Goal: Task Accomplishment & Management: Use online tool/utility

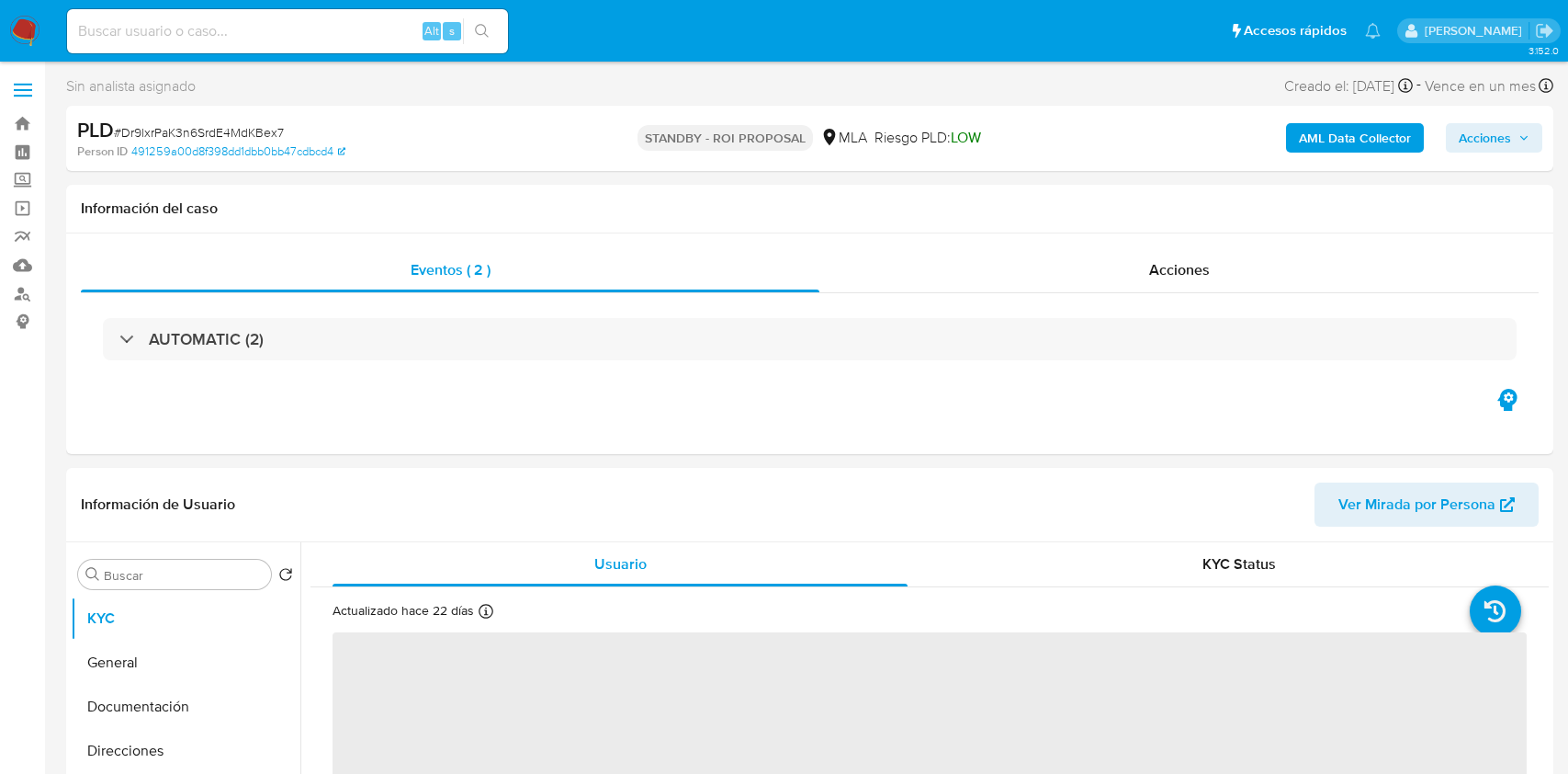
select select "10"
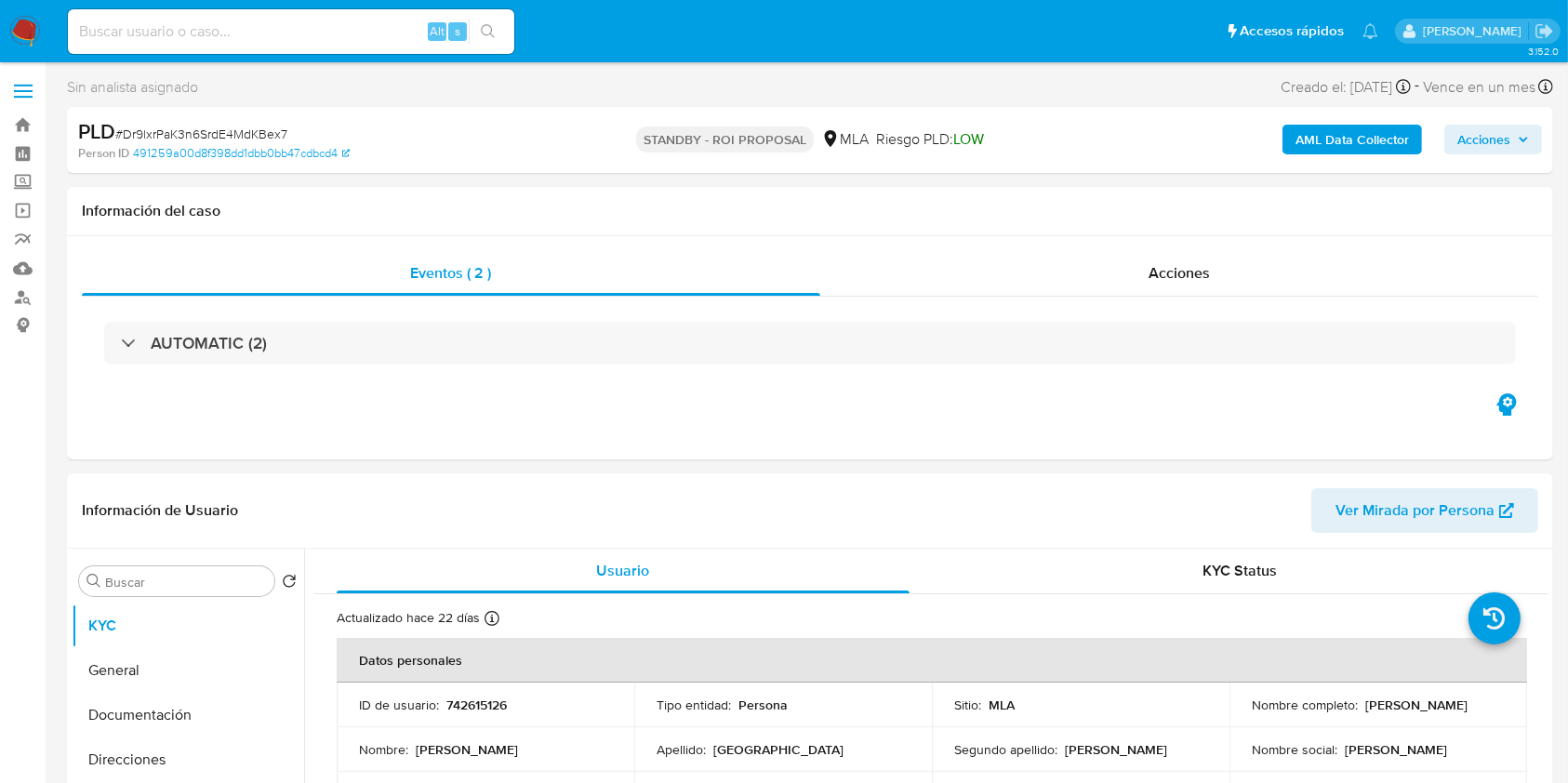
click at [355, 31] on input at bounding box center [291, 31] width 446 height 24
paste input "96XG87YmtgtZ1ZPRRHSK91uK"
type input "96XG87YmtgtZ1ZPRRHSK91uK"
click at [501, 37] on button "search-icon" at bounding box center [488, 31] width 38 height 26
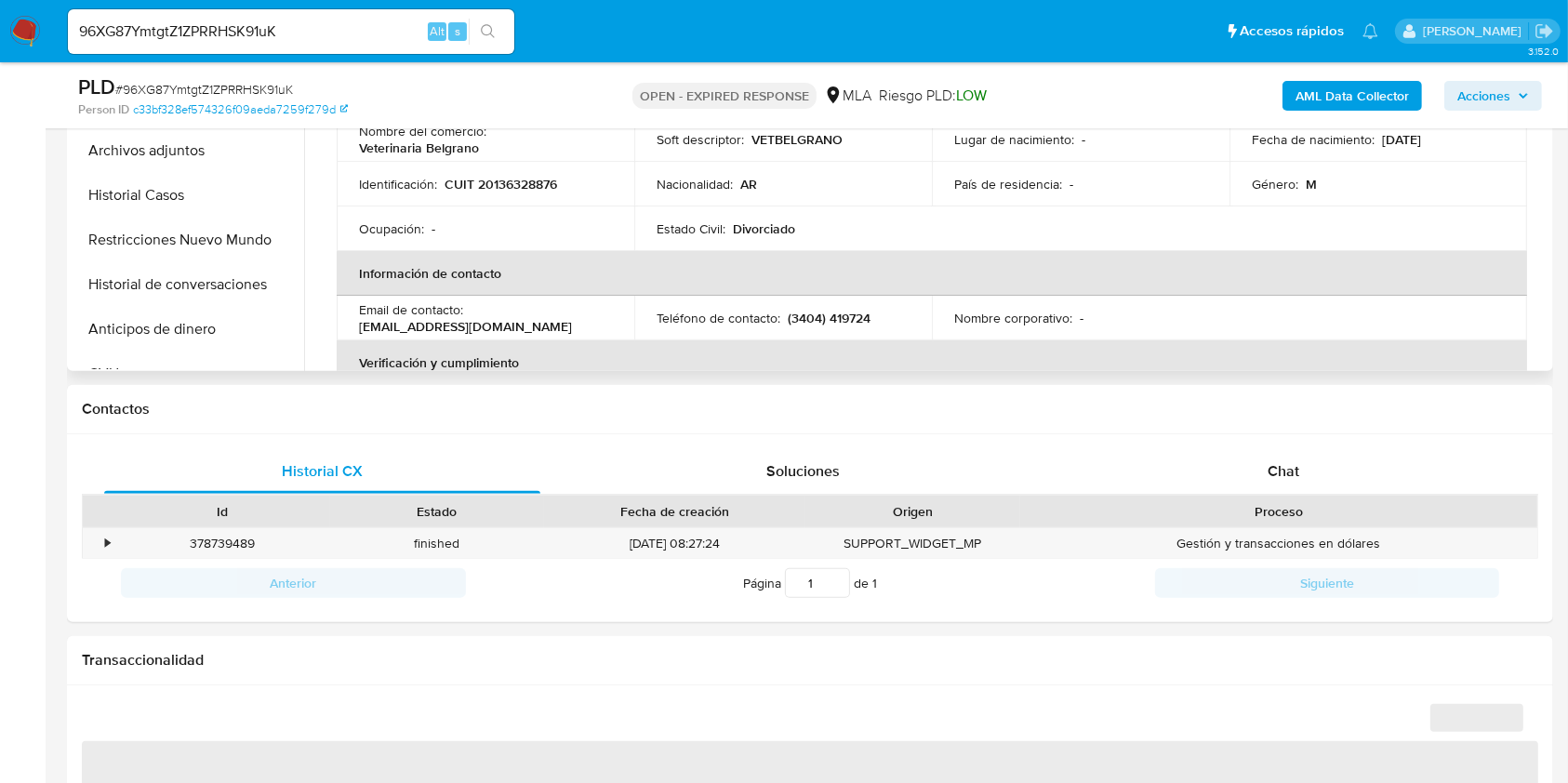
scroll to position [620, 0]
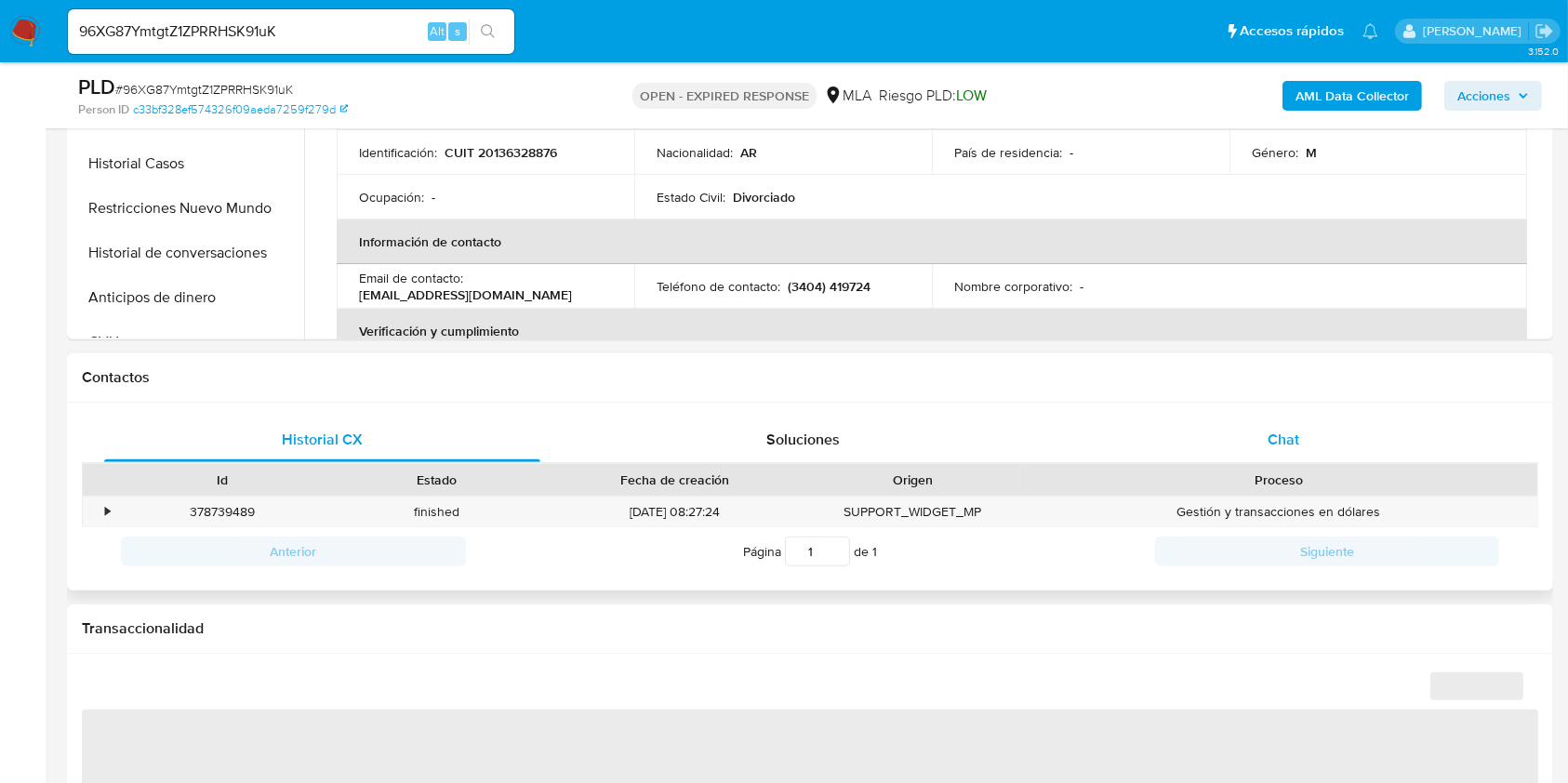
select select "10"
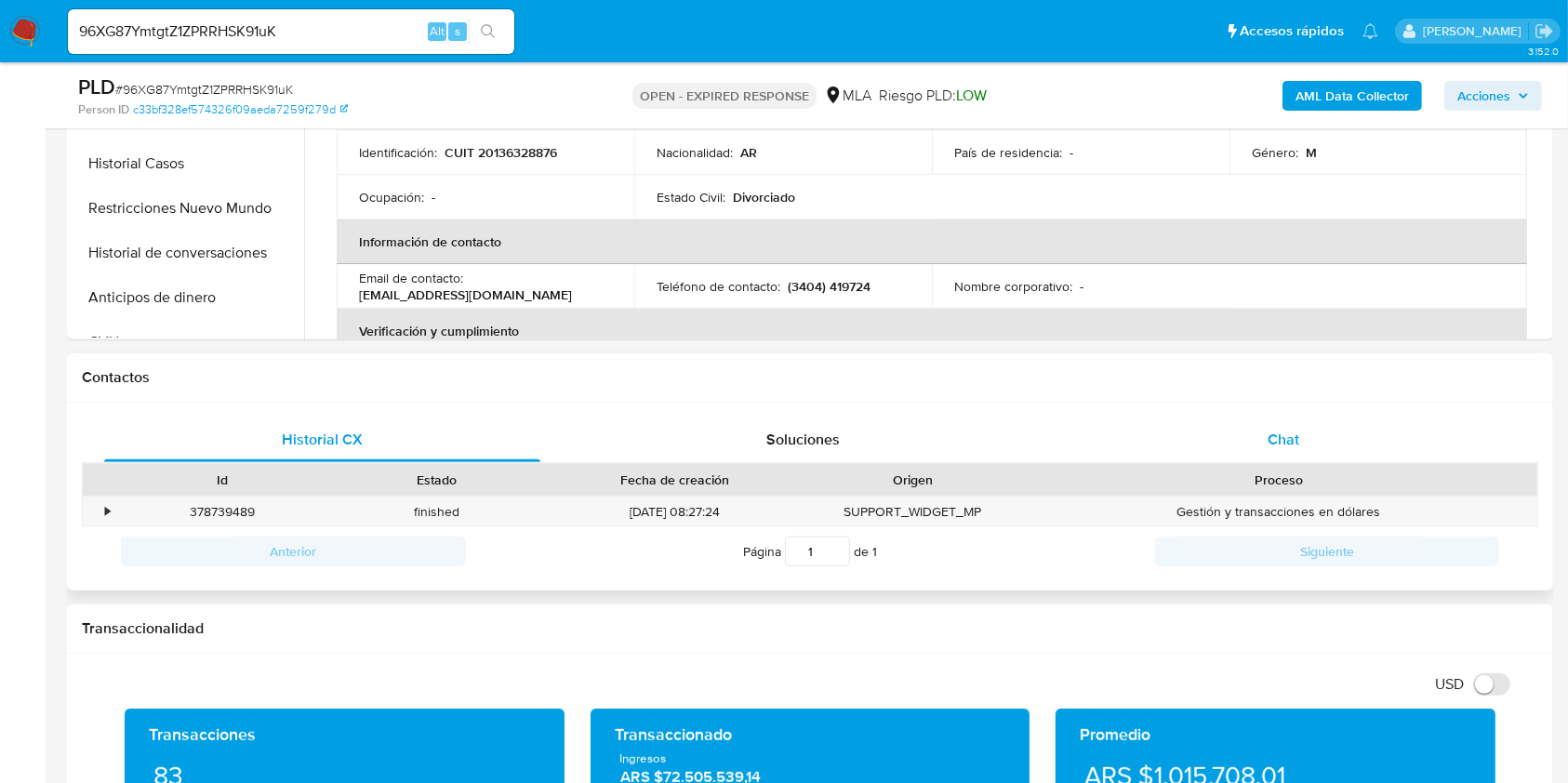
click at [1318, 452] on div "Chat" at bounding box center [1284, 440] width 436 height 45
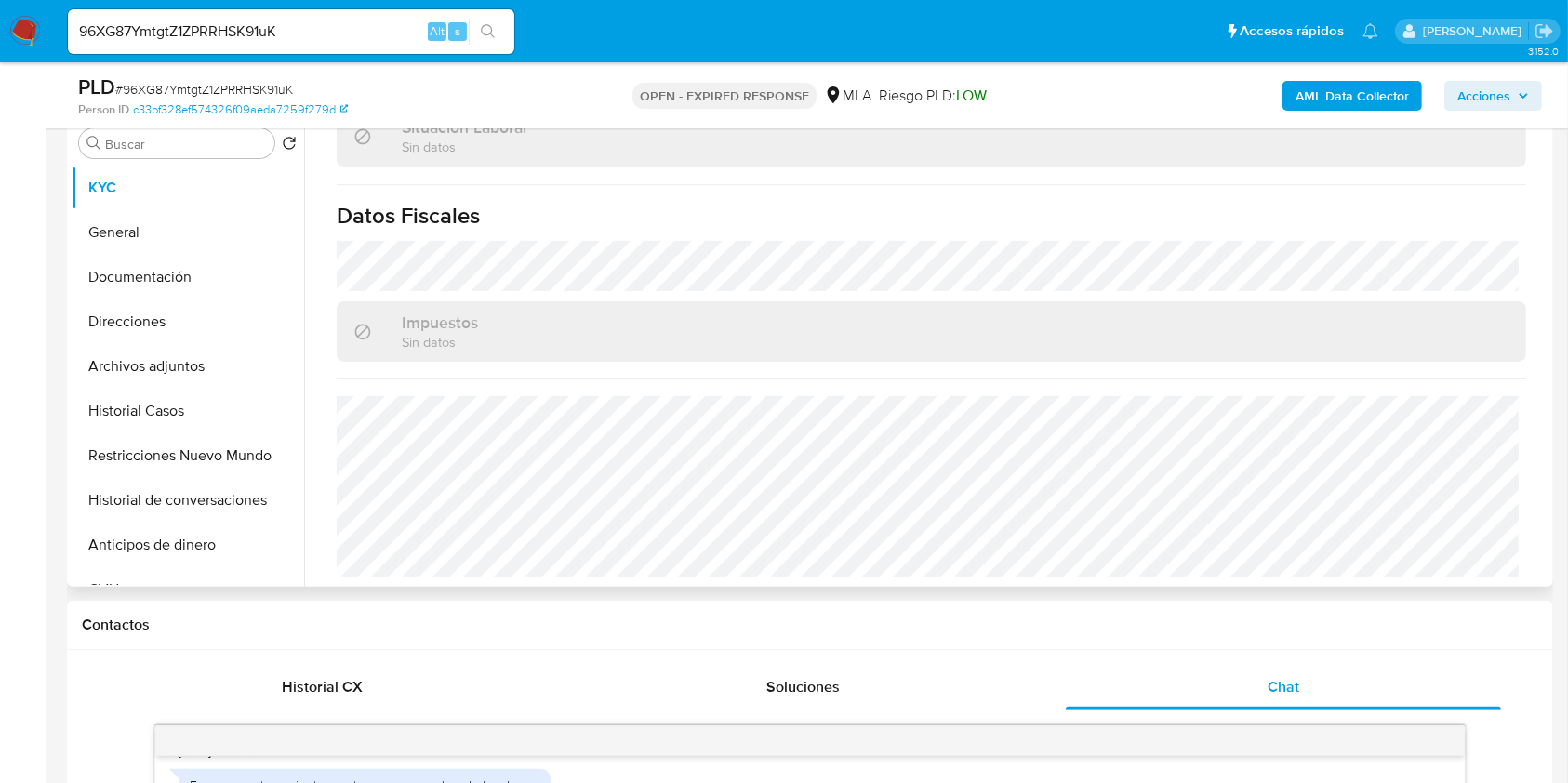
scroll to position [996, 0]
click at [168, 324] on button "Direcciones" at bounding box center [181, 321] width 218 height 45
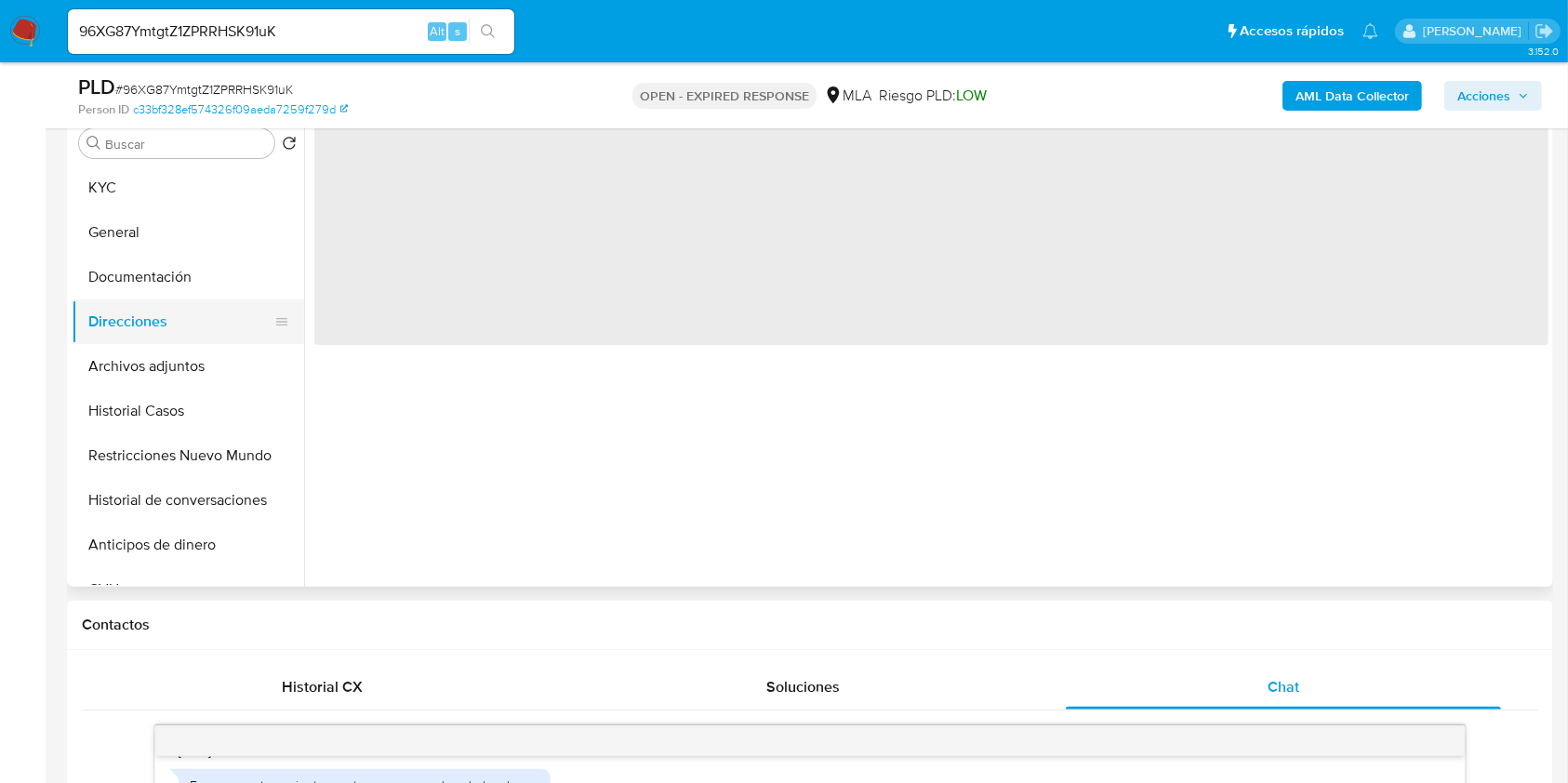
scroll to position [0, 0]
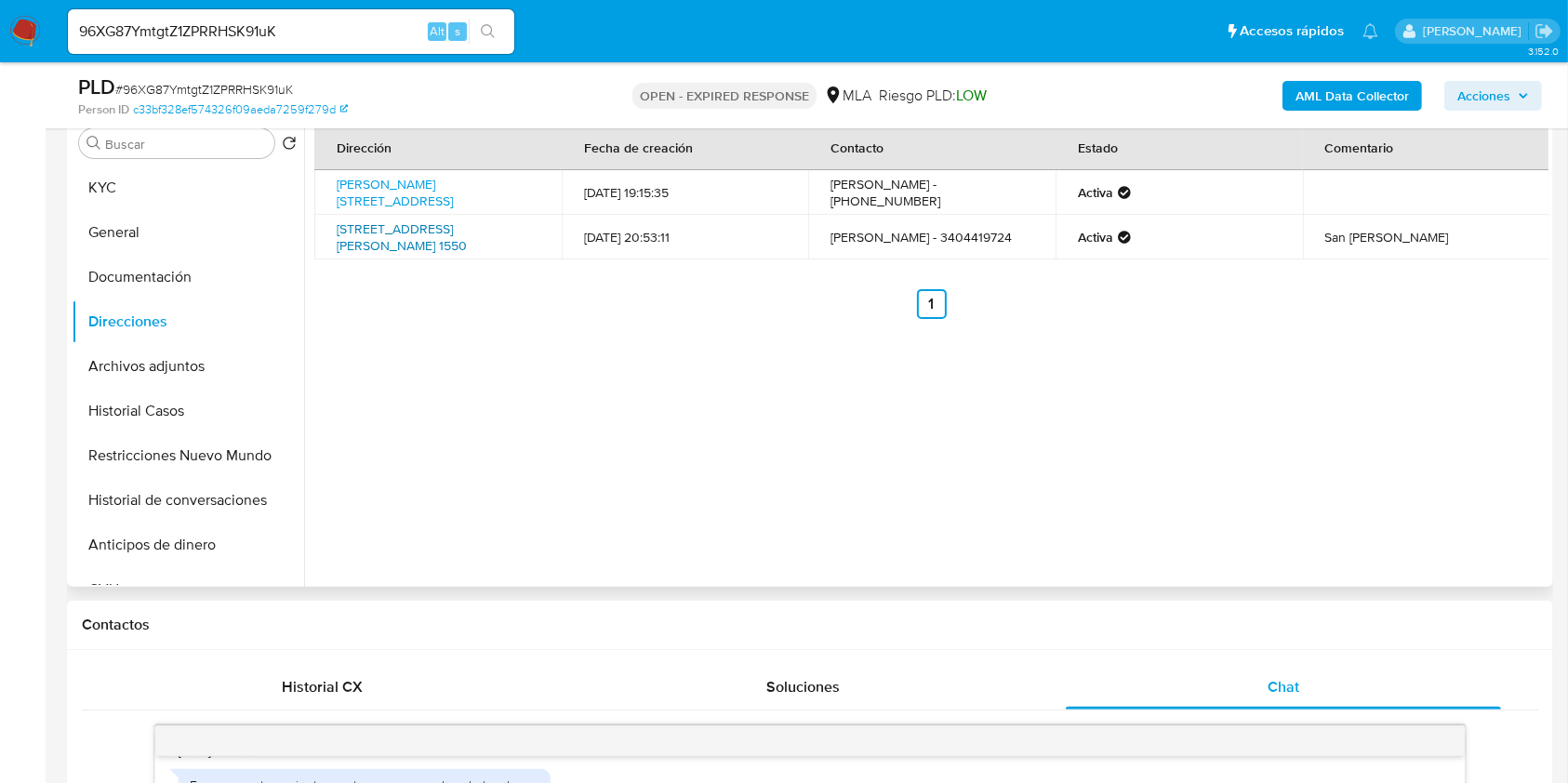
click at [407, 224] on link "Calle French Y Beruti 1550, San Jerónimo, Santa Fe, 2240, Argentina 1550" at bounding box center [402, 237] width 130 height 35
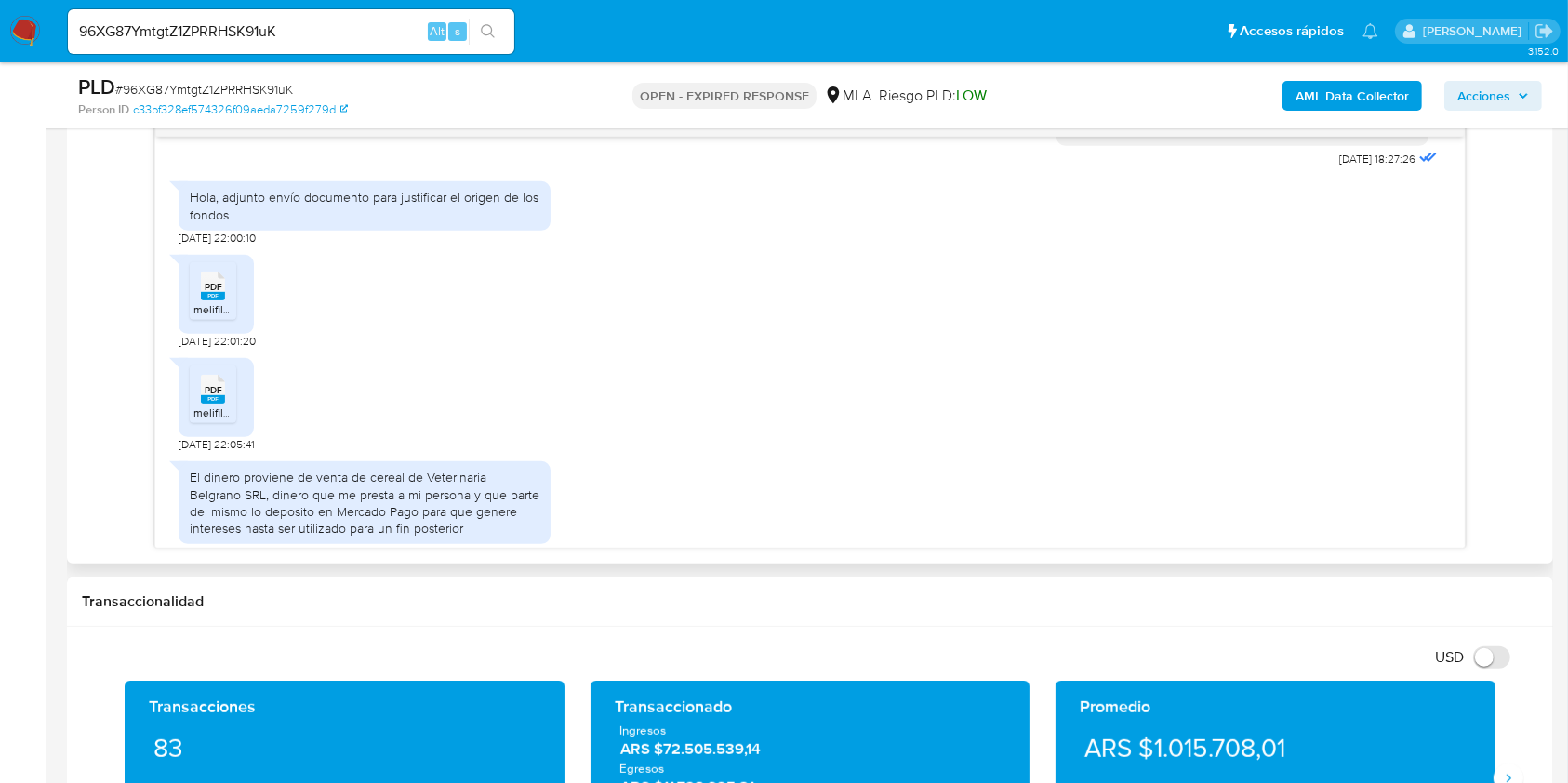
scroll to position [1116, 0]
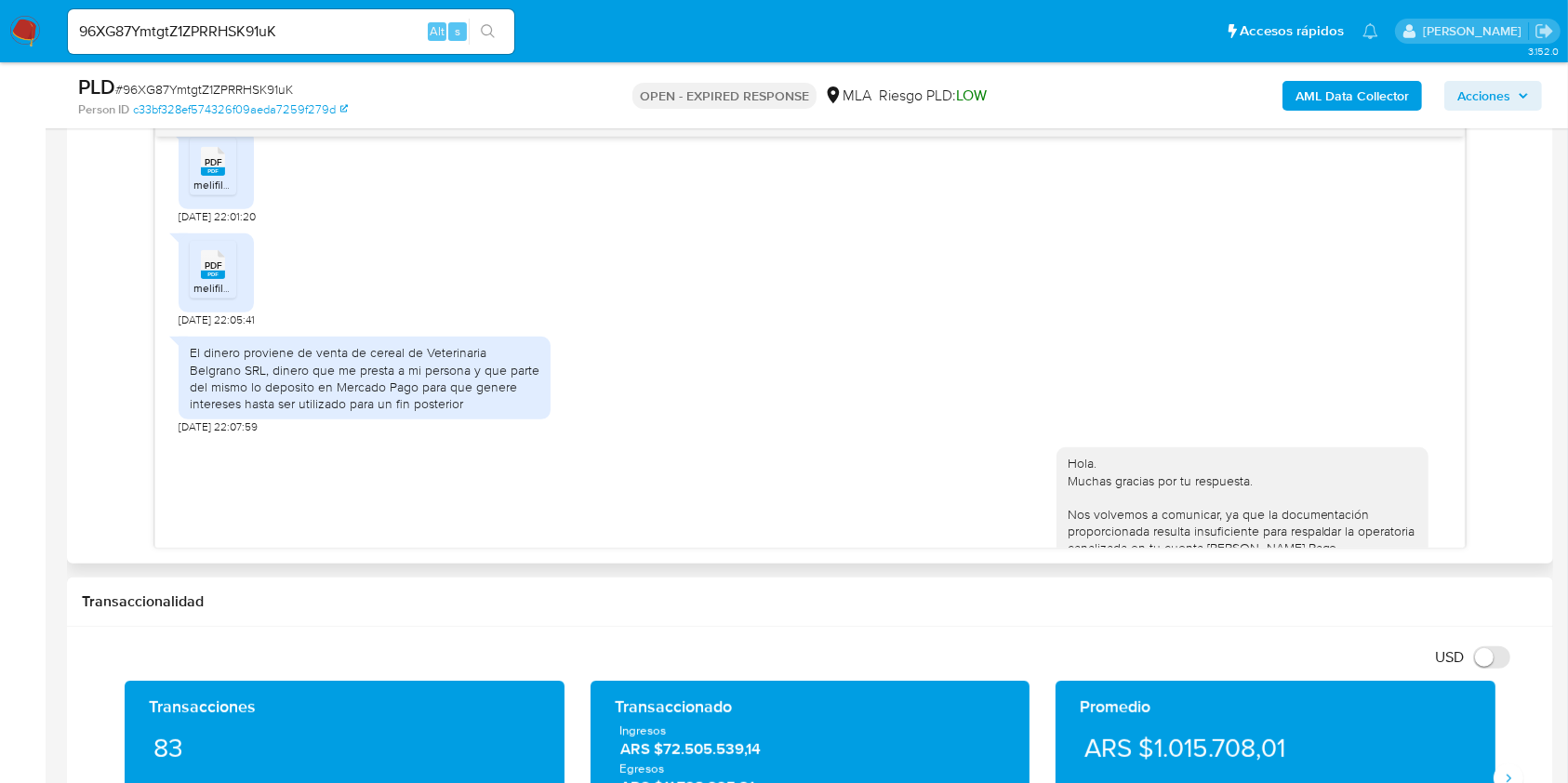
click at [181, 434] on span "18/06/2025 22:07:59" at bounding box center [218, 427] width 79 height 15
drag, startPoint x: 181, startPoint y: 458, endPoint x: 221, endPoint y: 458, distance: 40.0
click at [221, 434] on span "18/06/2025 22:07:59" at bounding box center [218, 427] width 79 height 15
copy span "18/06/2025"
click at [191, 385] on div "El dinero proviene de venta de cereal de Veterinaria Belgrano SRL, dinero que m…" at bounding box center [364, 378] width 350 height 68
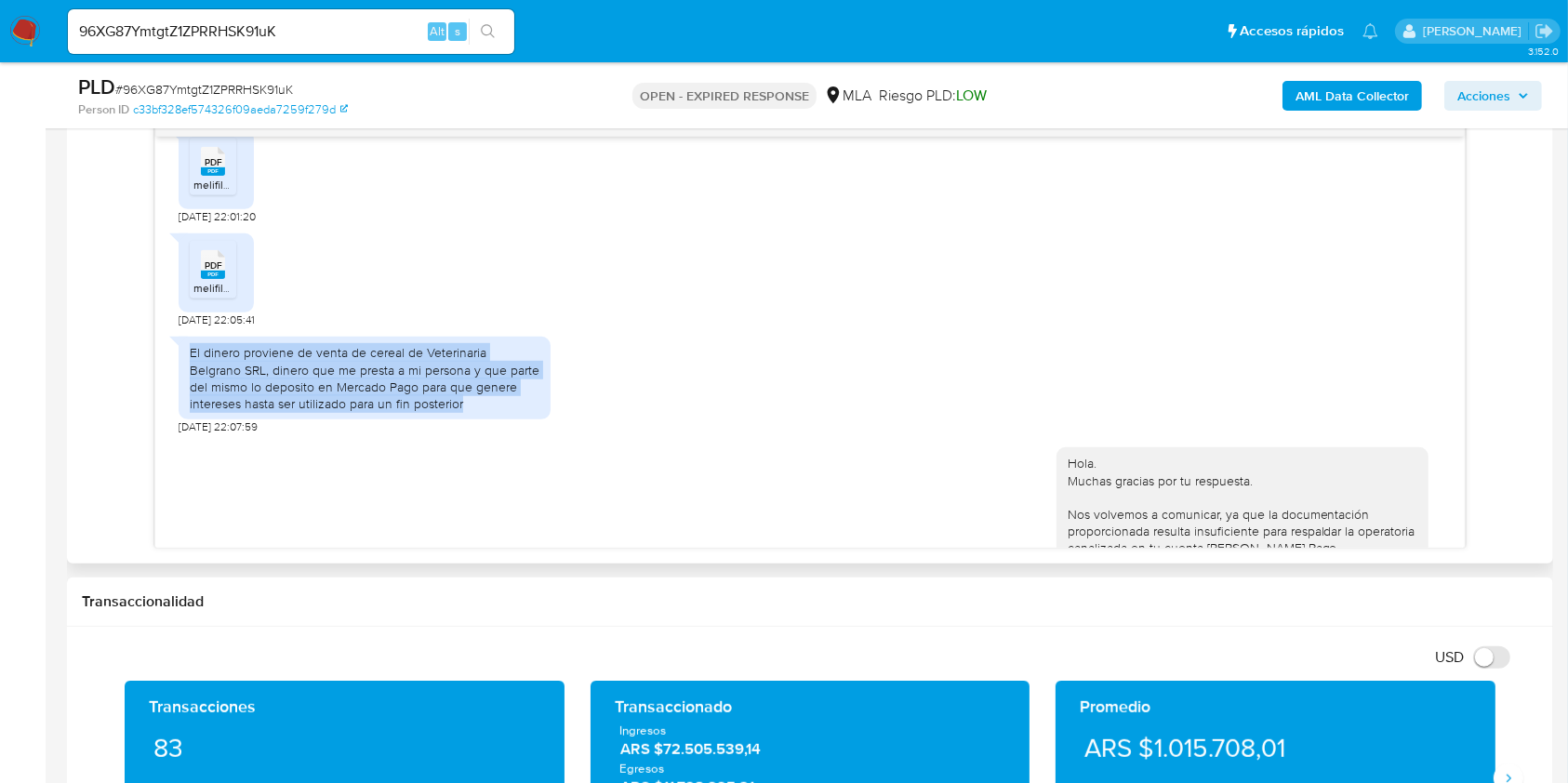
drag, startPoint x: 191, startPoint y: 385, endPoint x: 413, endPoint y: 436, distance: 227.8
click at [413, 412] on div "El dinero proviene de venta de cereal de Veterinaria Belgrano SRL, dinero que m…" at bounding box center [364, 378] width 350 height 68
copy div "El dinero proviene de venta de cereal de Veterinaria Belgrano SRL, dinero que m…"
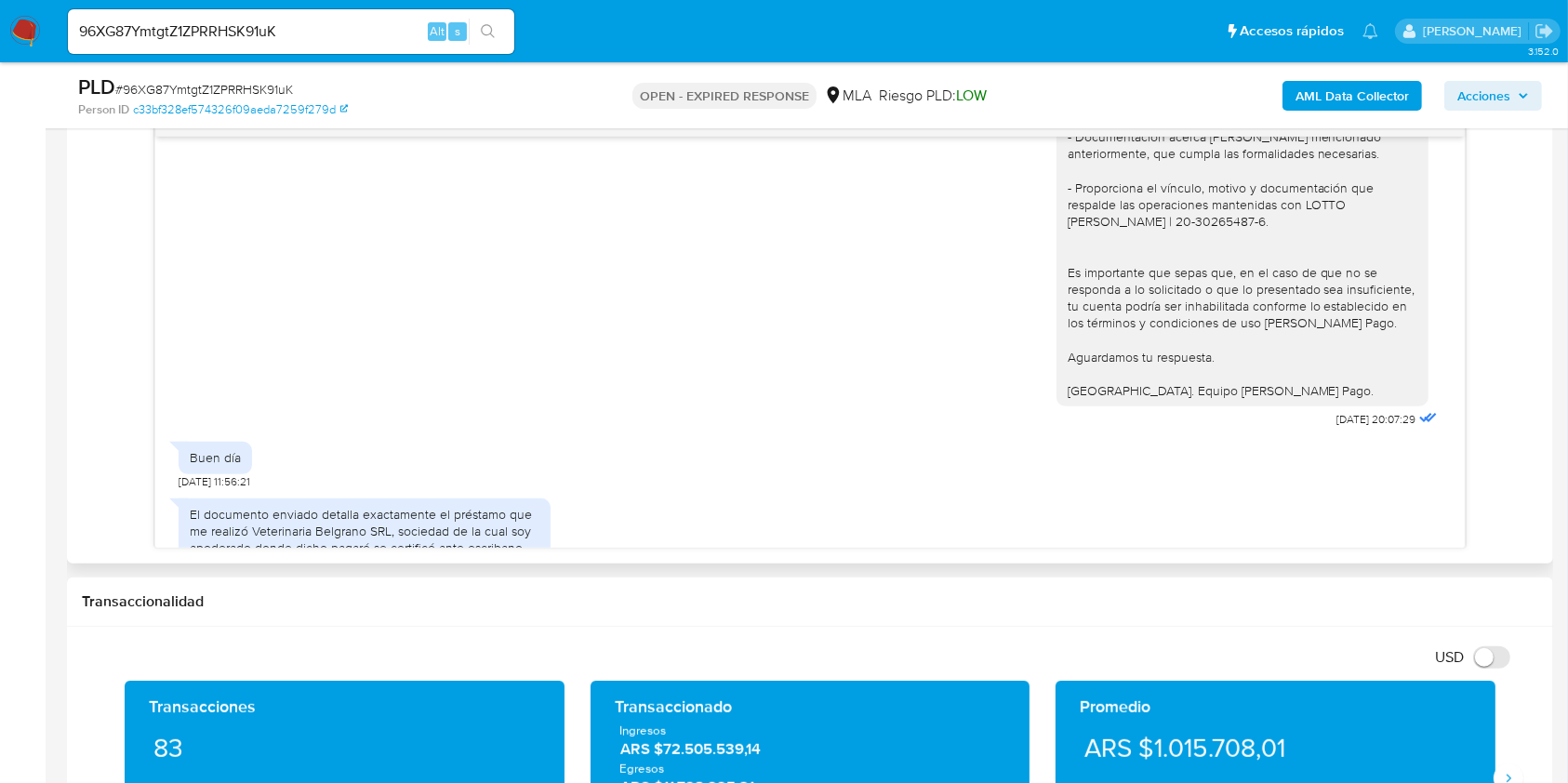
scroll to position [1860, 0]
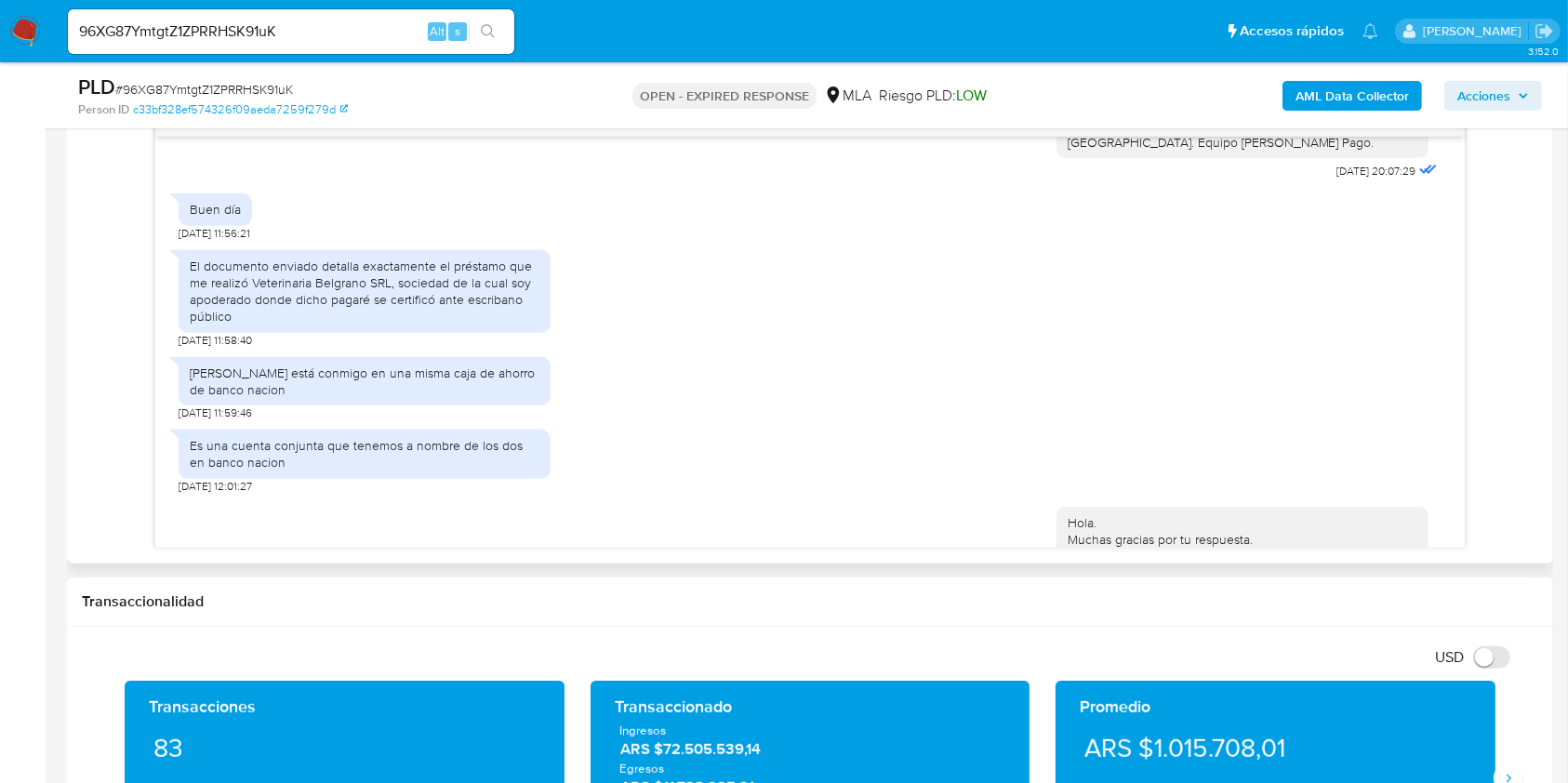
click at [409, 316] on div "El documento enviado detalla exactamente el préstamo que me realizó Veterinaria…" at bounding box center [364, 291] width 350 height 68
drag, startPoint x: 409, startPoint y: 316, endPoint x: 246, endPoint y: 335, distance: 164.1
click at [246, 325] on div "El documento enviado detalla exactamente el préstamo que me realizó Veterinaria…" at bounding box center [364, 291] width 350 height 68
copy div "sociedad de la cual soy apoderado"
click at [207, 398] on div "Valentin Lotto está conmigo en una misma caja de ahorro de banco nacion" at bounding box center [364, 381] width 350 height 33
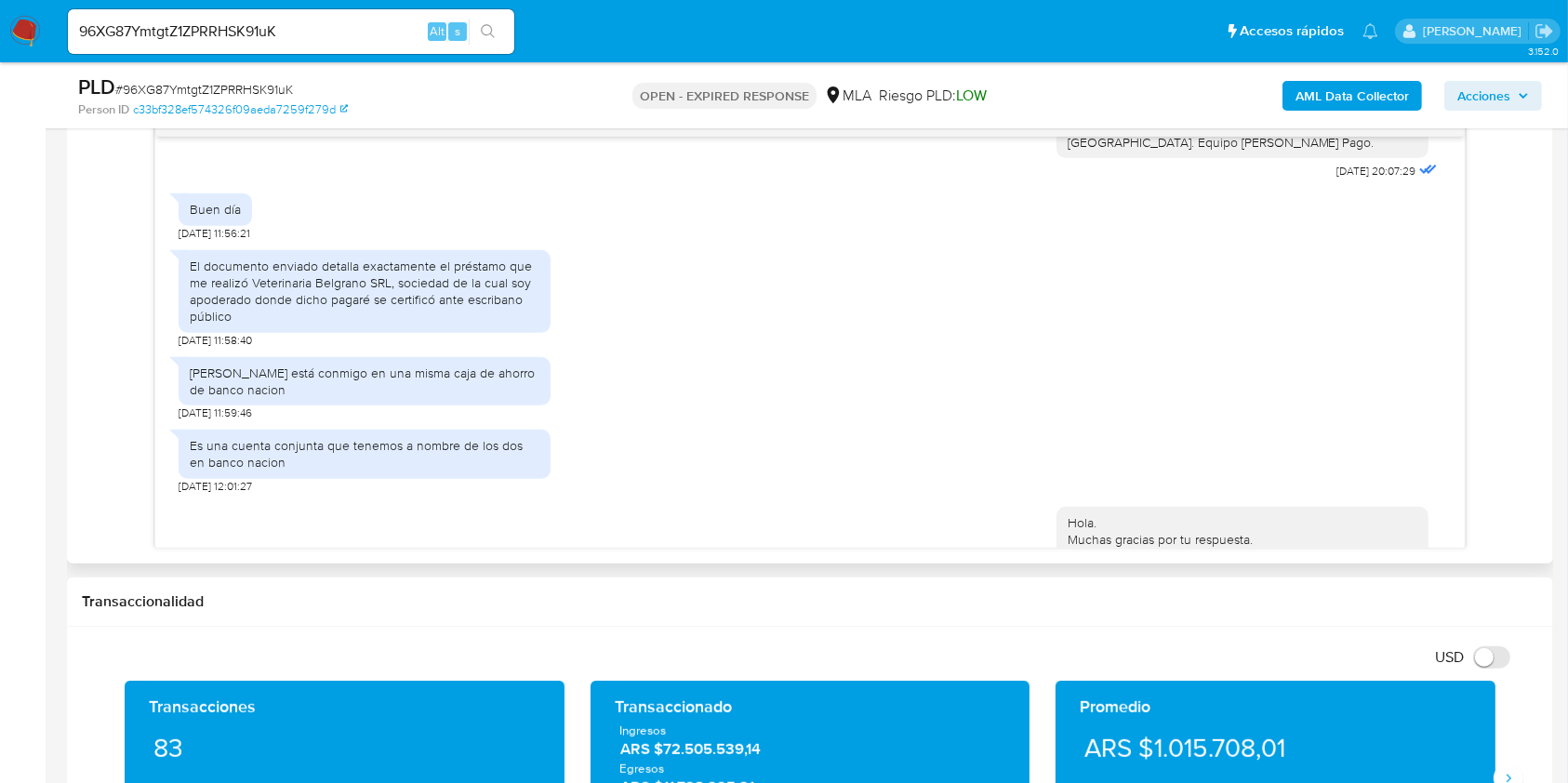
drag, startPoint x: 207, startPoint y: 401, endPoint x: 246, endPoint y: 422, distance: 44.3
click at [246, 398] on div "Valentin Lotto está conmigo en una misma caja de ahorro de banco nacion" at bounding box center [364, 381] width 350 height 33
copy div "Valentin Lotto está conmigo en una misma caja de ahorro de banco nacion"
click at [191, 470] on div "Es una cuenta conjunta que tenemos a nombre de los dos en banco nacion" at bounding box center [364, 453] width 350 height 33
drag, startPoint x: 191, startPoint y: 480, endPoint x: 232, endPoint y: 494, distance: 43.3
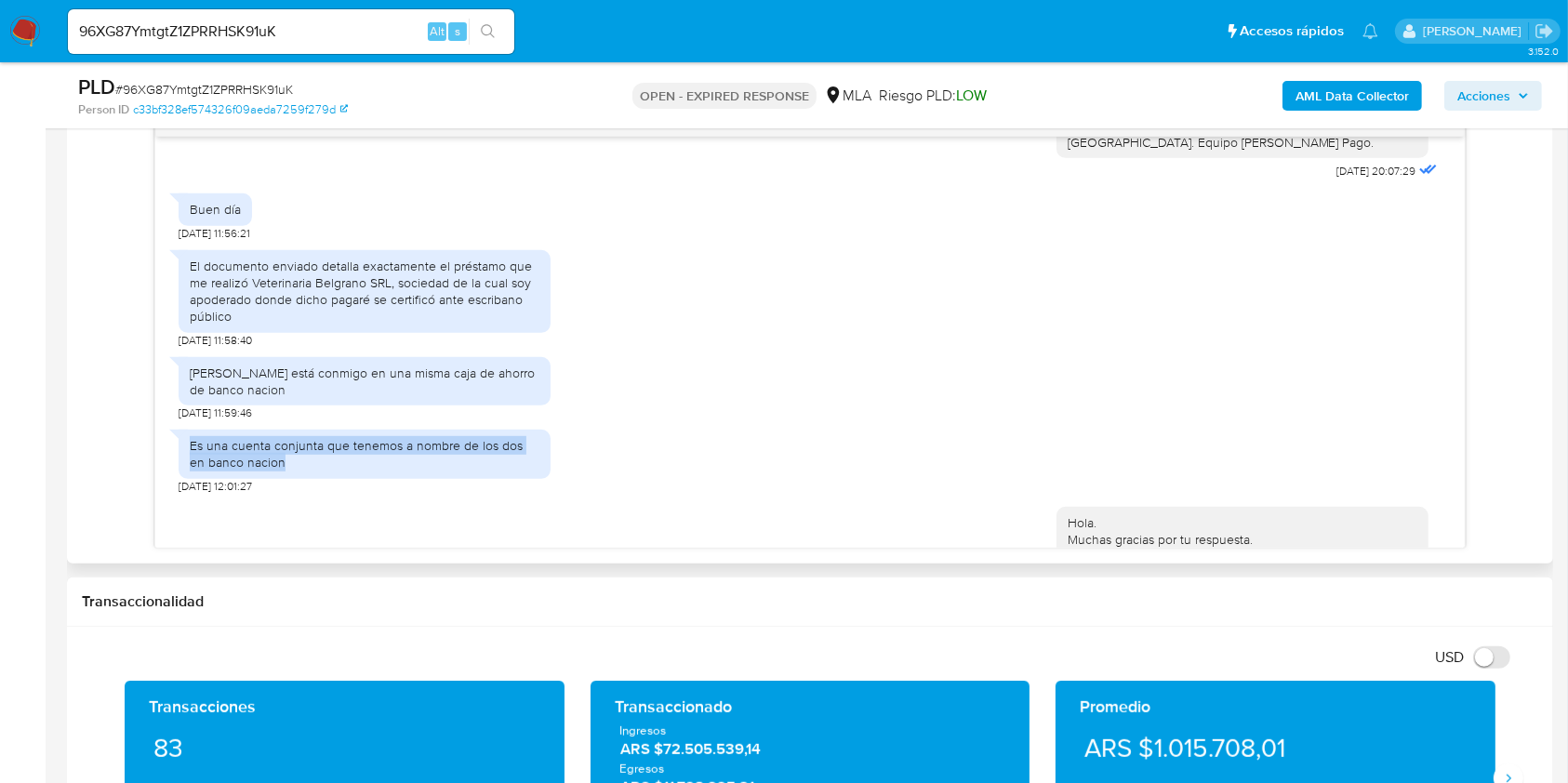
click at [232, 470] on div "Es una cuenta conjunta que tenemos a nombre de los dos en banco nacion" at bounding box center [364, 453] width 350 height 33
copy div "Es una cuenta conjunta que tenemos a nombre de los dos en banco nacion"
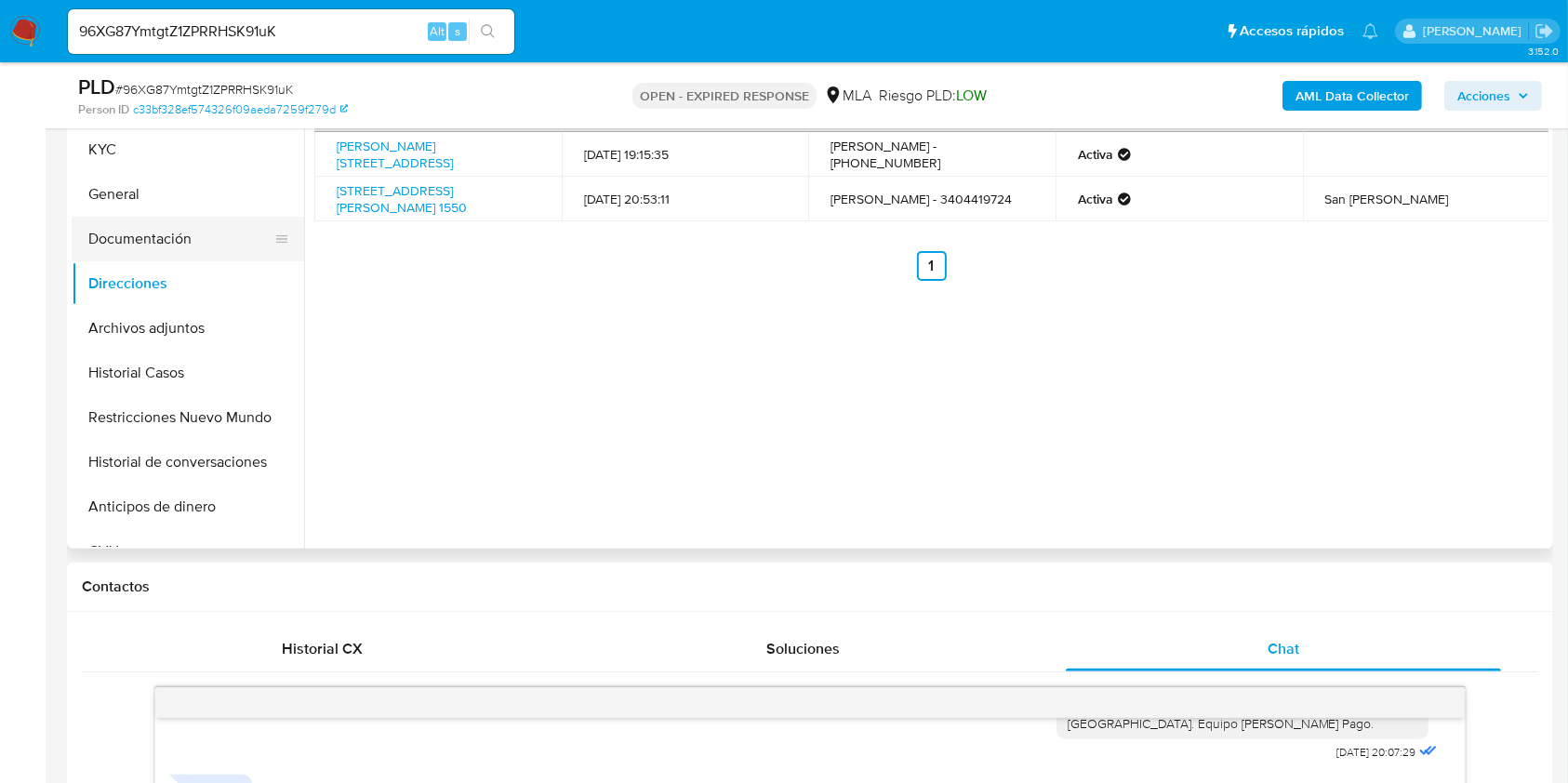
scroll to position [372, 0]
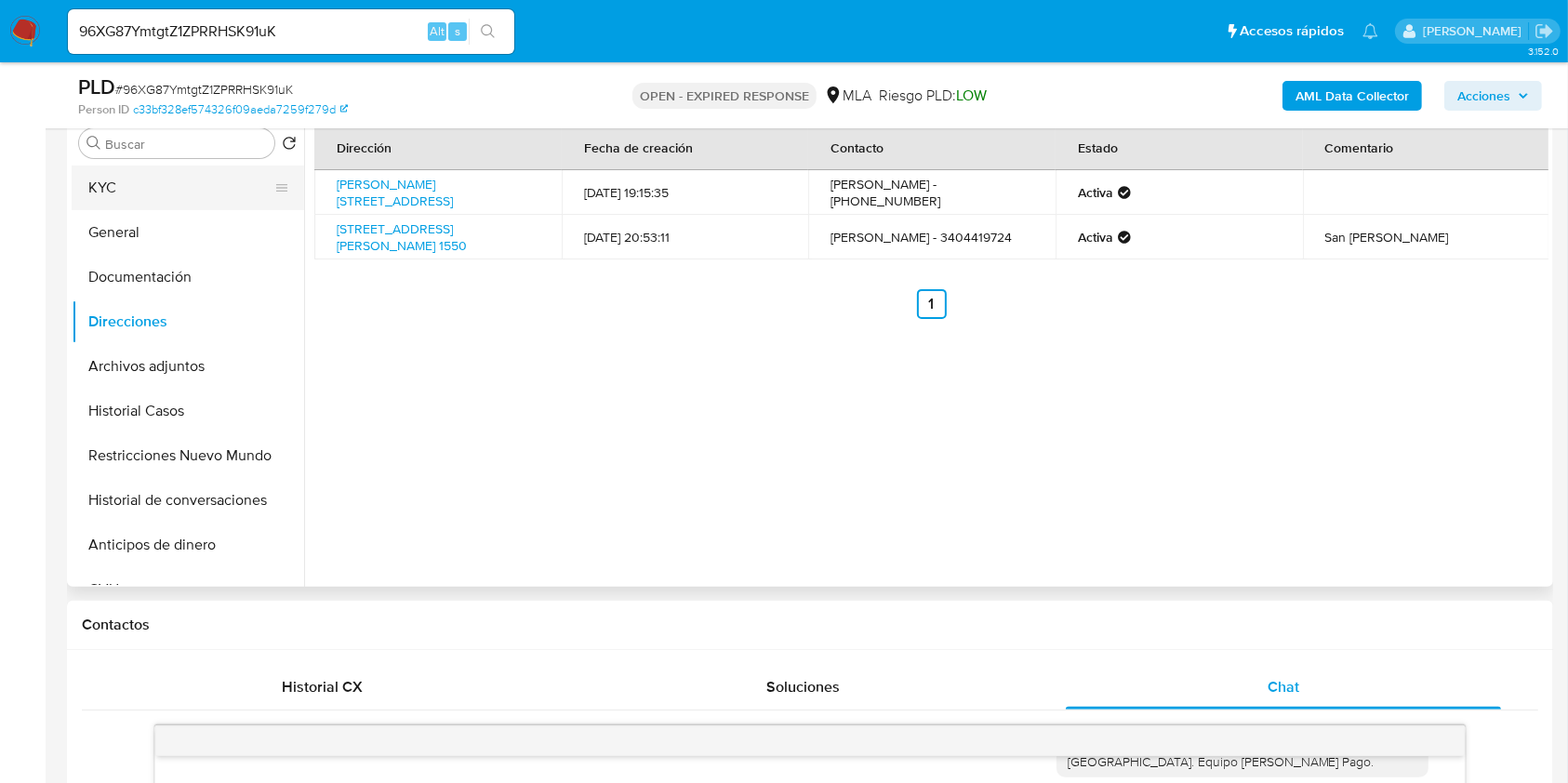
click at [146, 196] on button "KYC" at bounding box center [181, 187] width 218 height 45
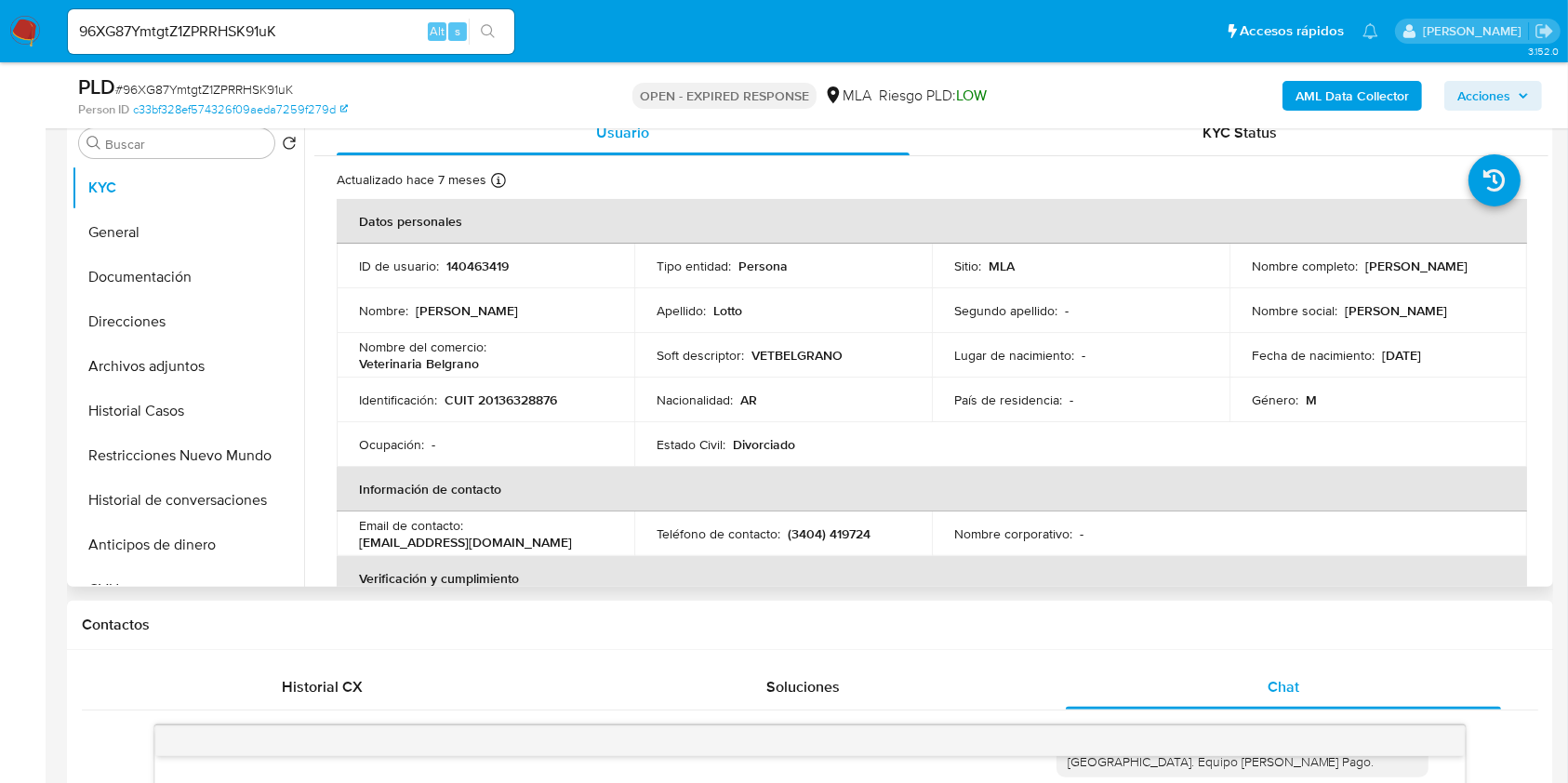
click at [515, 397] on p "CUIT 20136328876" at bounding box center [501, 400] width 113 height 17
copy p "20136328876"
click at [361, 26] on input "96XG87YmtgtZ1ZPRRHSK91uK" at bounding box center [291, 31] width 446 height 24
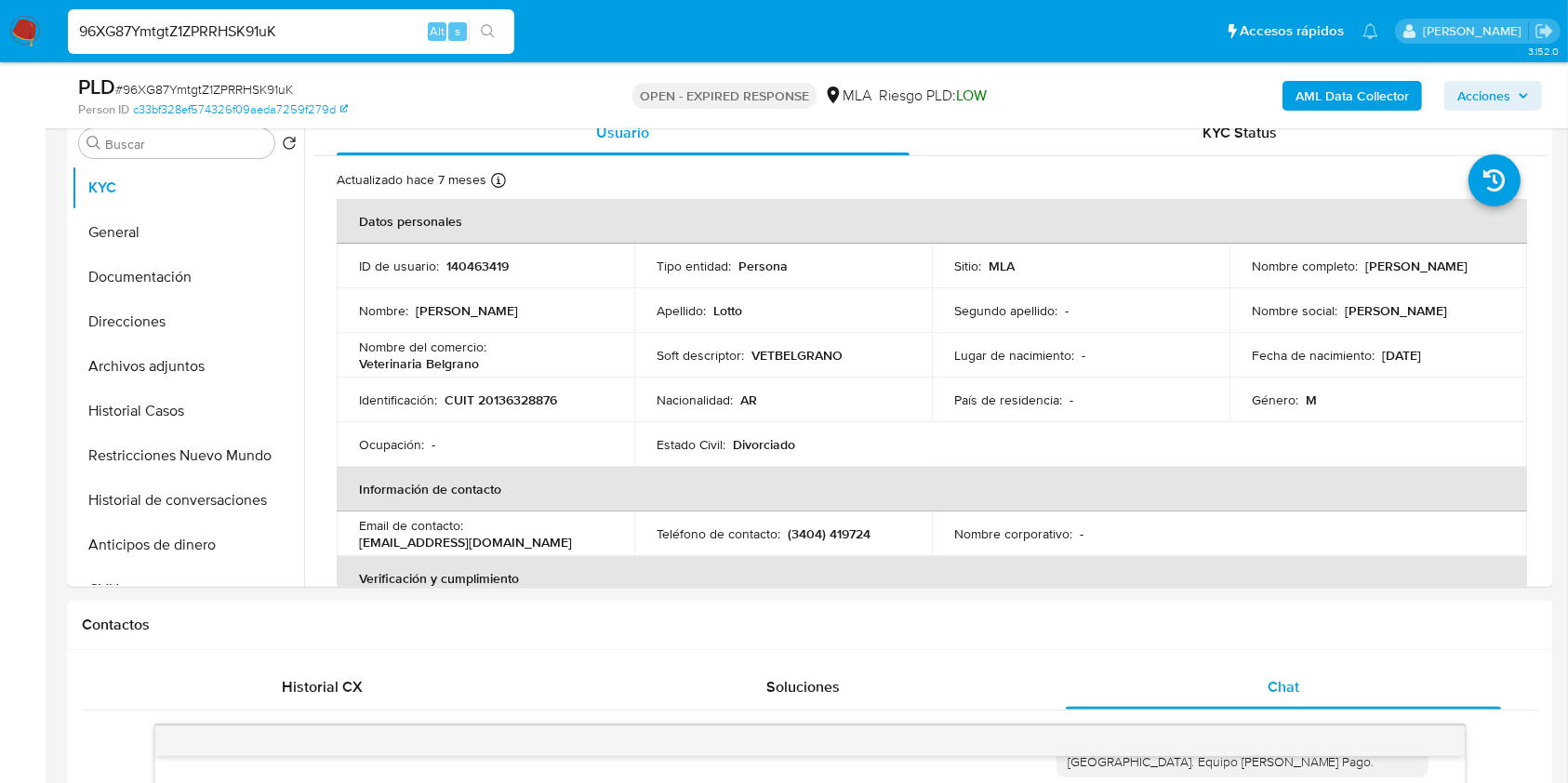
paste input "hsvDnDCa34M1PrRikOAhG9px"
type input "hsvDnDCa34M1PrRikOAhG9px"
click at [481, 35] on icon "search-icon" at bounding box center [489, 32] width 15 height 15
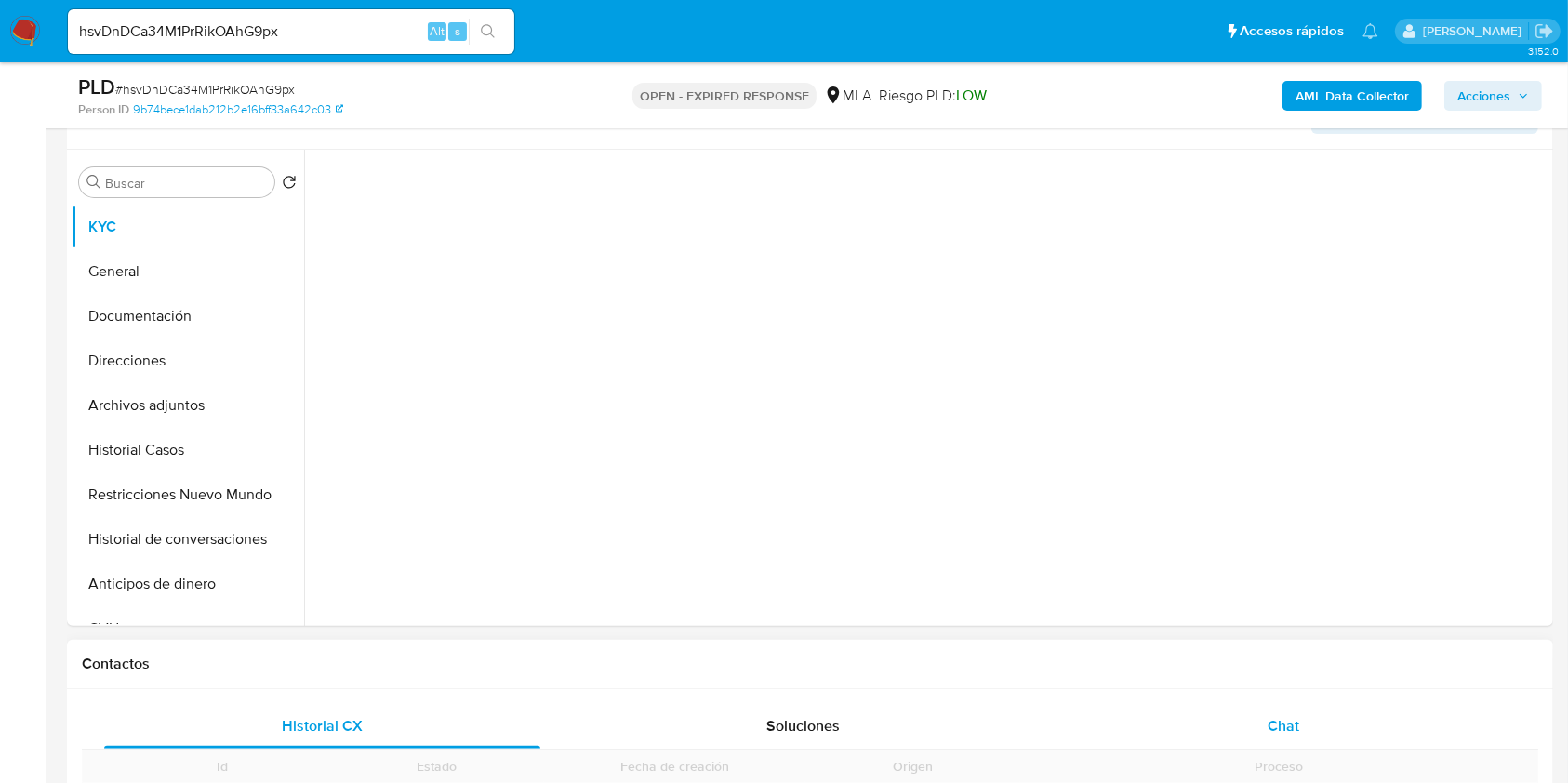
scroll to position [744, 0]
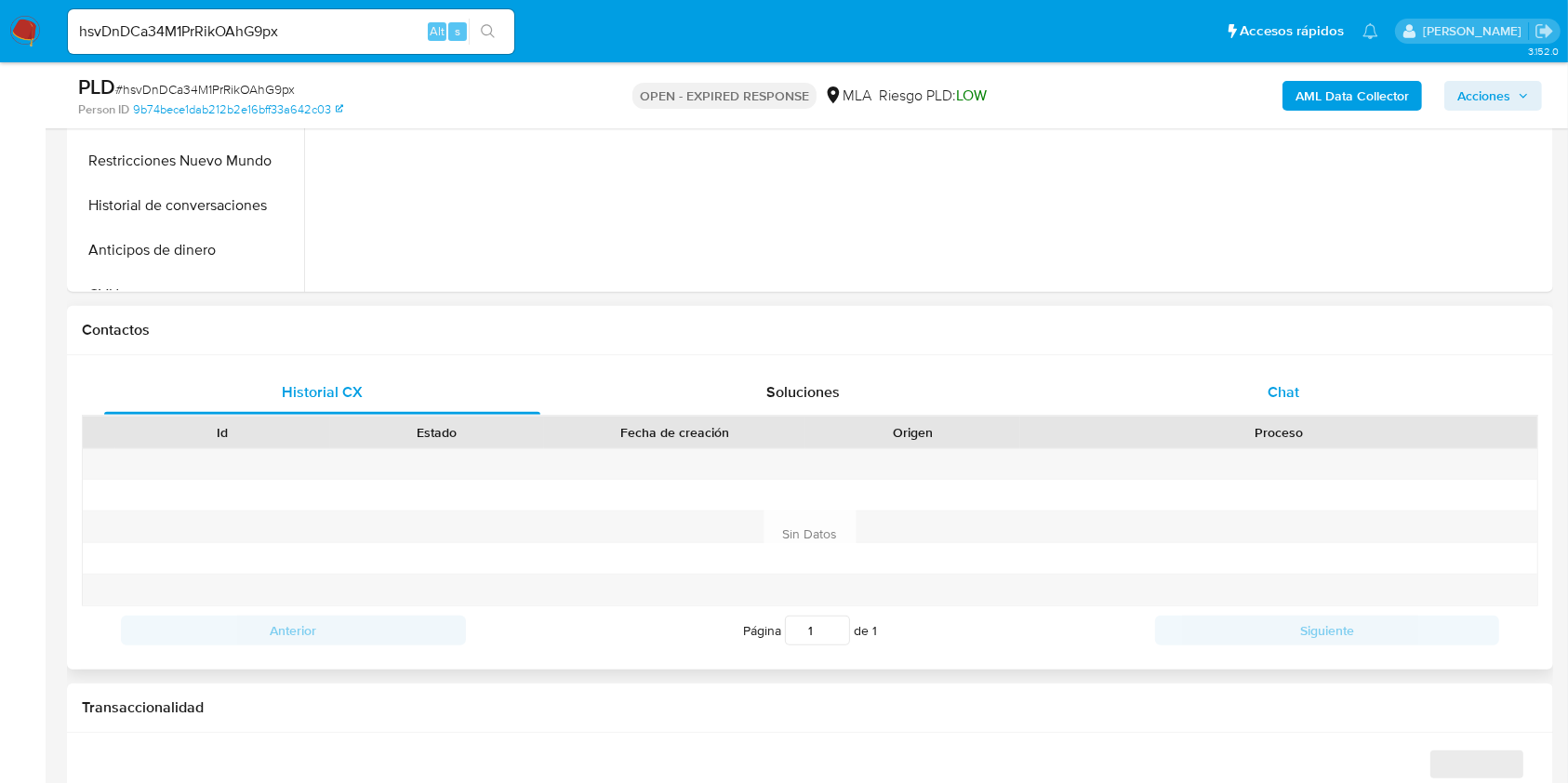
click at [1287, 390] on span "Chat" at bounding box center [1283, 392] width 32 height 21
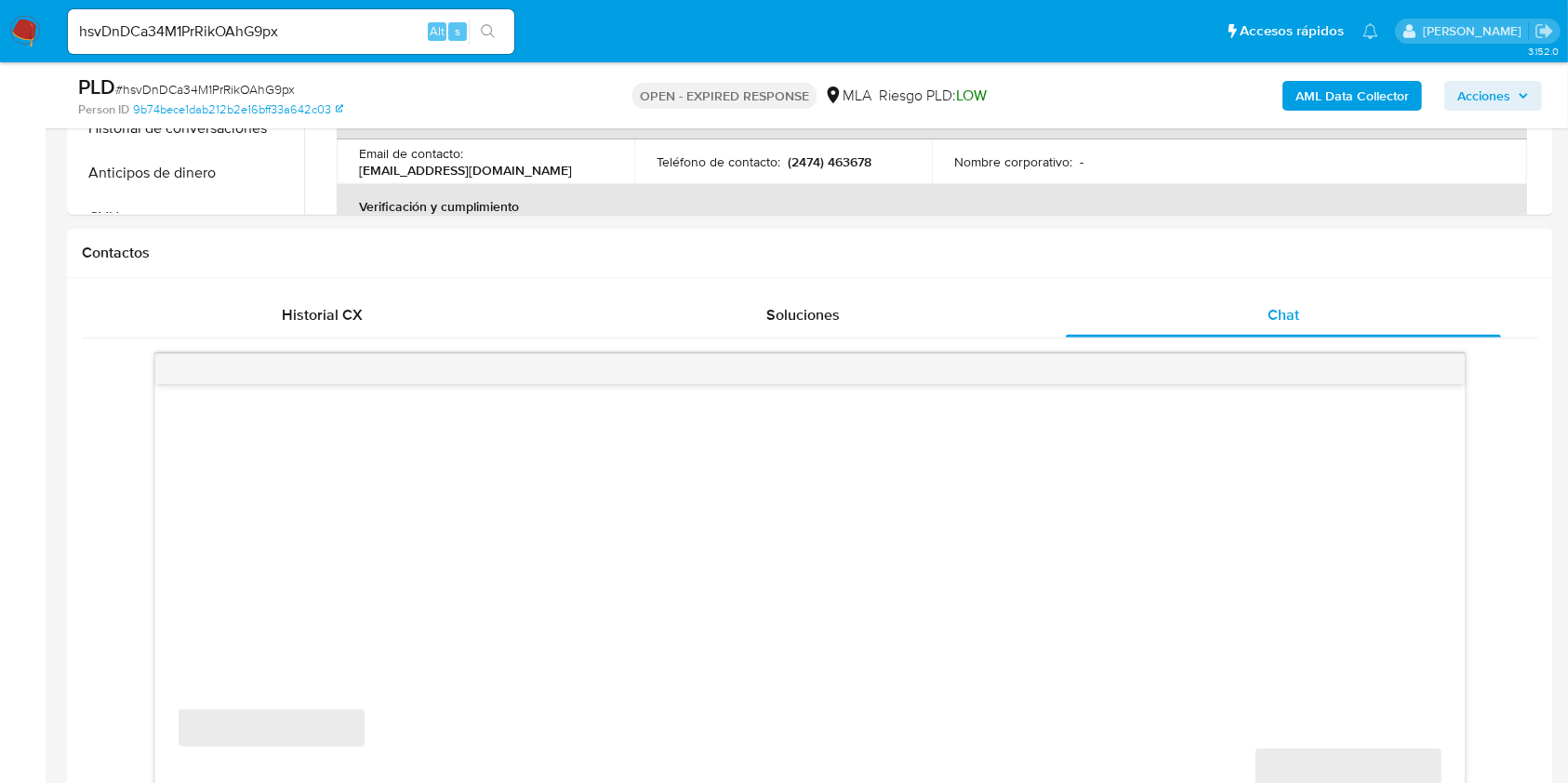
select select "10"
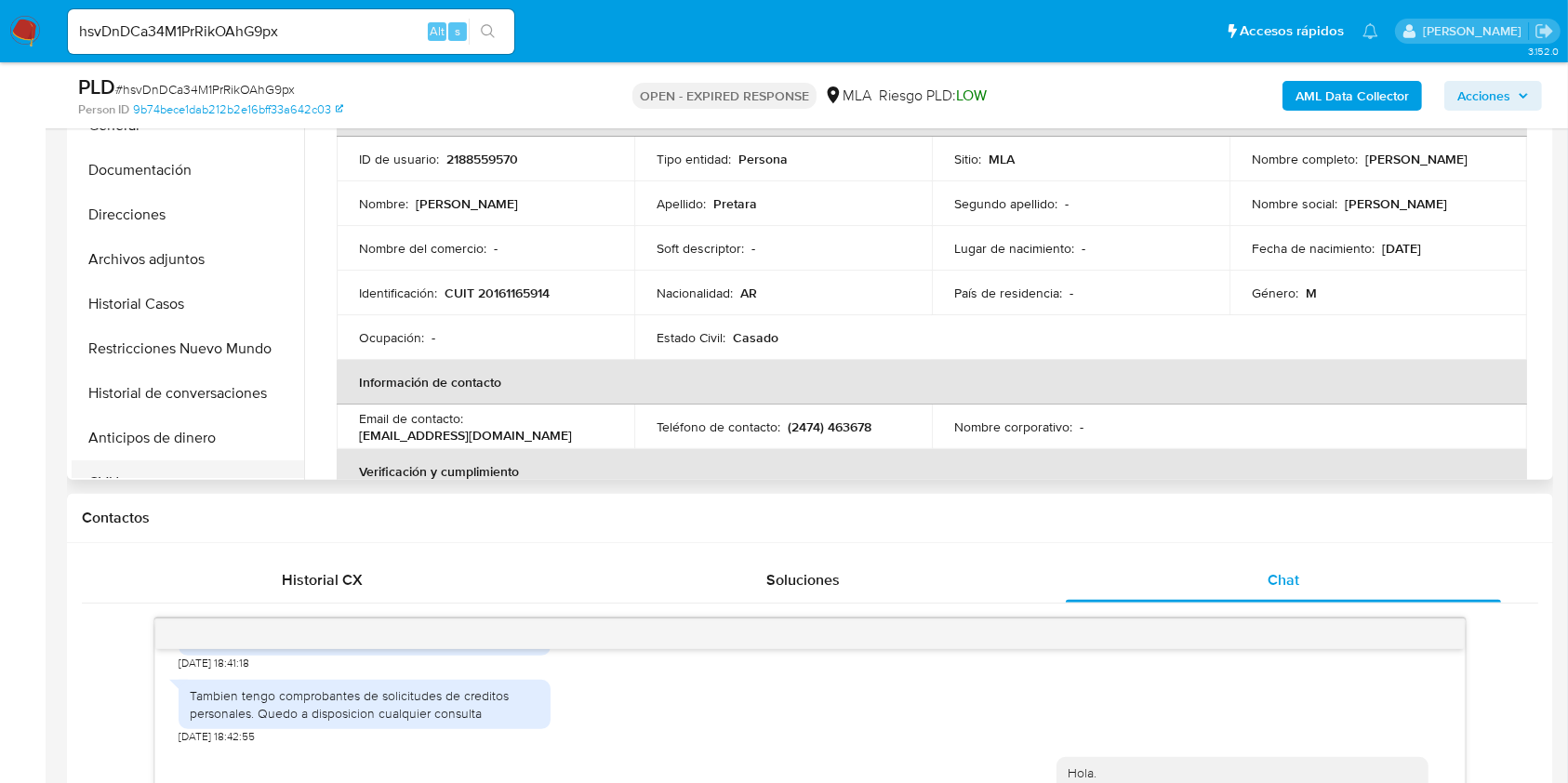
scroll to position [372, 0]
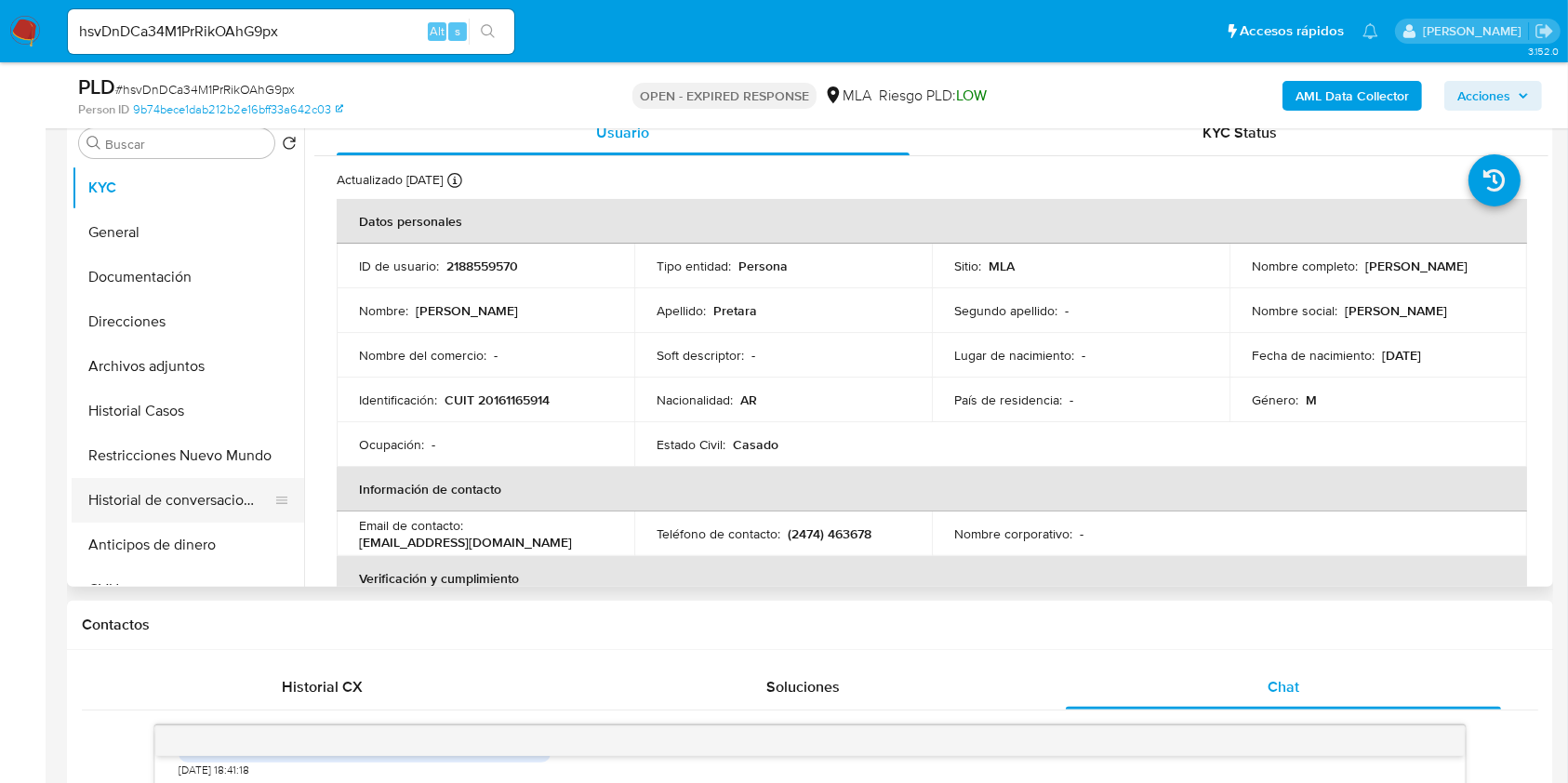
click at [171, 492] on button "Historial de conversaciones" at bounding box center [181, 500] width 218 height 45
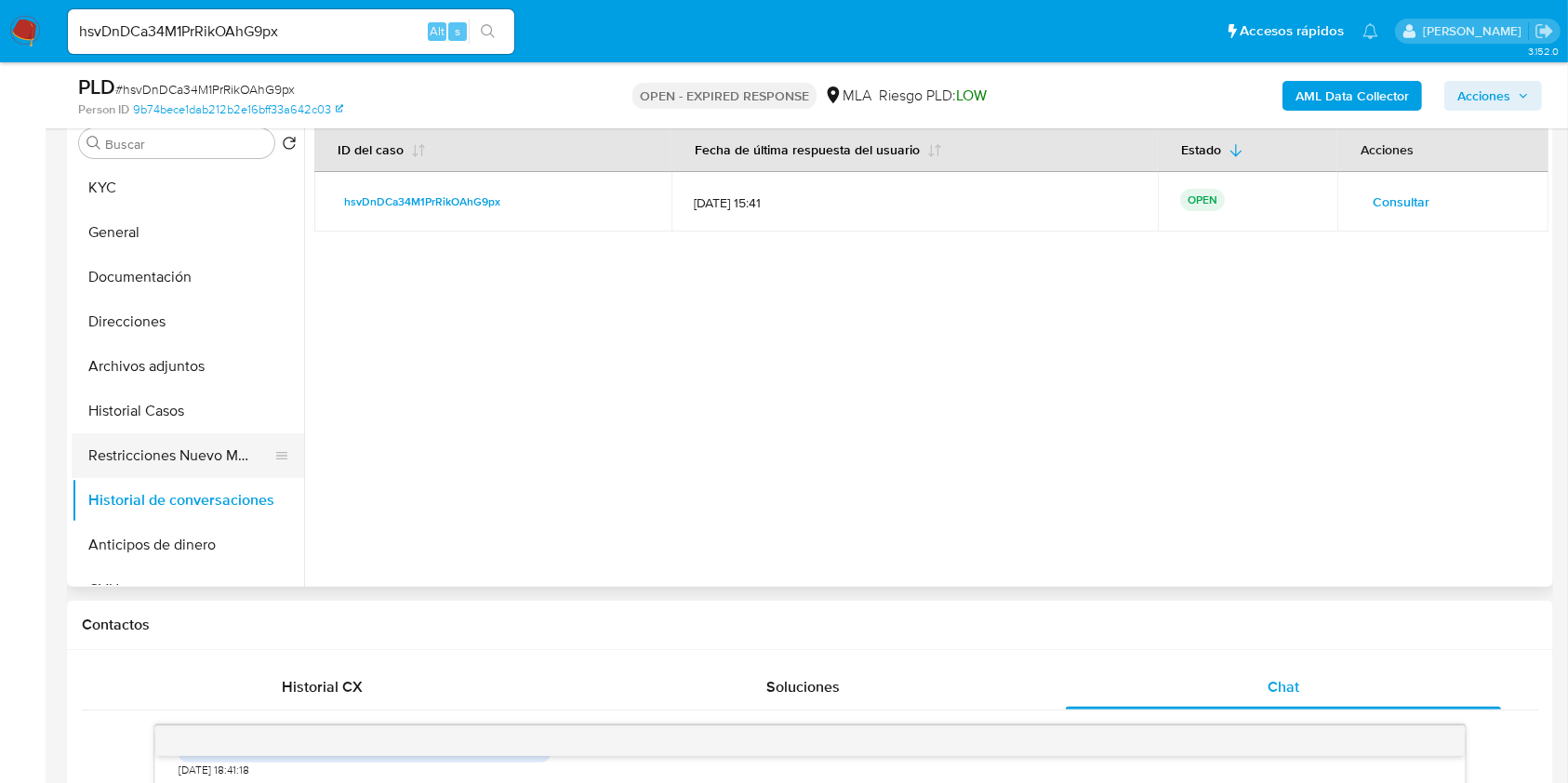
click at [164, 457] on button "Restricciones Nuevo Mundo" at bounding box center [181, 455] width 218 height 45
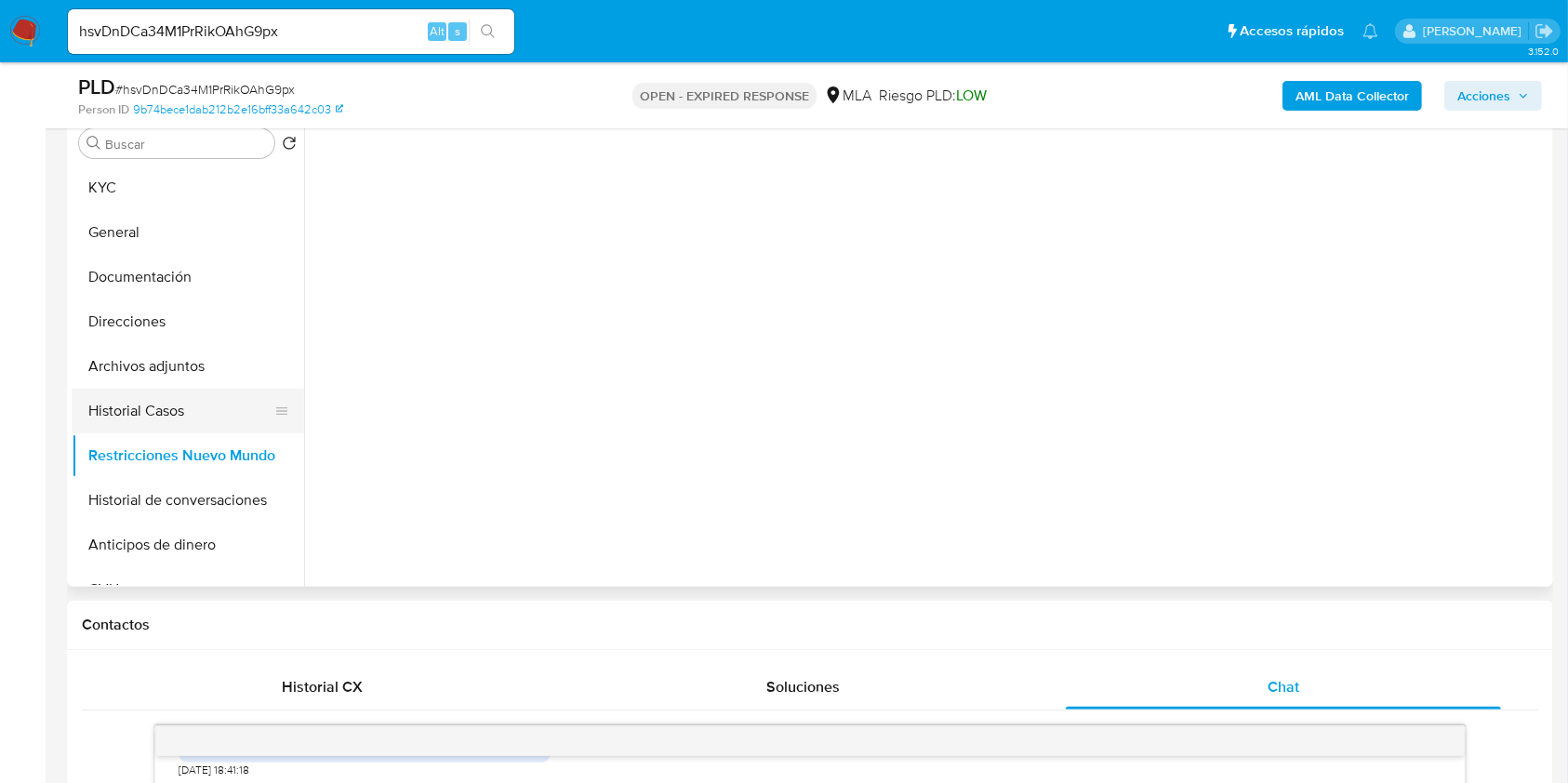
click at [118, 422] on button "Historial Casos" at bounding box center [181, 411] width 218 height 45
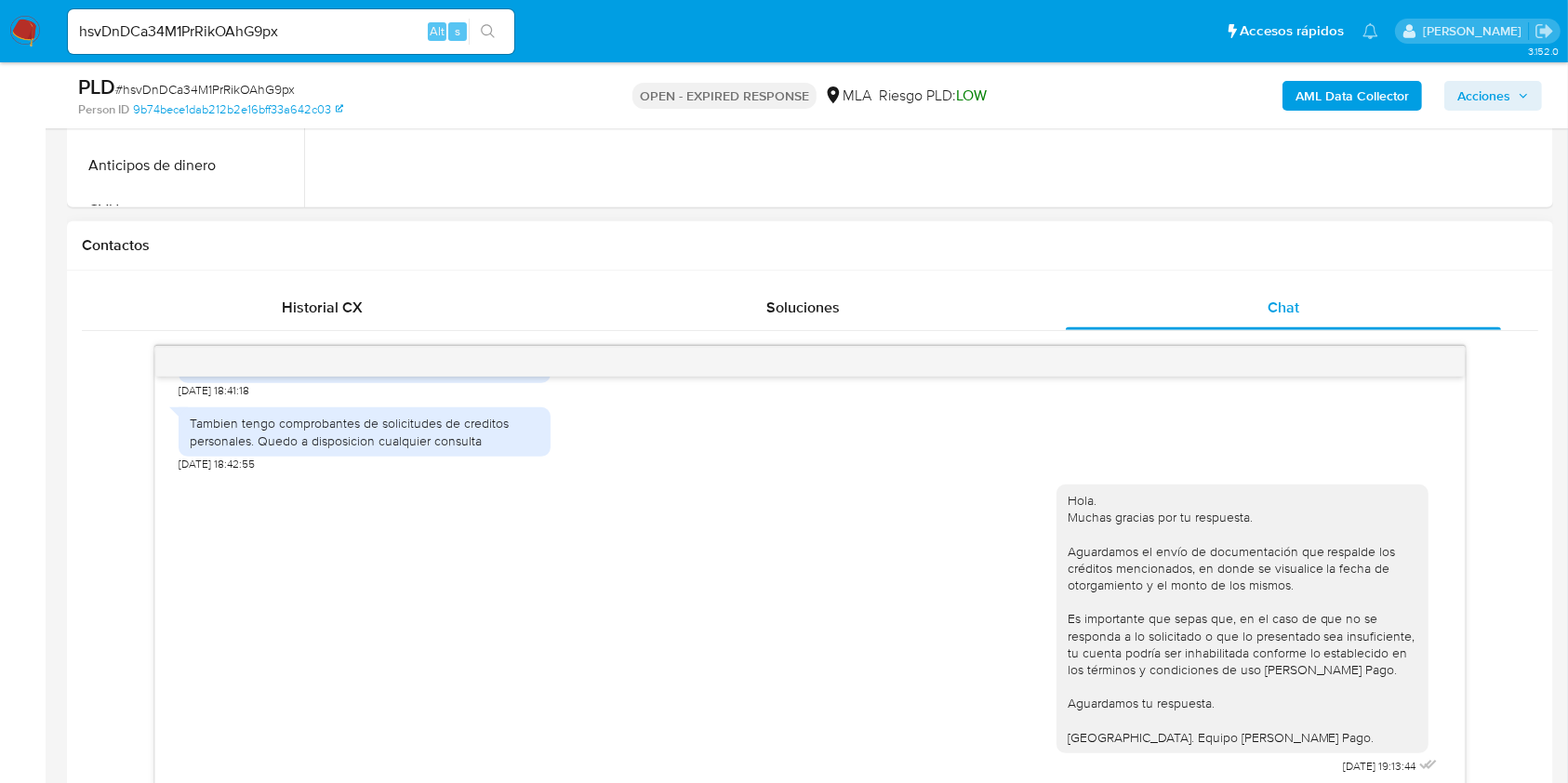
scroll to position [0, 0]
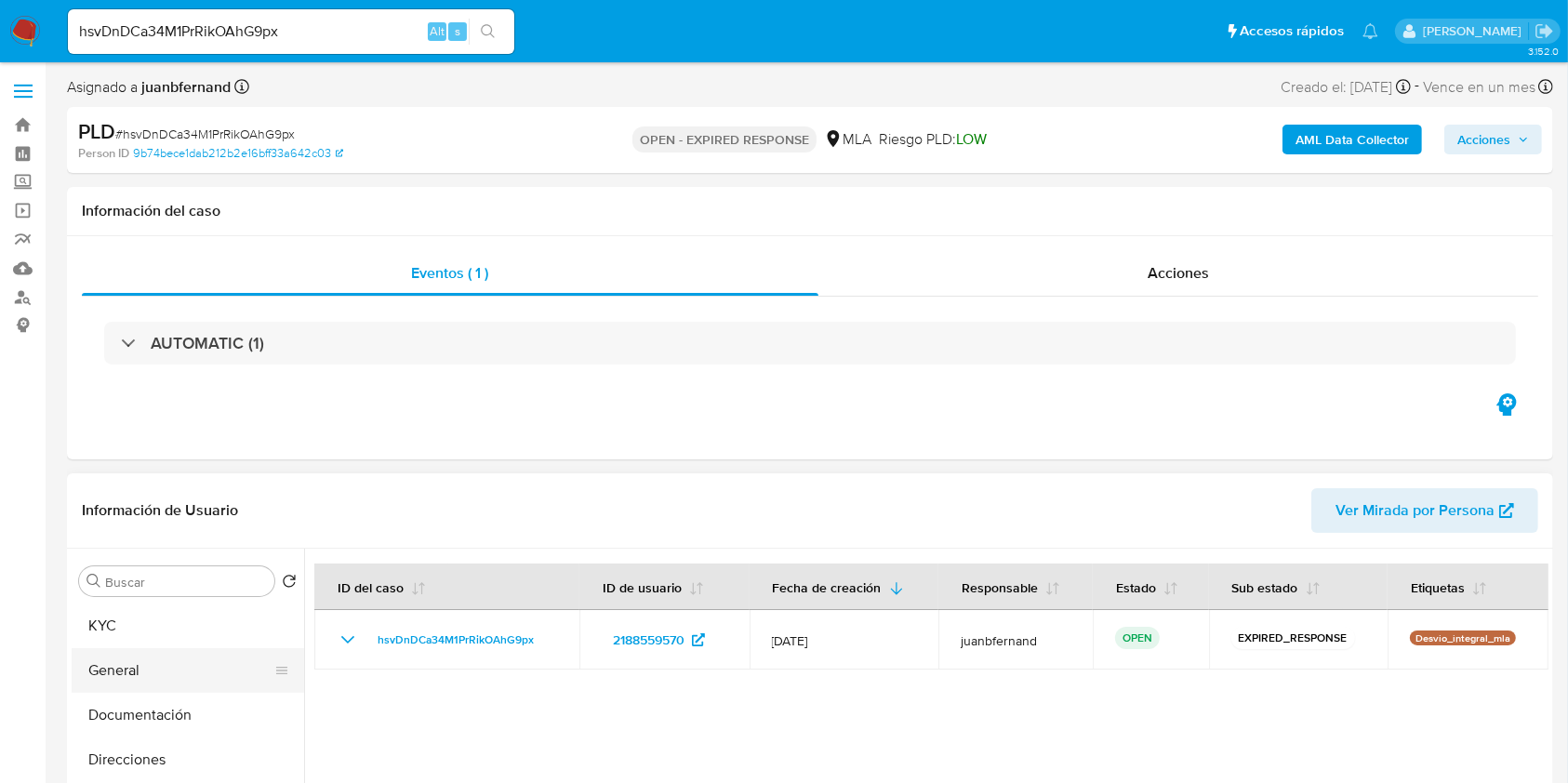
click at [103, 663] on button "General" at bounding box center [181, 670] width 218 height 45
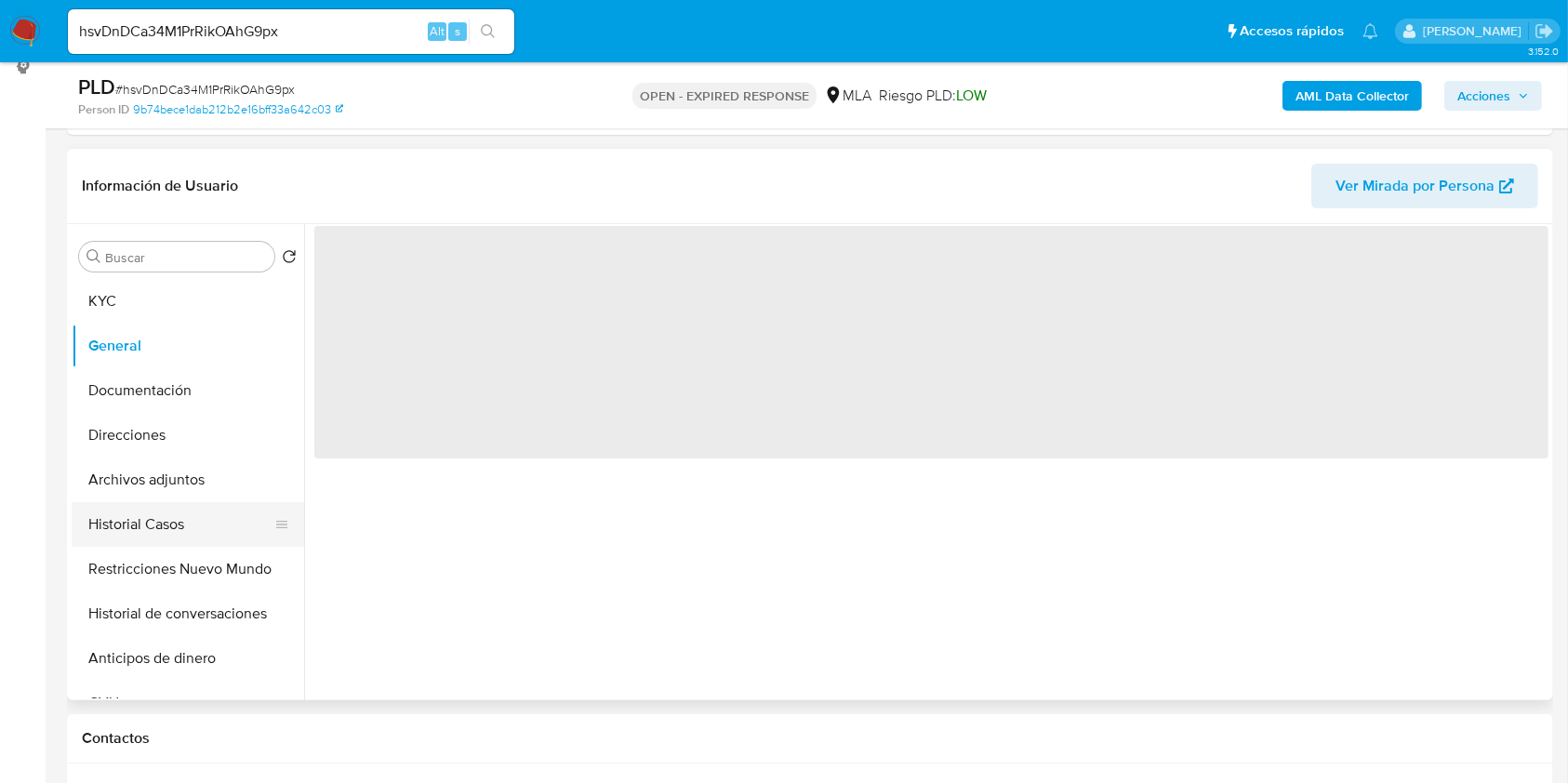
scroll to position [248, 0]
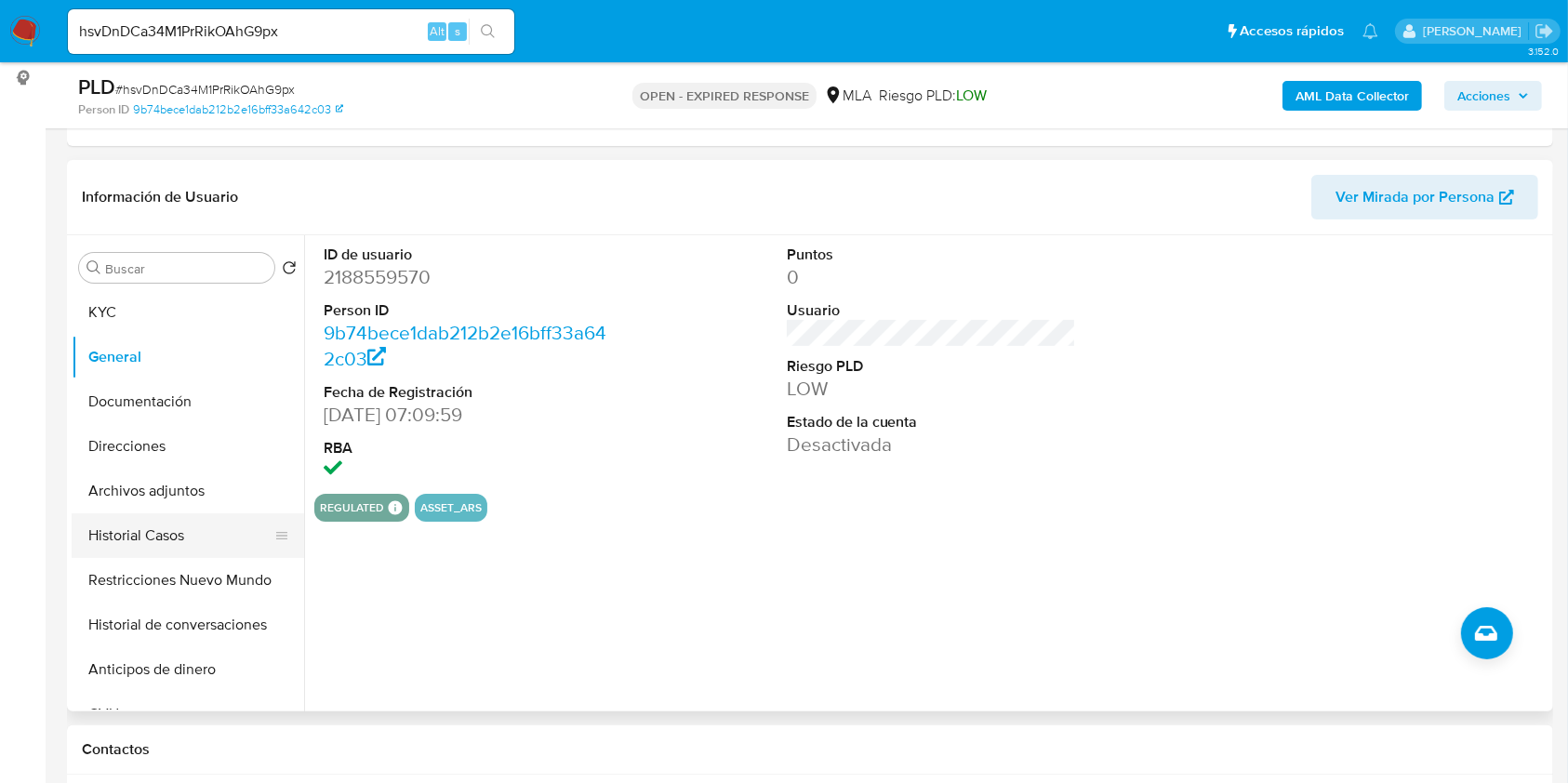
click at [185, 531] on button "Historial Casos" at bounding box center [181, 535] width 218 height 45
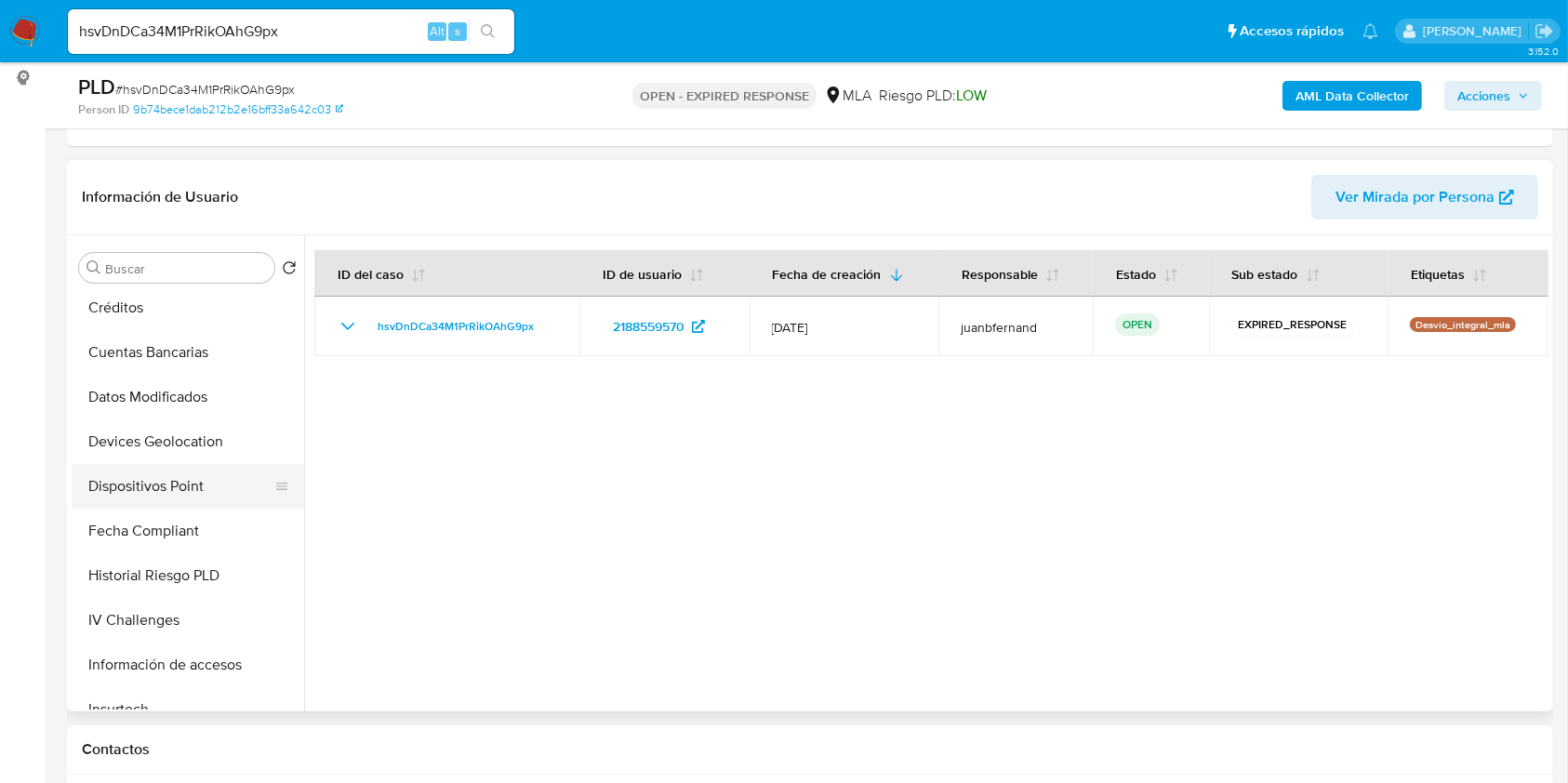
scroll to position [0, 0]
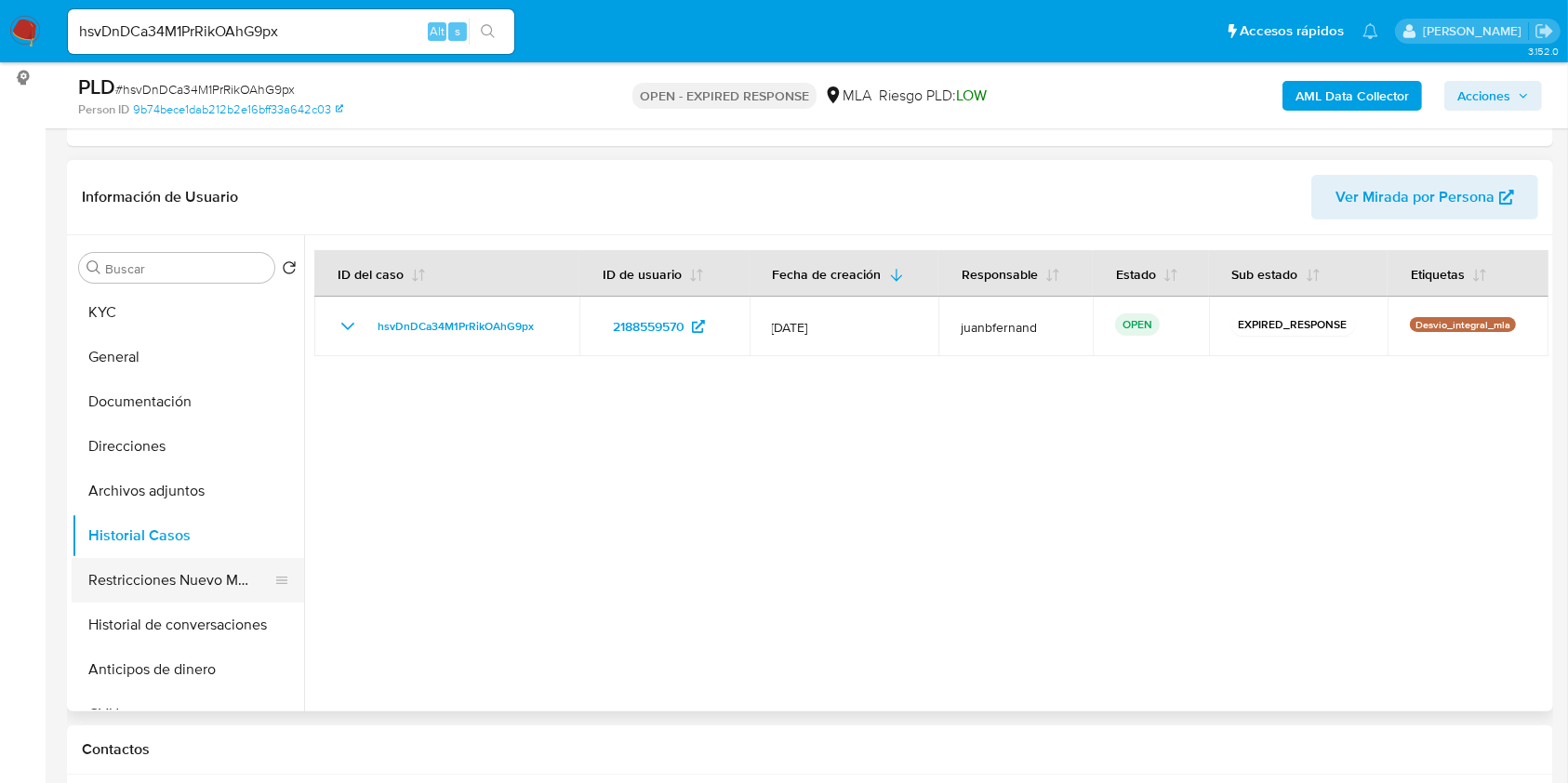
click at [196, 578] on button "Restricciones Nuevo Mundo" at bounding box center [181, 580] width 218 height 45
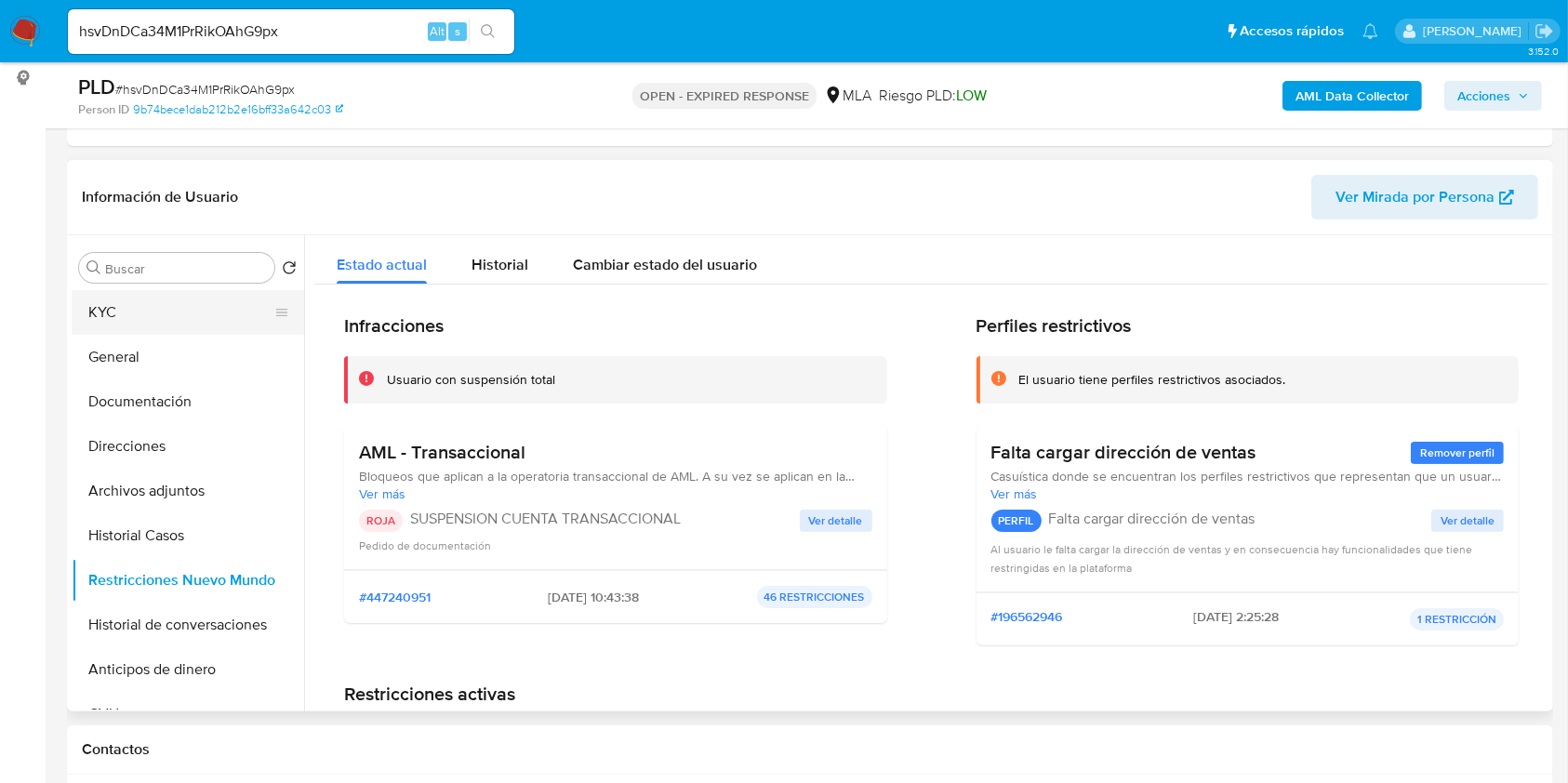
click at [177, 316] on button "KYC" at bounding box center [181, 312] width 218 height 45
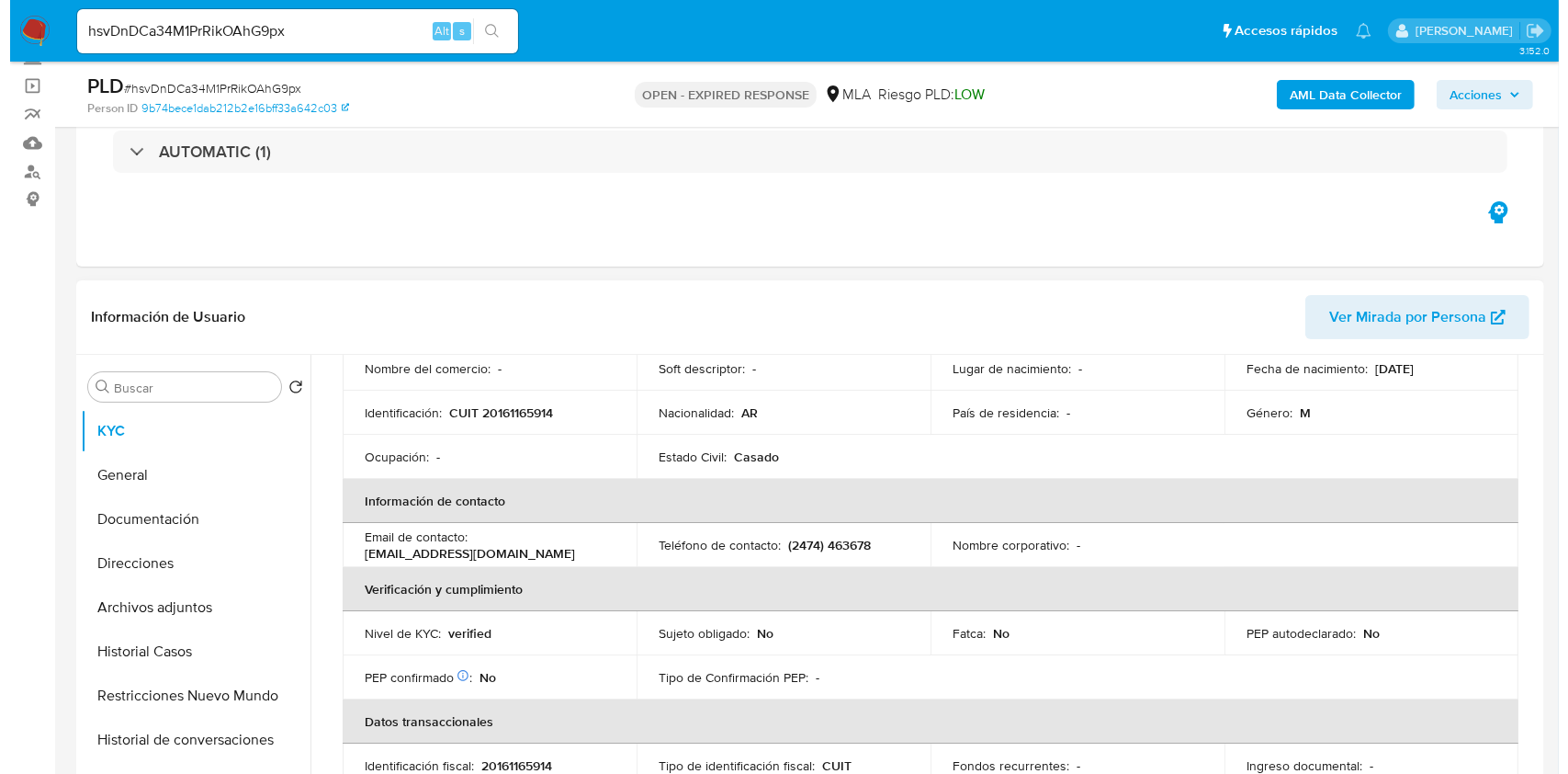
scroll to position [245, 0]
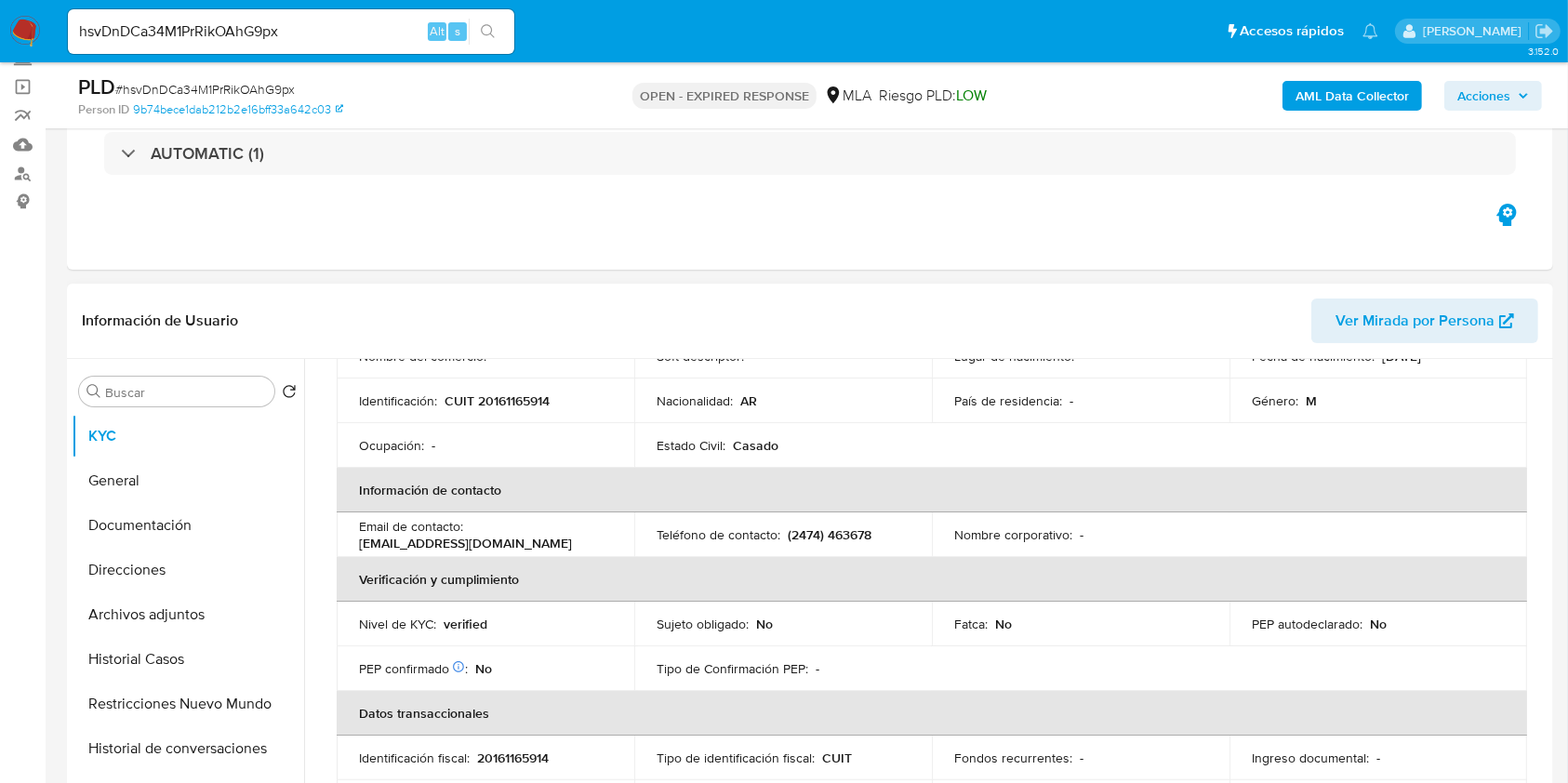
click at [498, 404] on p "CUIT 20161165914" at bounding box center [497, 401] width 105 height 17
copy p "20161165914"
click at [1341, 93] on b "AML Data Collector" at bounding box center [1352, 96] width 114 height 30
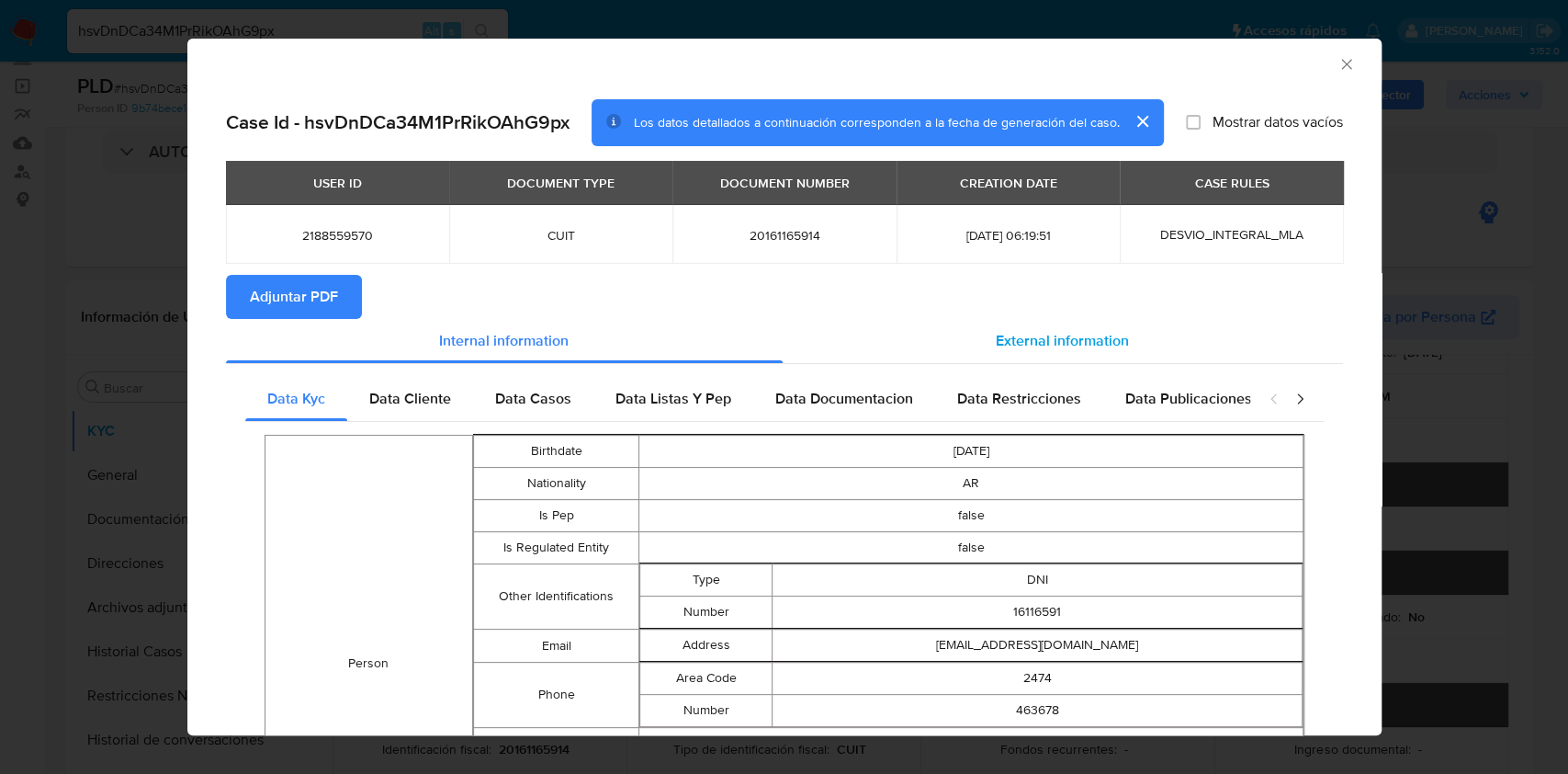
click at [980, 333] on div "External information" at bounding box center [1063, 340] width 560 height 44
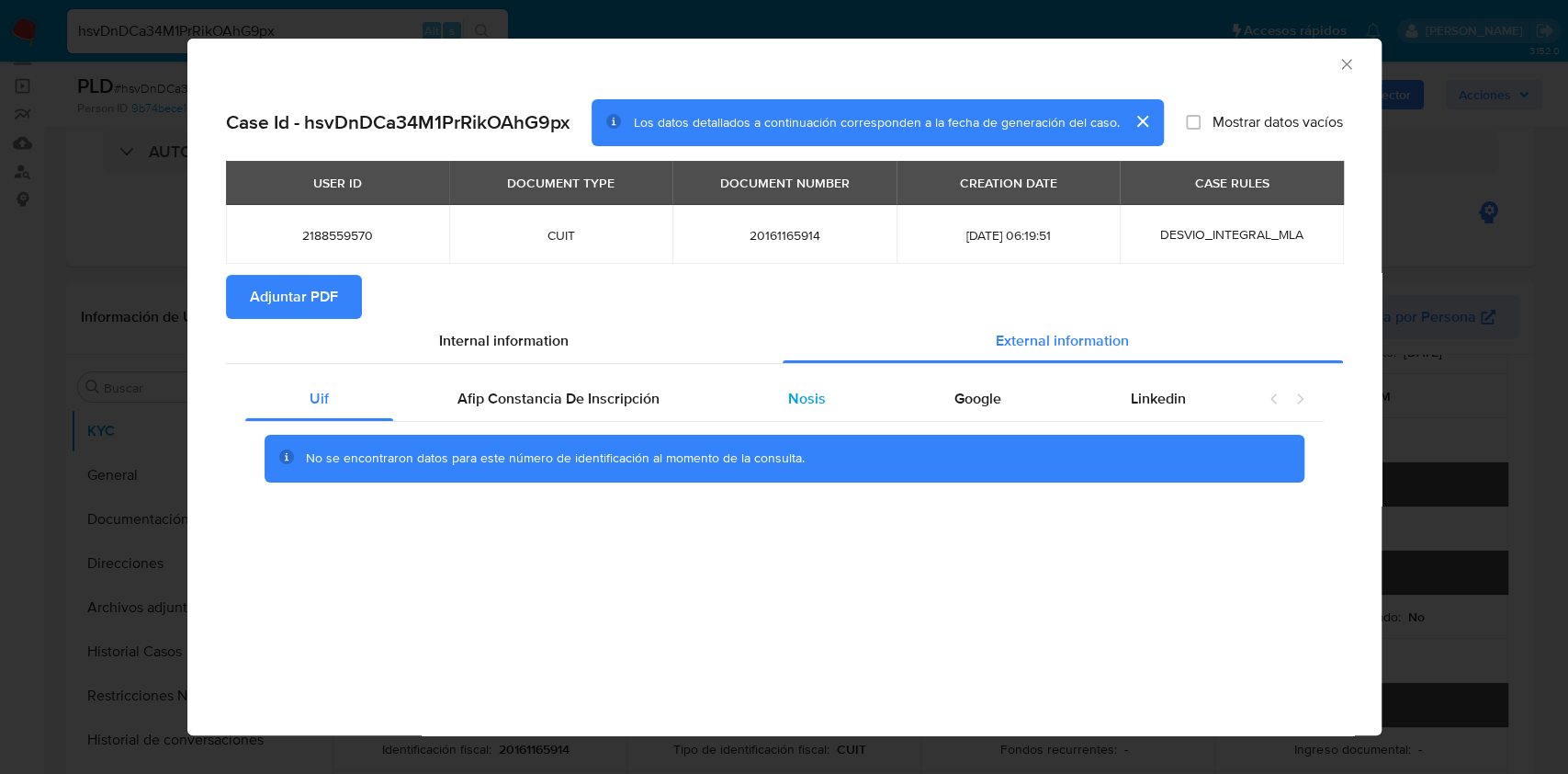
click at [827, 392] on div "Nosis" at bounding box center [807, 399] width 166 height 44
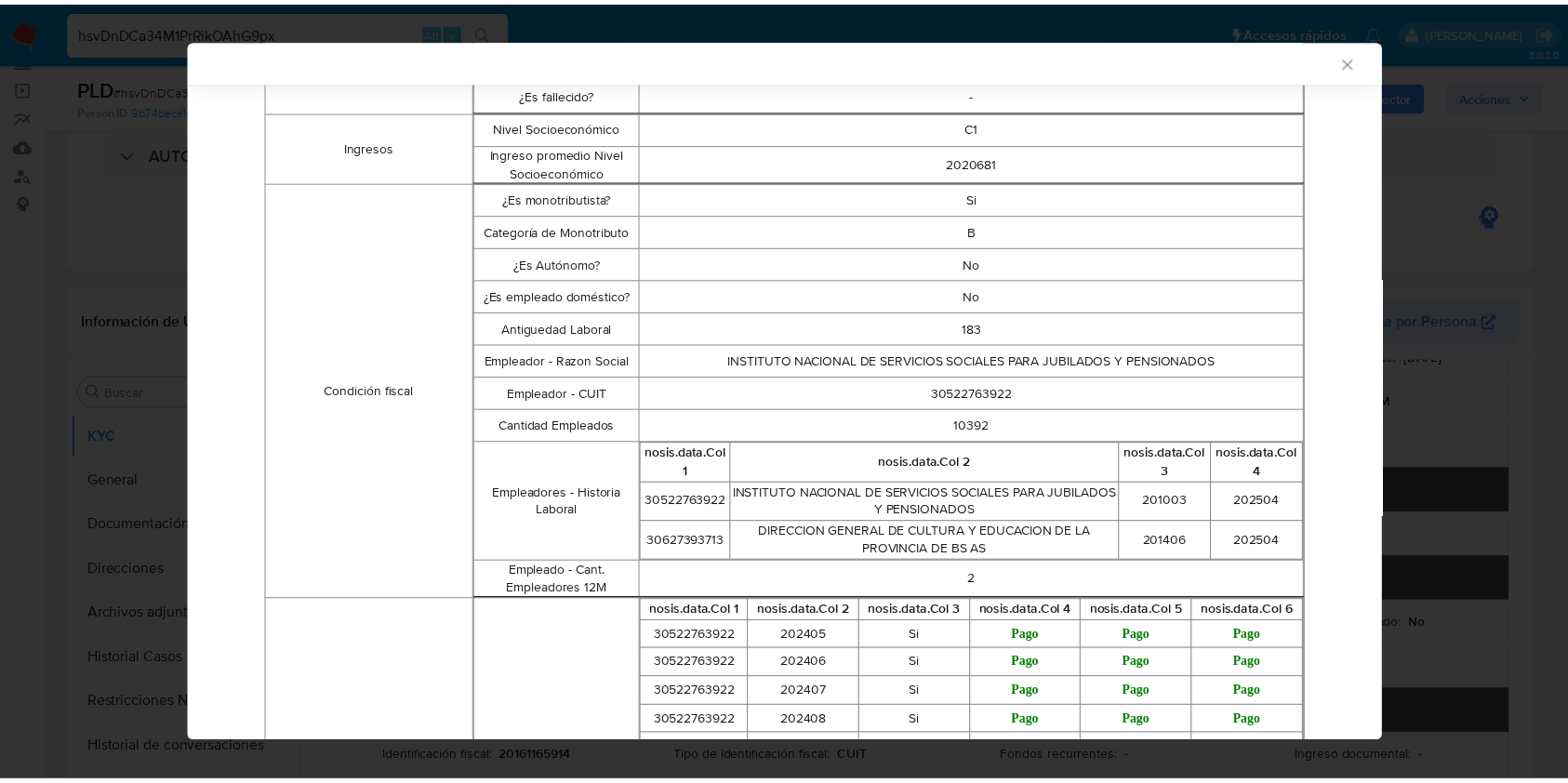
scroll to position [491, 0]
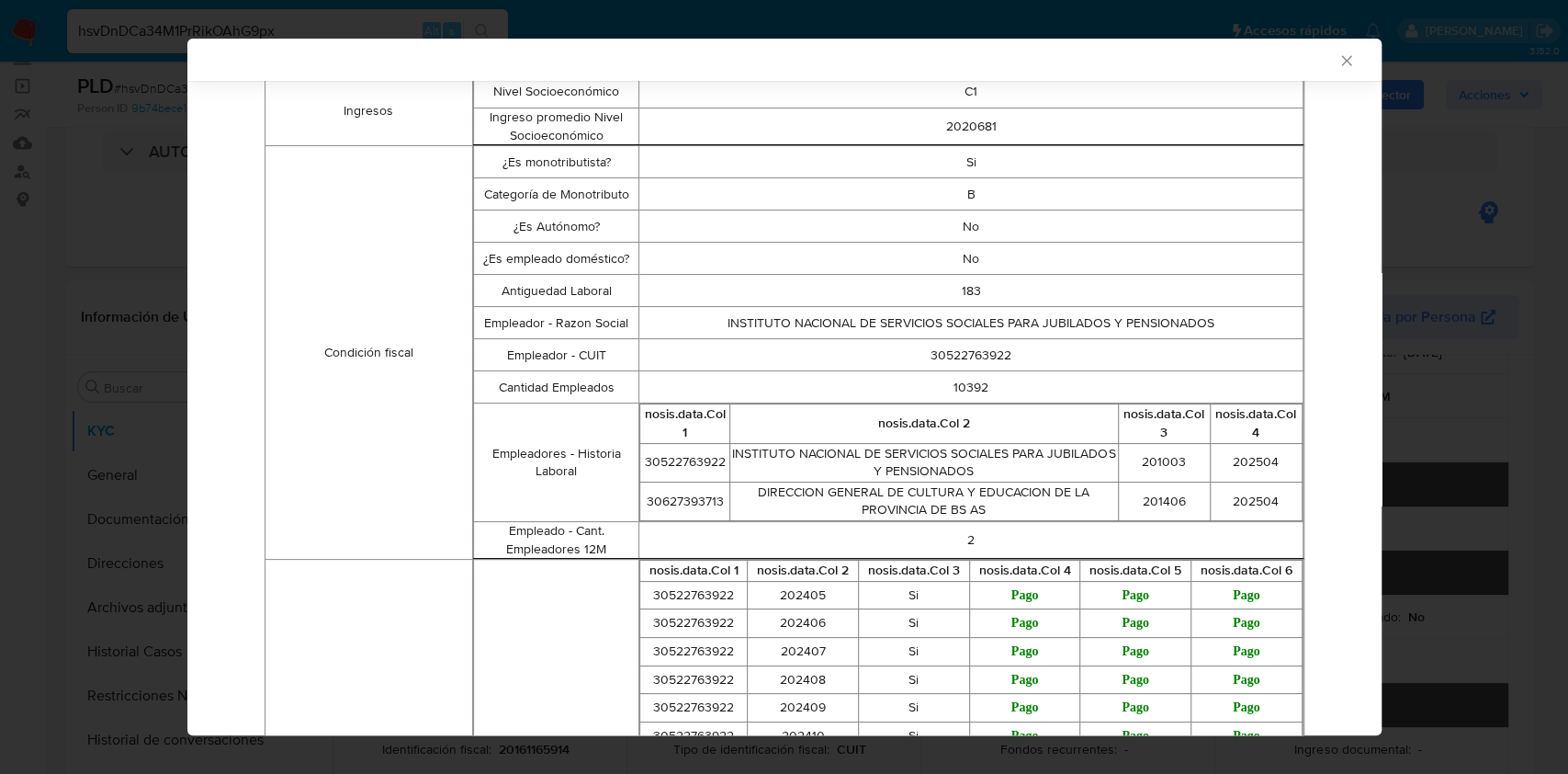
click at [83, 427] on div "AML Data Collector Case Id - hsvDnDCa34M1PrRikOAhG9px Los datos detallados a co…" at bounding box center [784, 387] width 1568 height 774
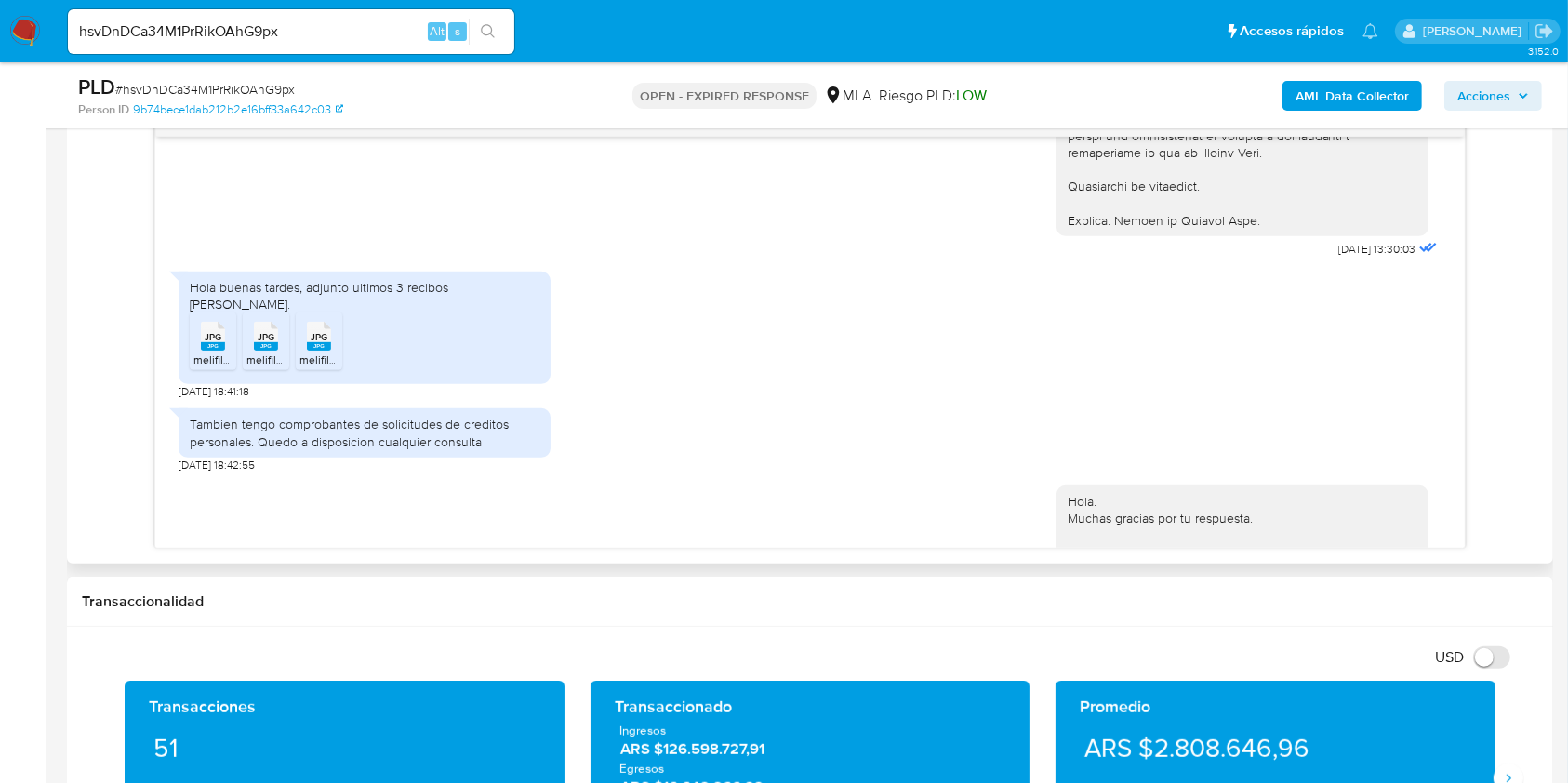
scroll to position [3595, 0]
click at [185, 390] on span "05/08/2025 18:41:18" at bounding box center [214, 390] width 71 height 15
drag, startPoint x: 185, startPoint y: 390, endPoint x: 214, endPoint y: 390, distance: 29.0
click at [214, 390] on span "05/08/2025 18:41:18" at bounding box center [214, 390] width 71 height 15
copy span "05/08/2025"
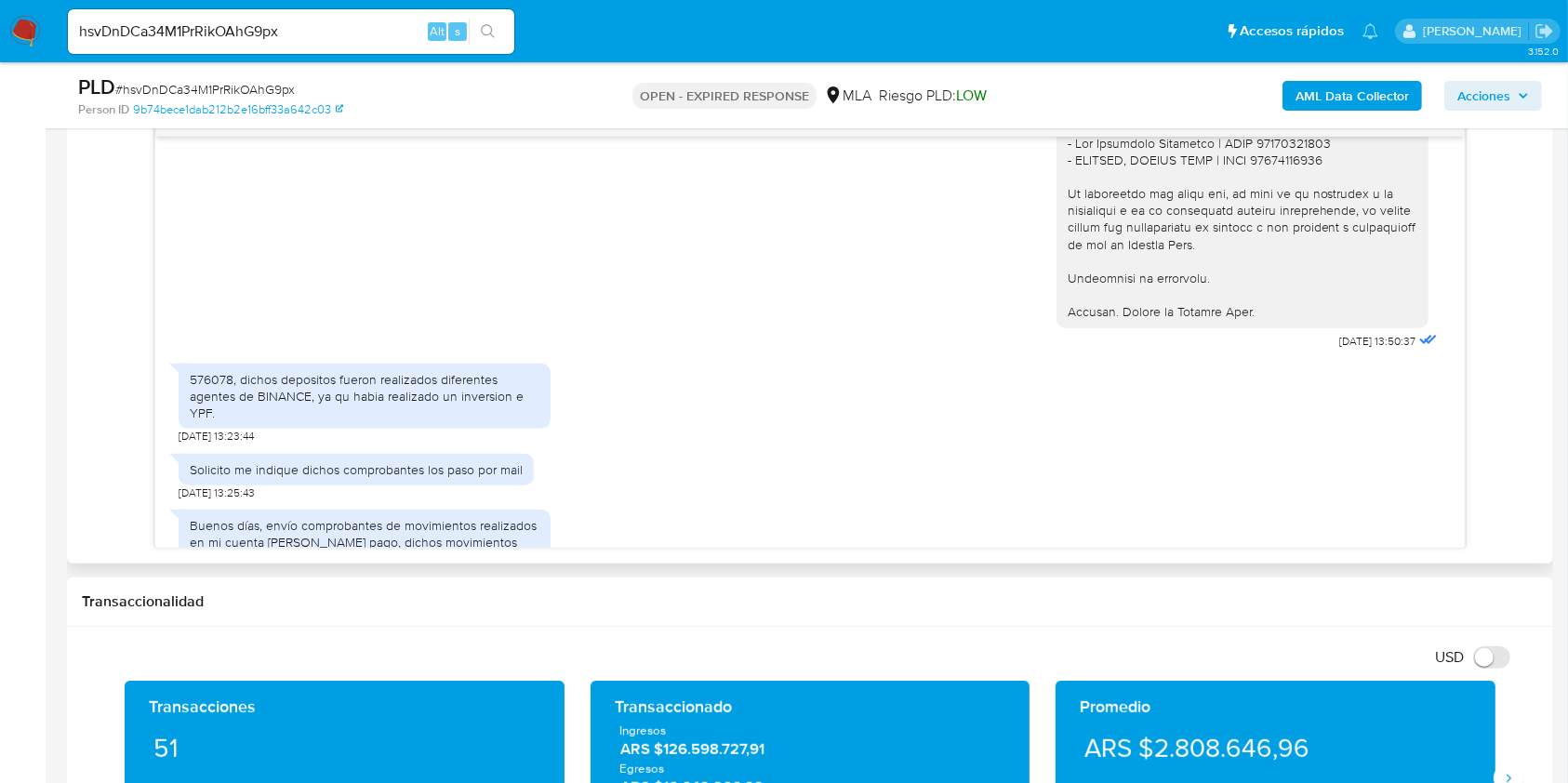
scroll to position [2479, 0]
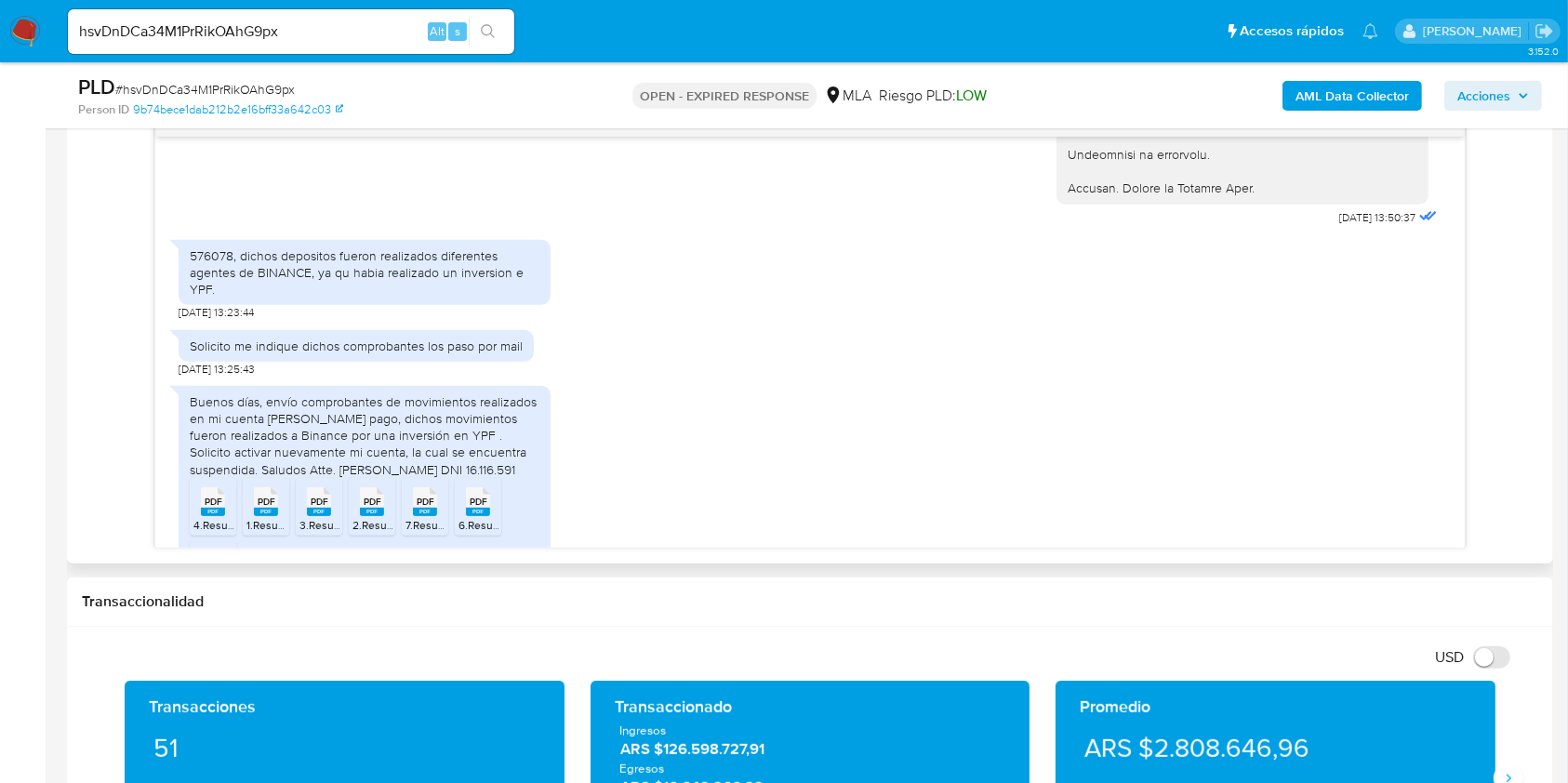
click at [247, 292] on div "576078, dichos depositos fueron realizados diferentes agentes de BINANCE, ya qu…" at bounding box center [364, 272] width 350 height 51
drag, startPoint x: 247, startPoint y: 292, endPoint x: 220, endPoint y: 316, distance: 36.1
click at [220, 298] on div "576078, dichos depositos fueron realizados diferentes agentes de BINANCE, ya qu…" at bounding box center [364, 272] width 350 height 51
copy div "dichos depositos fueron realizados diferentes agentes de BINANCE, ya qu habia r…"
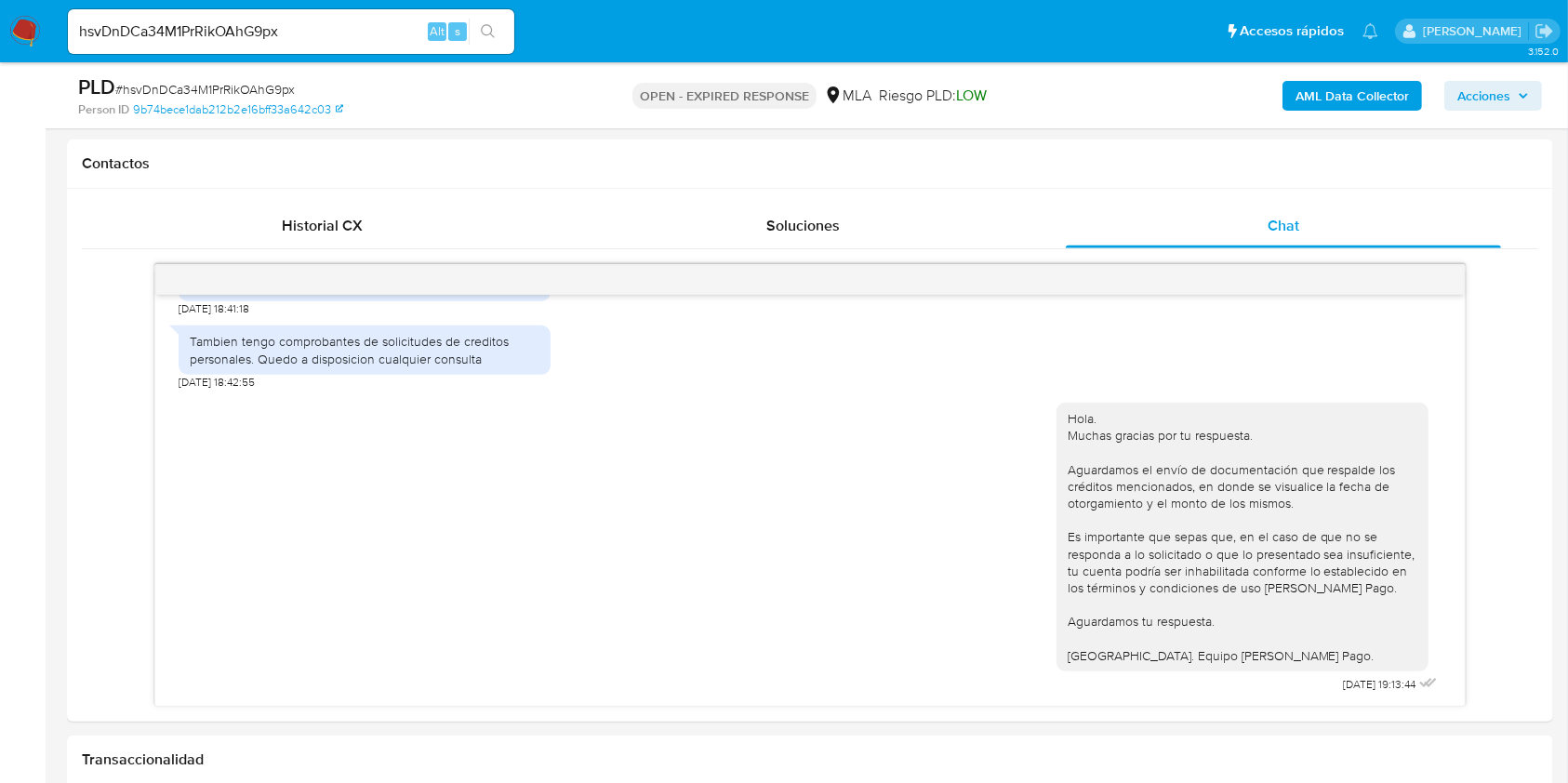
scroll to position [495, 0]
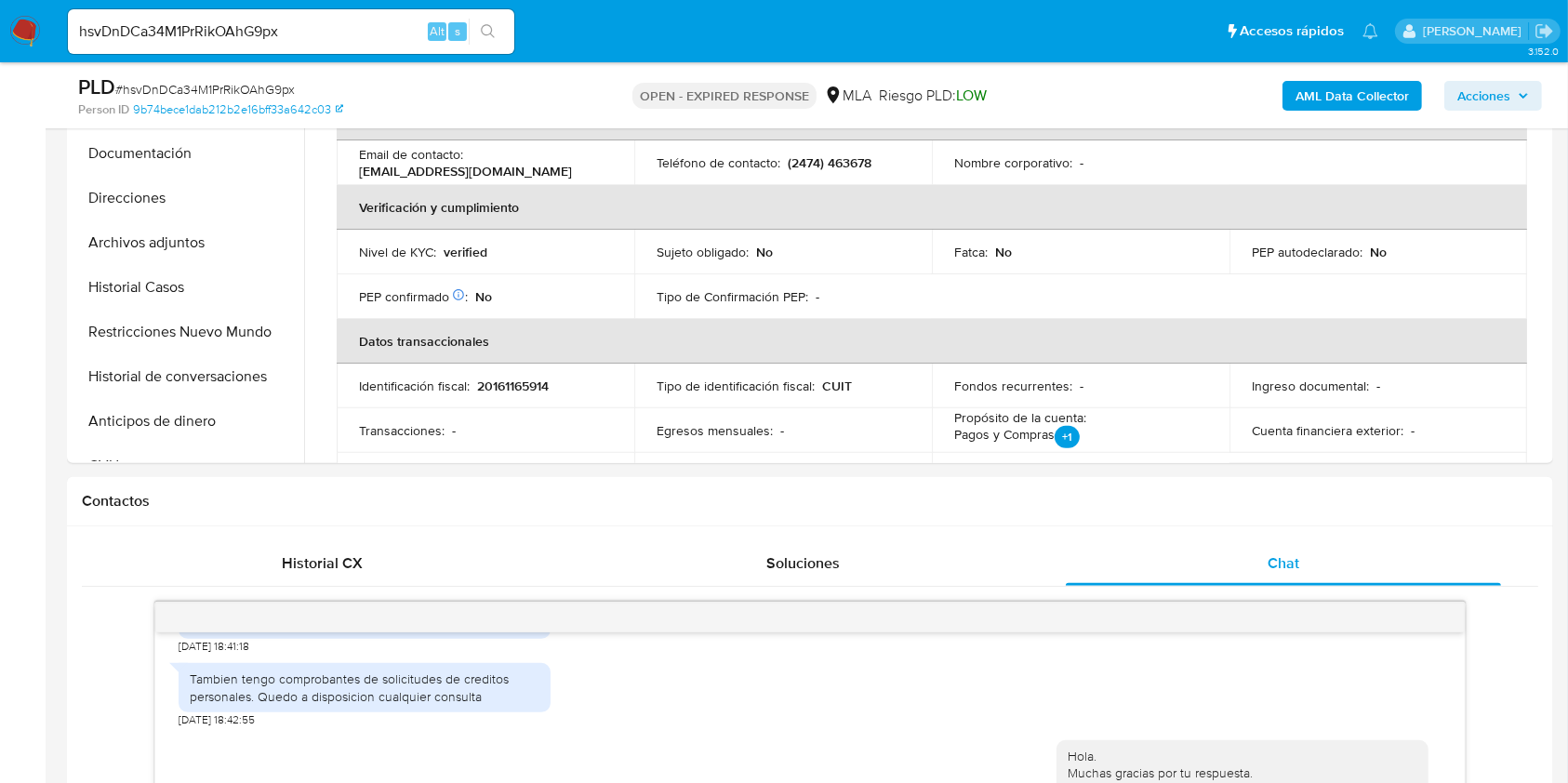
drag, startPoint x: 119, startPoint y: 279, endPoint x: 0, endPoint y: 414, distance: 180.0
click at [119, 280] on button "Historial Casos" at bounding box center [187, 287] width 232 height 45
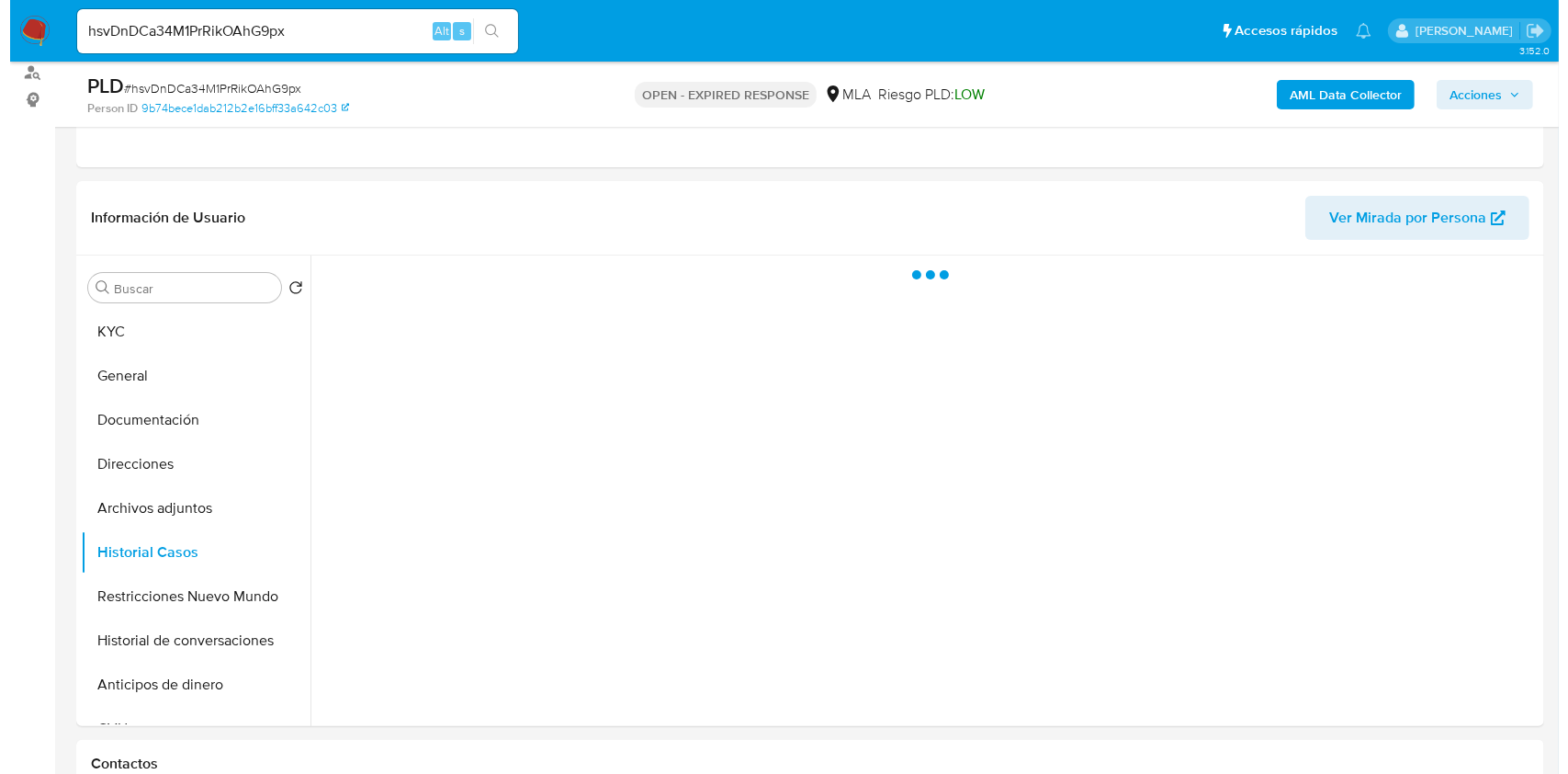
scroll to position [245, 0]
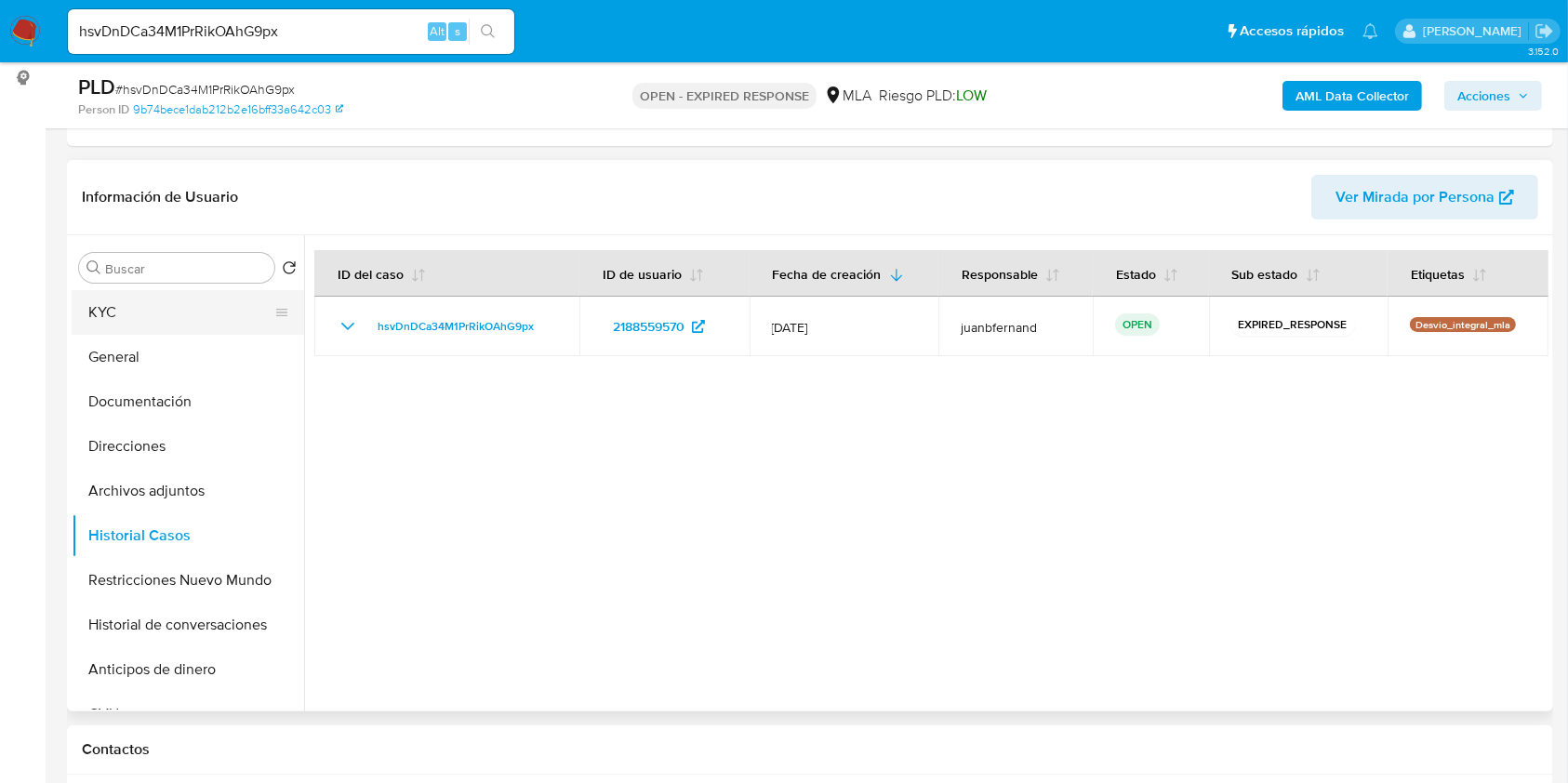
click at [205, 318] on button "KYC" at bounding box center [181, 312] width 218 height 45
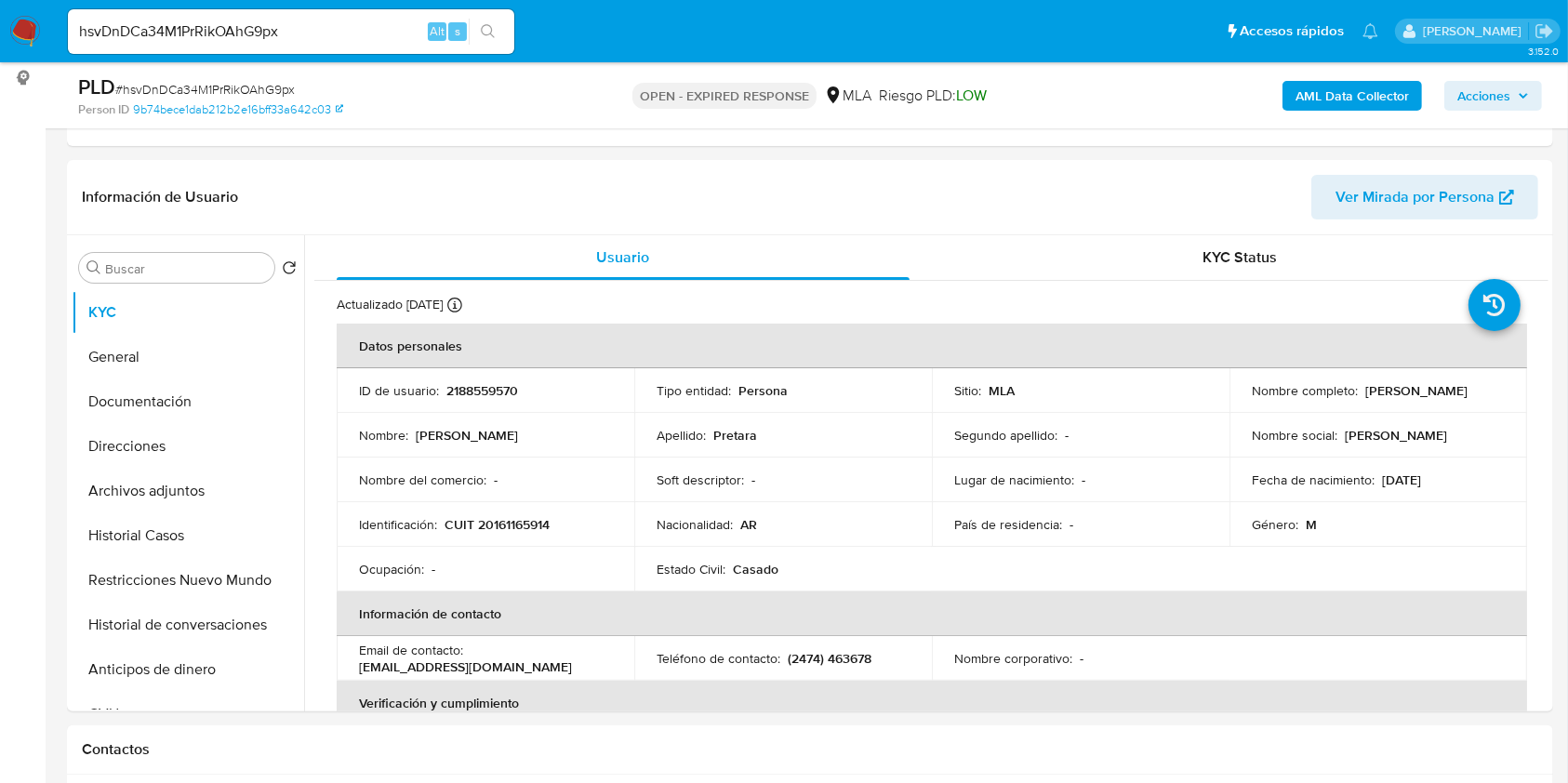
click at [1493, 89] on span "Acciones" at bounding box center [1483, 96] width 53 height 30
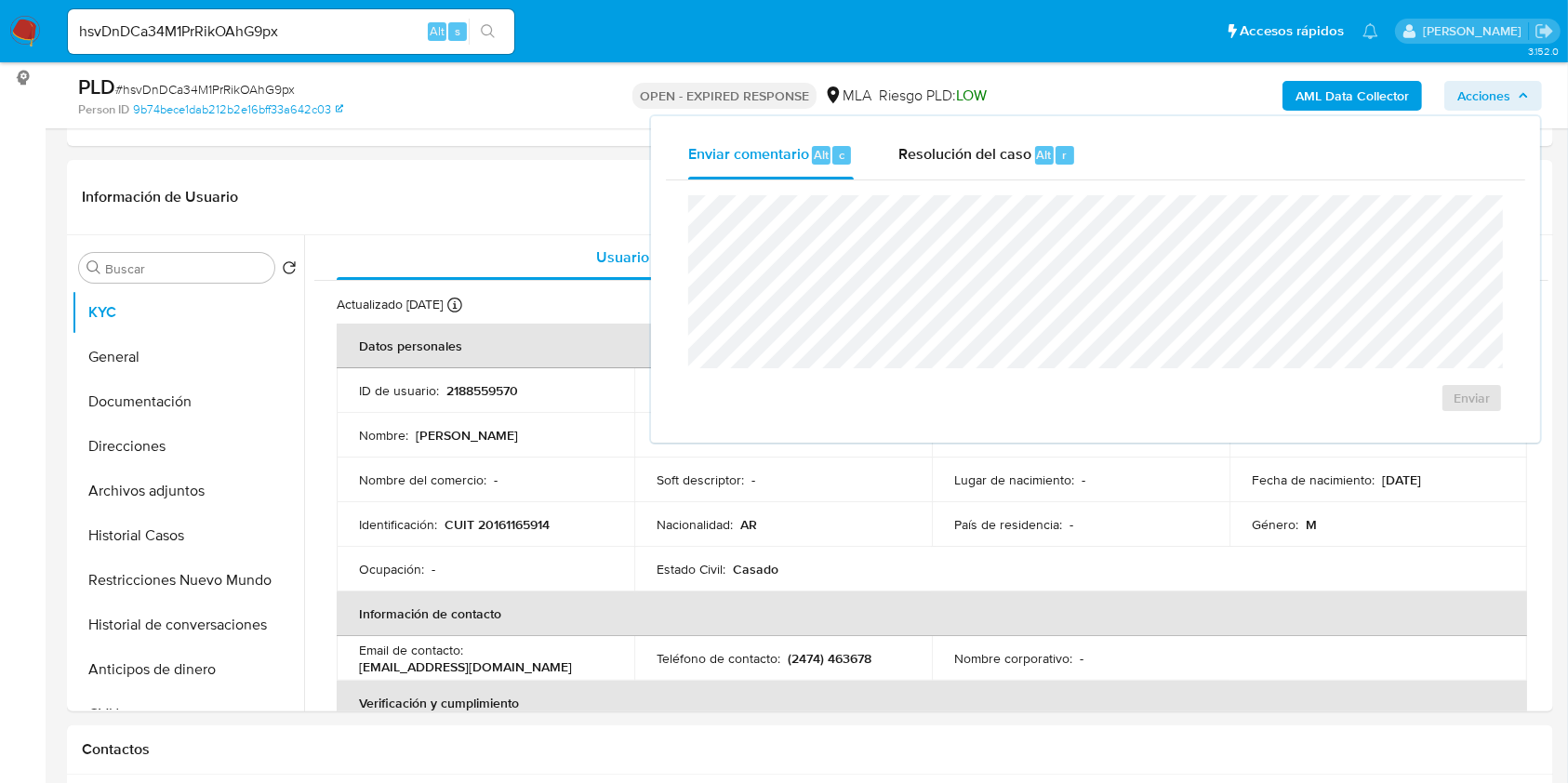
click at [1522, 90] on icon "button" at bounding box center [1523, 96] width 11 height 11
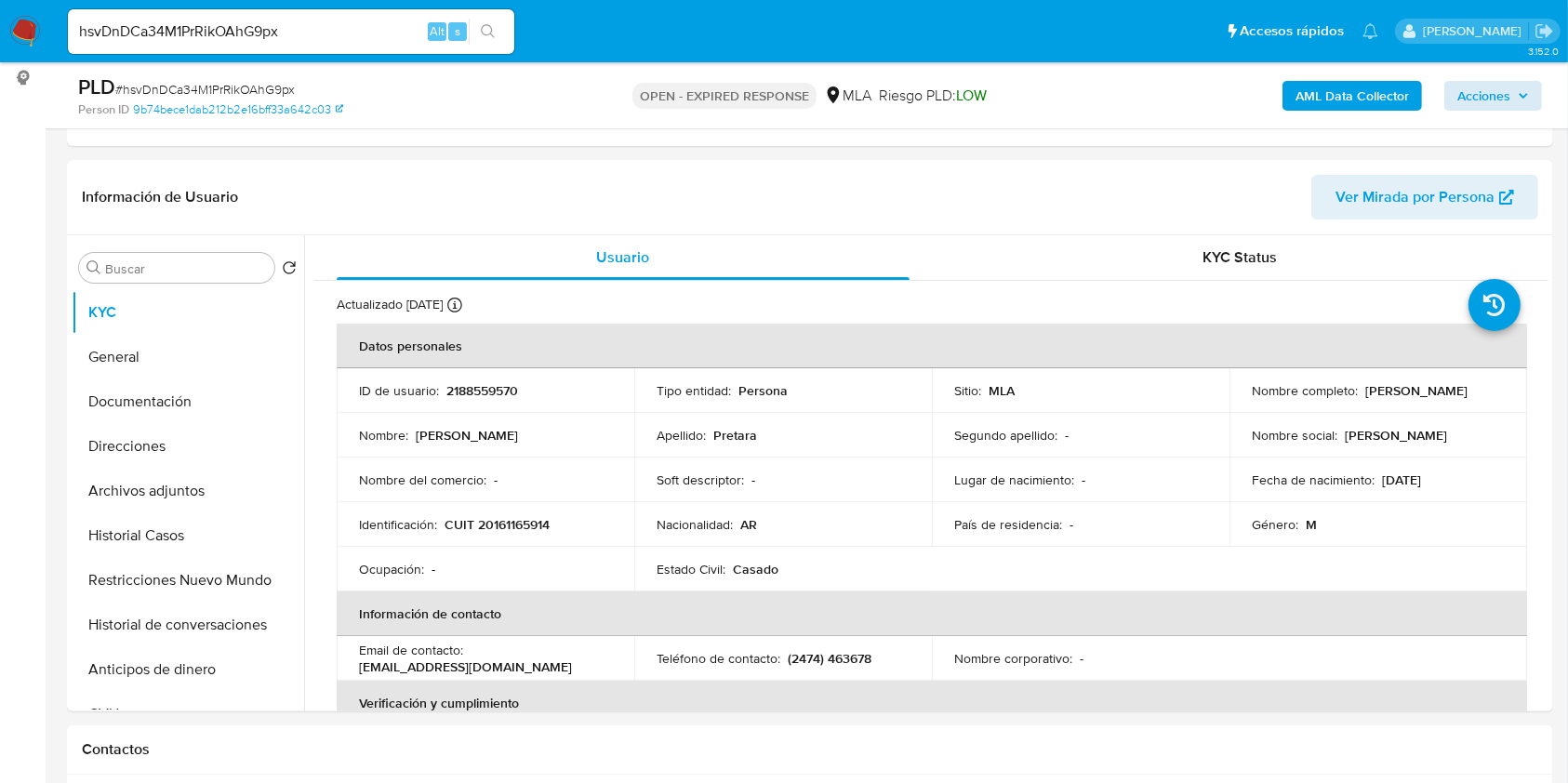
click at [1370, 91] on b "AML Data Collector" at bounding box center [1352, 96] width 114 height 30
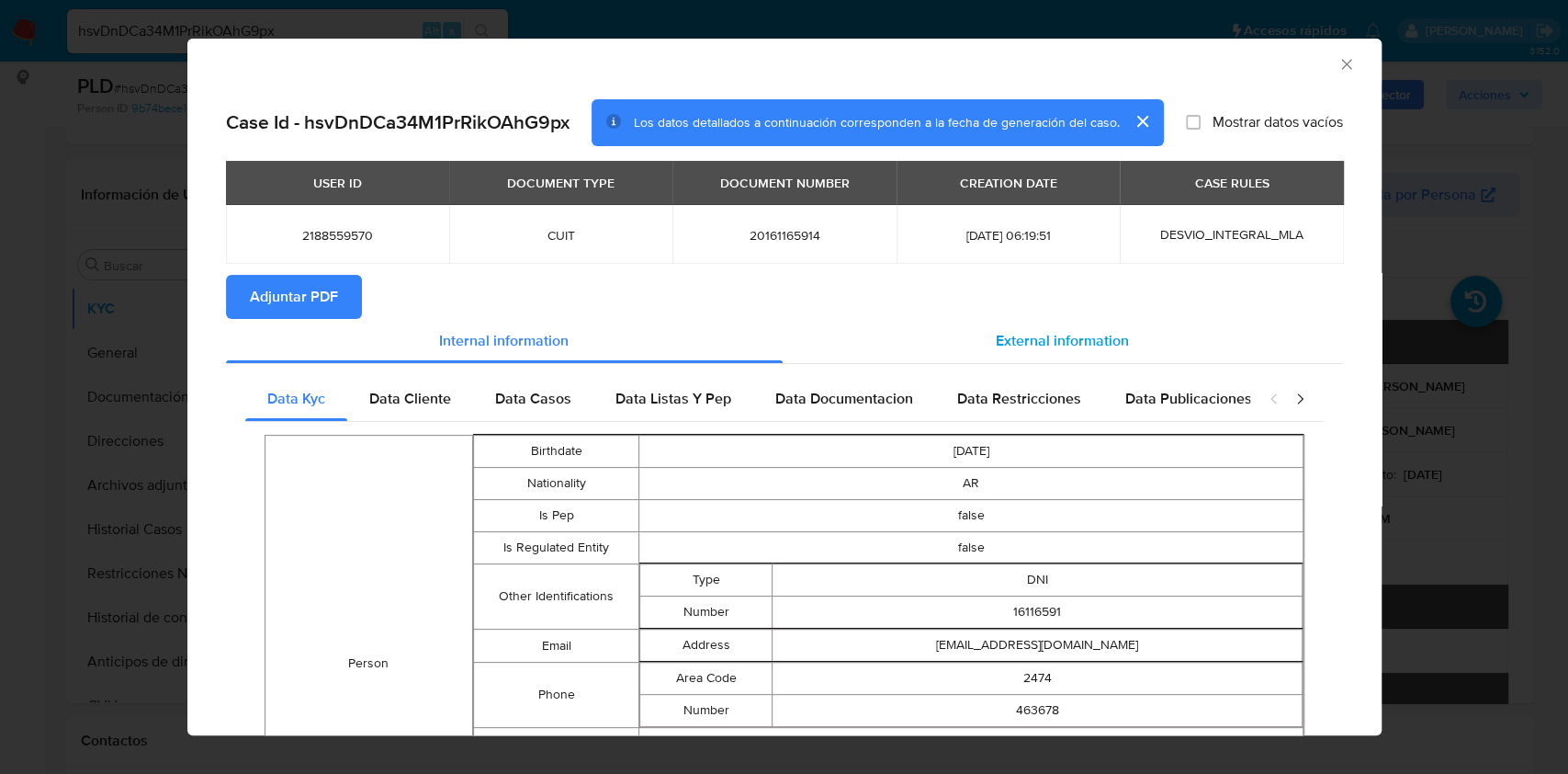
click at [1045, 345] on span "External information" at bounding box center [1062, 340] width 133 height 21
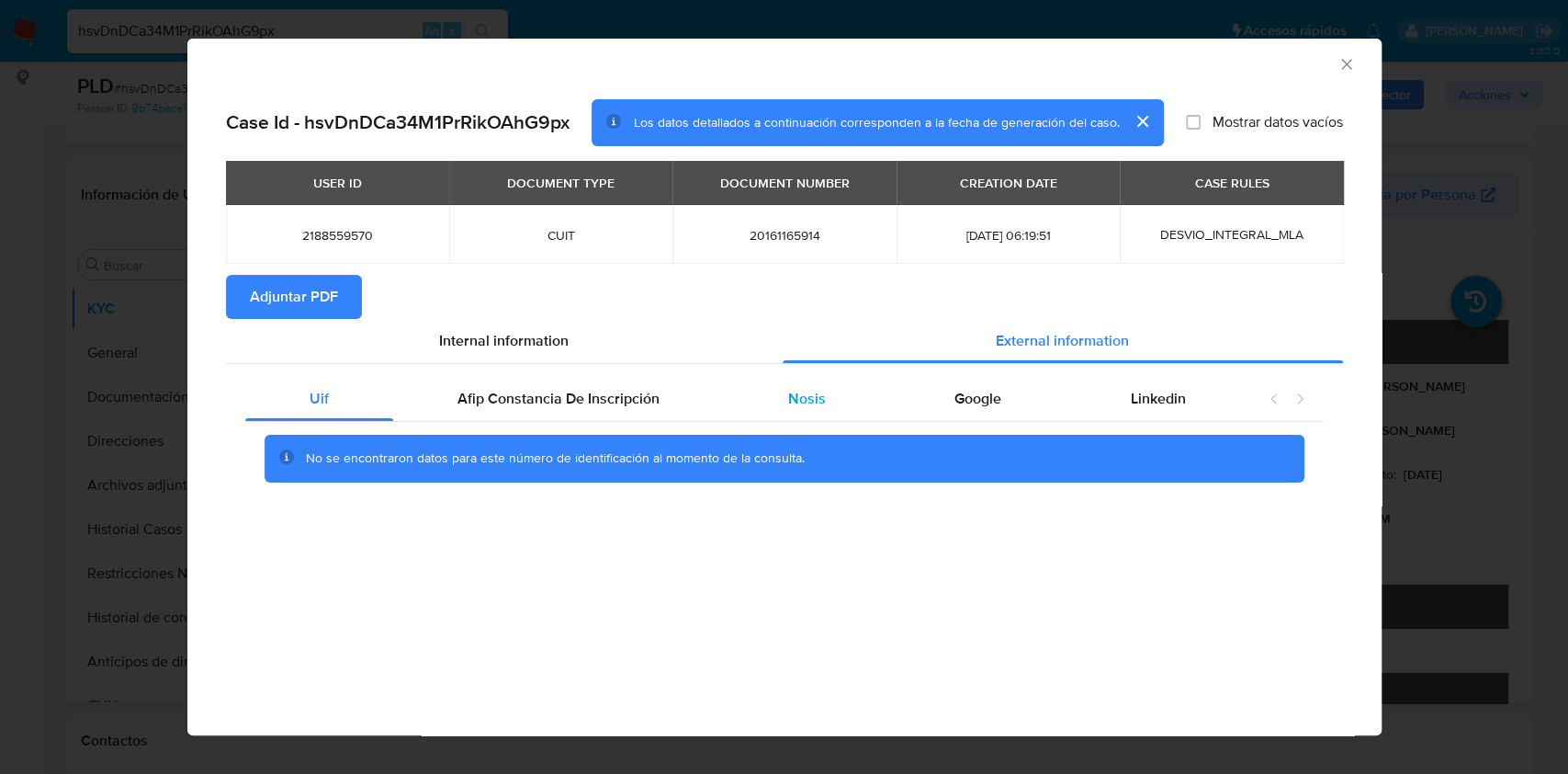
click at [848, 407] on div "Nosis" at bounding box center [807, 399] width 166 height 44
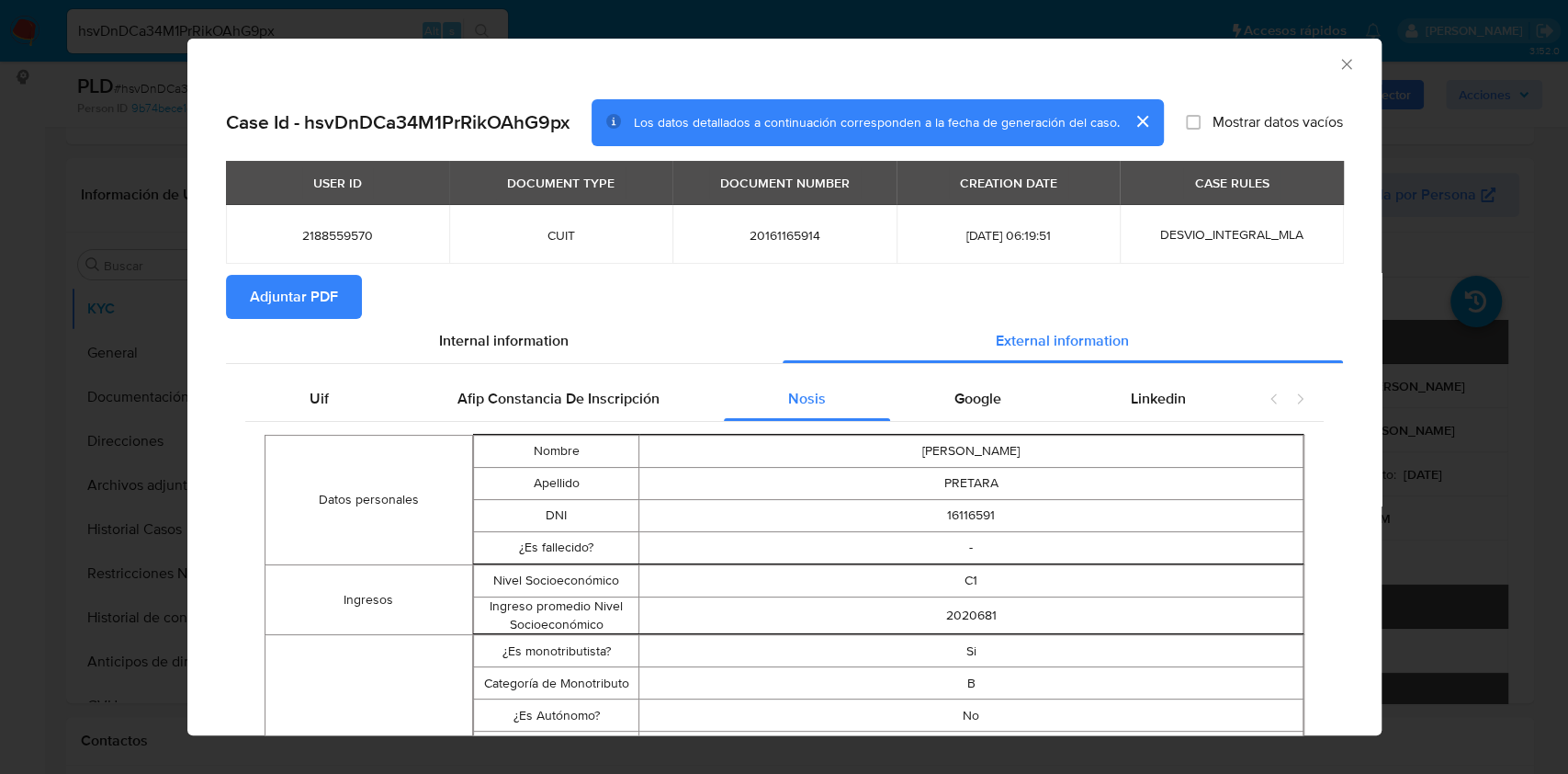
click at [1338, 67] on icon "Cerrar ventana" at bounding box center [1346, 63] width 18 height 18
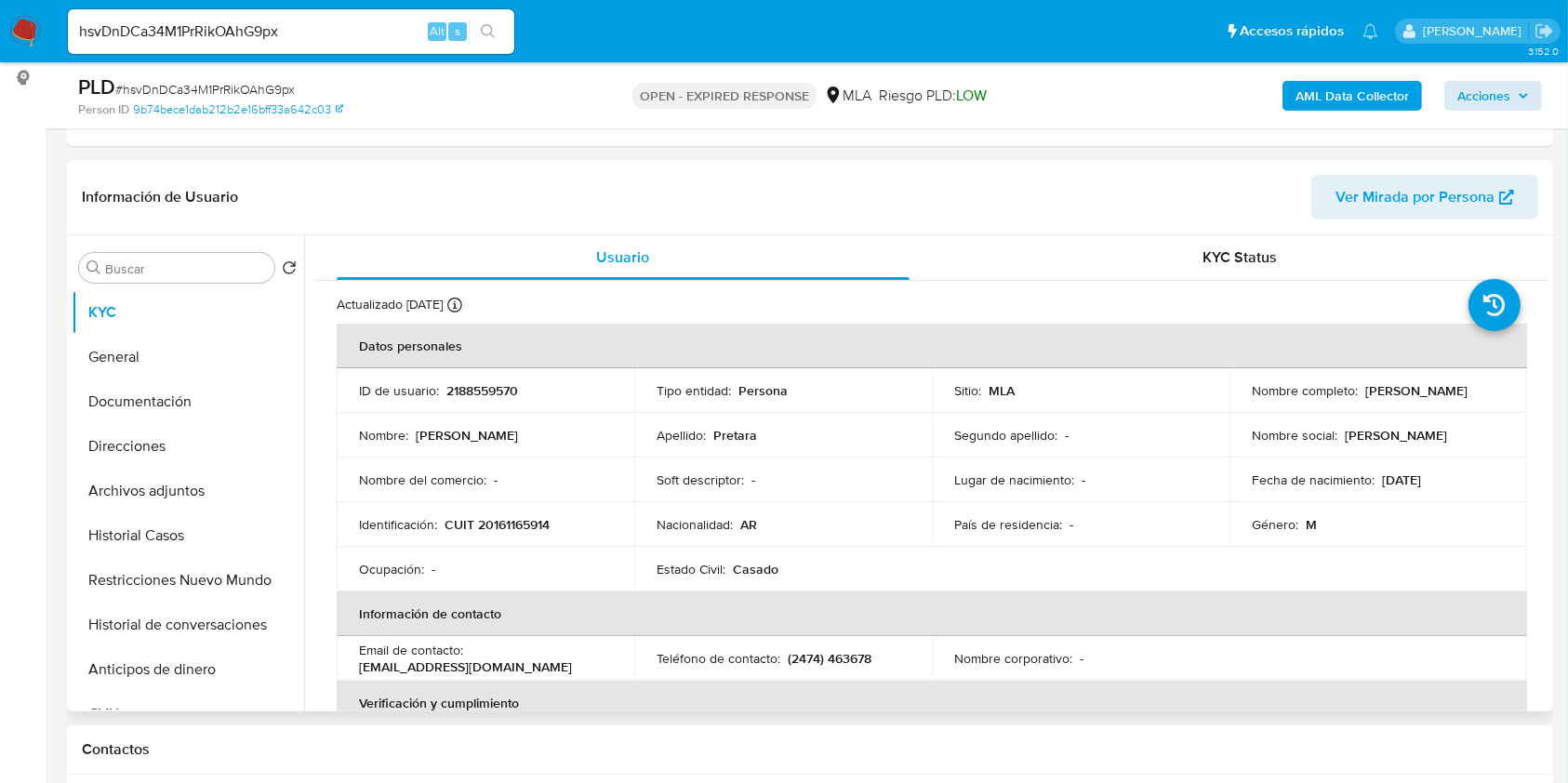
click at [512, 527] on p "CUIT 20161165914" at bounding box center [497, 525] width 105 height 17
click at [510, 528] on p "CUIT 20161165914" at bounding box center [497, 525] width 105 height 17
copy p "20161165914"
click at [1495, 99] on span "Acciones" at bounding box center [1483, 96] width 53 height 30
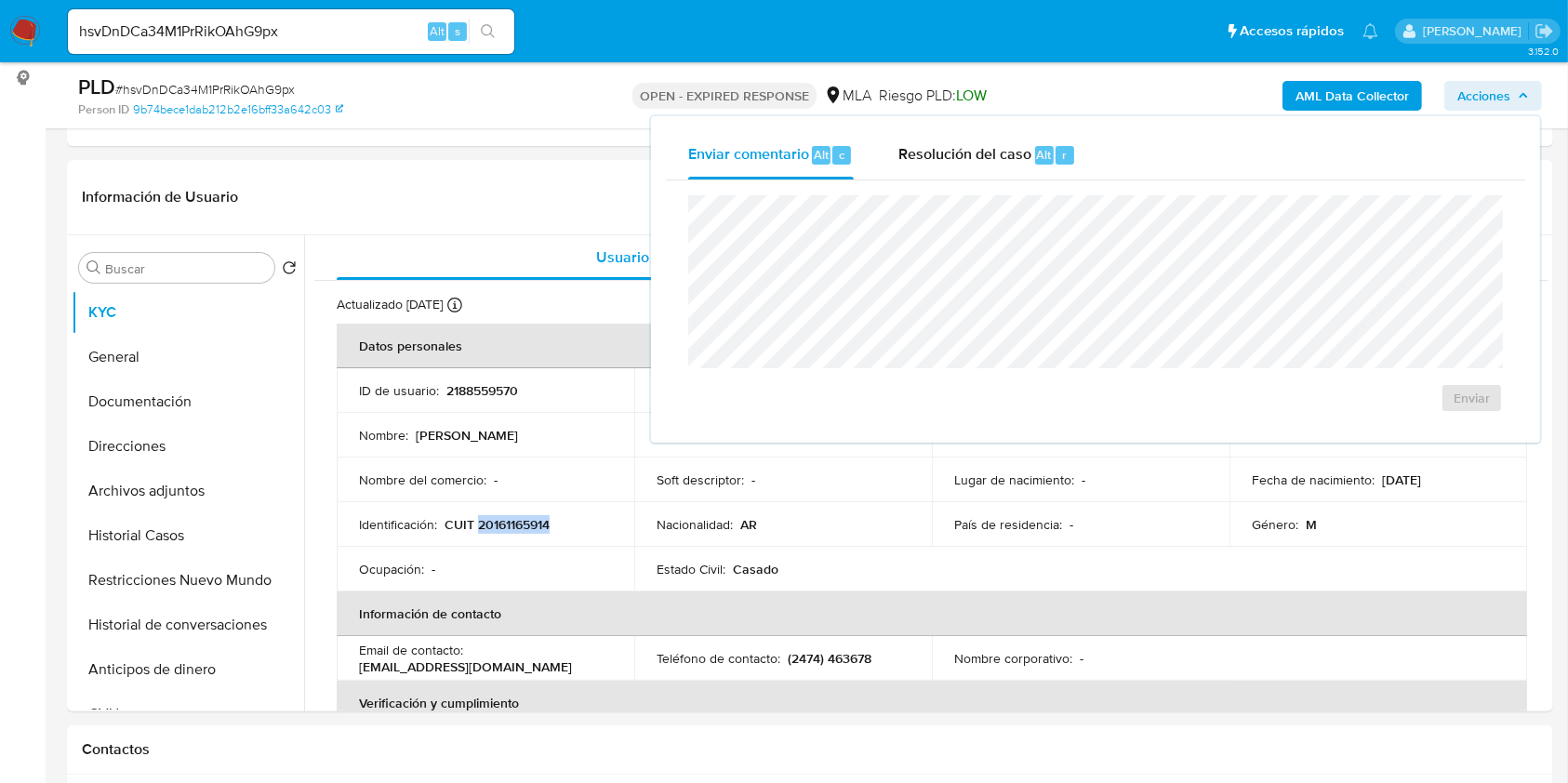
click at [1391, 88] on b "AML Data Collector" at bounding box center [1352, 96] width 114 height 30
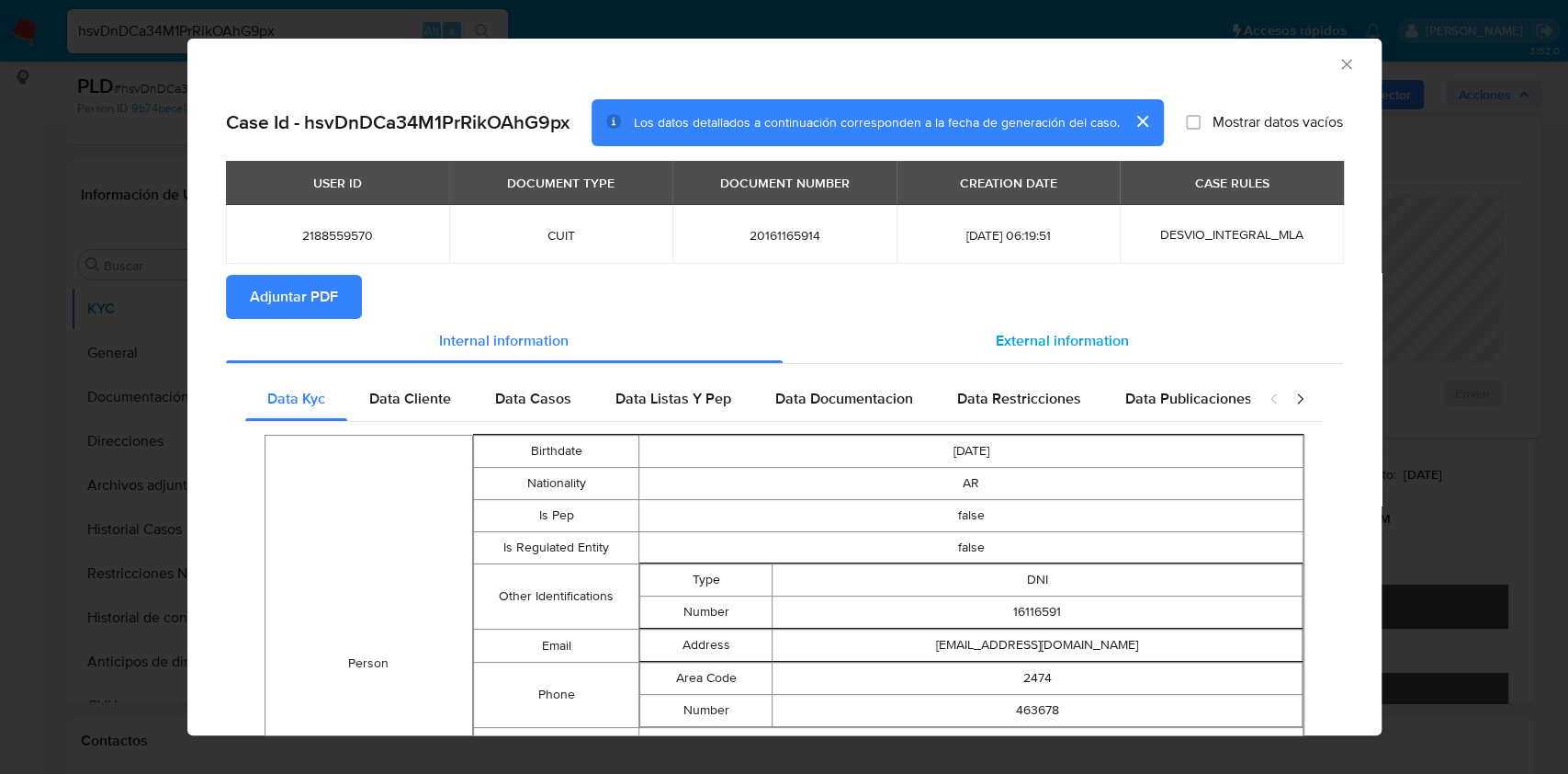
click at [1039, 335] on span "External information" at bounding box center [1062, 340] width 133 height 21
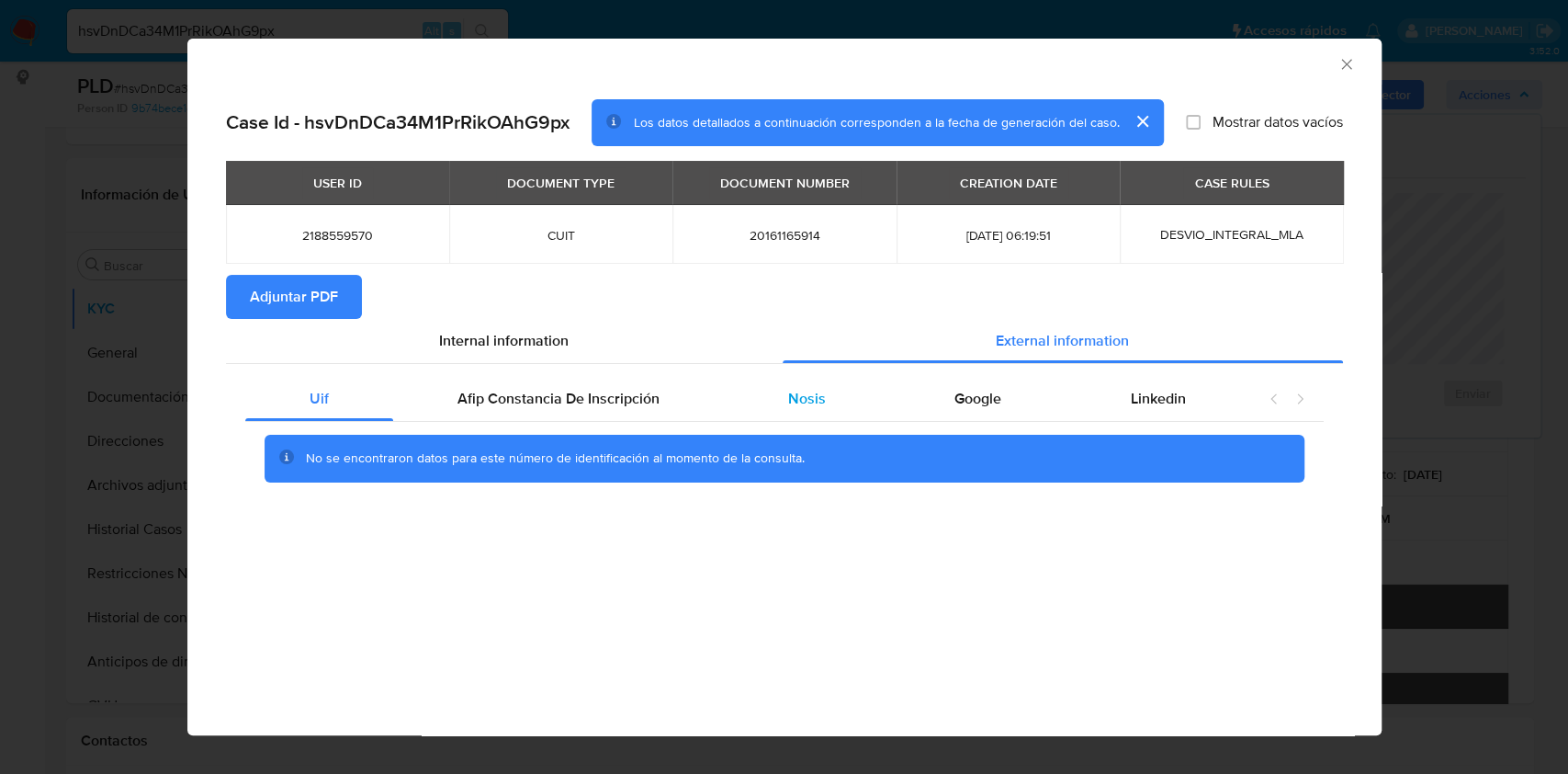
click at [817, 393] on span "Nosis" at bounding box center [807, 398] width 38 height 21
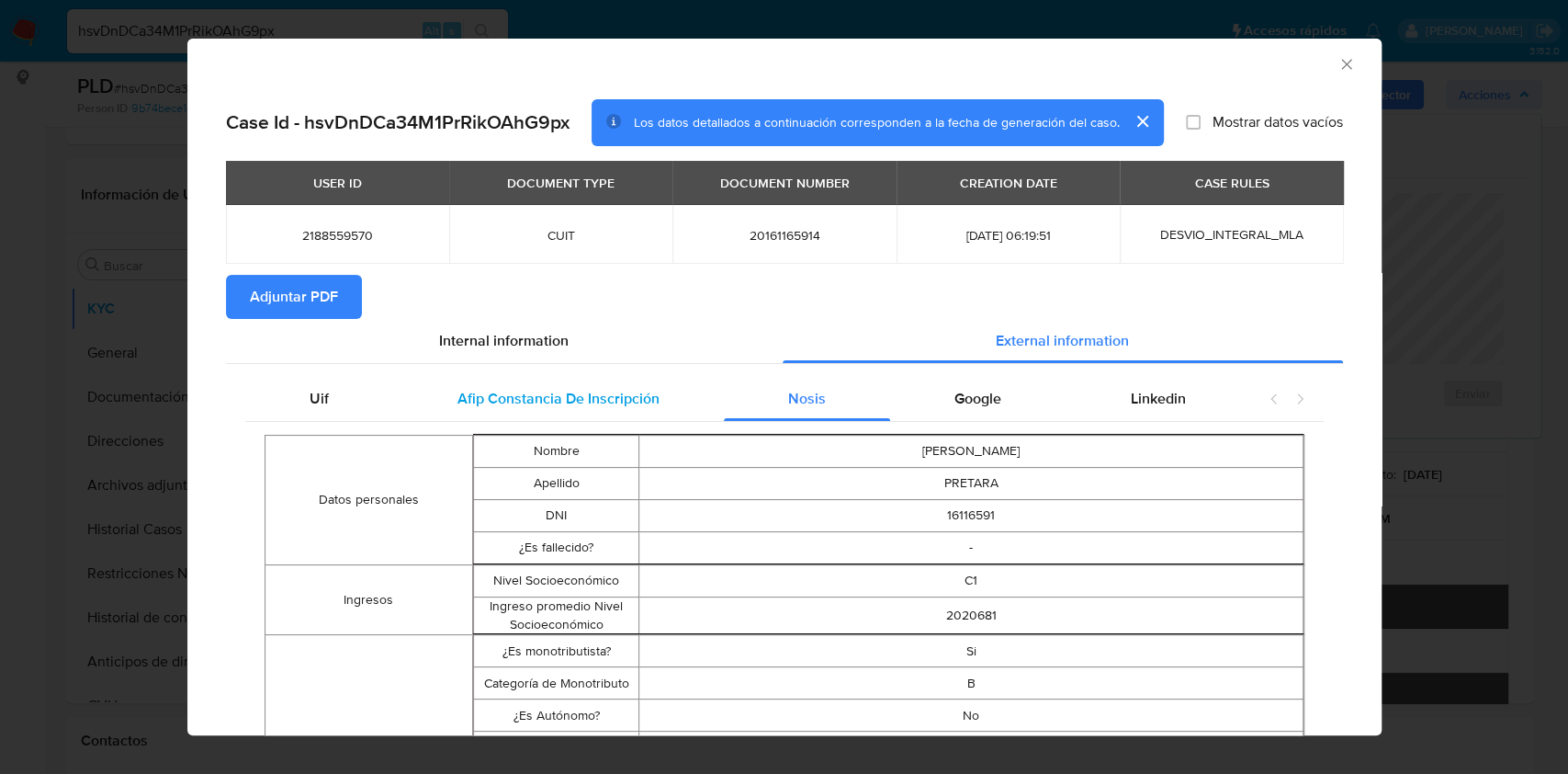
click at [539, 395] on span "Afip Constancia De Inscripción" at bounding box center [558, 398] width 202 height 21
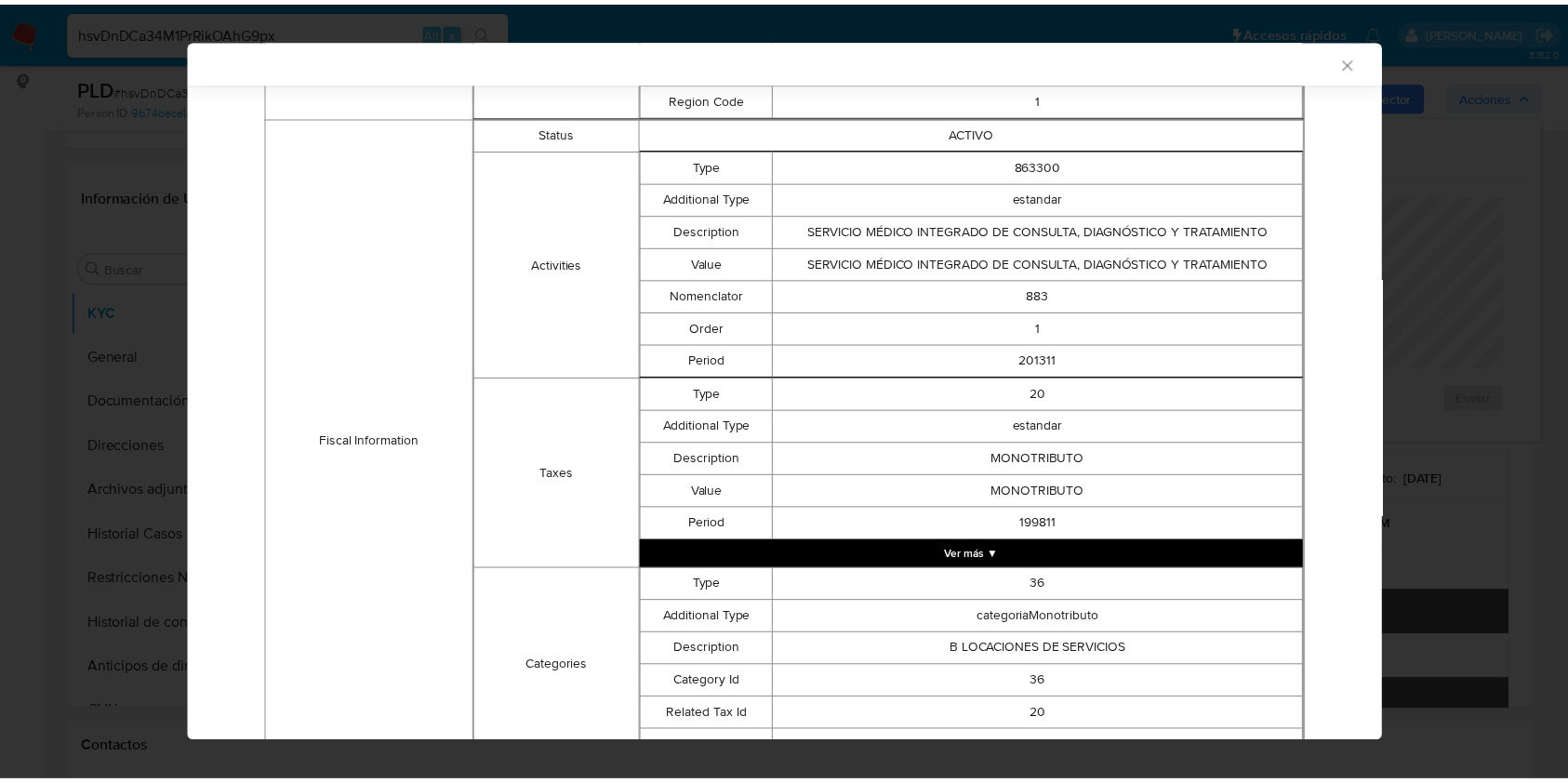
scroll to position [733, 0]
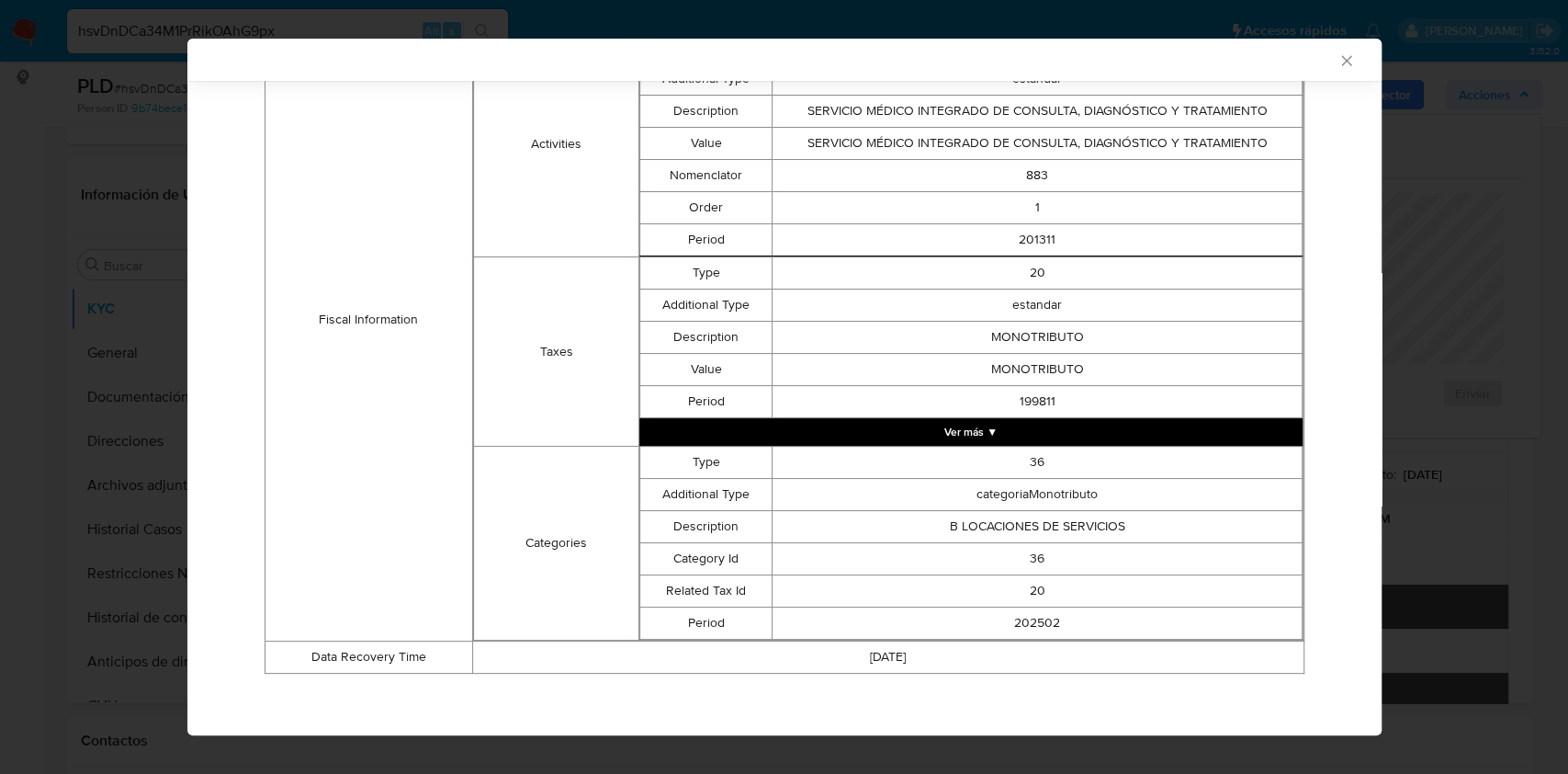
click at [1338, 60] on icon "Cerrar ventana" at bounding box center [1346, 60] width 18 height 18
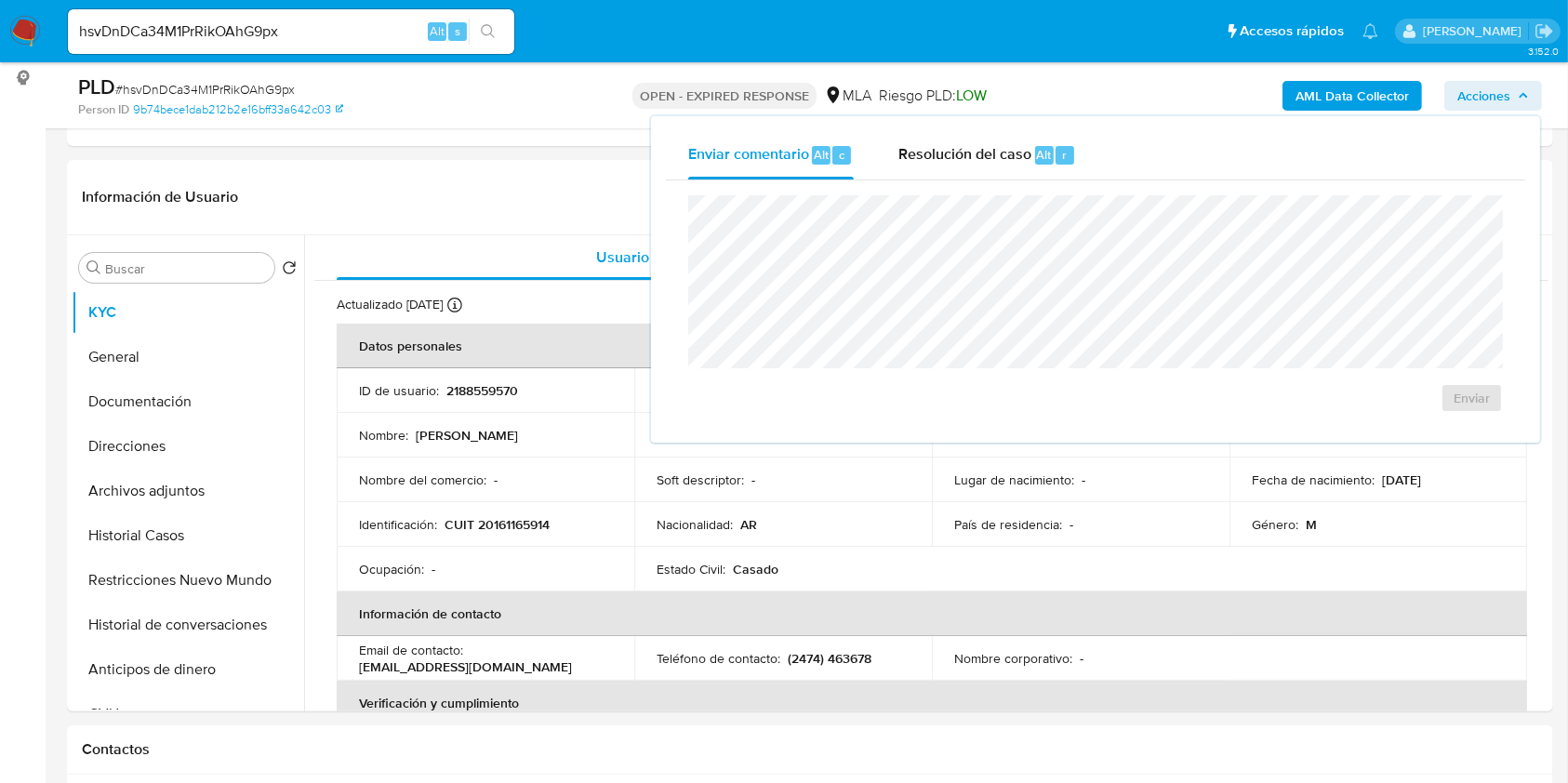
click at [1518, 91] on icon "button" at bounding box center [1523, 96] width 11 height 11
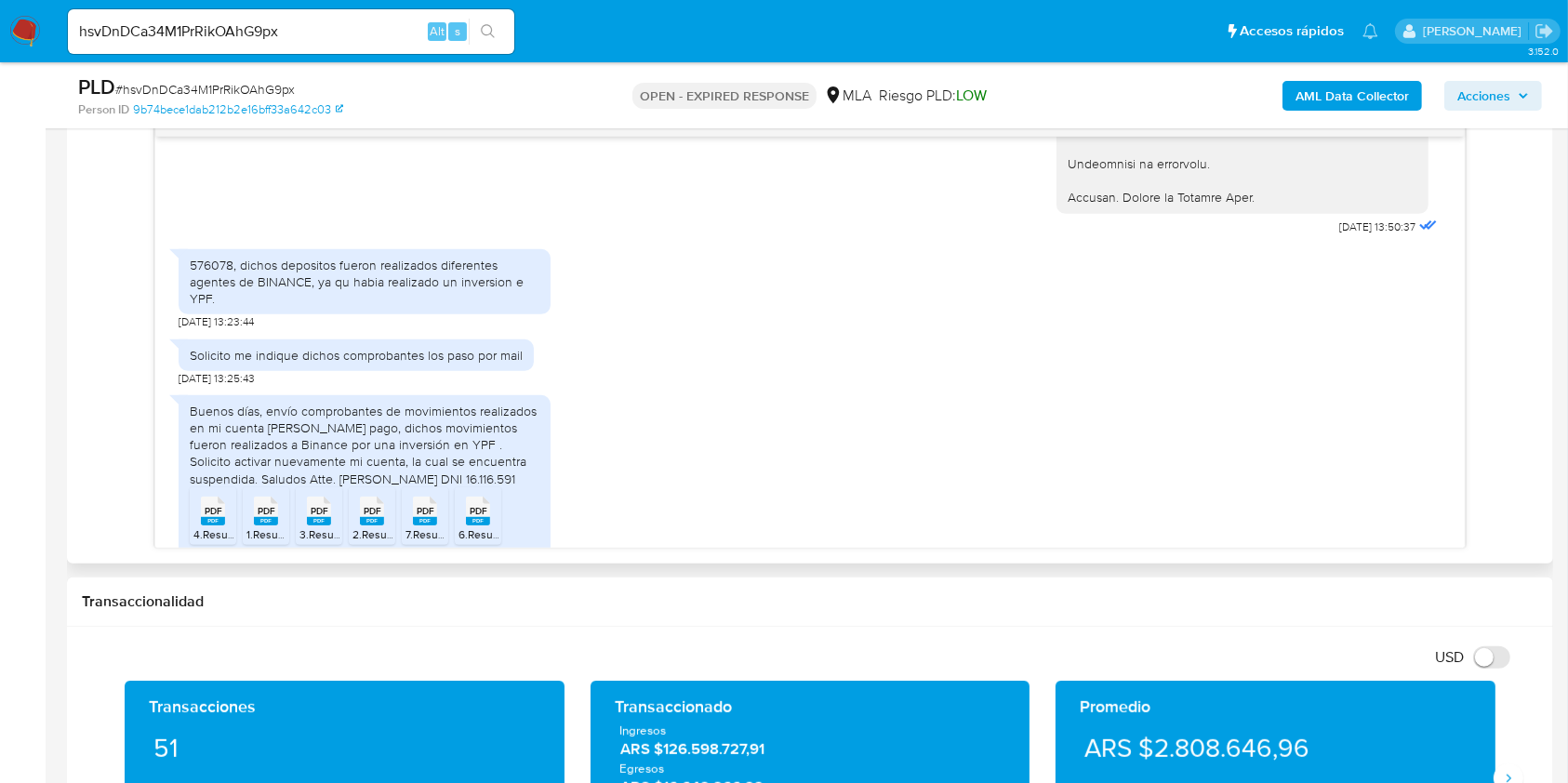
scroll to position [2718, 0]
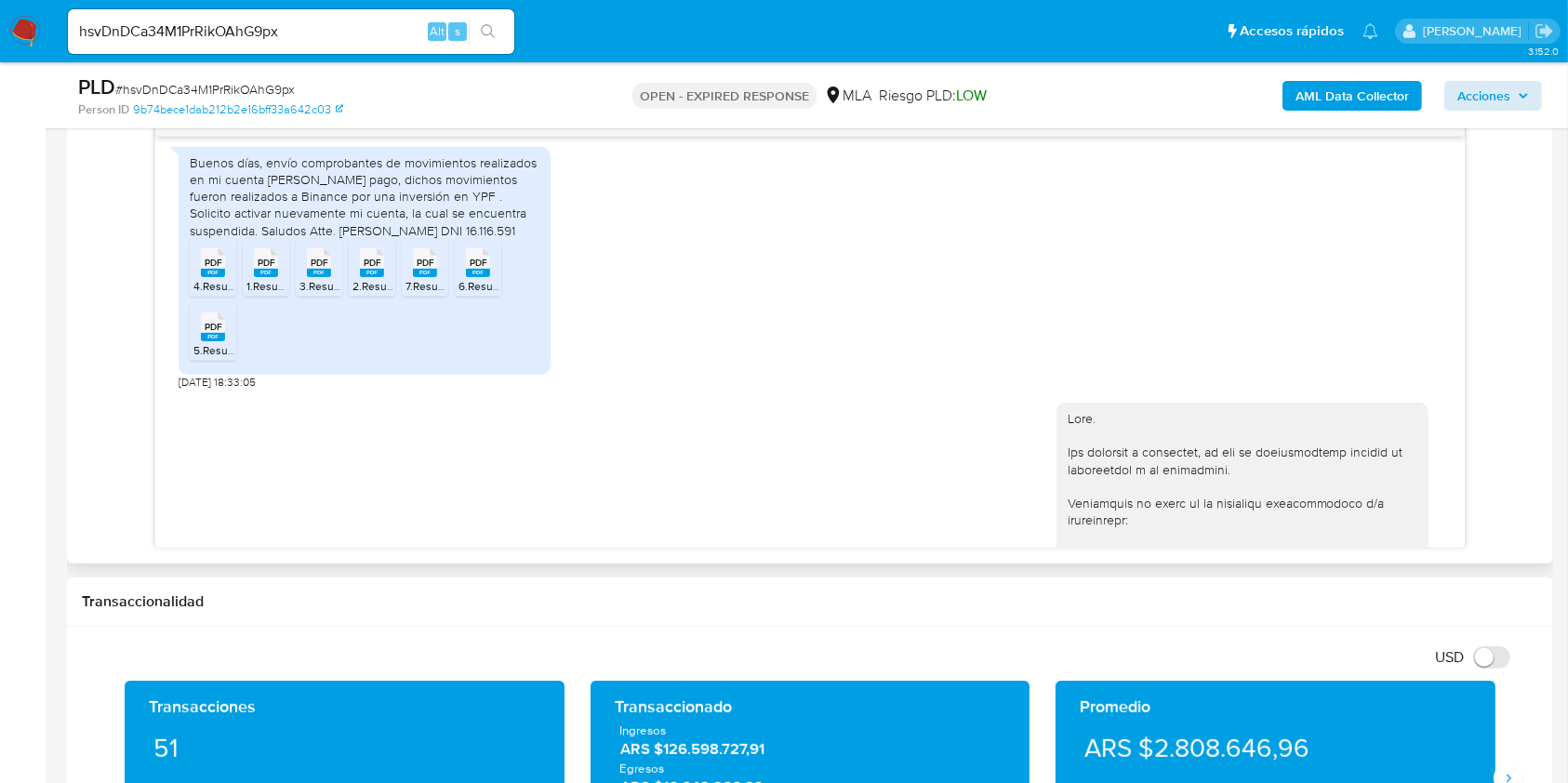
click at [287, 197] on div "Buenos días, envío comprobantes de movimientos realizados en mi cuenta de merca…" at bounding box center [364, 196] width 350 height 85
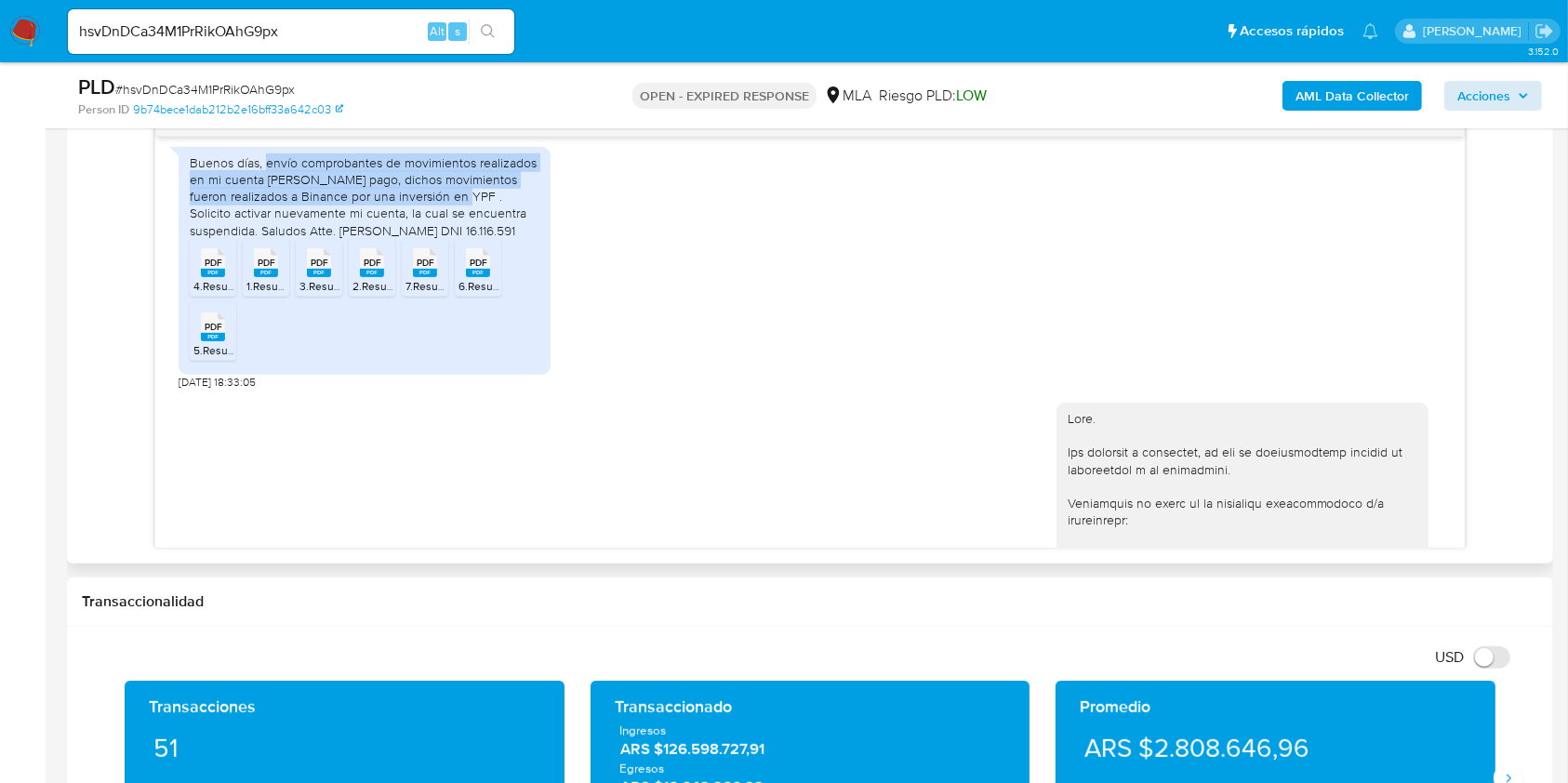
drag, startPoint x: 287, startPoint y: 197, endPoint x: 440, endPoint y: 230, distance: 156.5
click at [440, 230] on div "Buenos días, envío comprobantes de movimientos realizados en mi cuenta de merca…" at bounding box center [364, 196] width 350 height 85
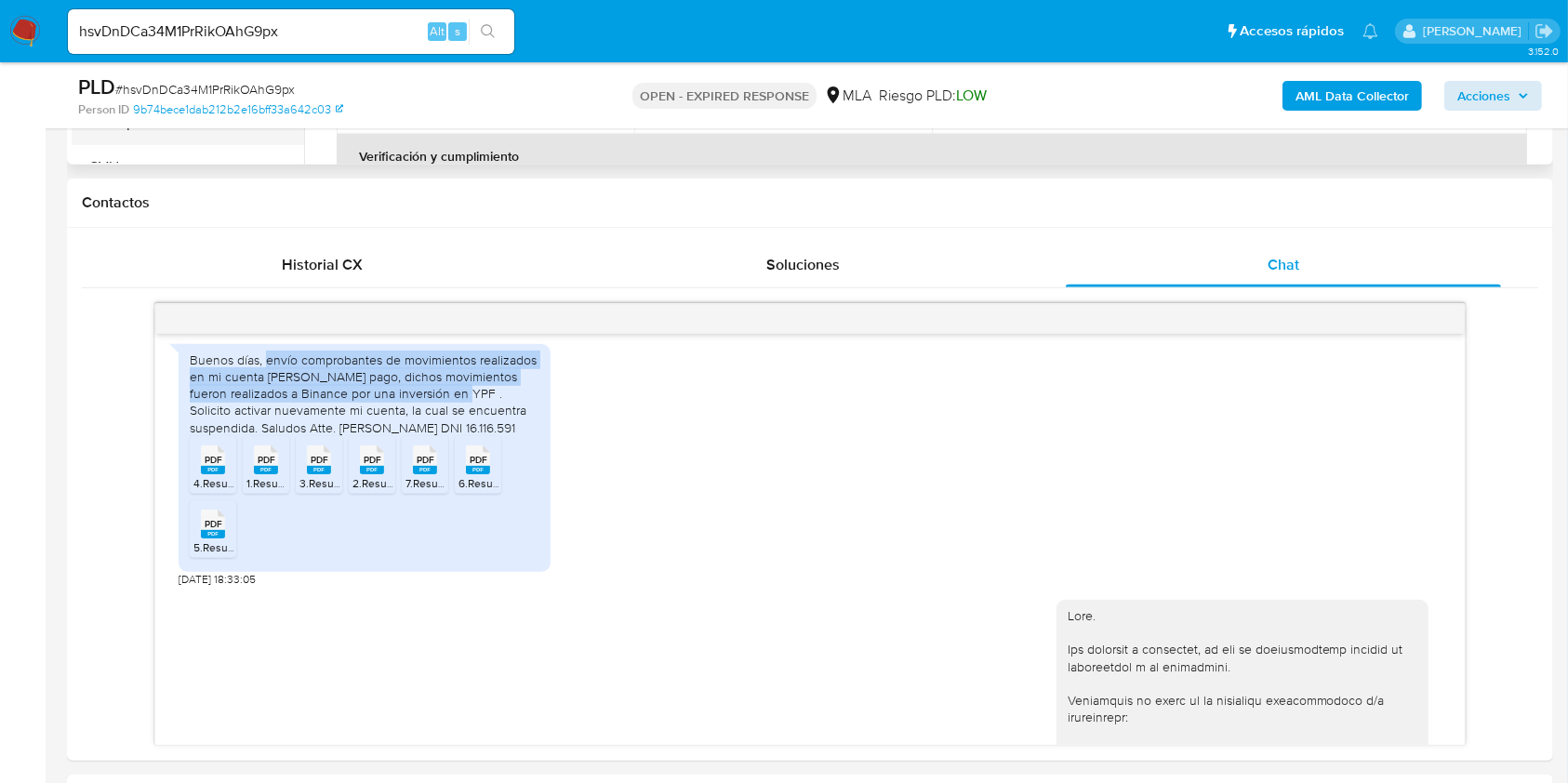
scroll to position [495, 0]
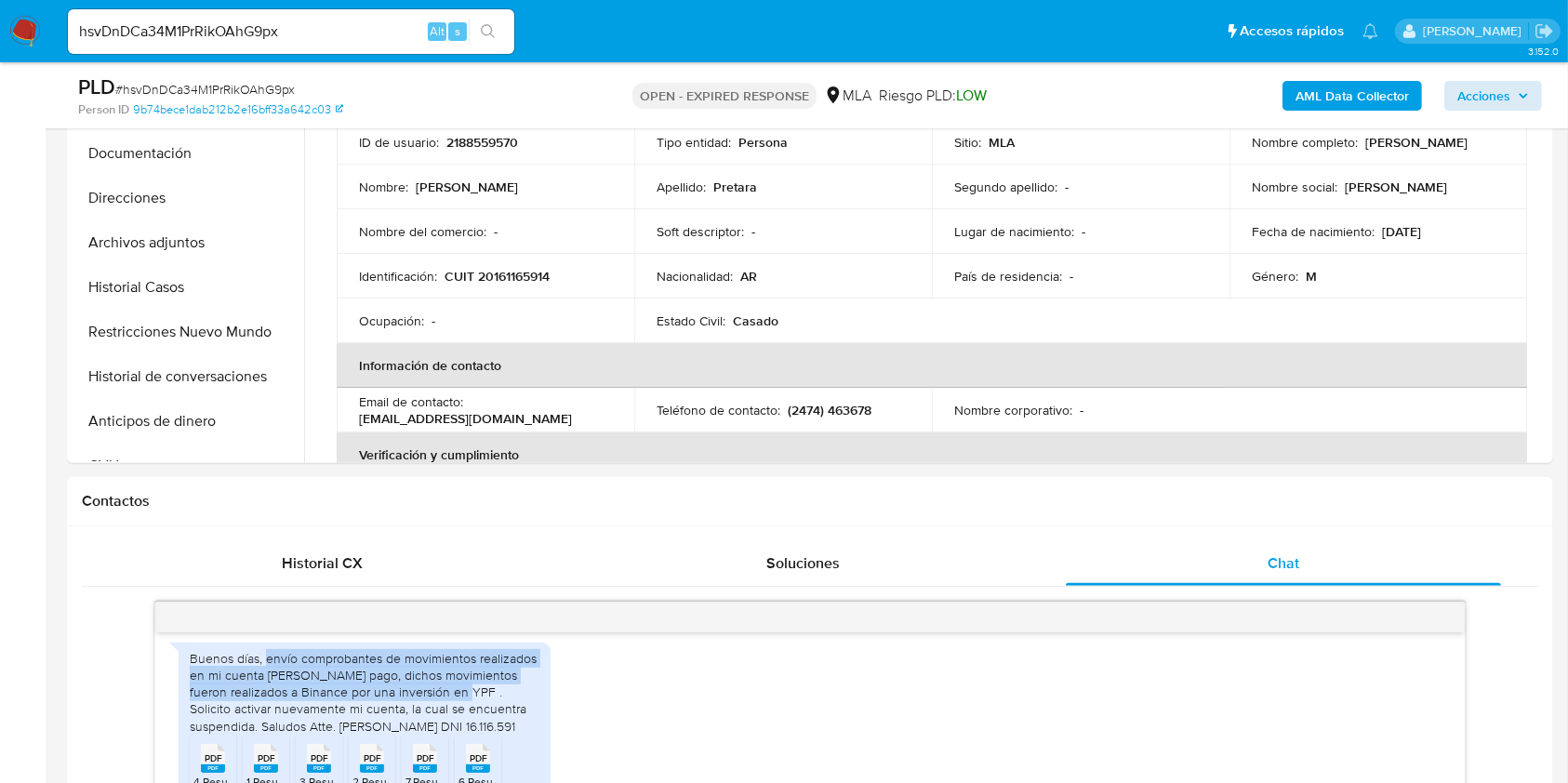
click at [1349, 87] on b "AML Data Collector" at bounding box center [1352, 96] width 114 height 30
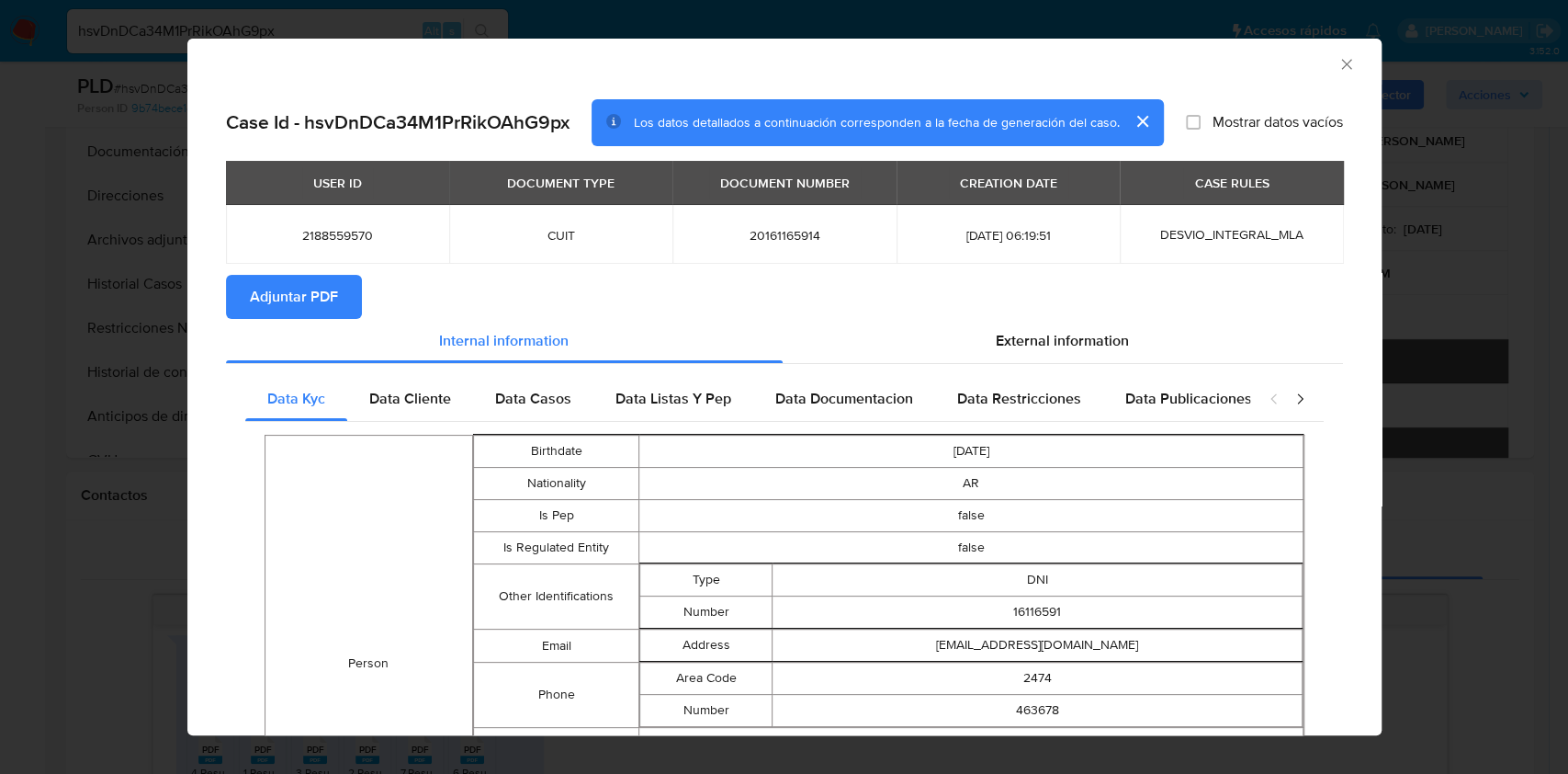
click at [1341, 62] on icon "Cerrar ventana" at bounding box center [1346, 63] width 10 height 10
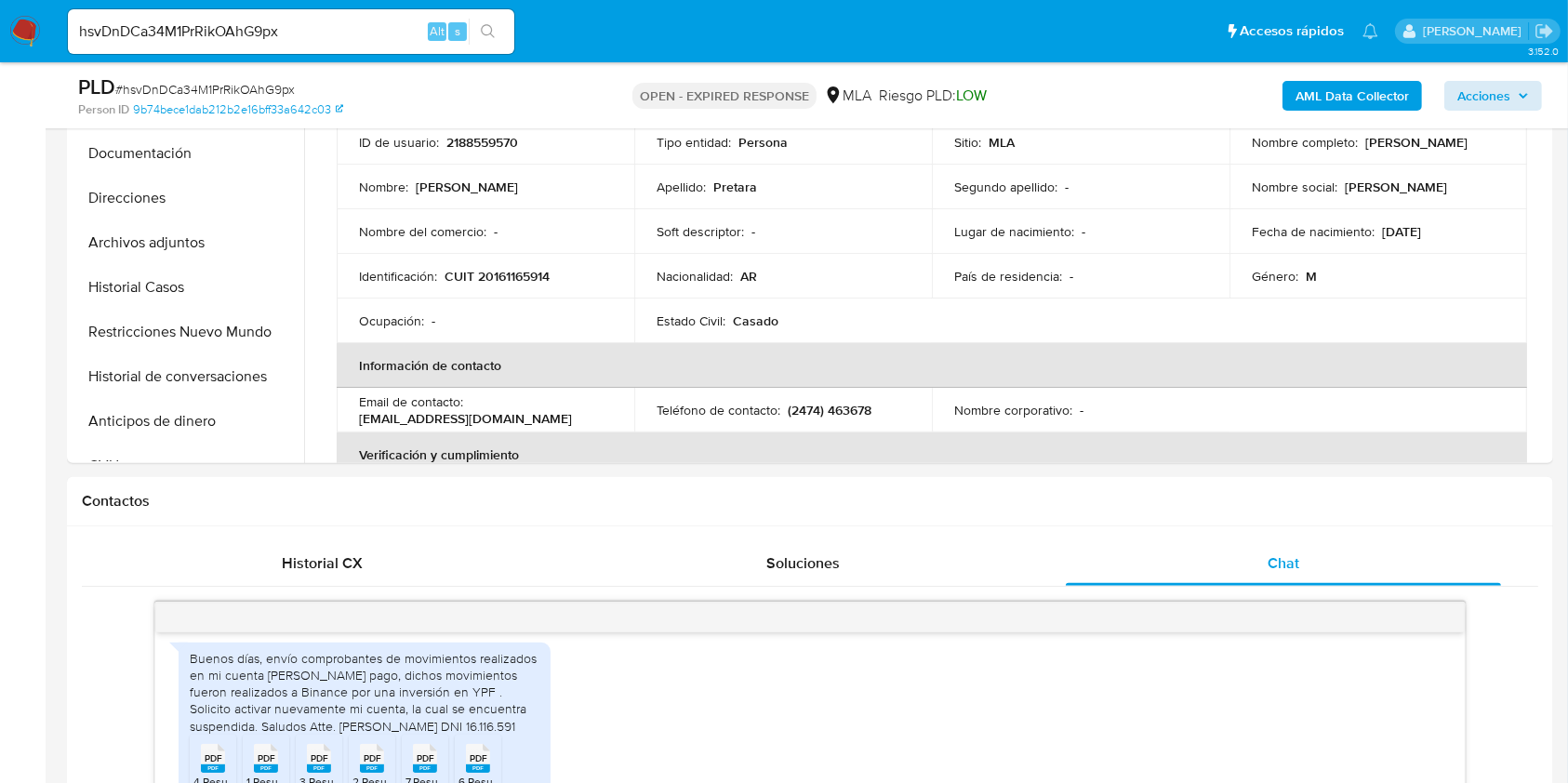
click at [311, 27] on input "hsvDnDCa34M1PrRikOAhG9px" at bounding box center [291, 31] width 446 height 24
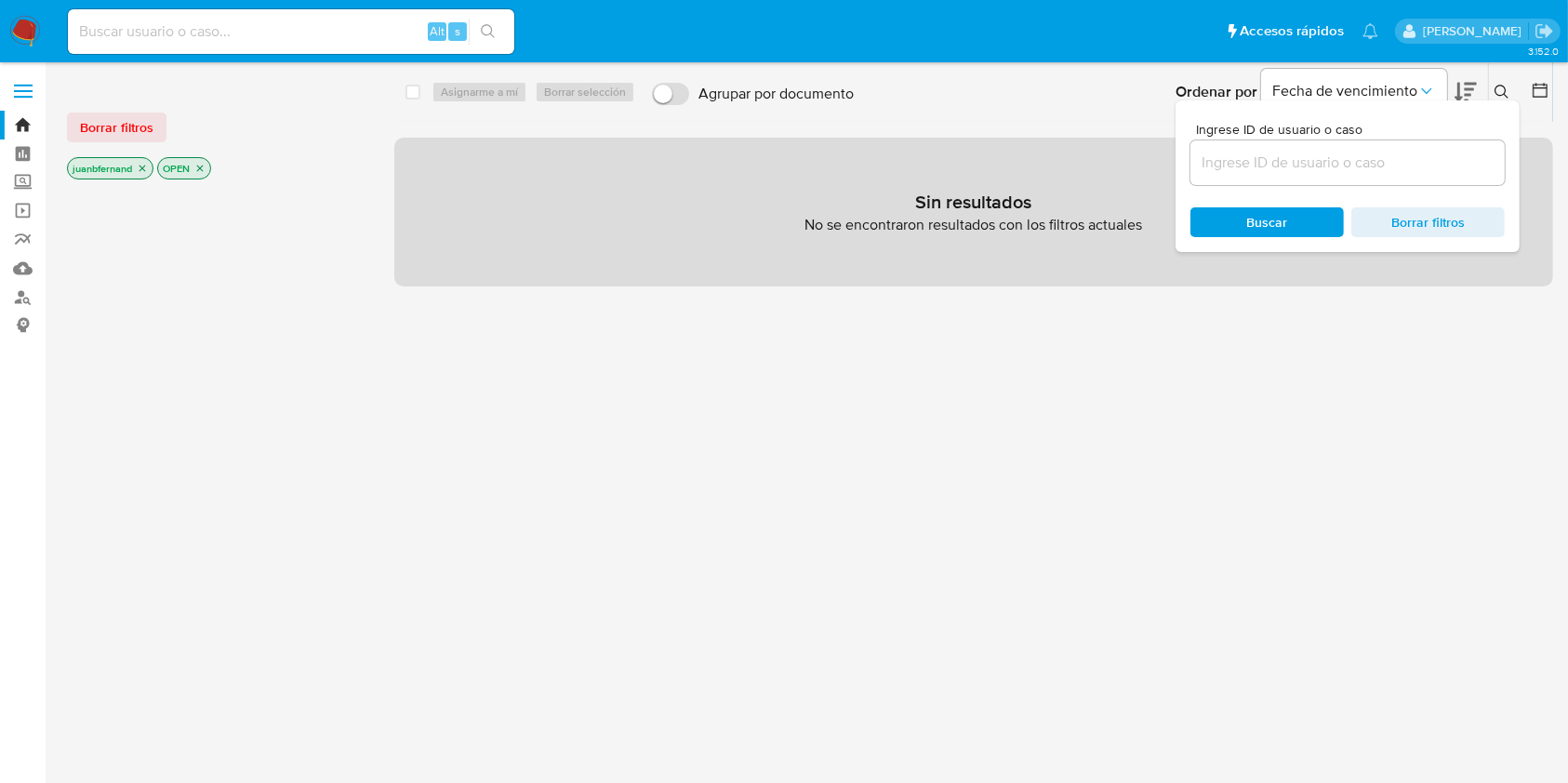
click at [1346, 153] on input at bounding box center [1347, 163] width 315 height 24
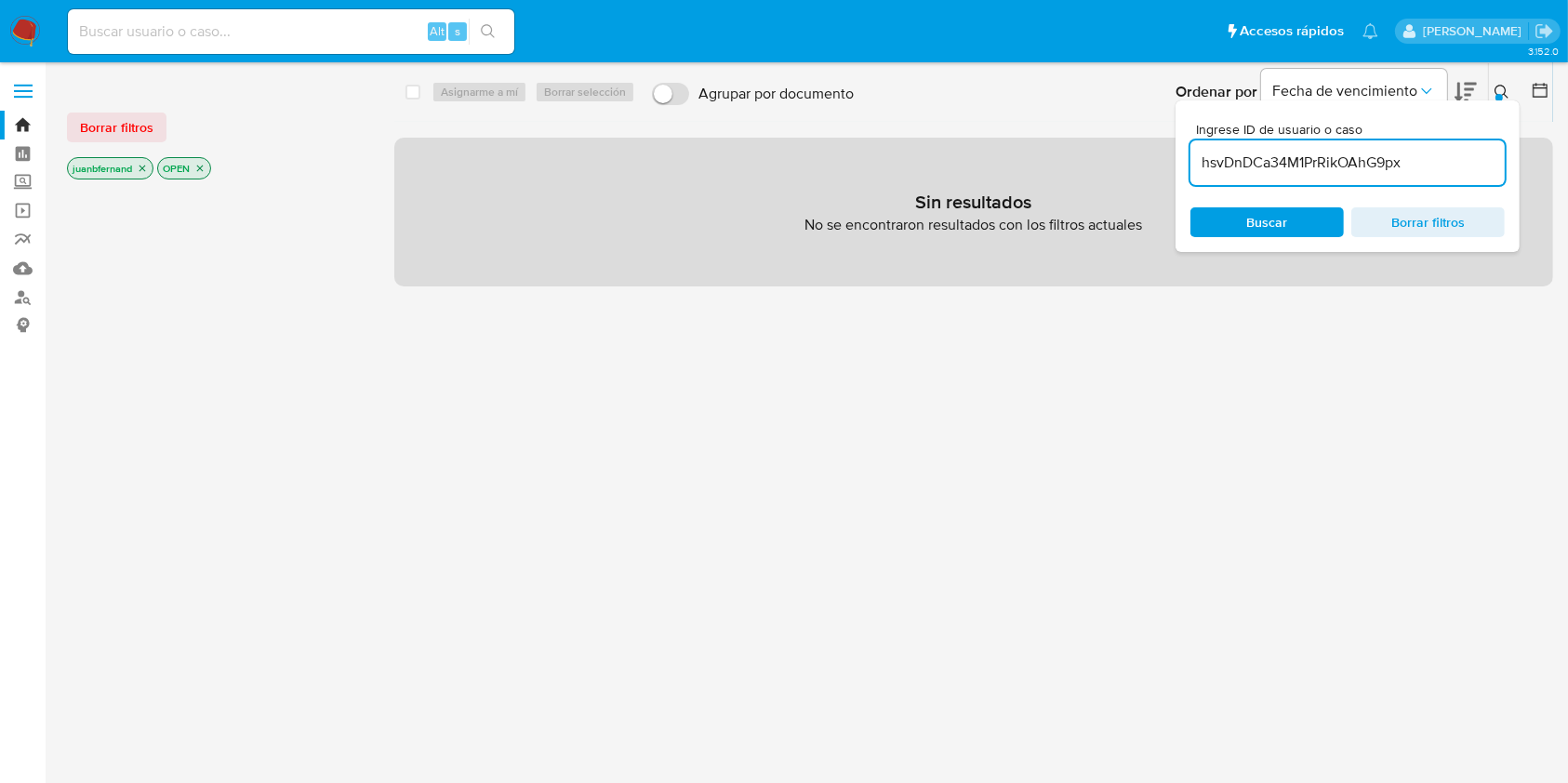
type input "hsvDnDCa34M1PrRikOAhG9px"
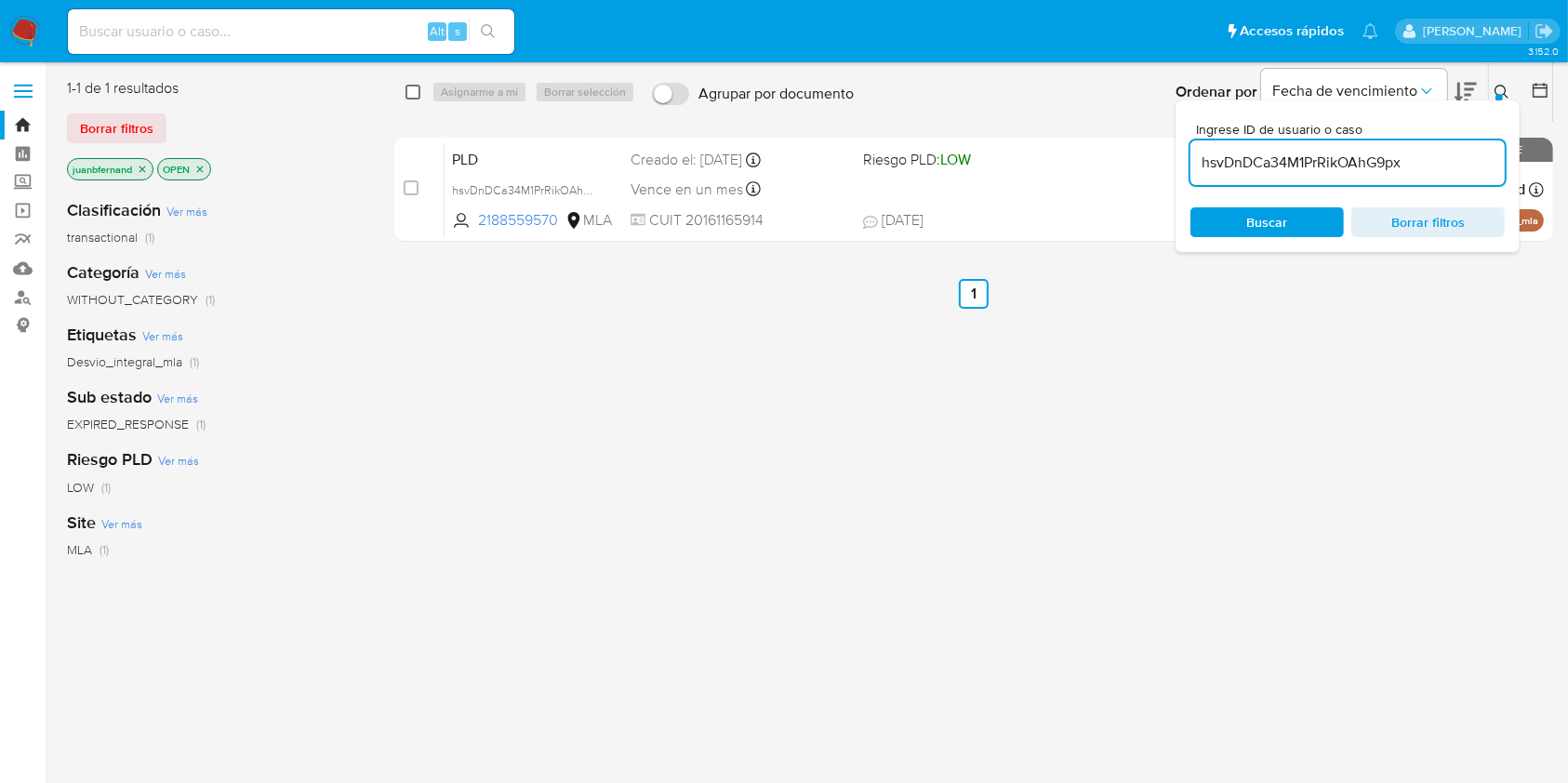
click at [415, 93] on input "checkbox" at bounding box center [413, 93] width 15 height 15
checkbox input "true"
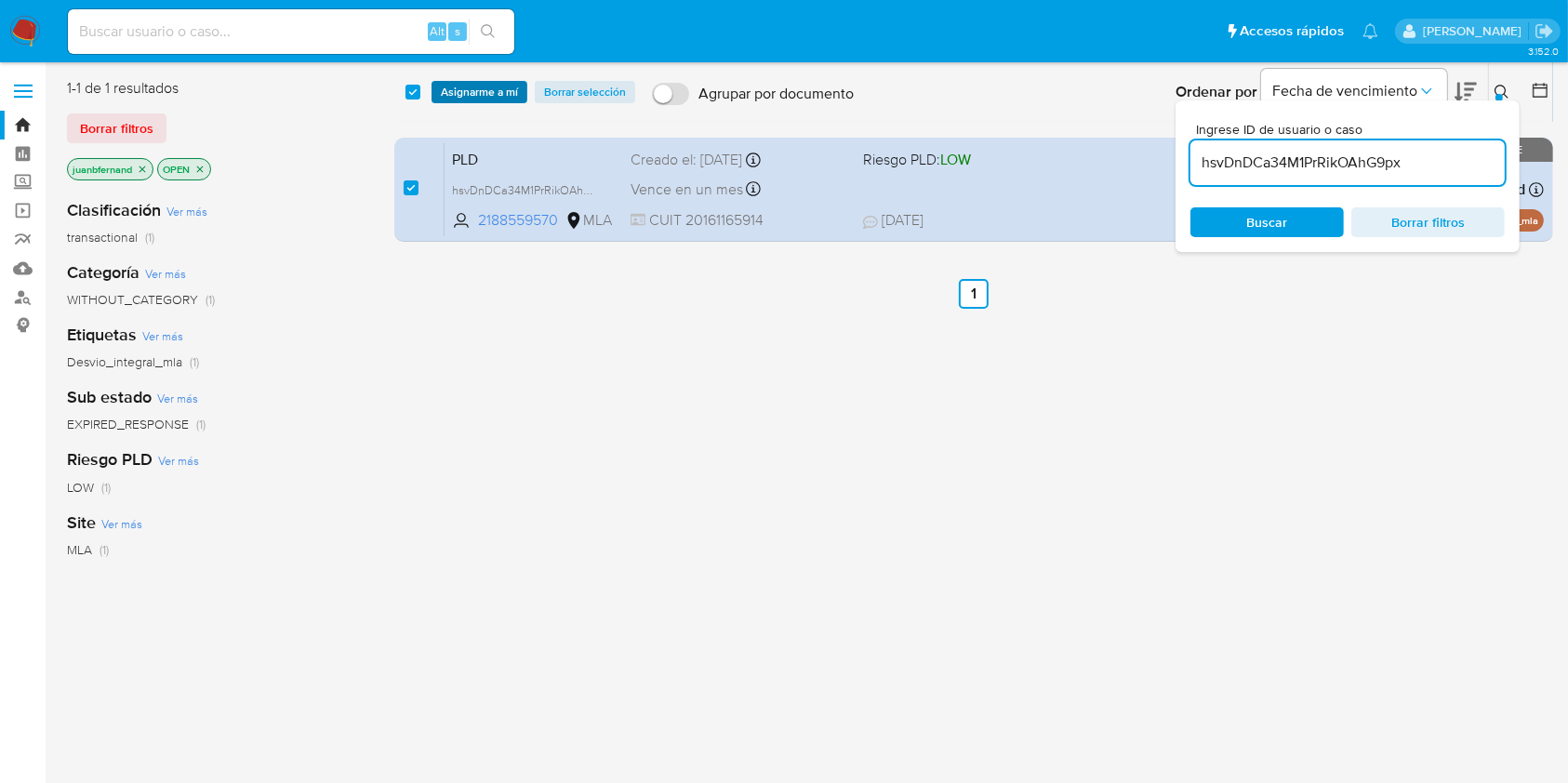
click at [464, 87] on span "Asignarme a mí" at bounding box center [479, 92] width 77 height 18
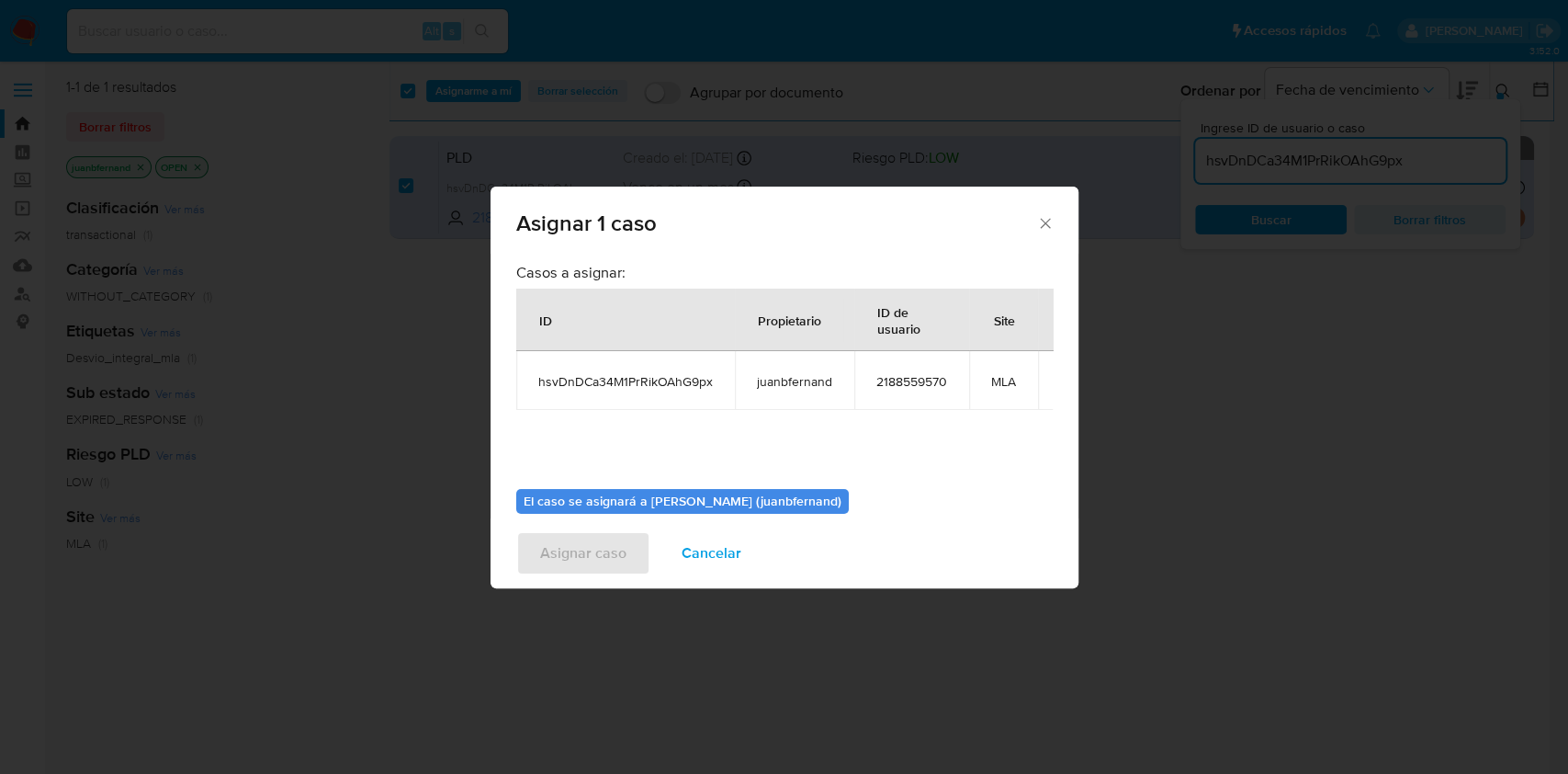
scroll to position [112, 0]
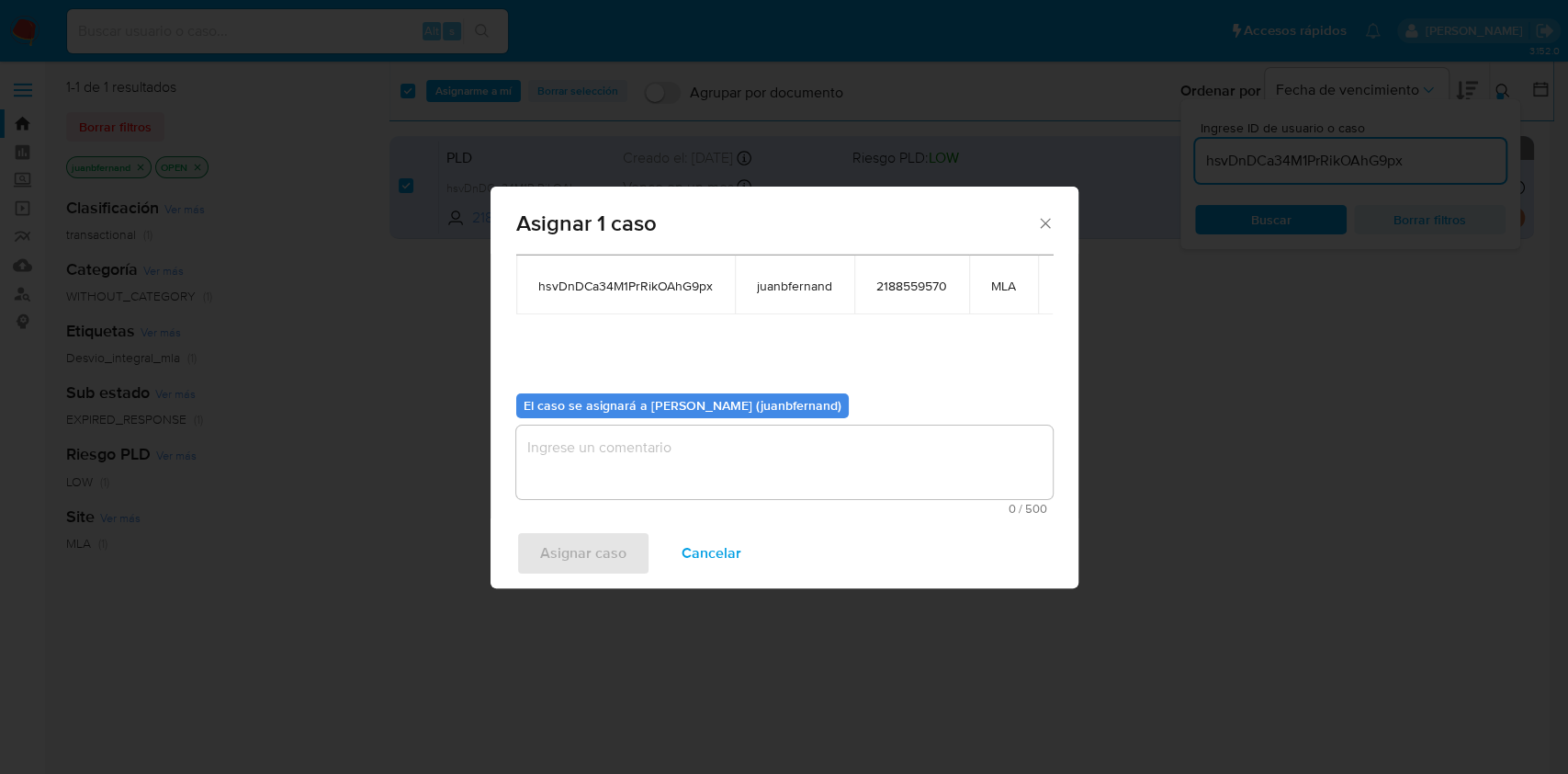
click at [708, 449] on textarea "assign-modal" at bounding box center [785, 462] width 537 height 74
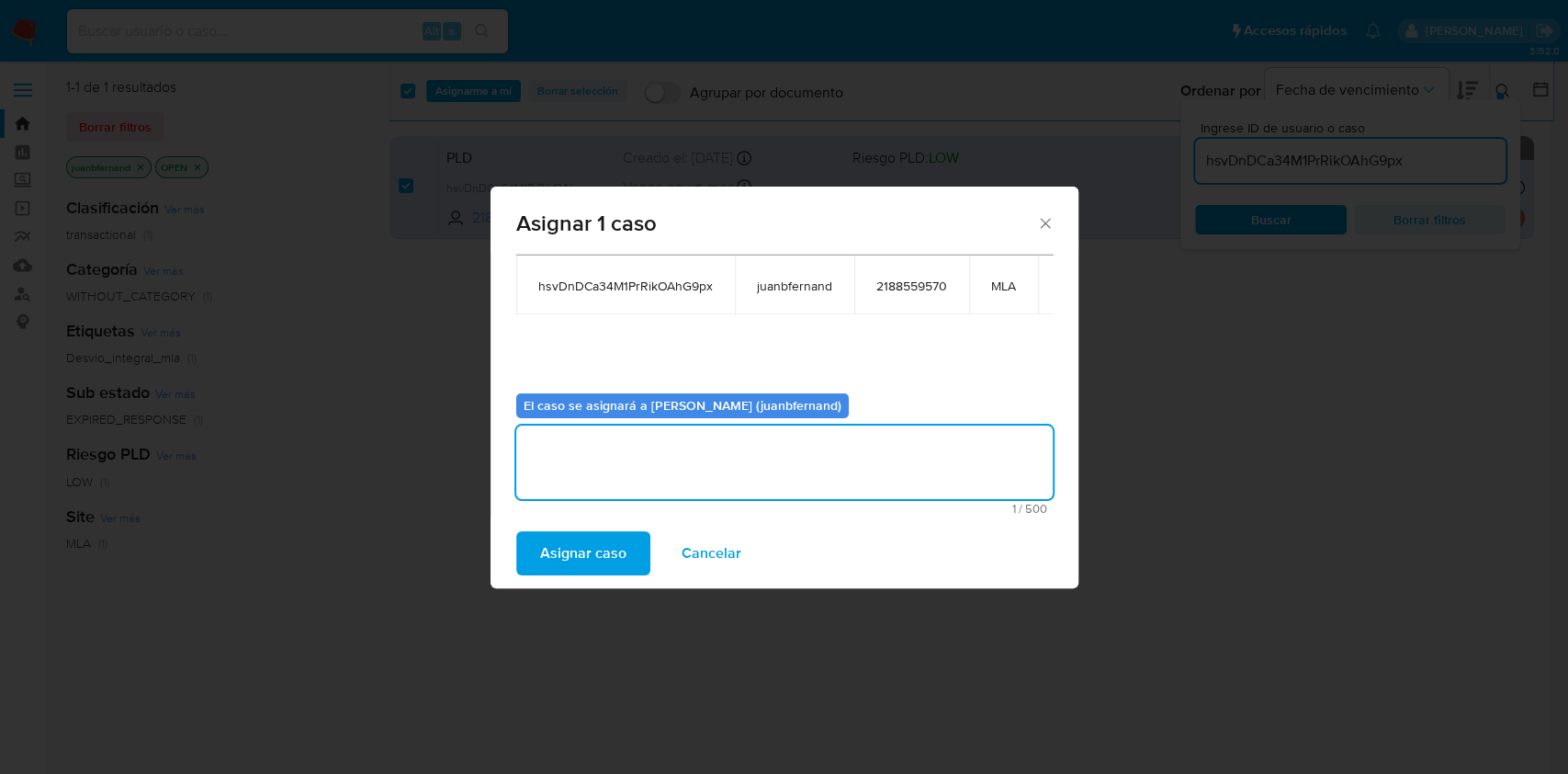
click at [554, 525] on div "Asignar caso Cancelar" at bounding box center [784, 554] width 588 height 70
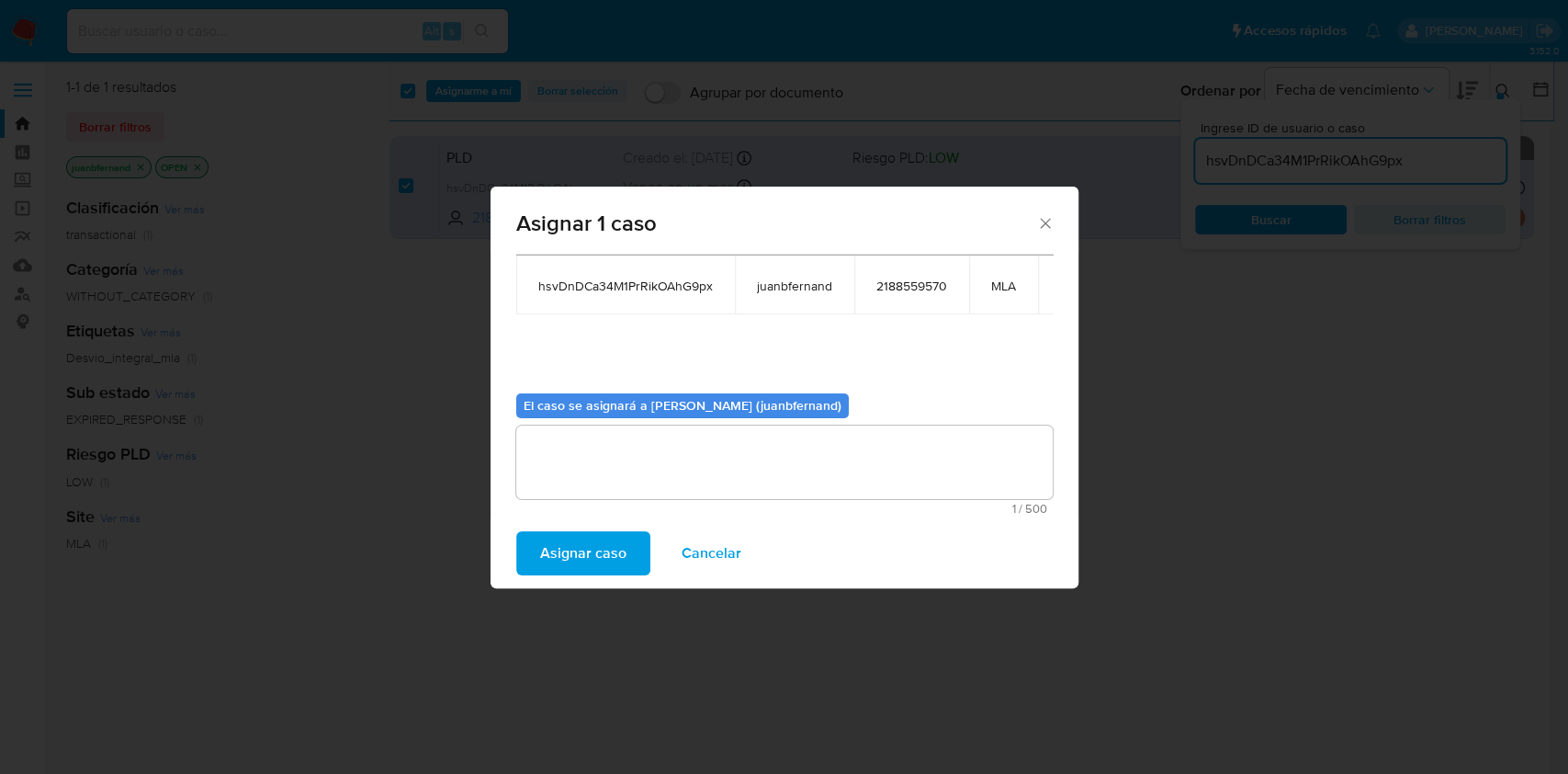
click at [565, 569] on span "Asignar caso" at bounding box center [583, 553] width 86 height 41
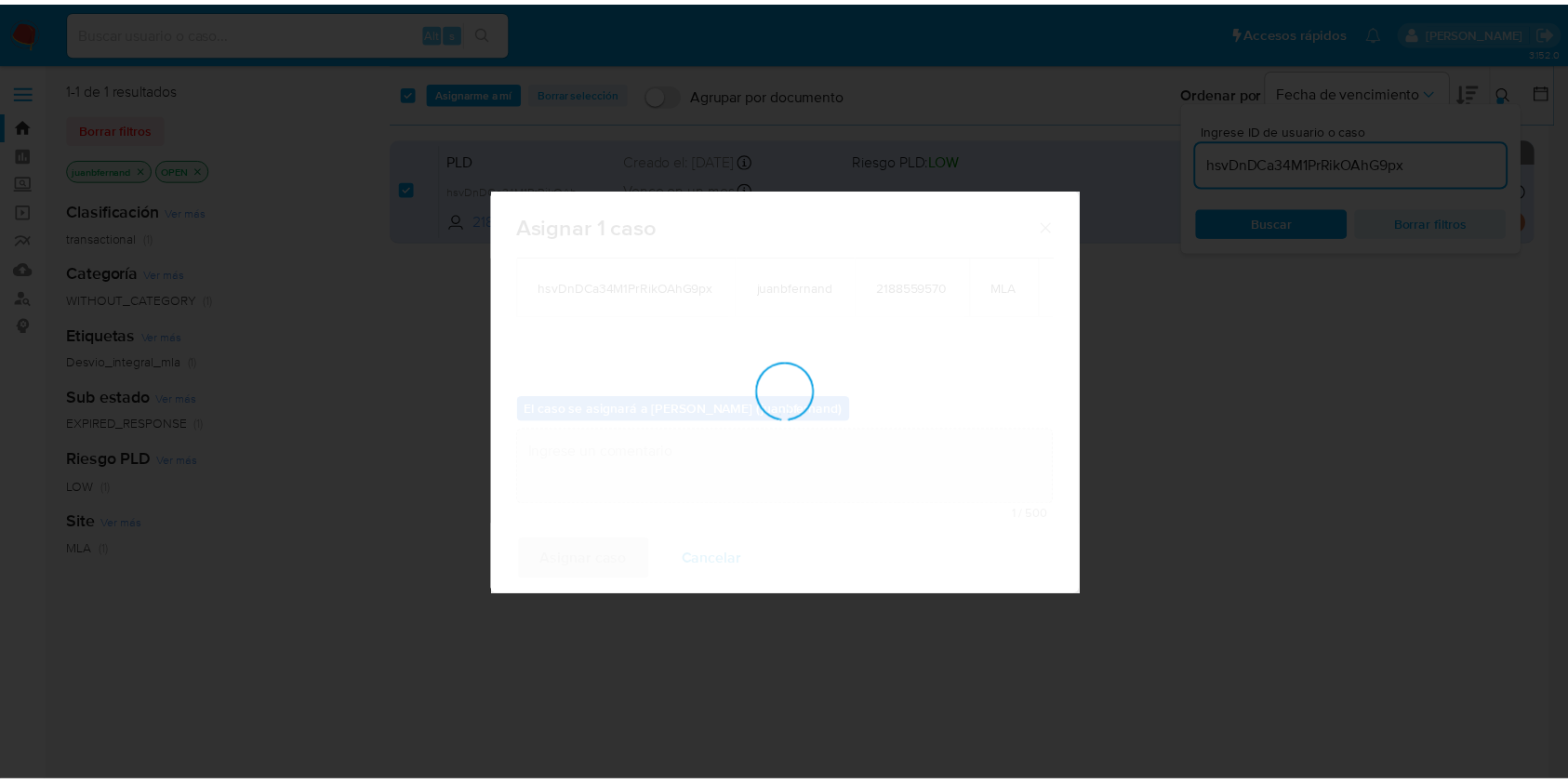
scroll to position [112, 0]
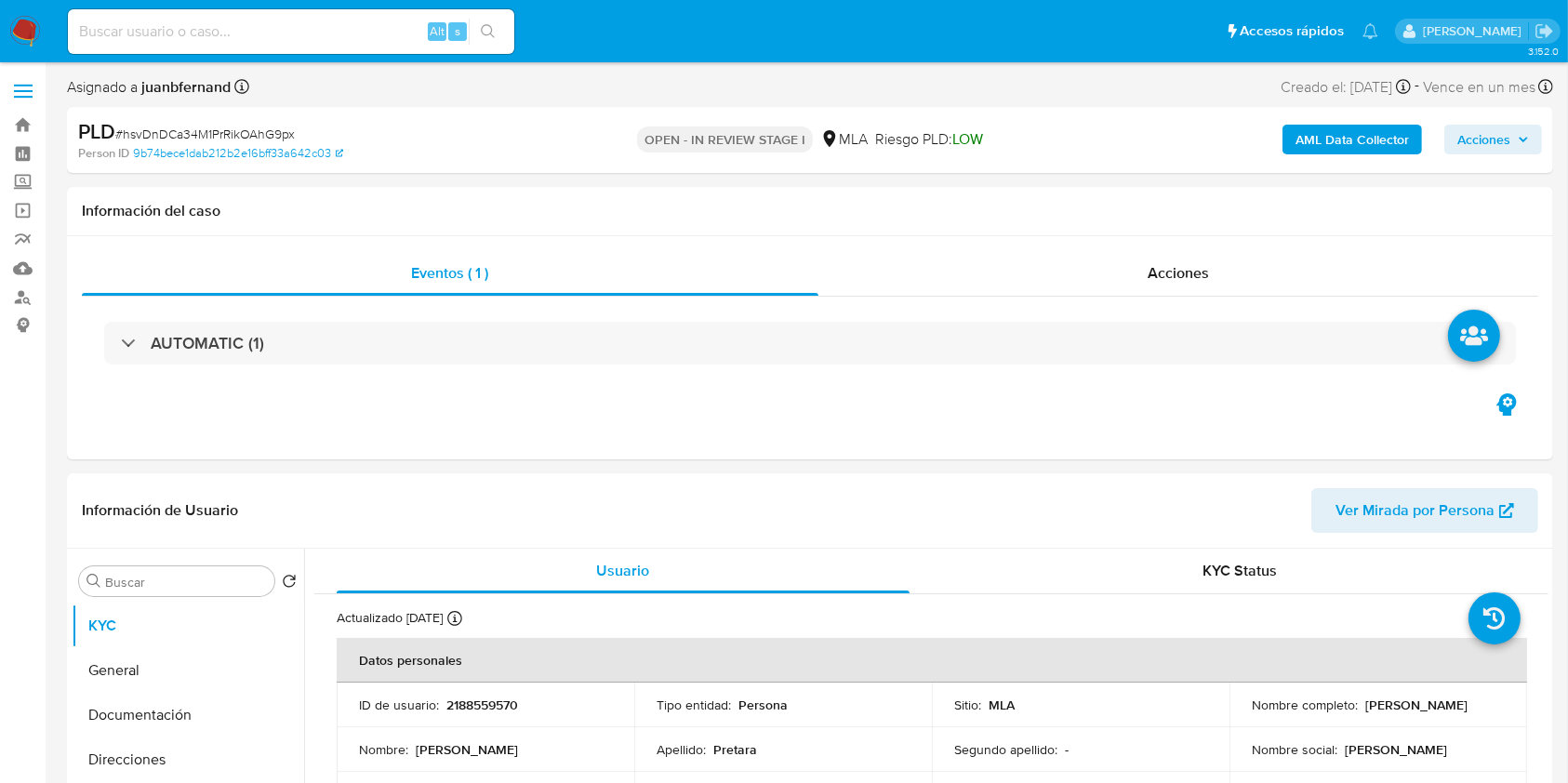
select select "10"
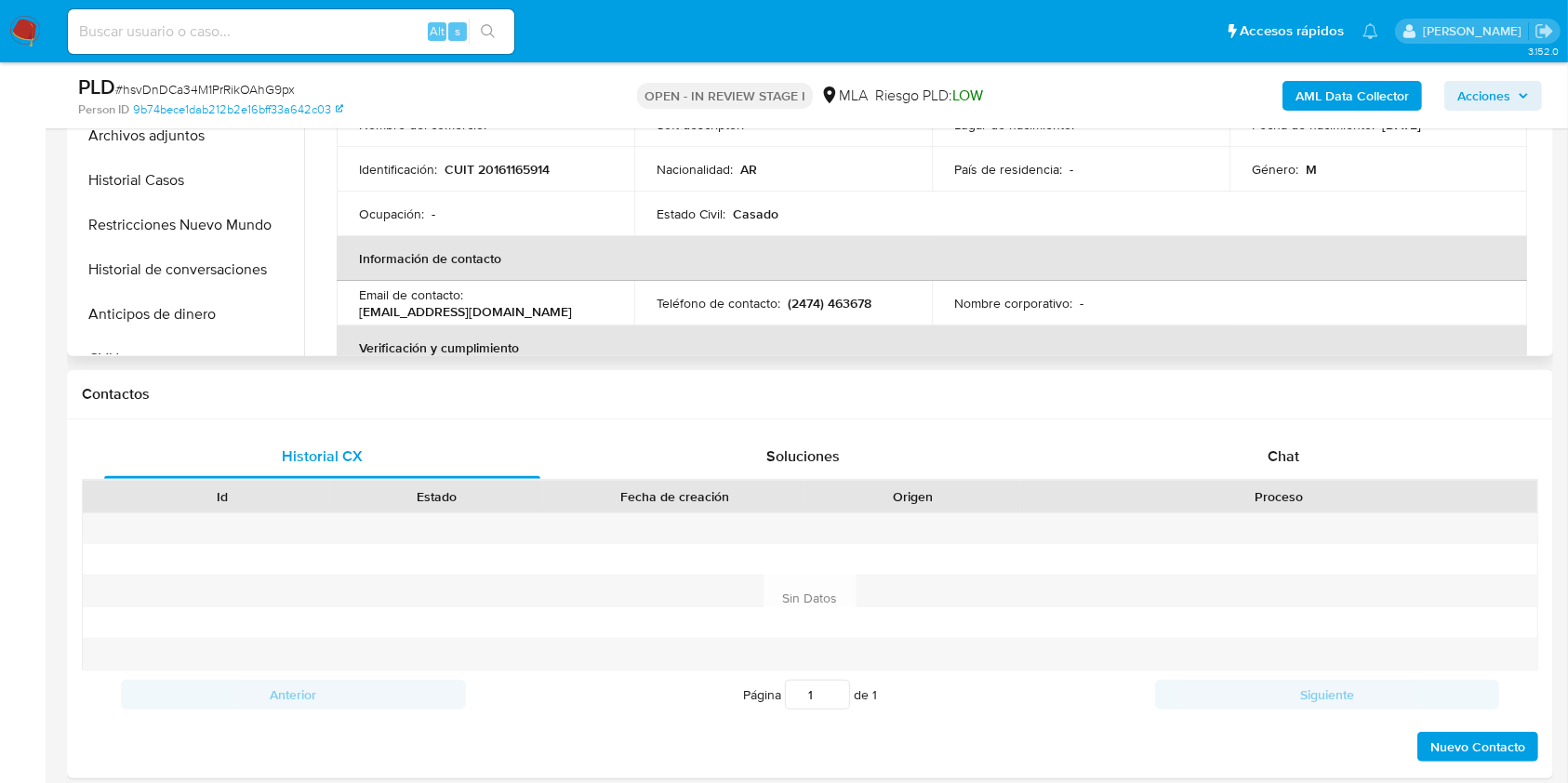
scroll to position [620, 0]
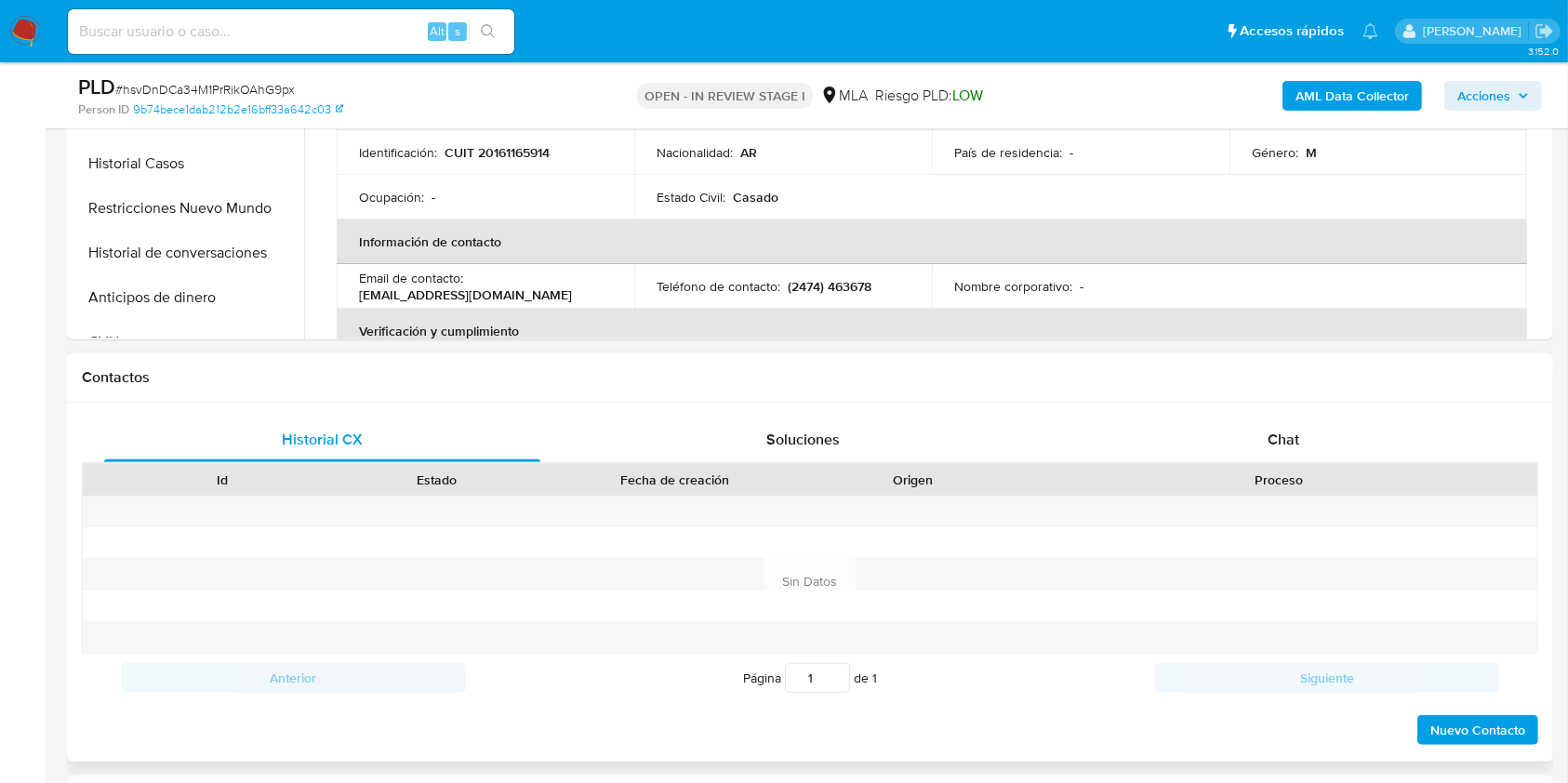
click at [1296, 415] on div "Historial CX Soluciones Chat Id Estado Fecha de creación Origen Proceso Anterio…" at bounding box center [810, 581] width 1486 height 359
click at [1296, 439] on span "Chat" at bounding box center [1283, 439] width 32 height 21
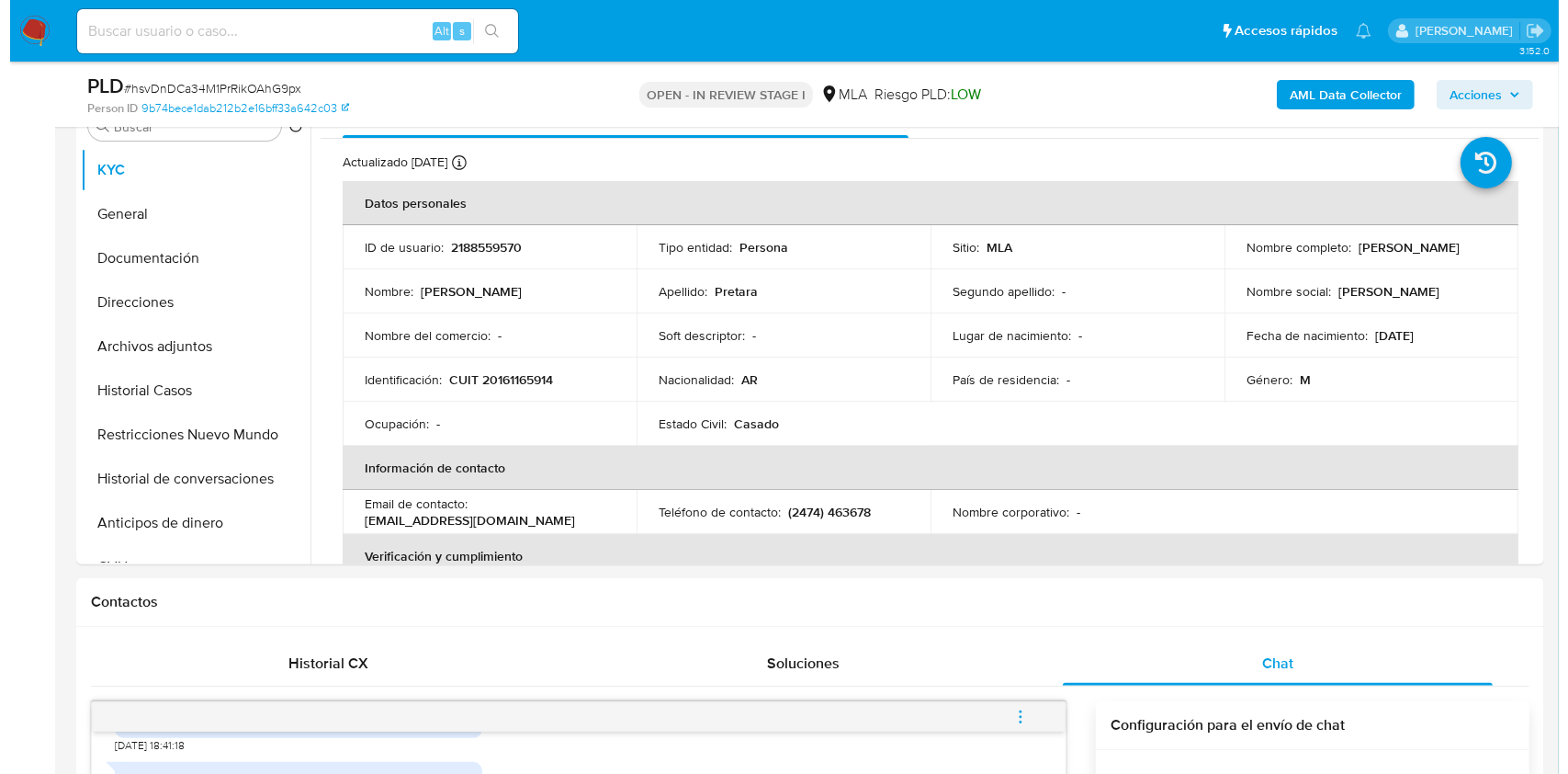
scroll to position [291, 0]
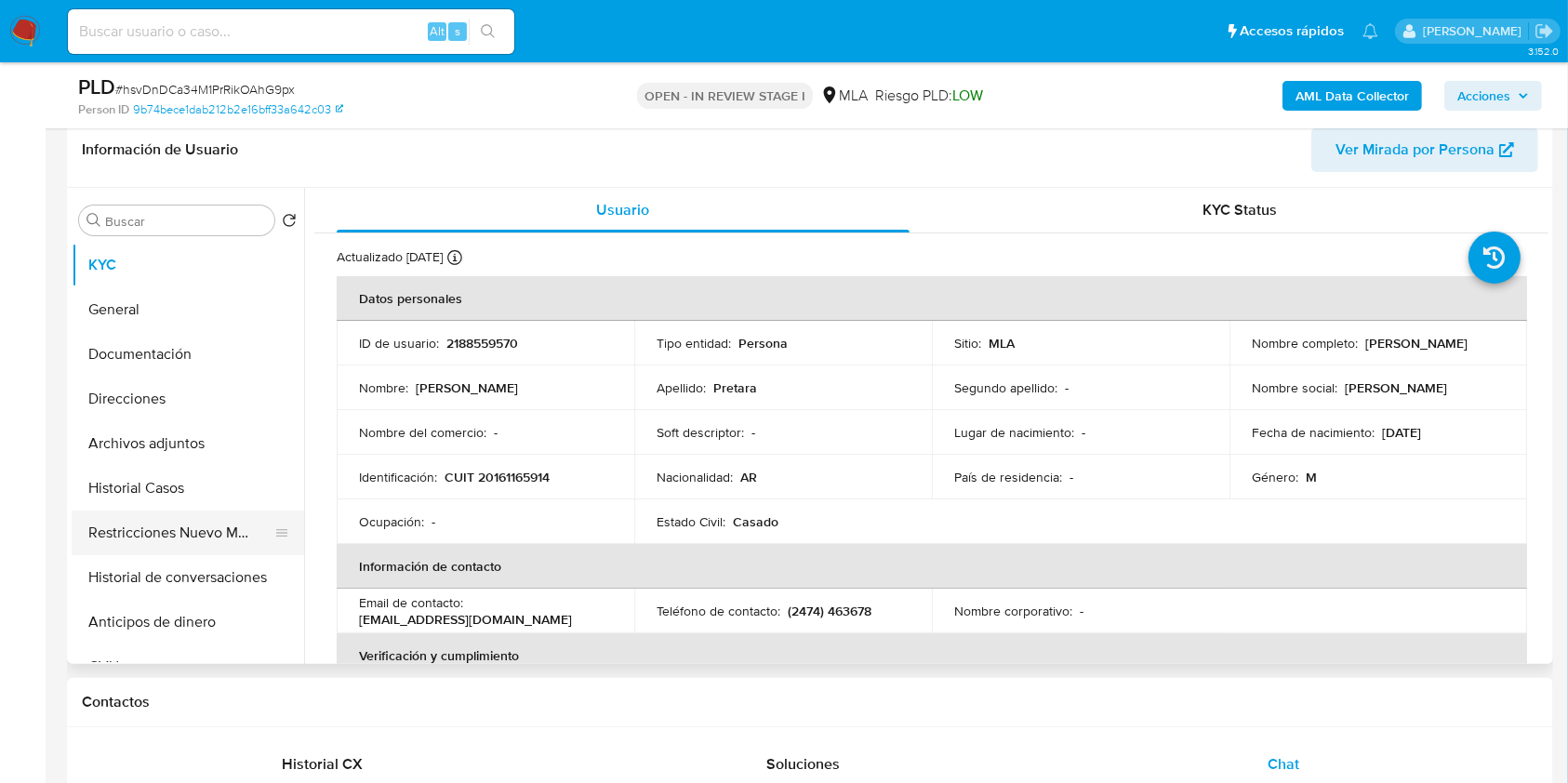
click at [139, 528] on button "Restricciones Nuevo Mundo" at bounding box center [181, 533] width 218 height 45
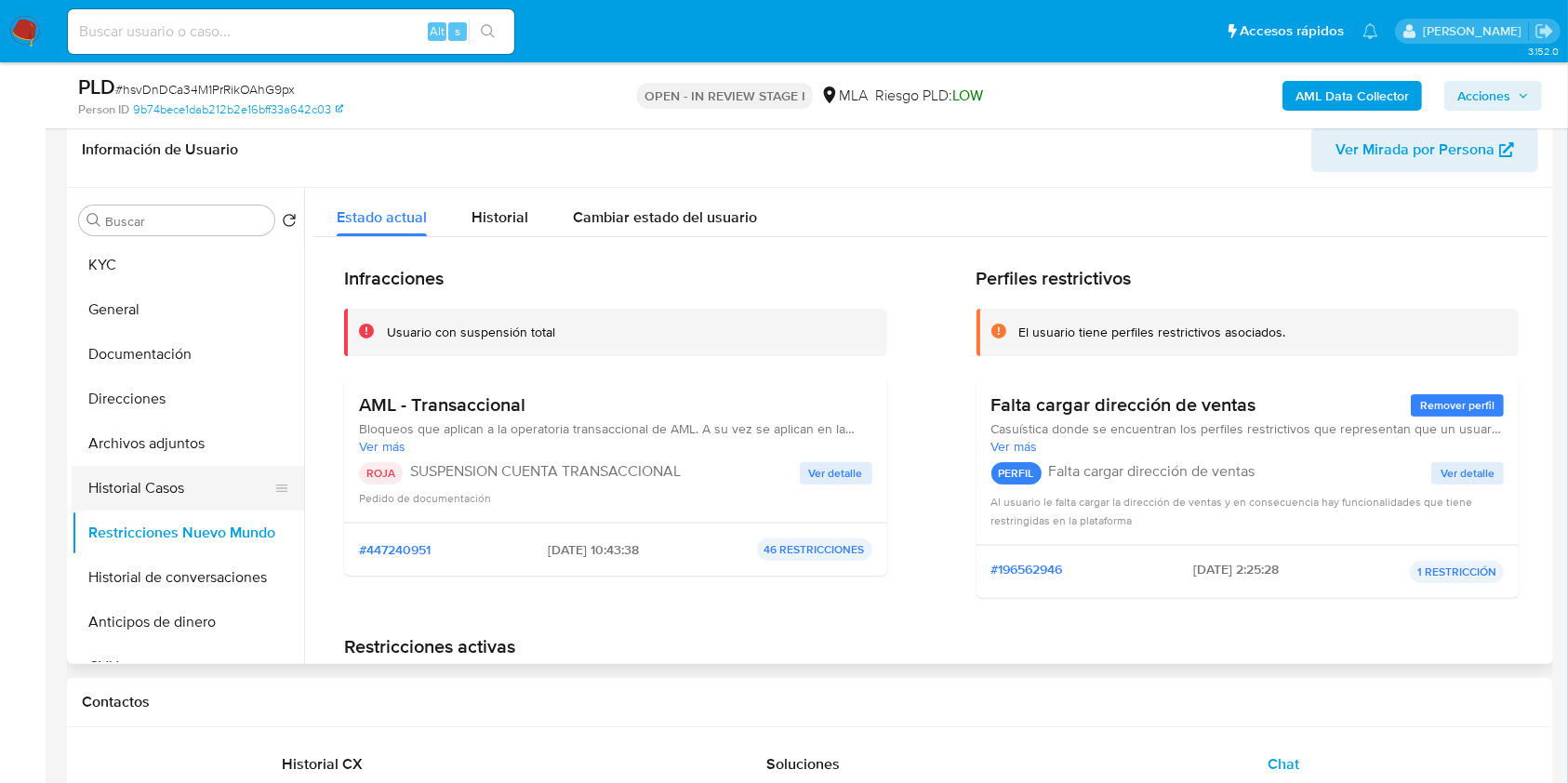
click at [152, 481] on button "Historial Casos" at bounding box center [181, 488] width 218 height 45
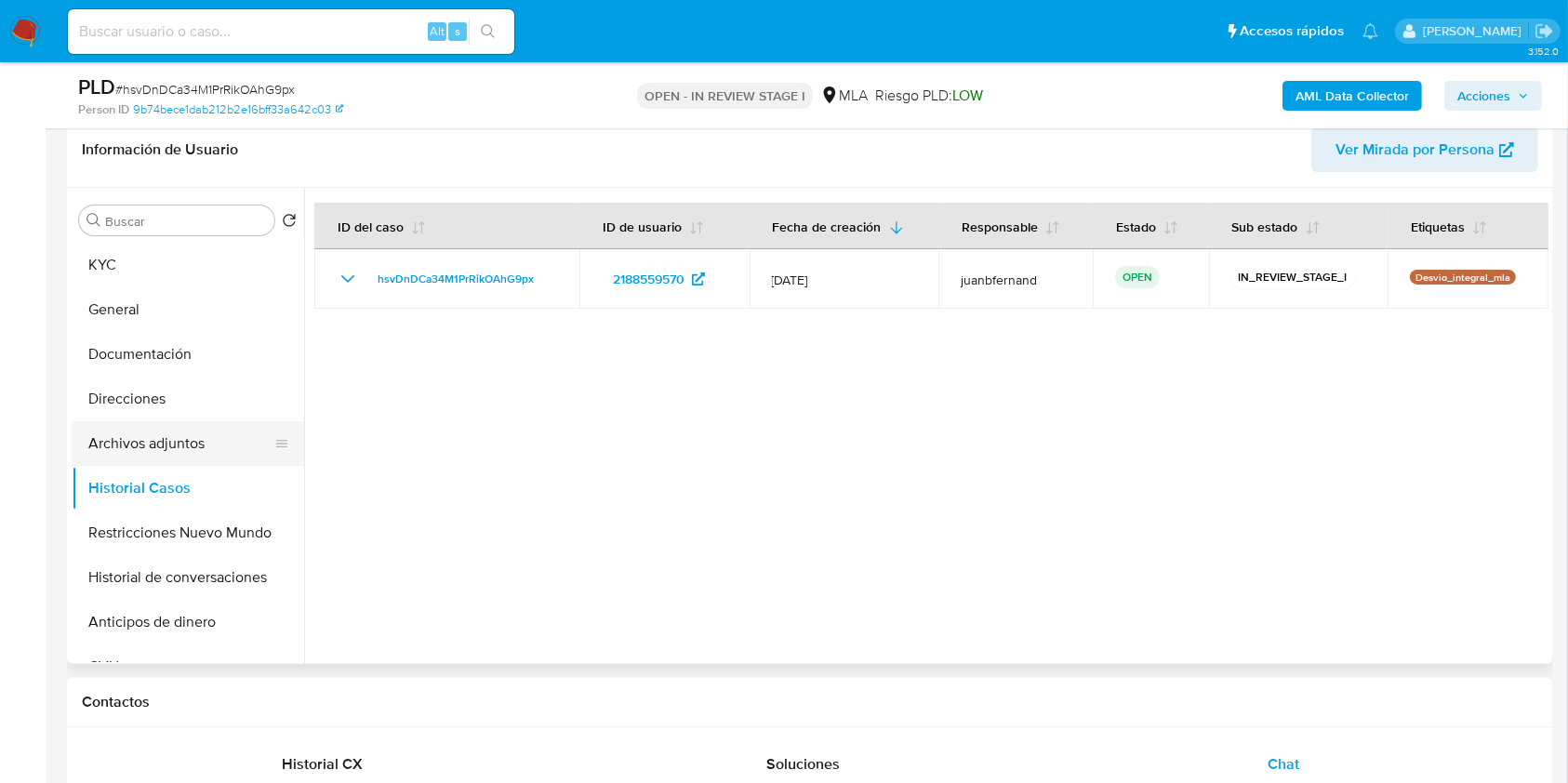
click at [186, 440] on button "Archivos adjuntos" at bounding box center [181, 444] width 218 height 45
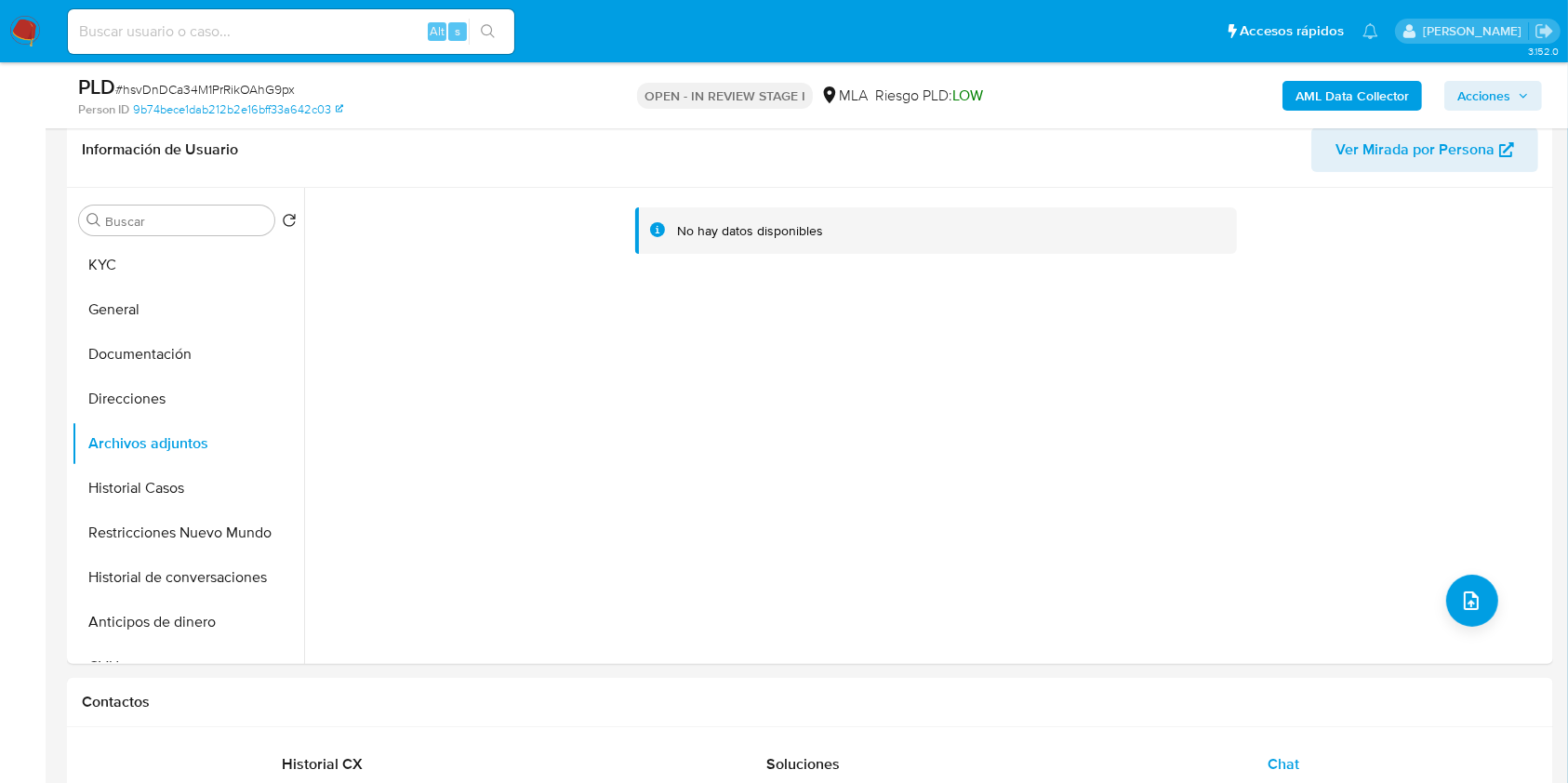
click at [1367, 90] on b "AML Data Collector" at bounding box center [1352, 96] width 114 height 30
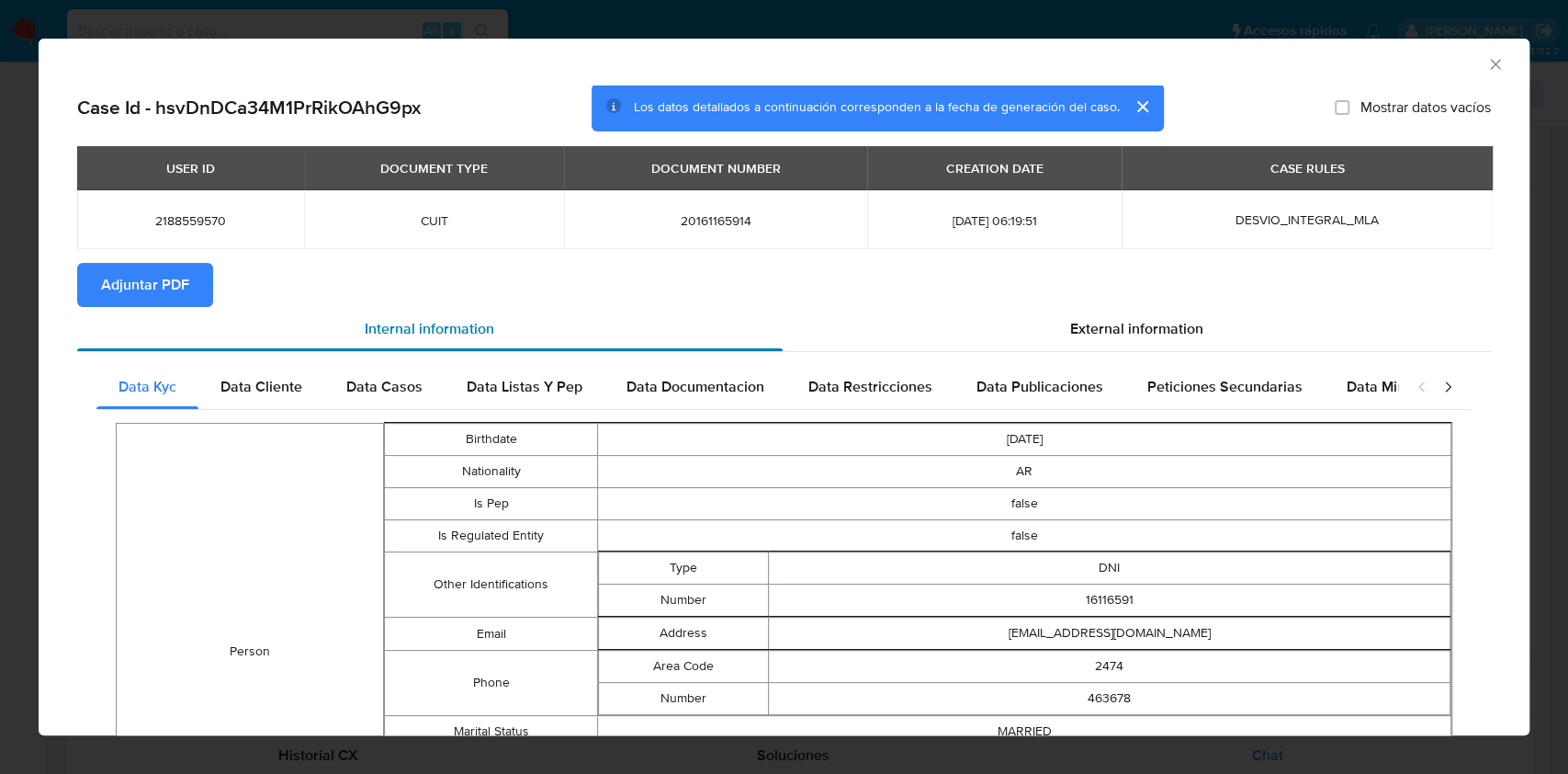
click at [166, 312] on div "Internal information" at bounding box center [430, 329] width 706 height 44
click at [170, 295] on span "Adjuntar PDF" at bounding box center [145, 284] width 88 height 41
drag, startPoint x: 1476, startPoint y: 59, endPoint x: 1466, endPoint y: 62, distance: 10.4
click at [1487, 58] on icon "Cerrar ventana" at bounding box center [1495, 63] width 18 height 18
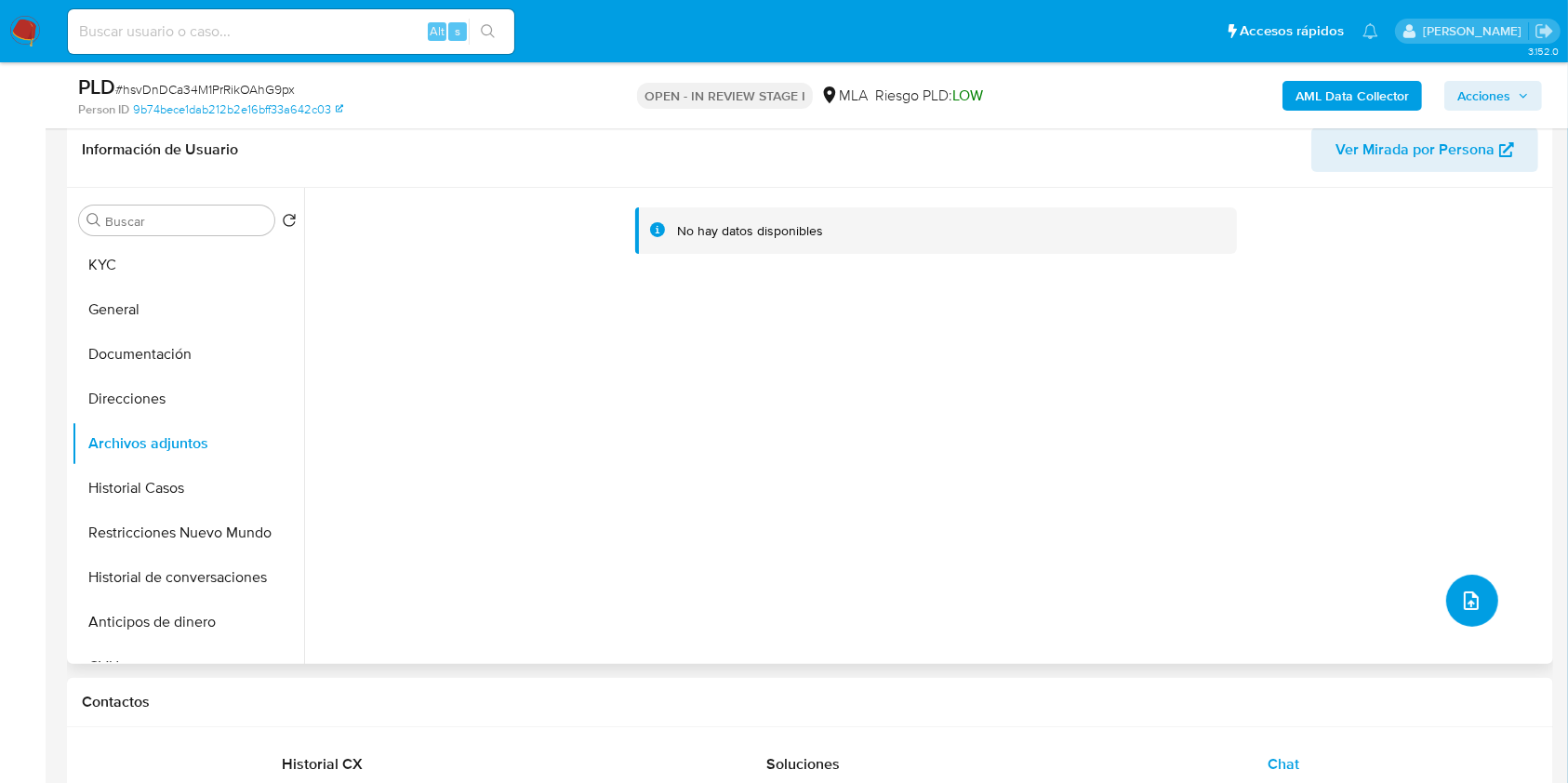
click at [1470, 590] on span "upload-file" at bounding box center [1470, 600] width 22 height 22
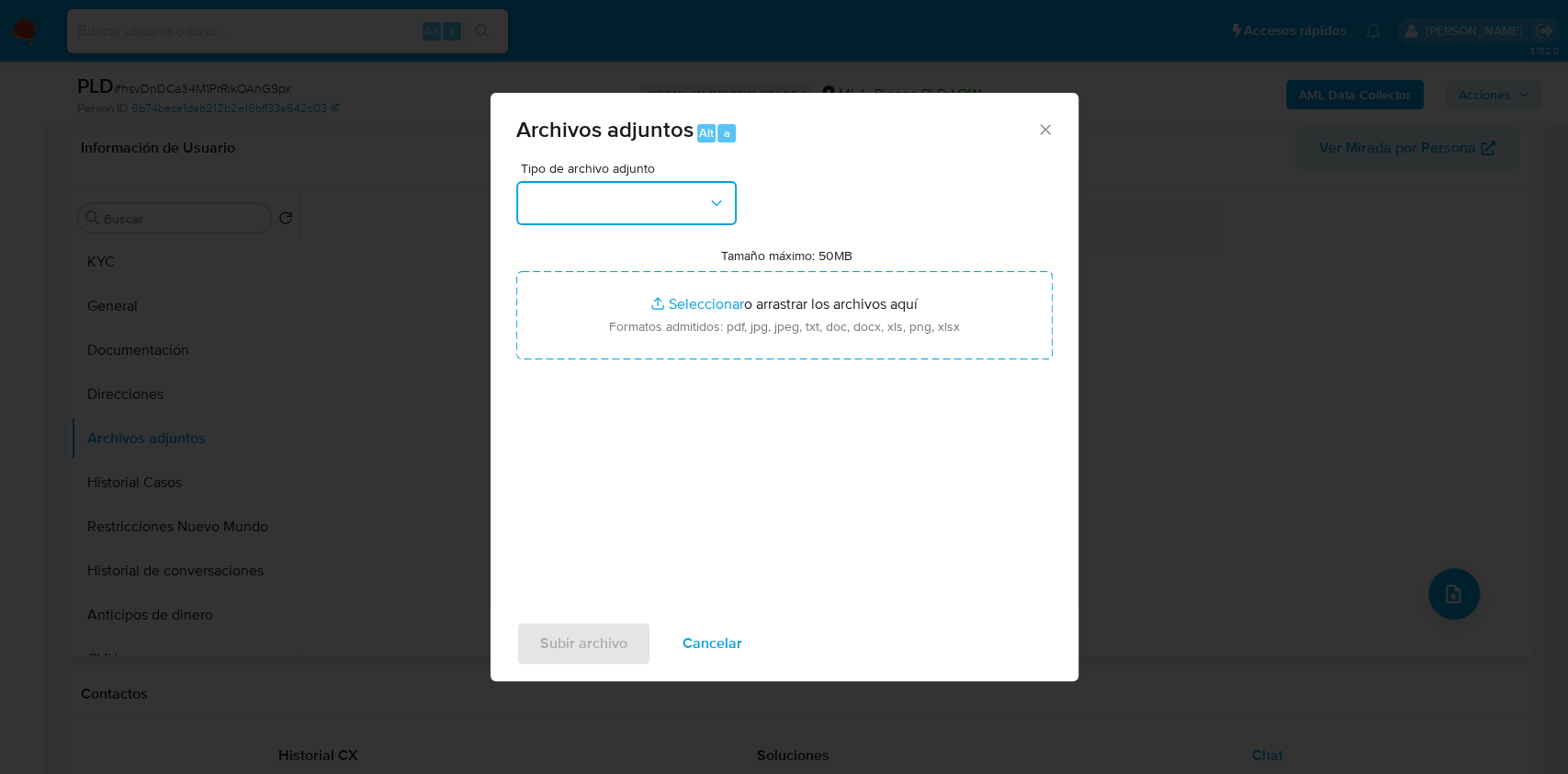
click at [611, 217] on button "button" at bounding box center [626, 203] width 220 height 44
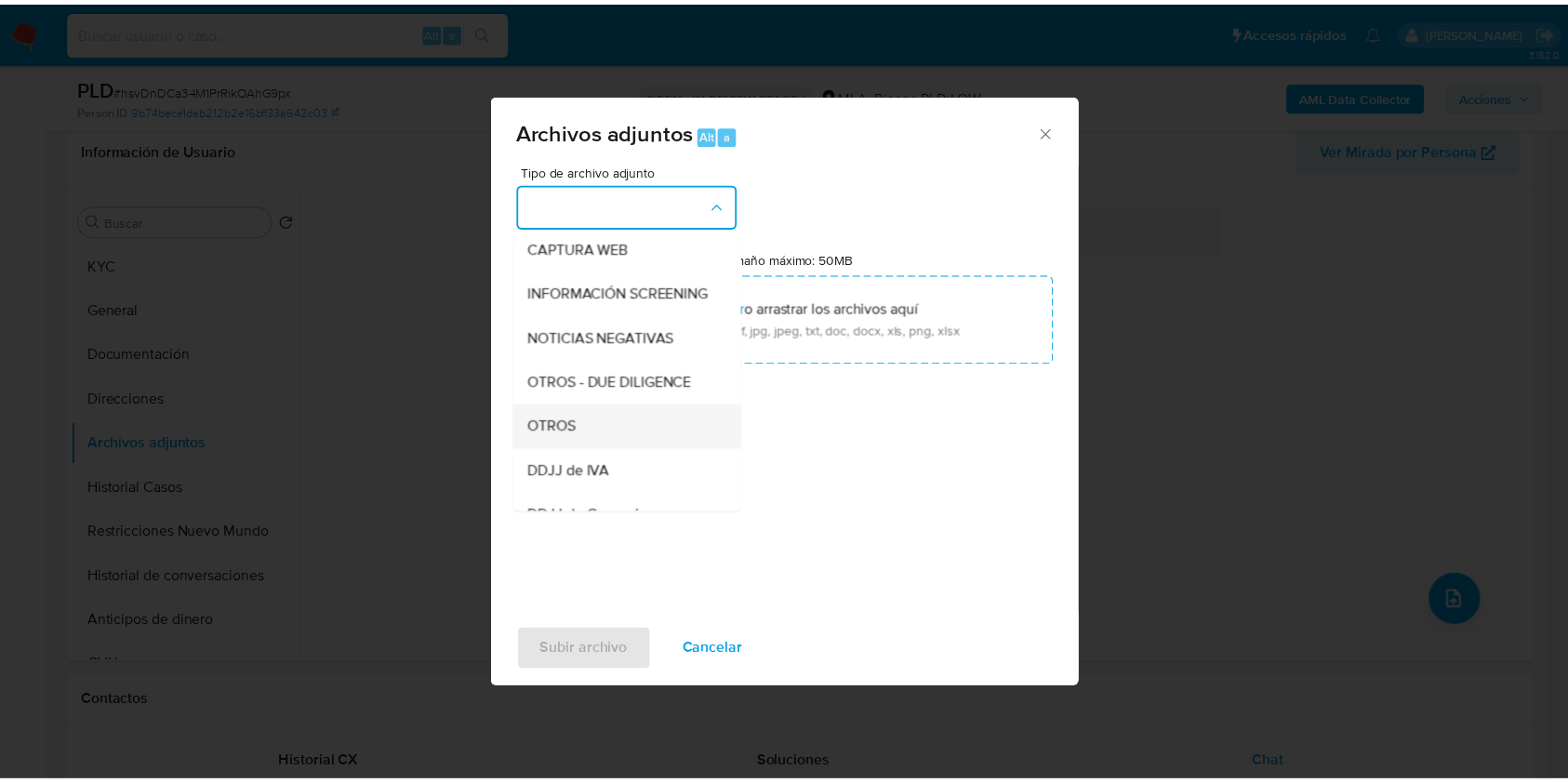
scroll to position [248, 0]
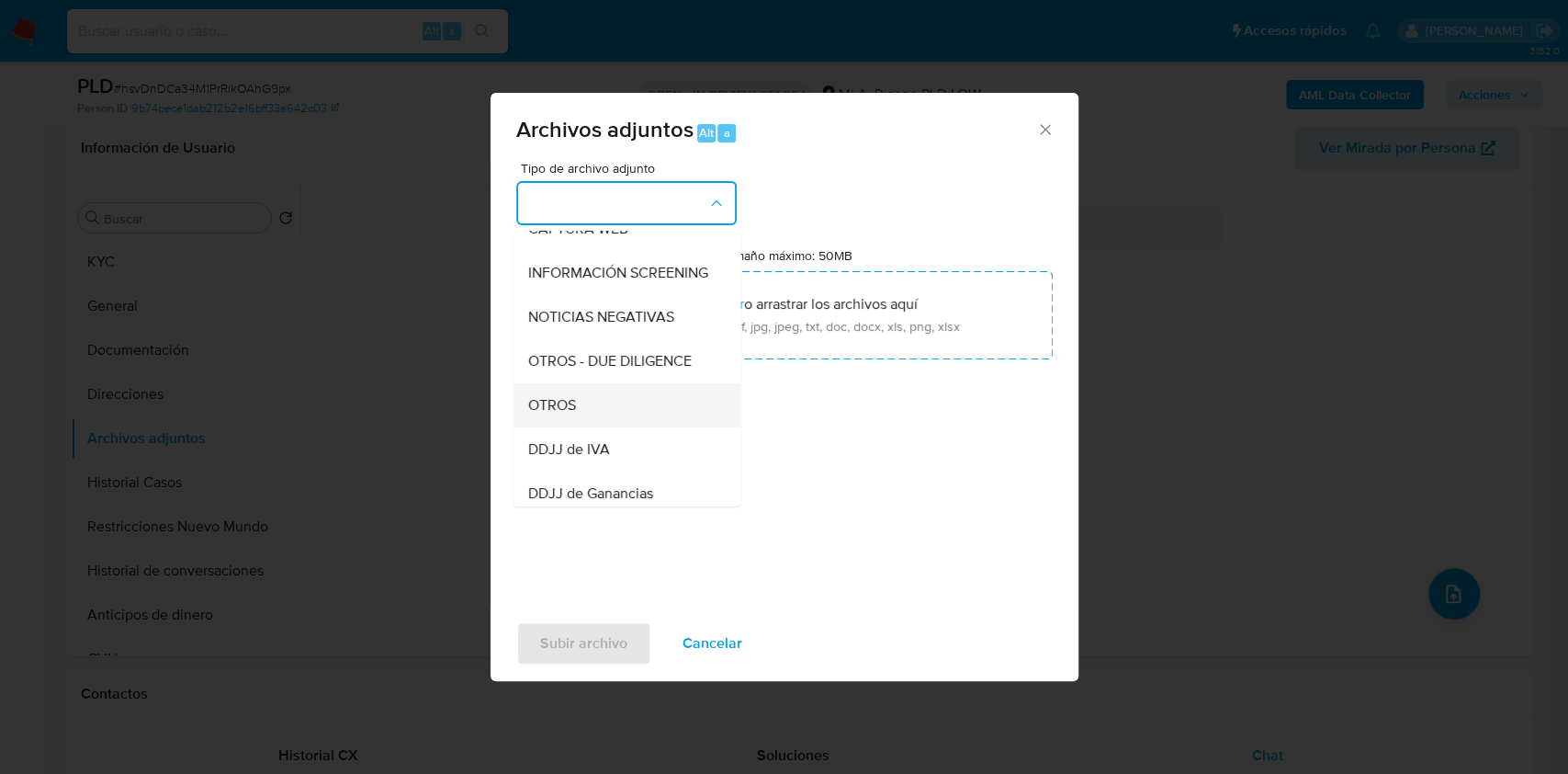
click at [639, 419] on div "OTROS" at bounding box center [621, 405] width 187 height 44
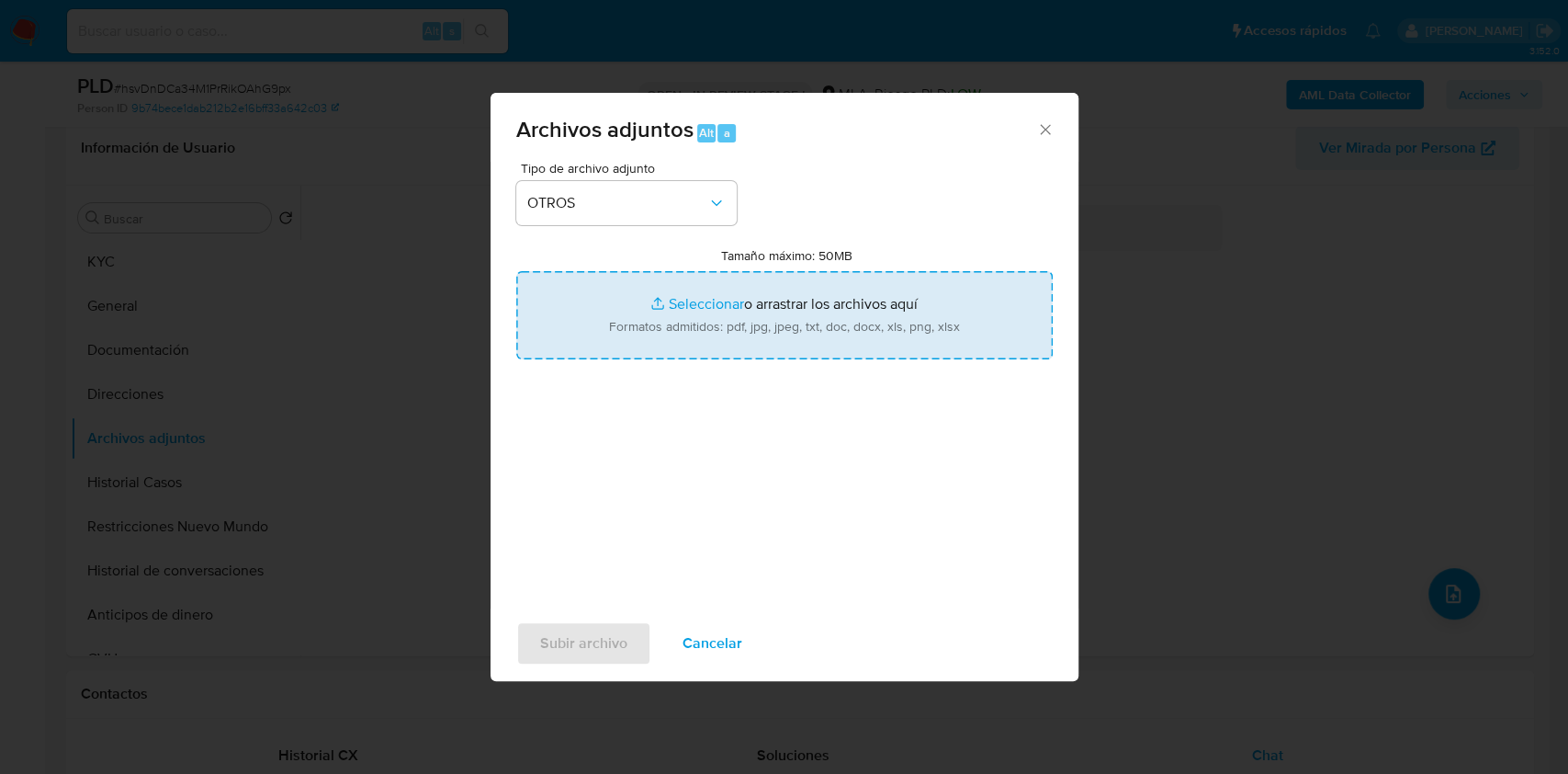
type input "C:\fakepath\Calculador de ingresos.xlsx"
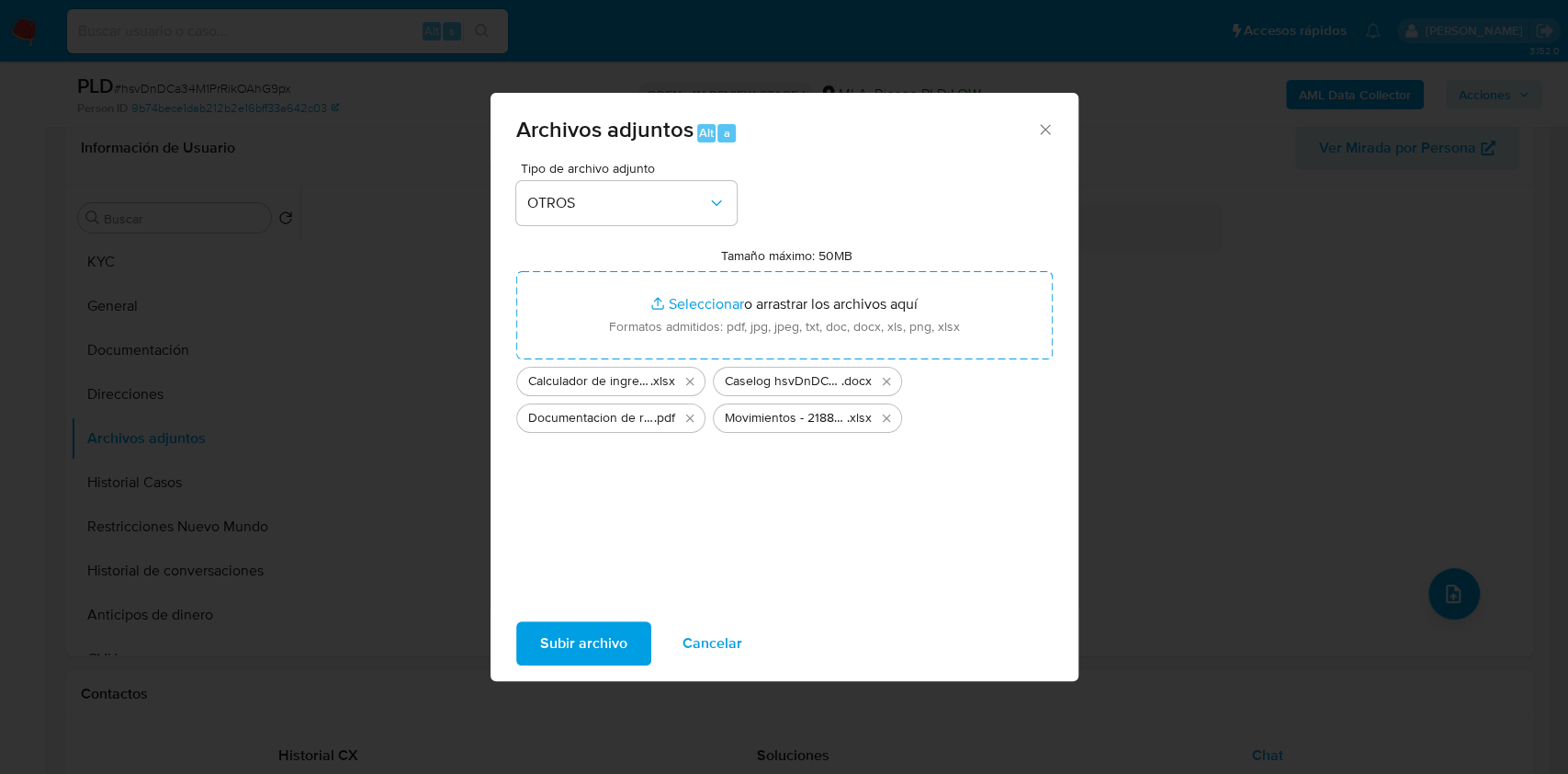
click at [630, 635] on button "Subir archivo" at bounding box center [584, 643] width 135 height 44
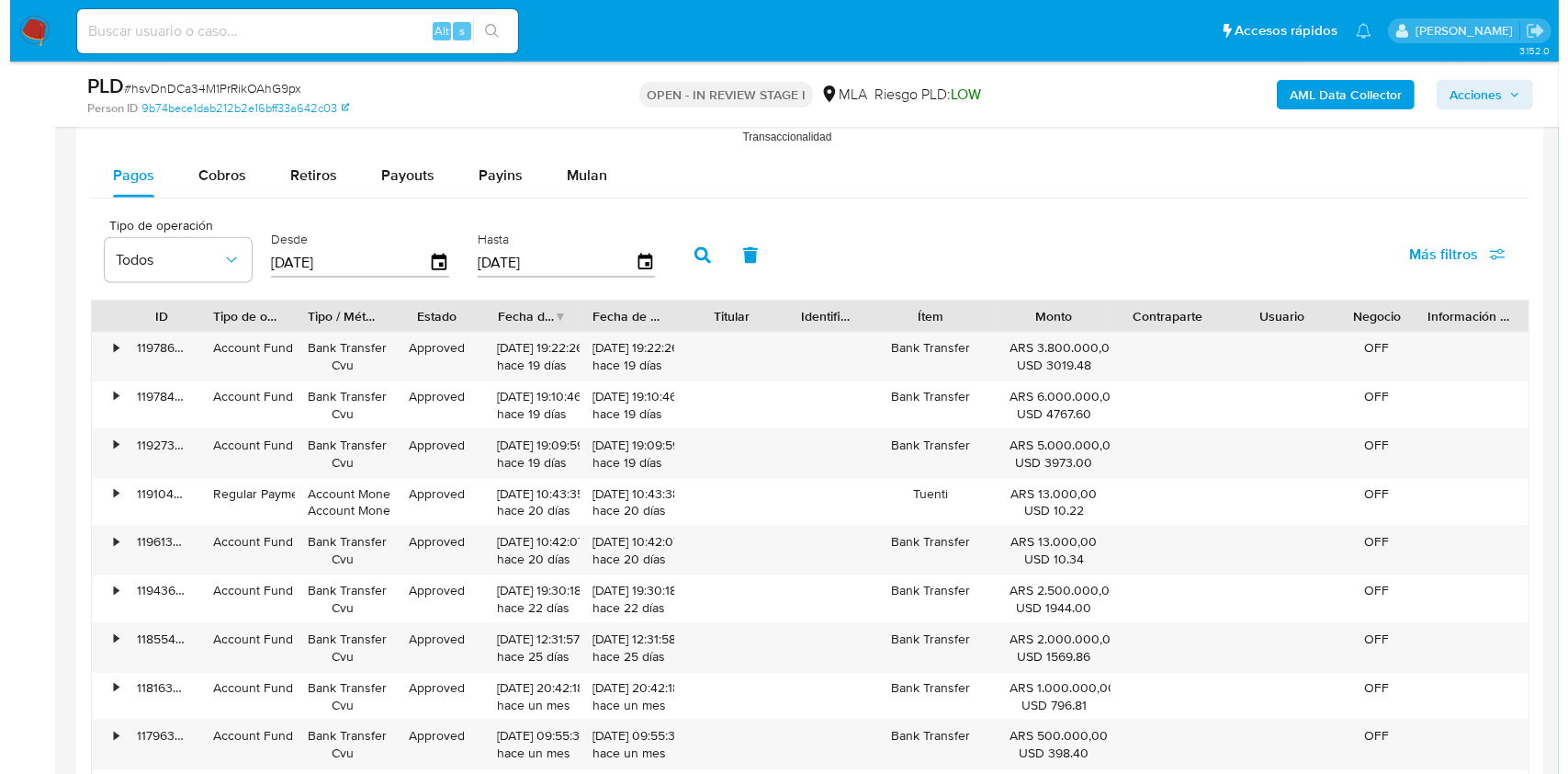
scroll to position [3233, 0]
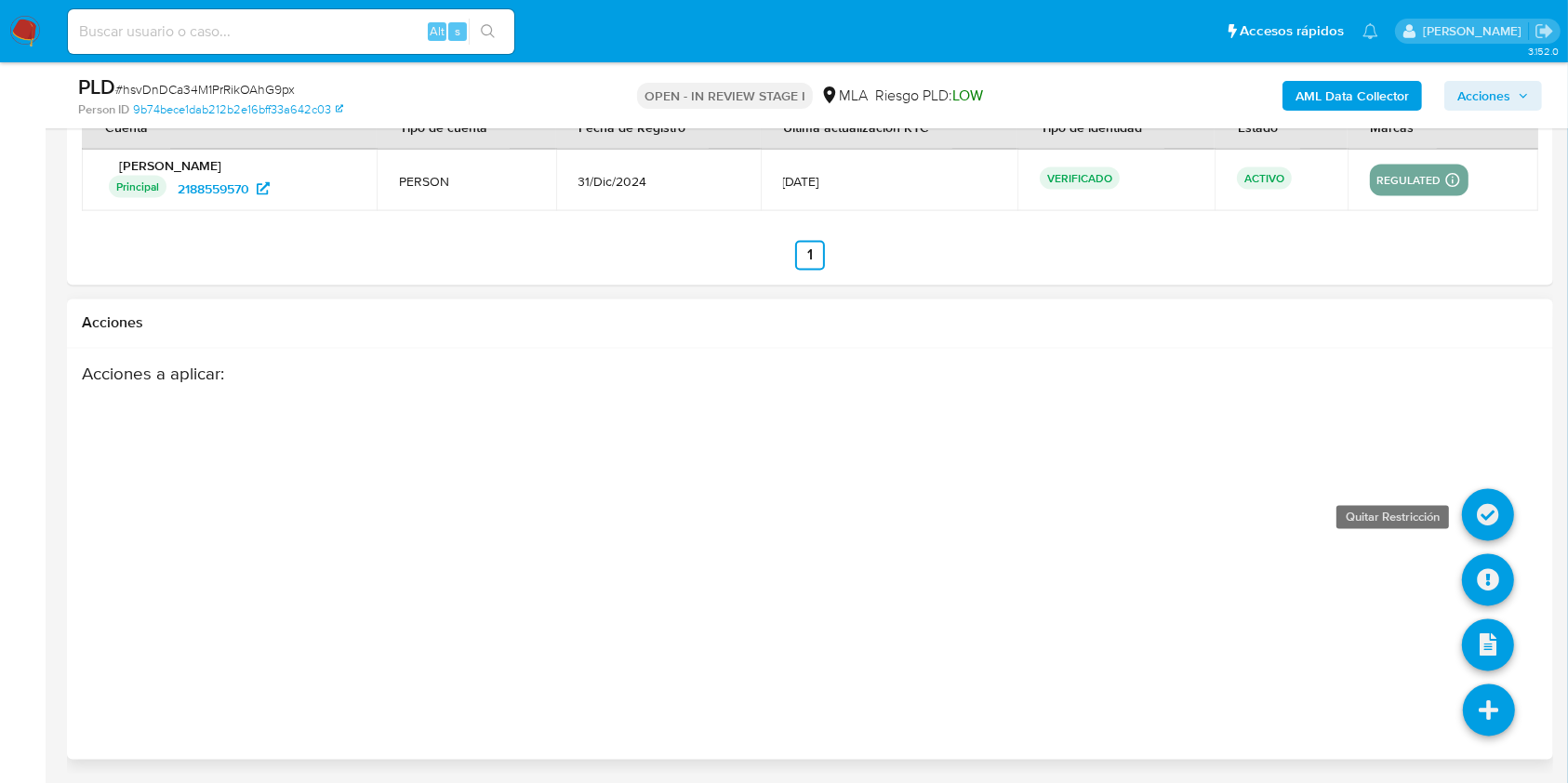
click at [1491, 501] on icon at bounding box center [1488, 515] width 52 height 52
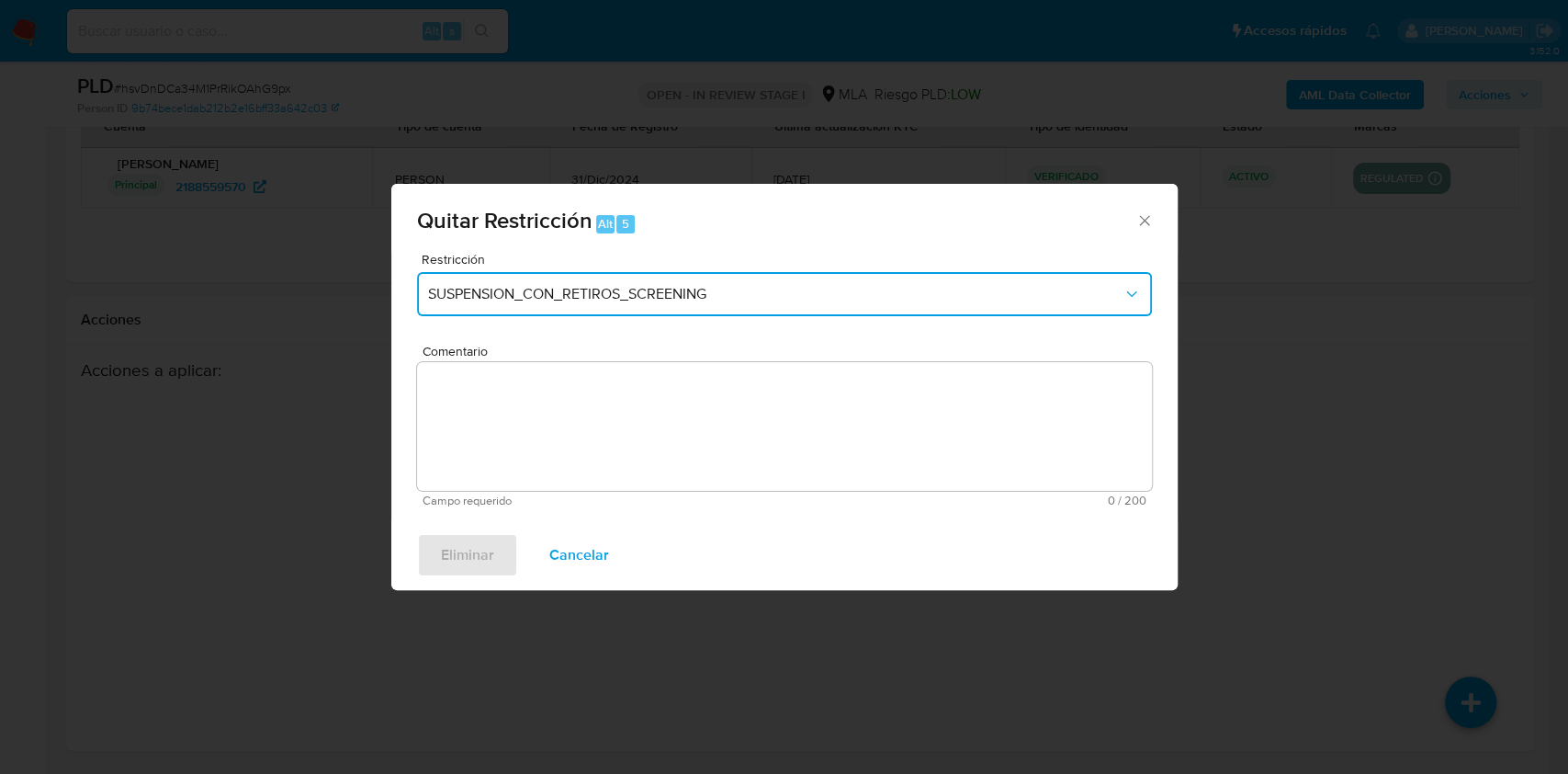
click at [676, 299] on span "SUSPENSION_CON_RETIROS_SCREENING" at bounding box center [775, 294] width 694 height 18
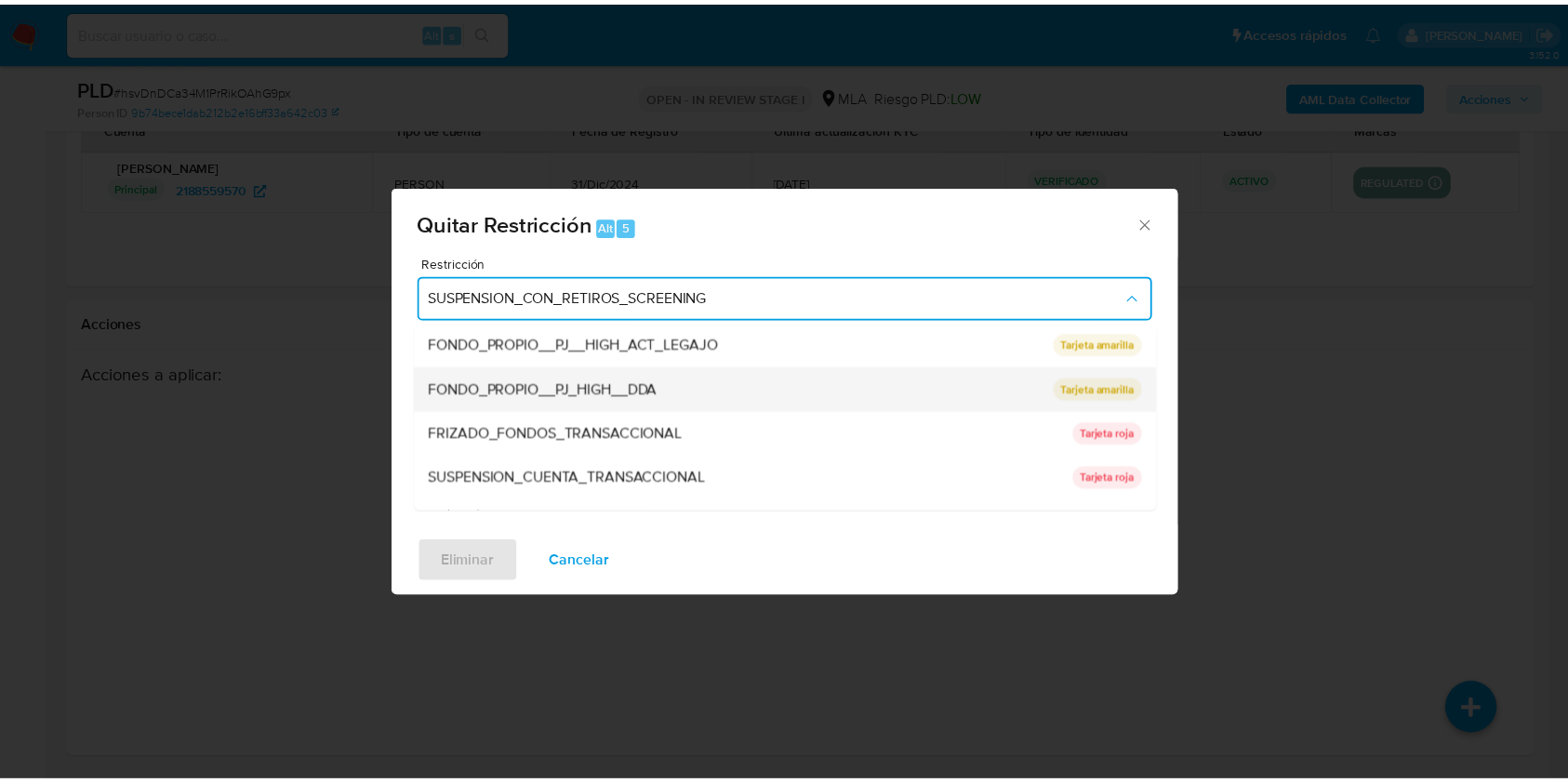
scroll to position [305, 0]
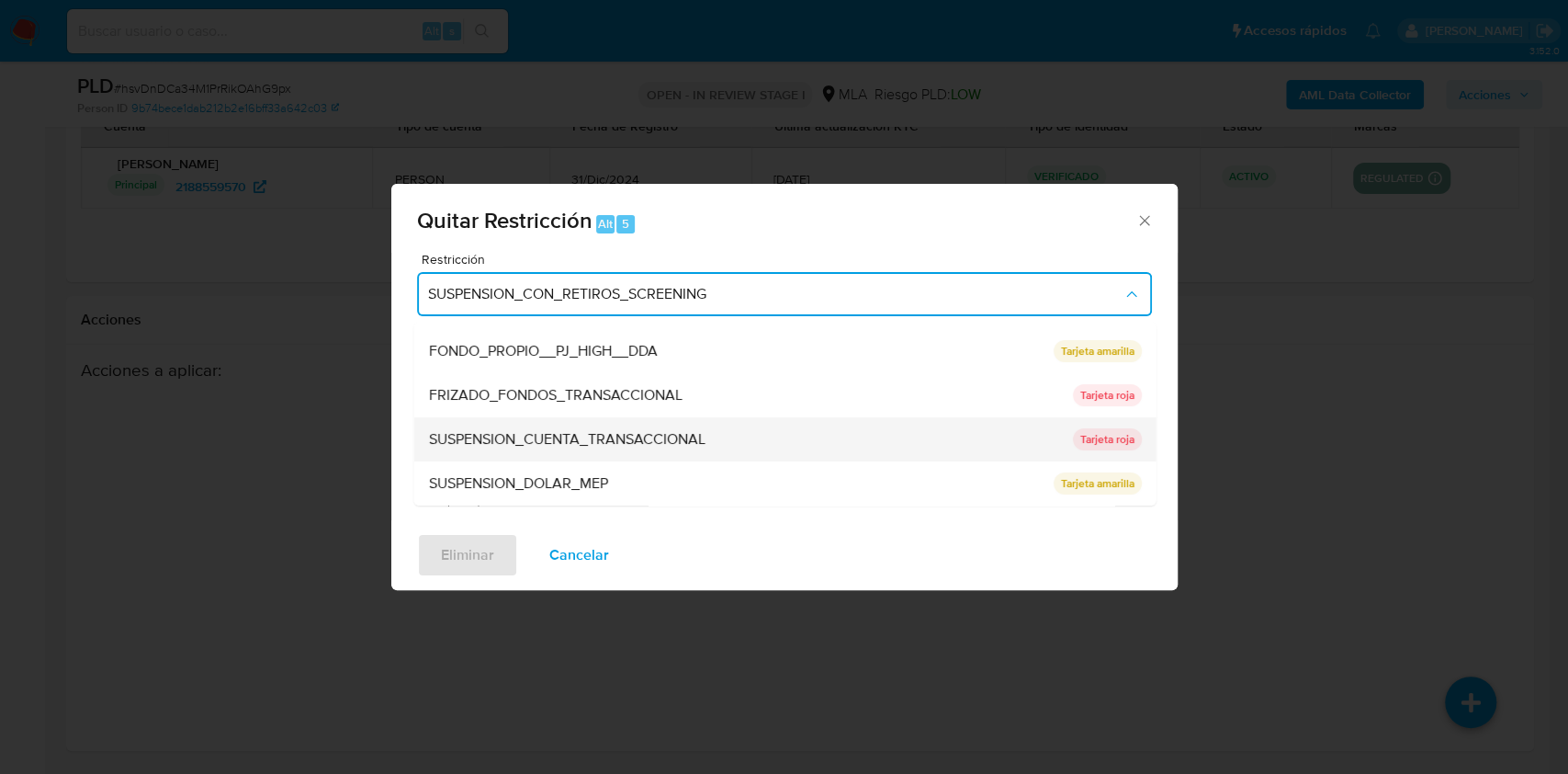
click at [604, 424] on div "SUSPENSION_CUENTA_TRANSACCIONAL" at bounding box center [744, 439] width 633 height 44
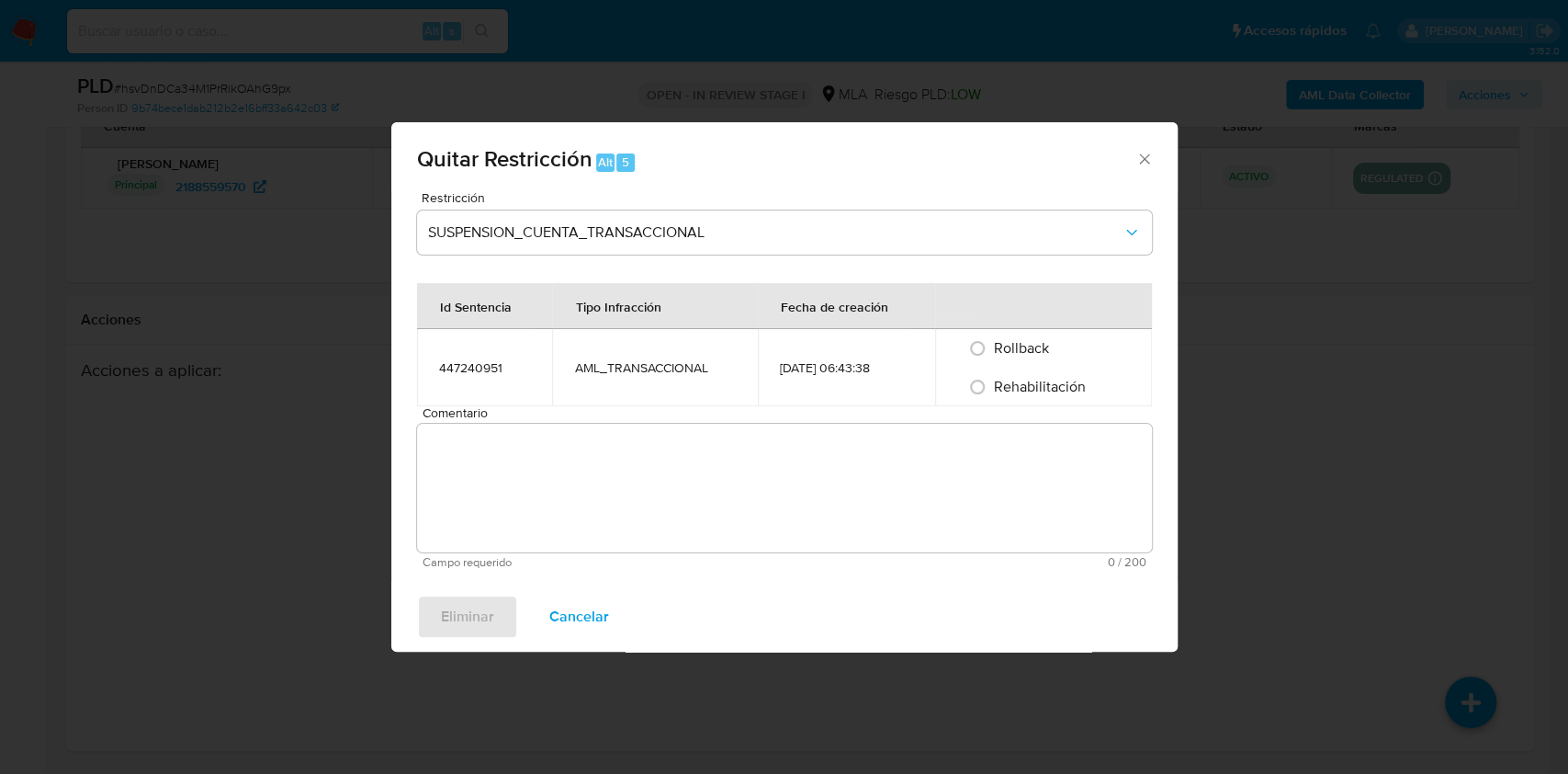
click at [1022, 378] on span "Rehabilitación" at bounding box center [1039, 387] width 92 height 21
click at [992, 378] on input "Rehabilitación" at bounding box center [977, 387] width 29 height 29
radio input "true"
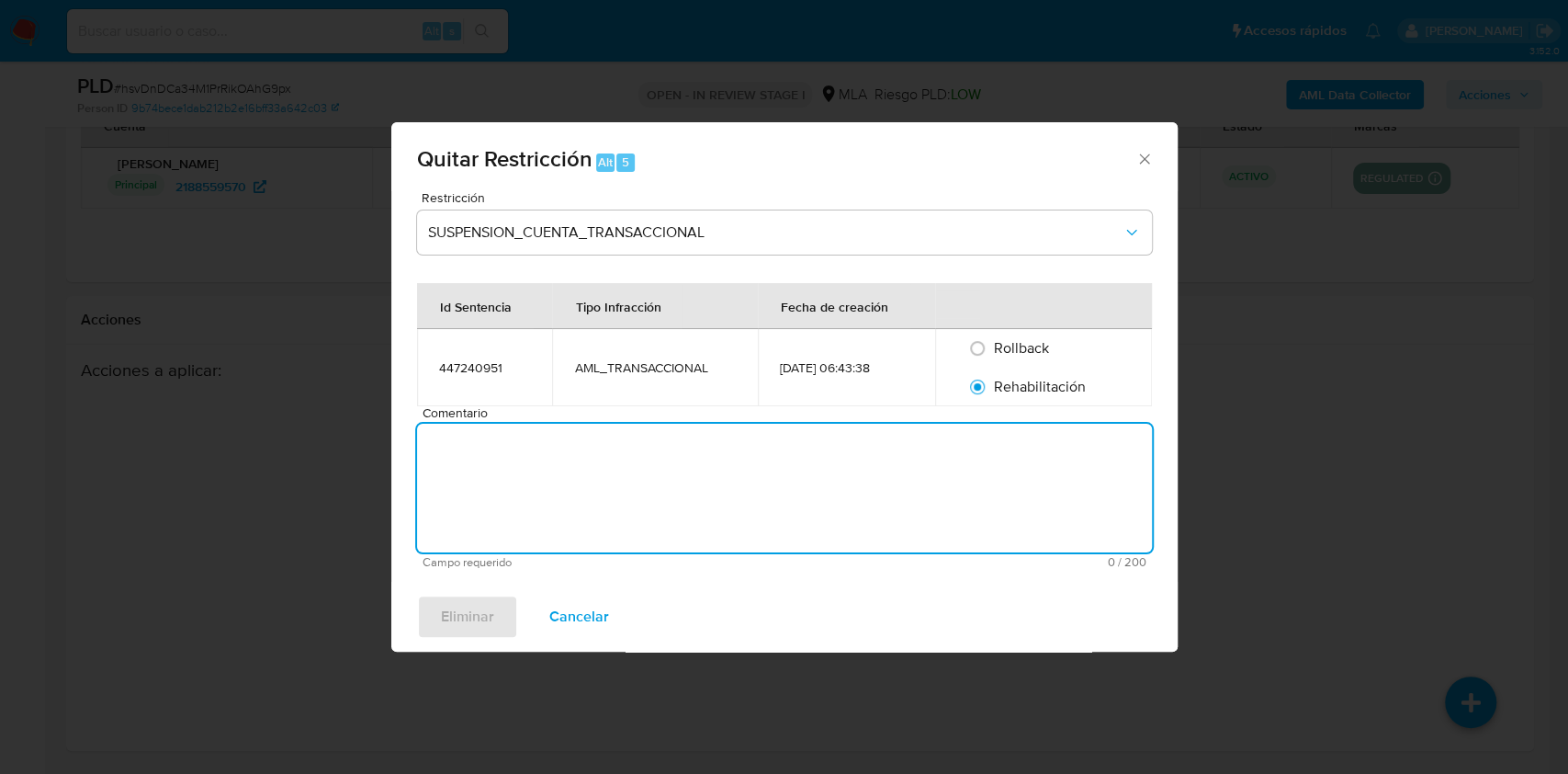
click at [1021, 465] on textarea "Comentario" at bounding box center [785, 488] width 735 height 129
type textarea "AML"
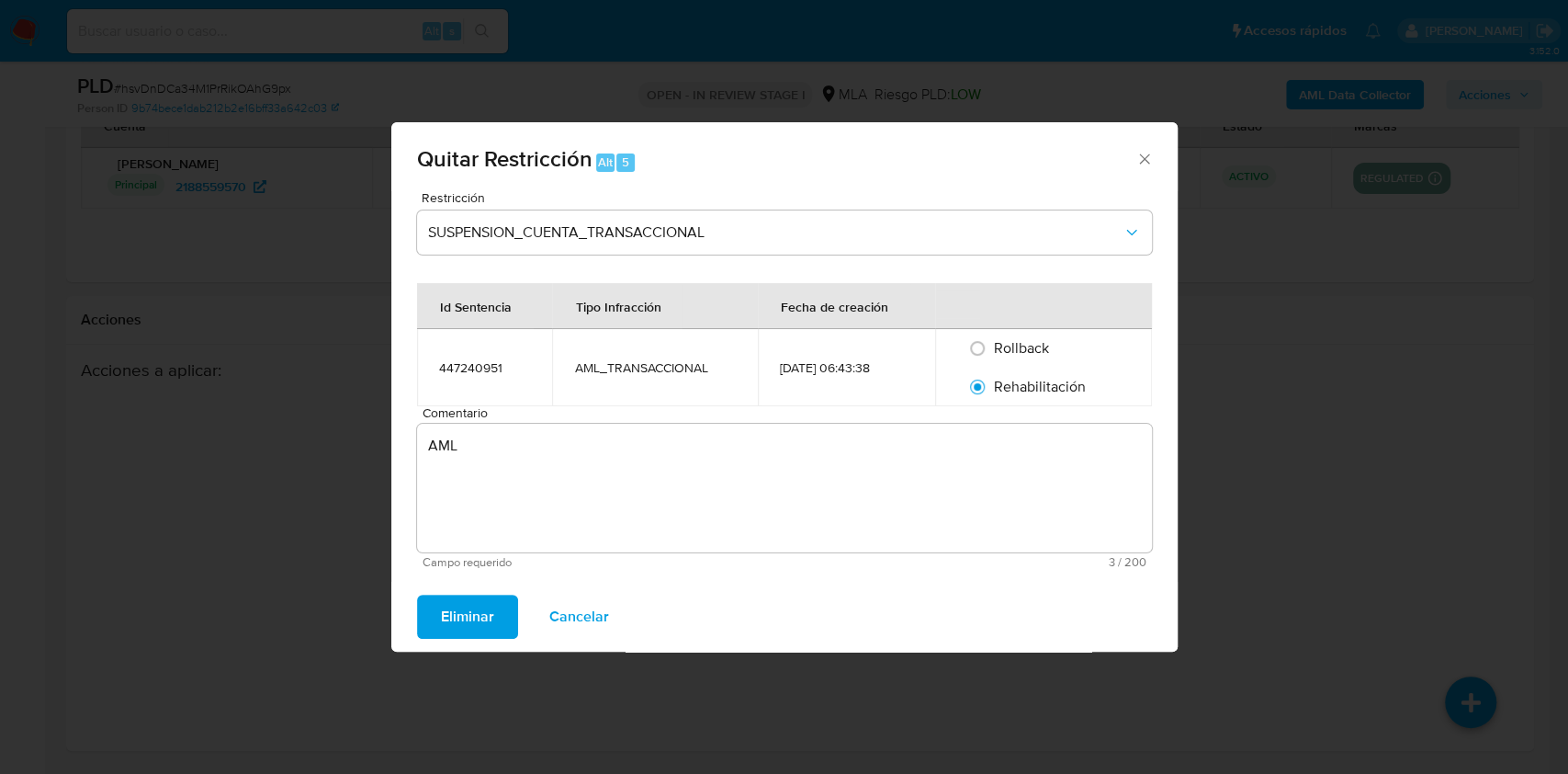
click at [482, 605] on span "Eliminar" at bounding box center [468, 616] width 53 height 41
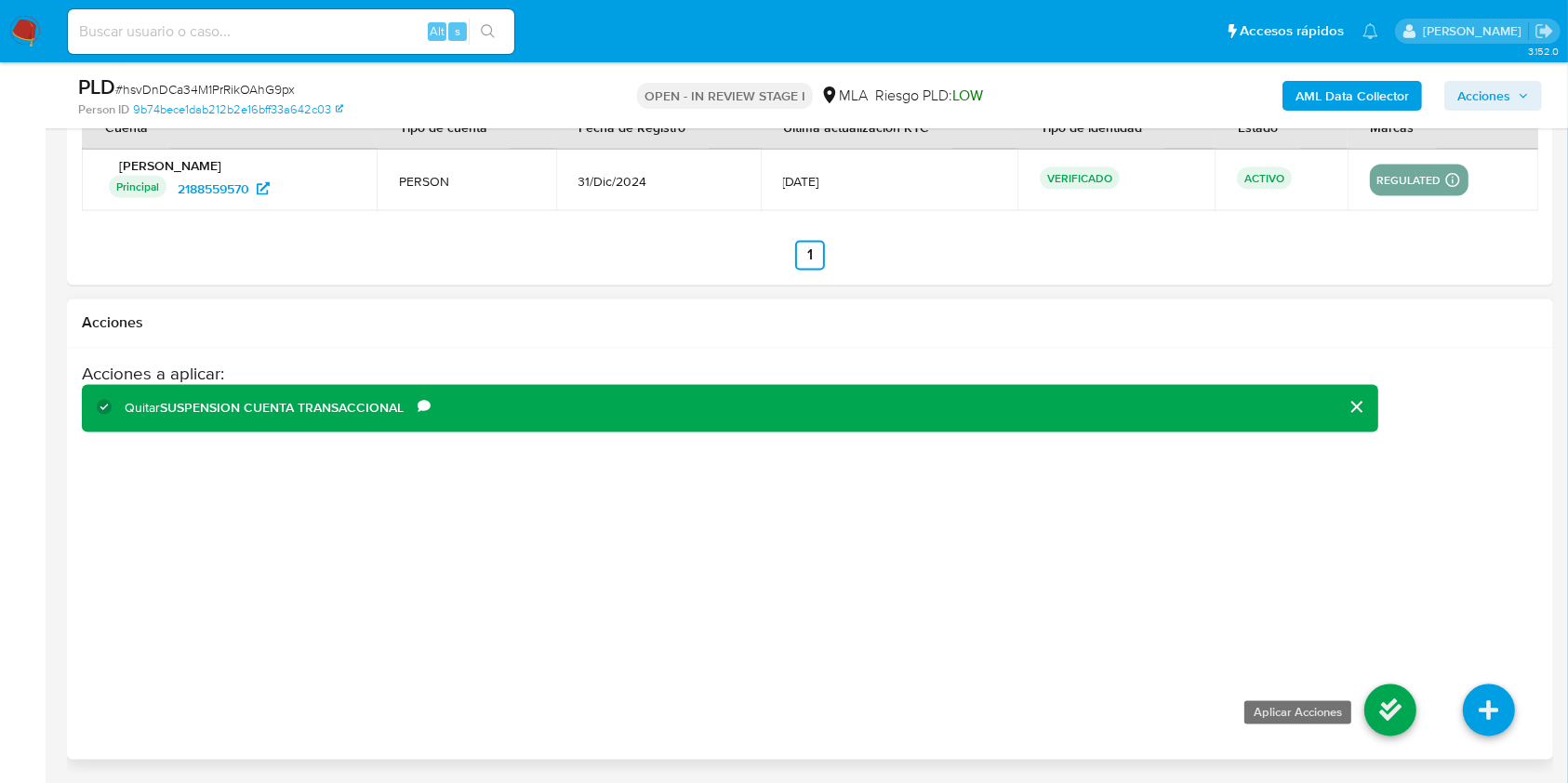
click at [1399, 707] on icon at bounding box center [1390, 710] width 52 height 52
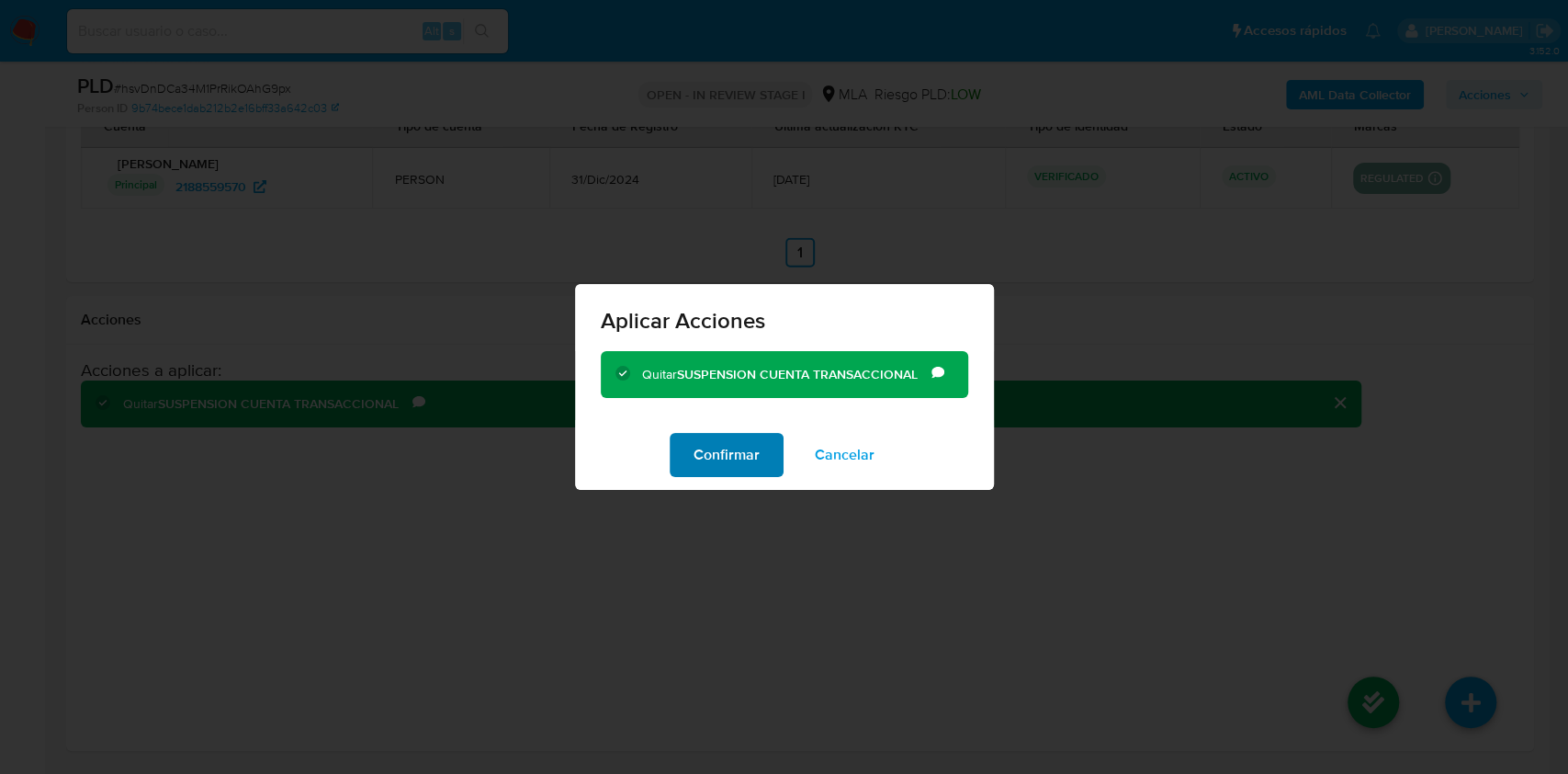
click at [699, 442] on span "Confirmar" at bounding box center [726, 455] width 66 height 41
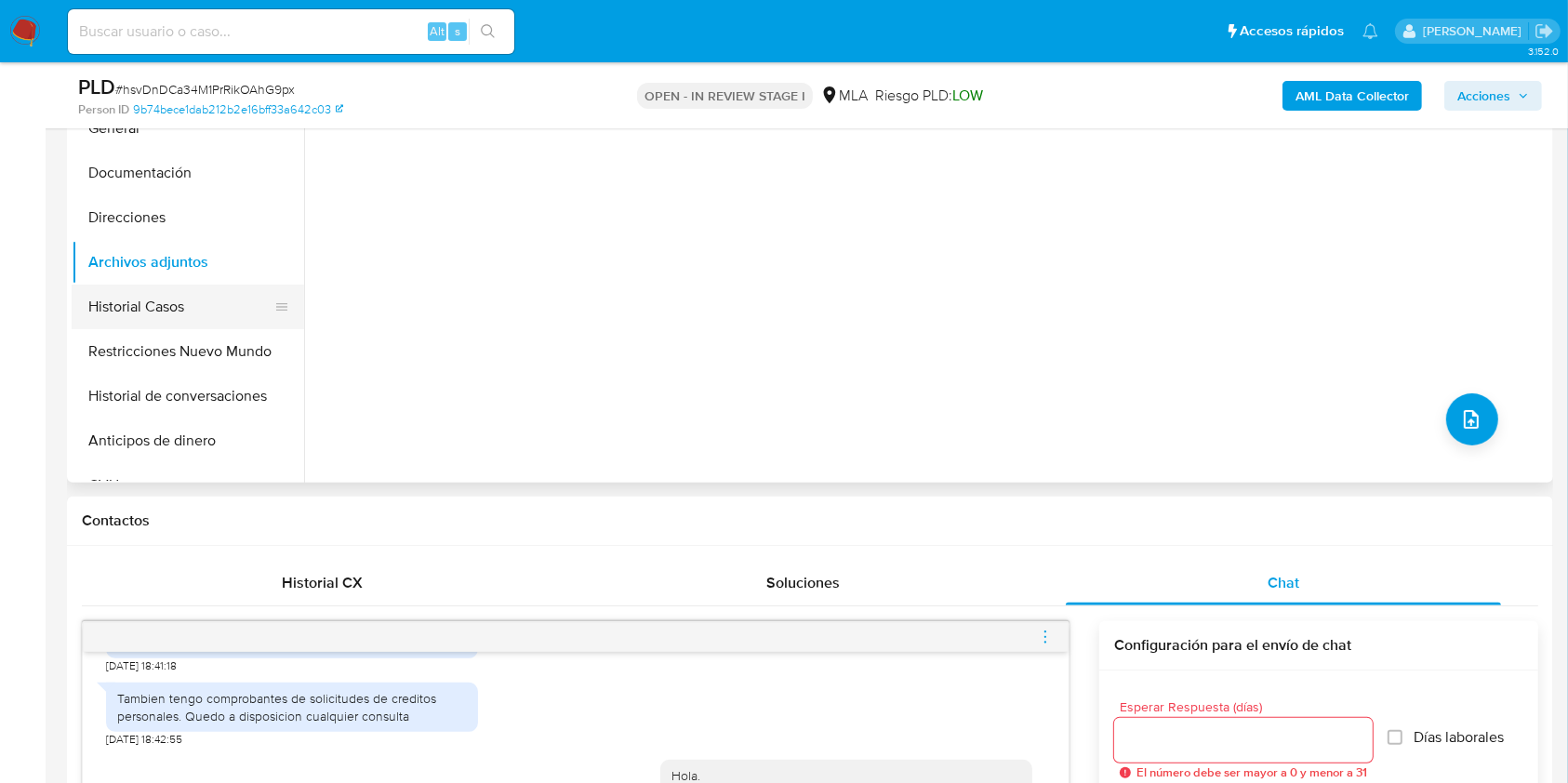
scroll to position [419, 0]
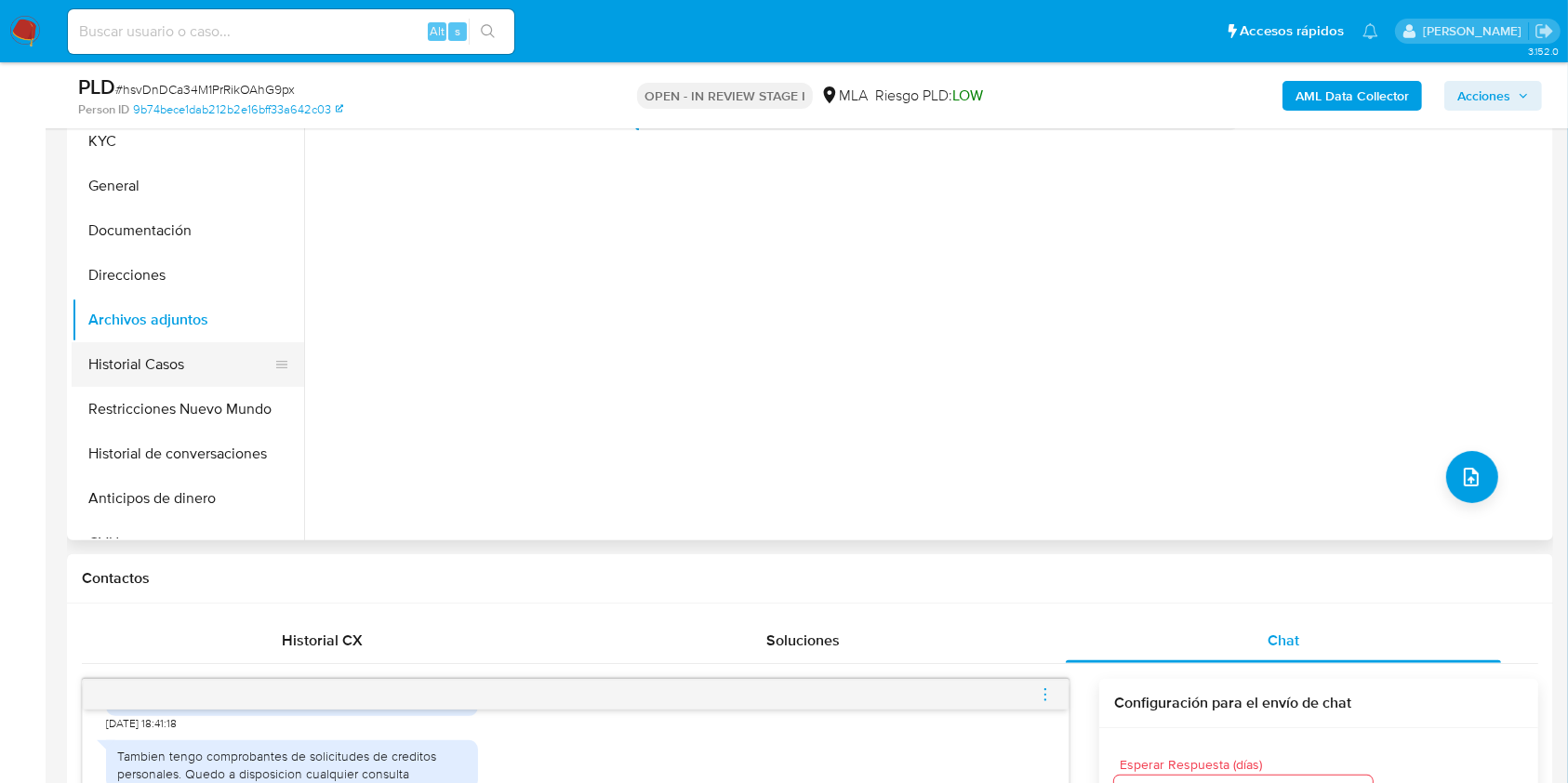
click at [127, 360] on button "Historial Casos" at bounding box center [181, 364] width 218 height 45
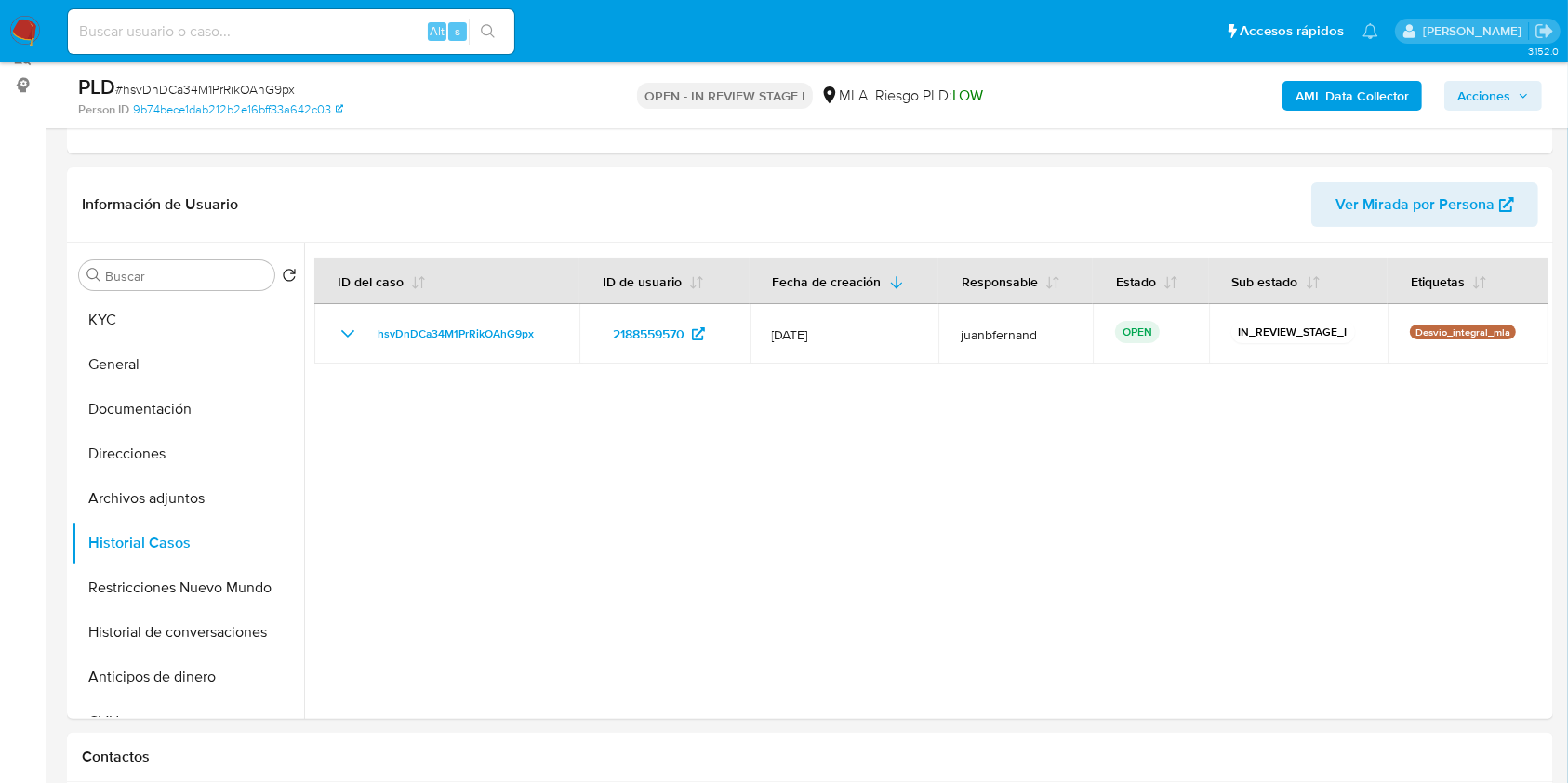
scroll to position [294, 0]
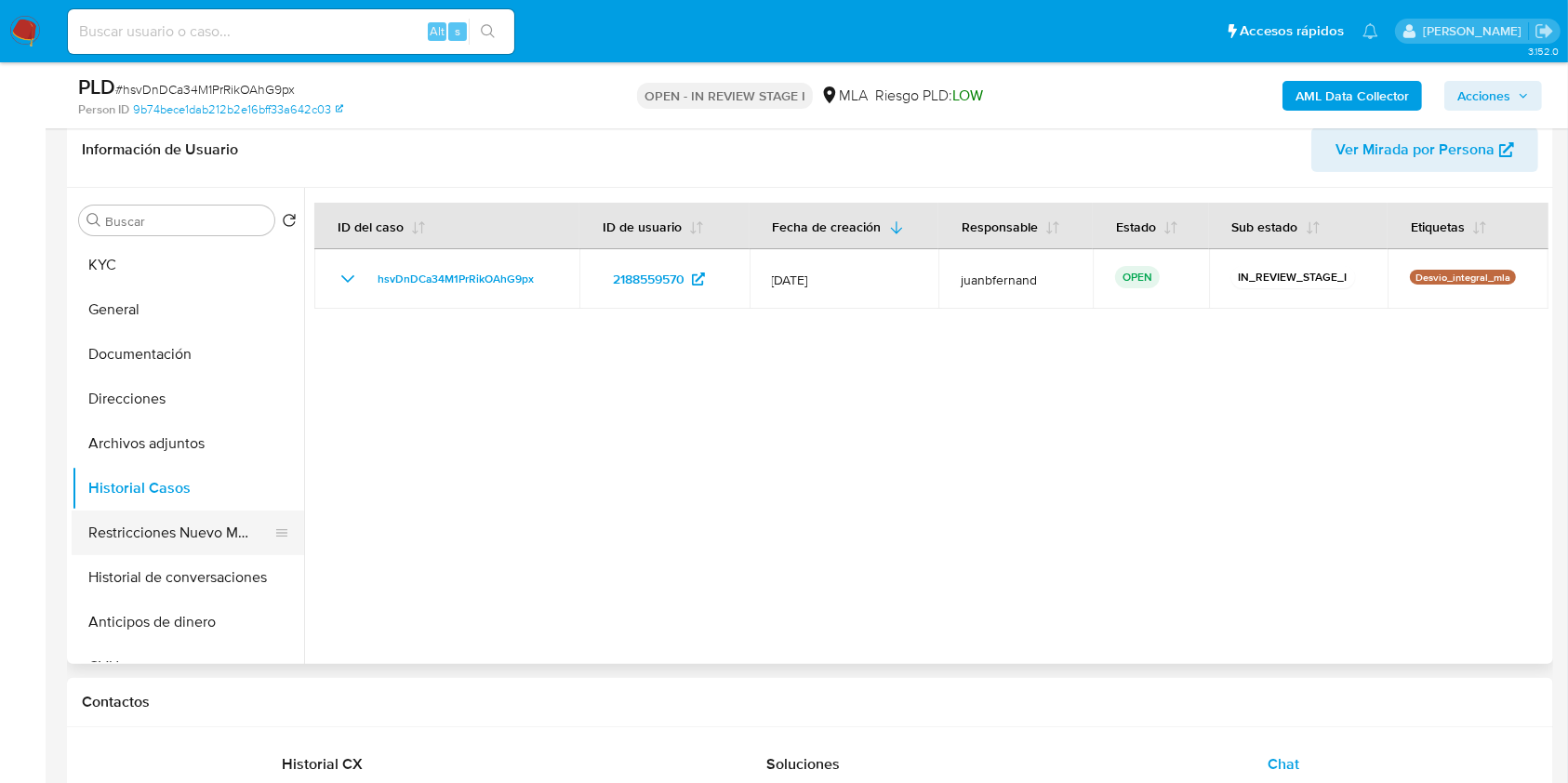
click at [139, 526] on button "Restricciones Nuevo Mundo" at bounding box center [181, 533] width 218 height 45
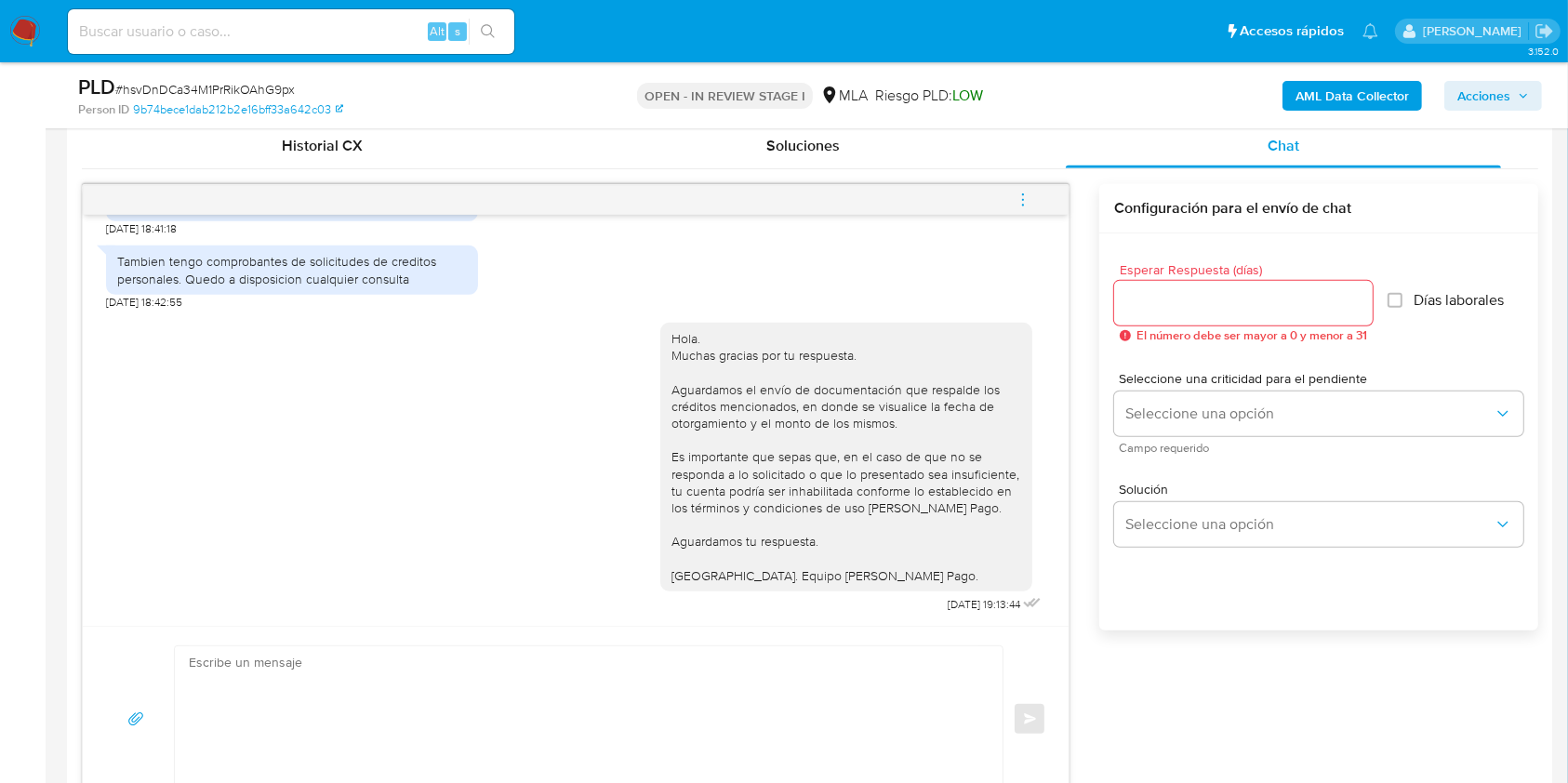
scroll to position [915, 0]
click at [1027, 196] on icon "menu-action" at bounding box center [1023, 198] width 17 height 17
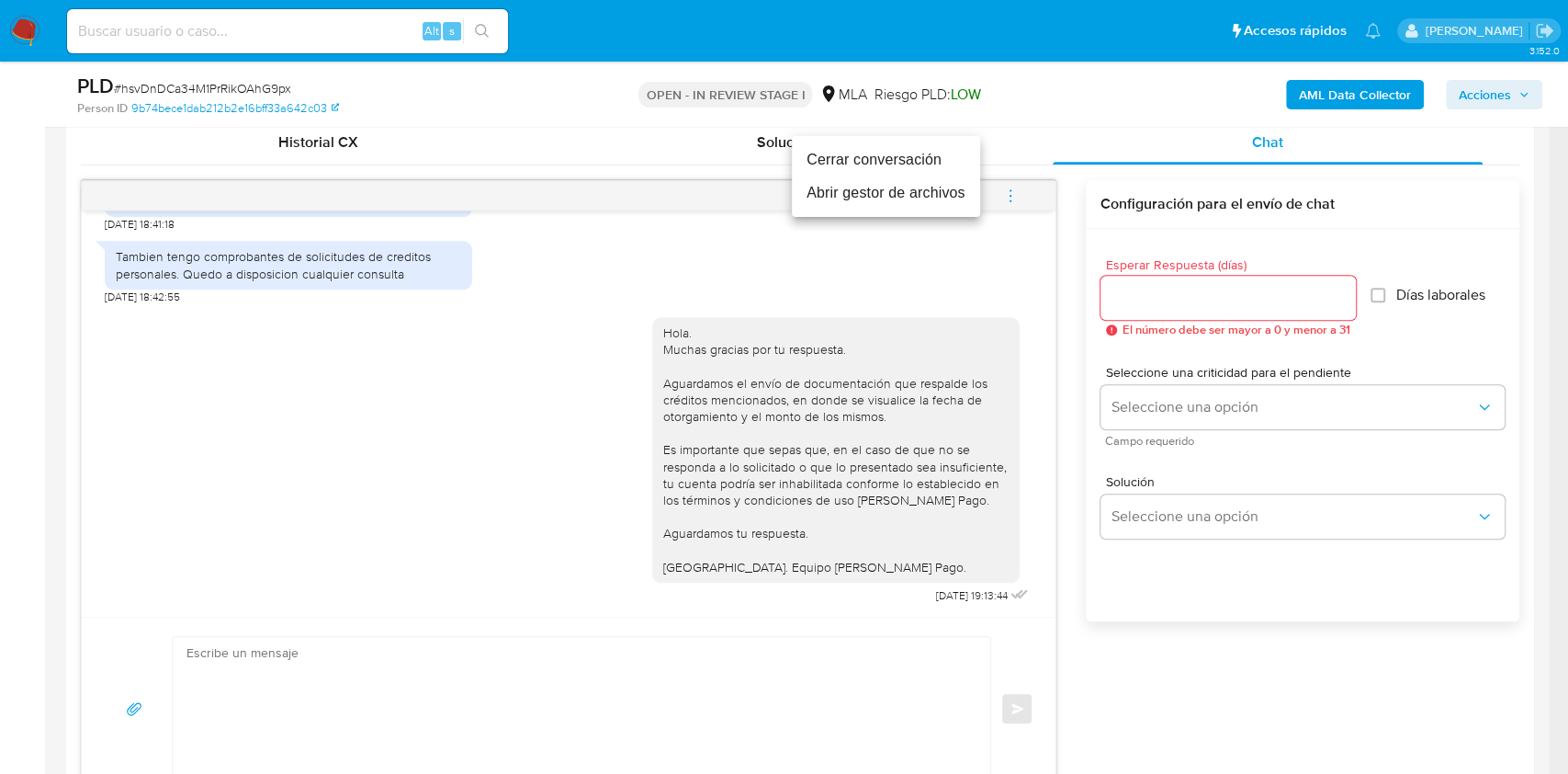
drag, startPoint x: 904, startPoint y: 163, endPoint x: 1032, endPoint y: 174, distance: 128.5
click at [1036, 174] on div "Cerrar conversación Abrir gestor de archivos" at bounding box center [784, 387] width 1568 height 774
click at [1018, 187] on div at bounding box center [784, 387] width 1568 height 774
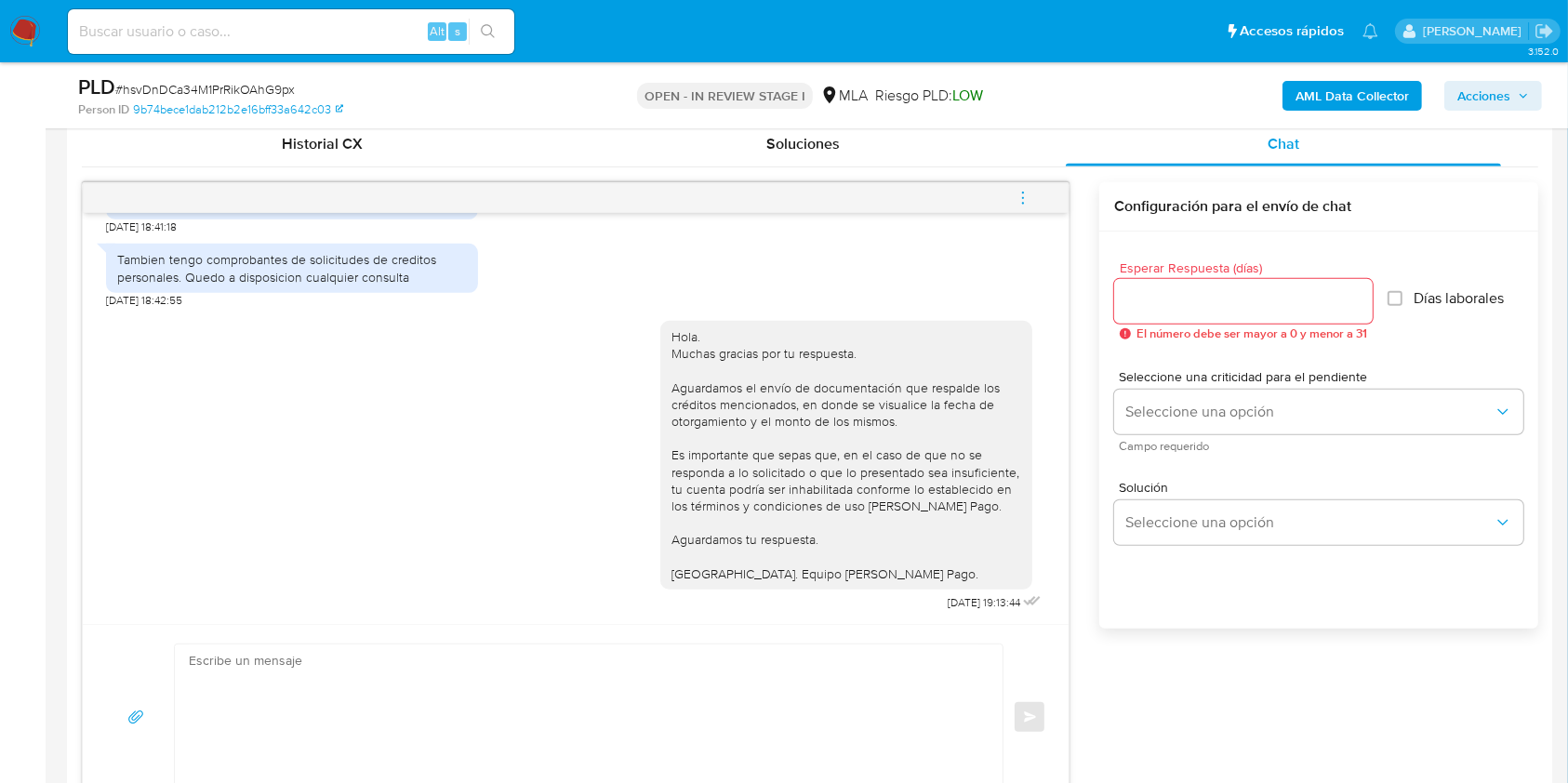
click at [1023, 195] on icon "menu-action" at bounding box center [1023, 198] width 17 height 17
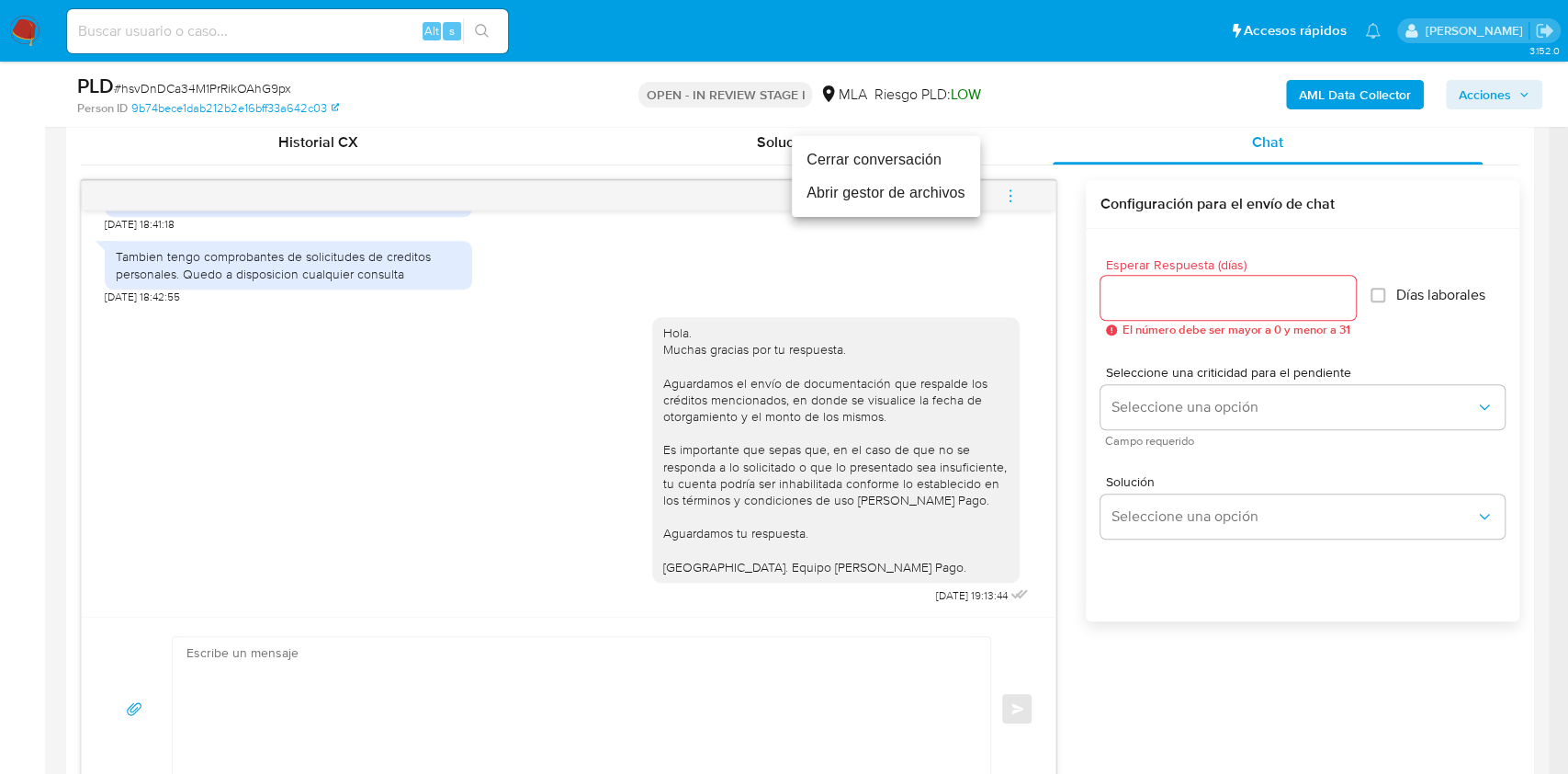
click at [887, 156] on li "Cerrar conversación" at bounding box center [885, 160] width 188 height 33
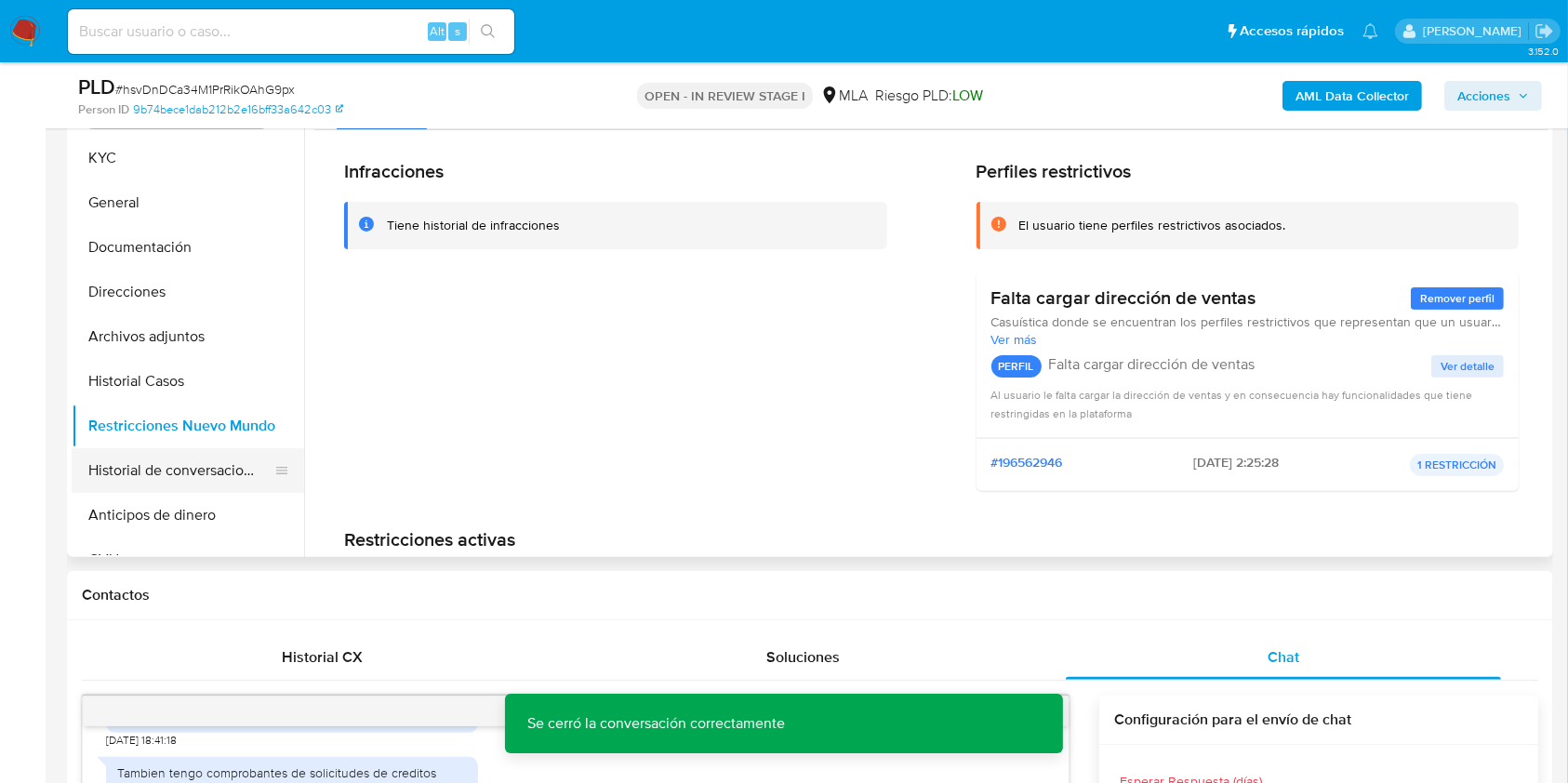
scroll to position [294, 0]
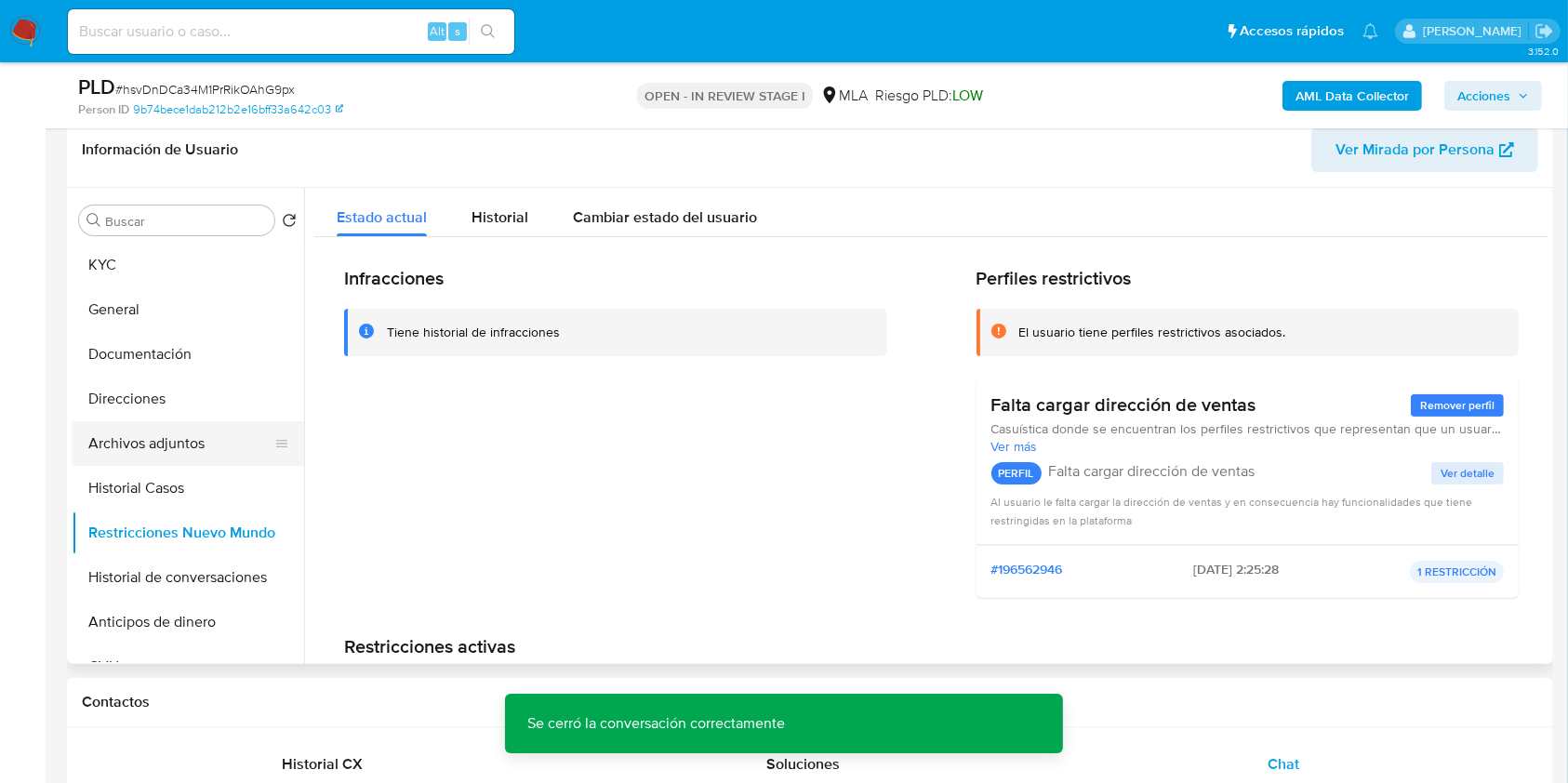
click at [191, 443] on button "Archivos adjuntos" at bounding box center [181, 444] width 218 height 45
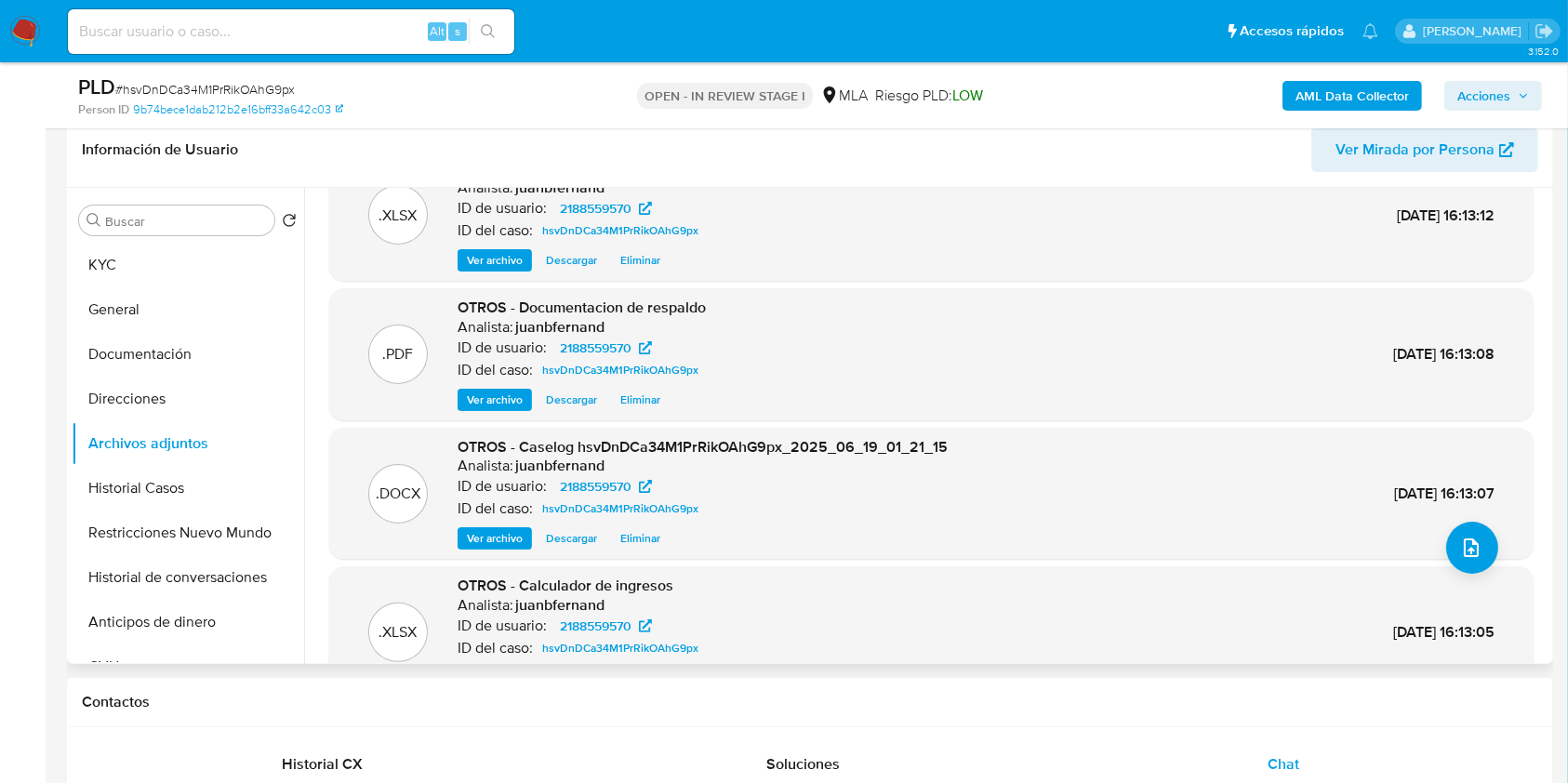
scroll to position [156, 0]
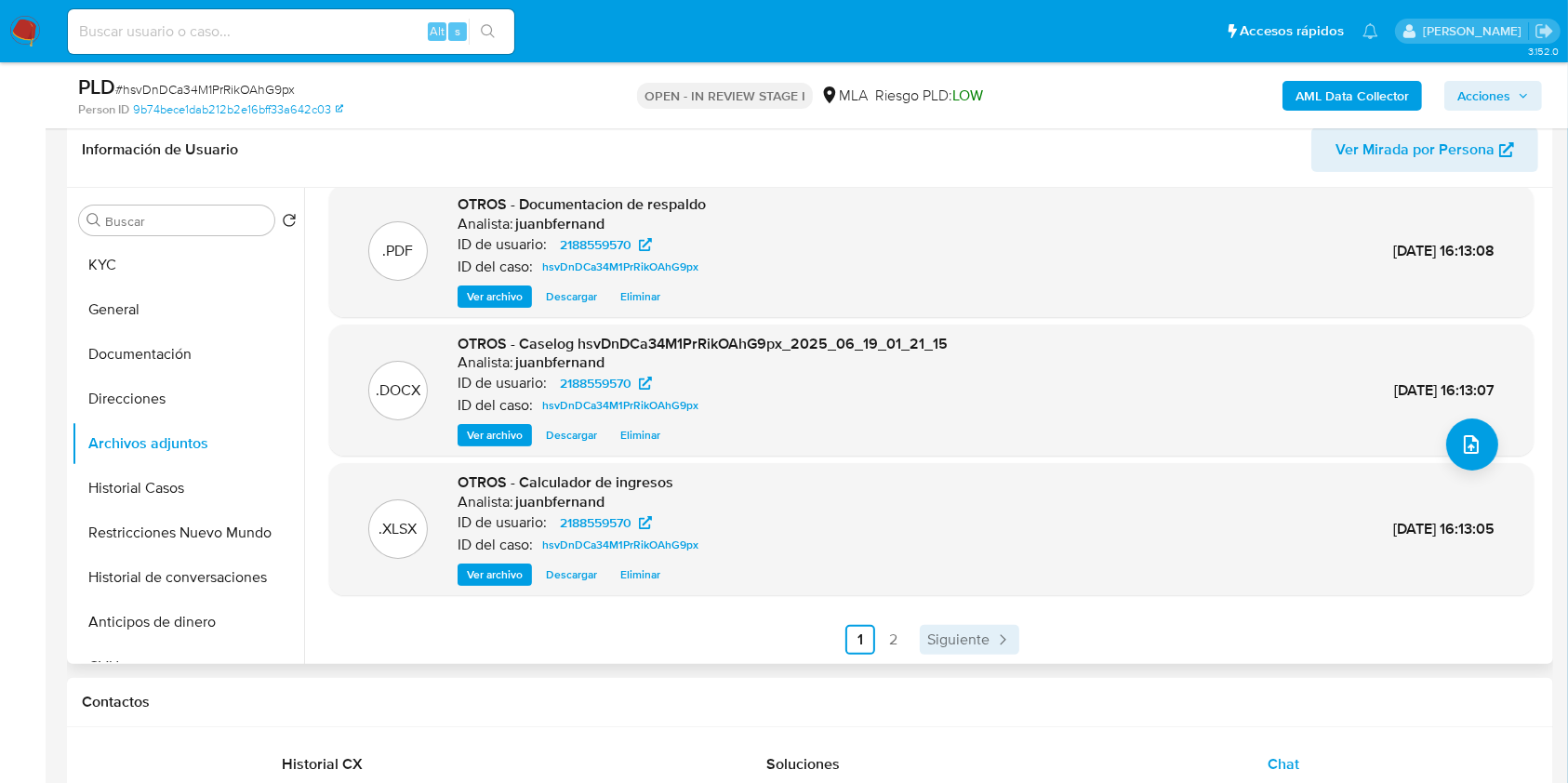
click at [975, 641] on span "Siguiente" at bounding box center [958, 640] width 62 height 15
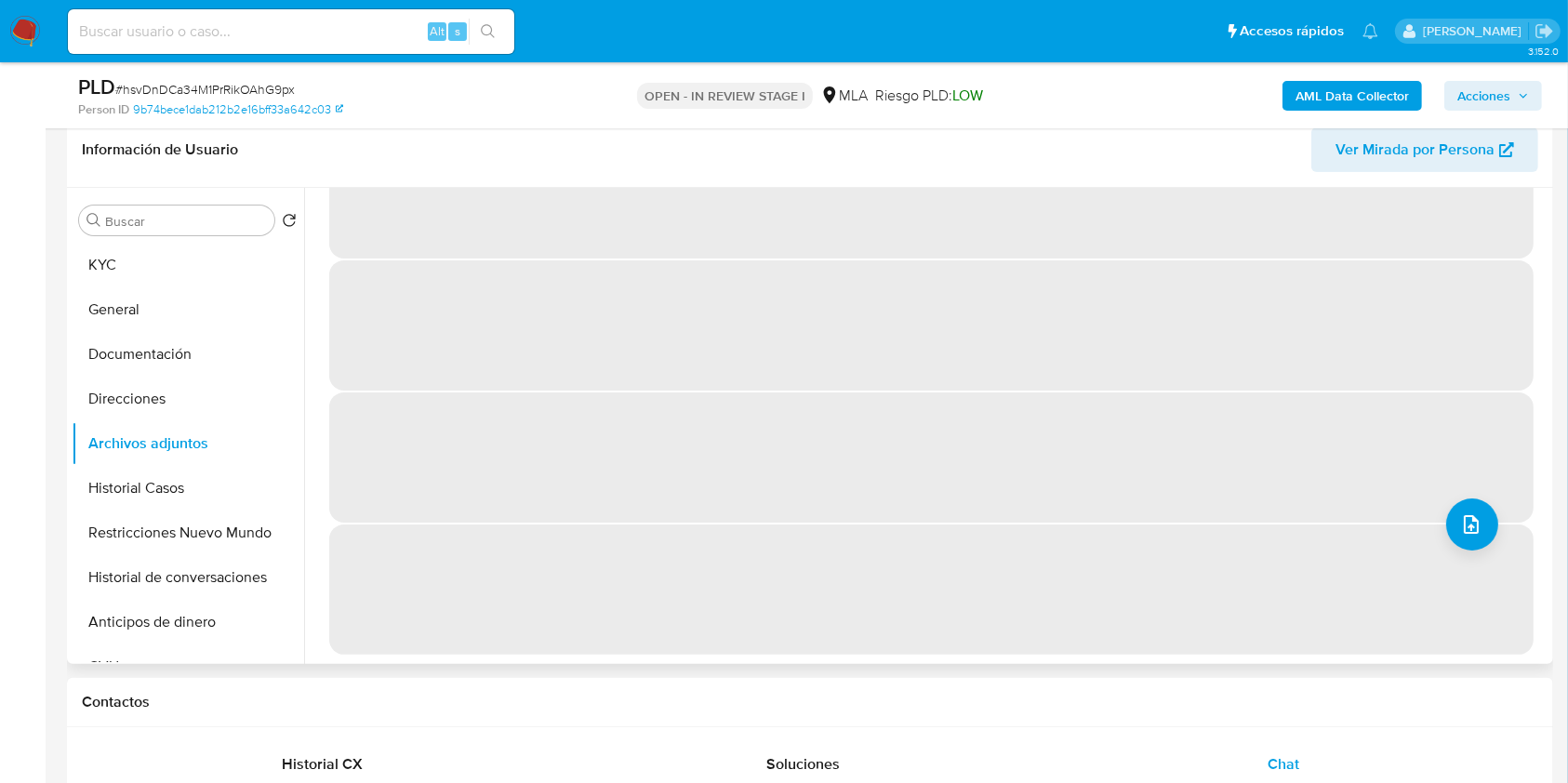
scroll to position [0, 0]
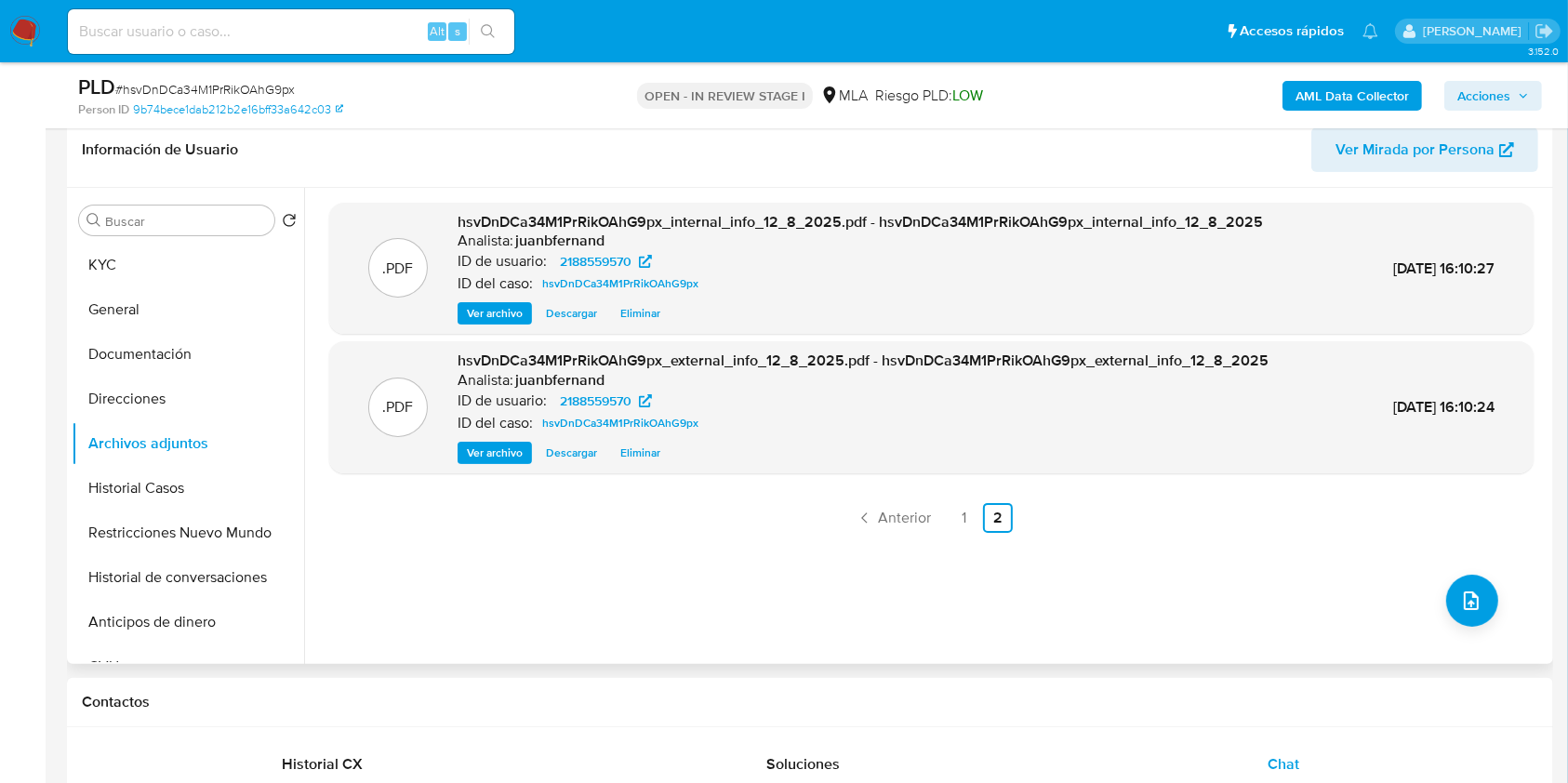
click at [1494, 86] on span "Acciones" at bounding box center [1483, 96] width 53 height 30
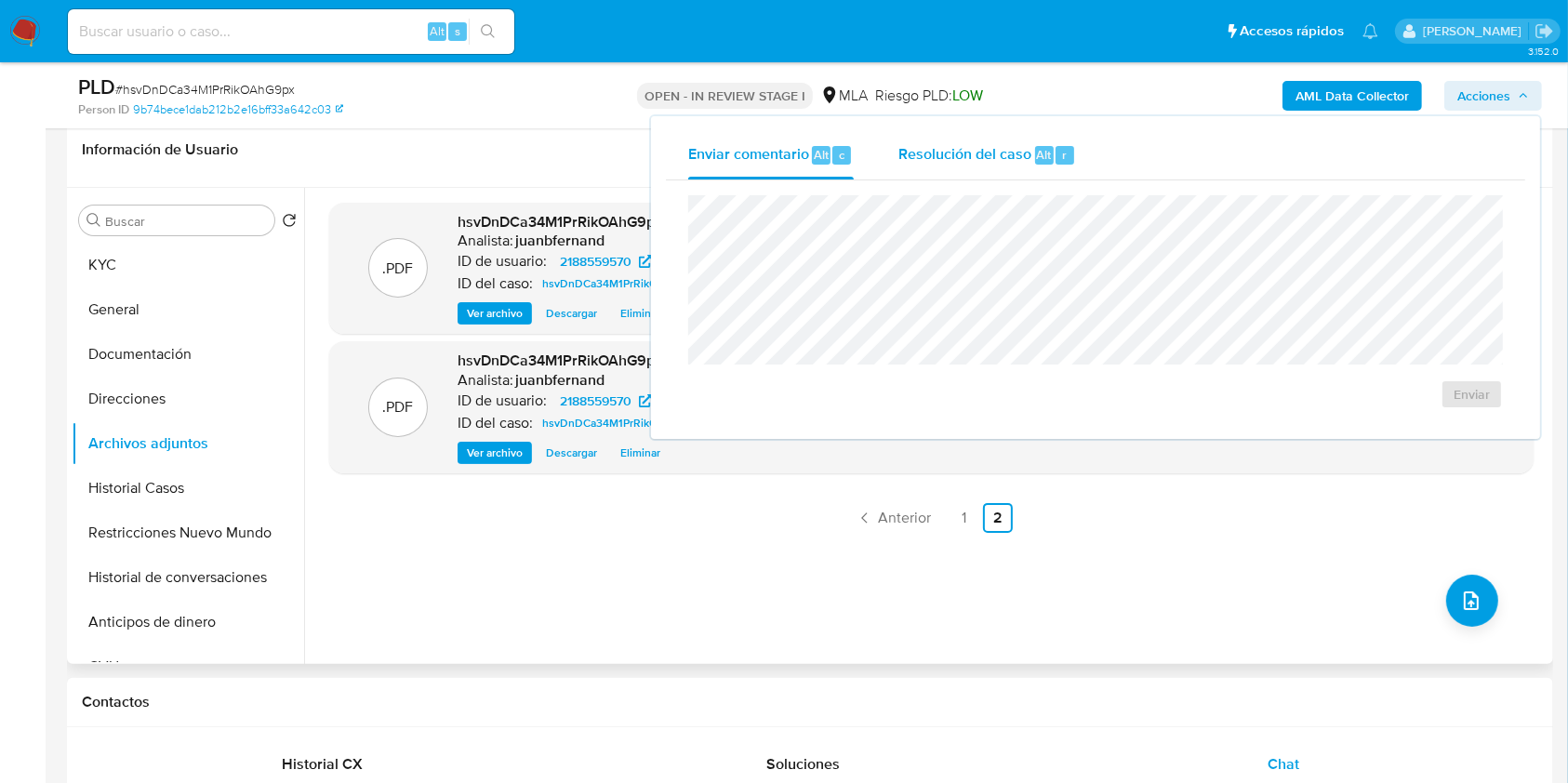
click at [922, 153] on span "Resolución del caso" at bounding box center [965, 154] width 133 height 21
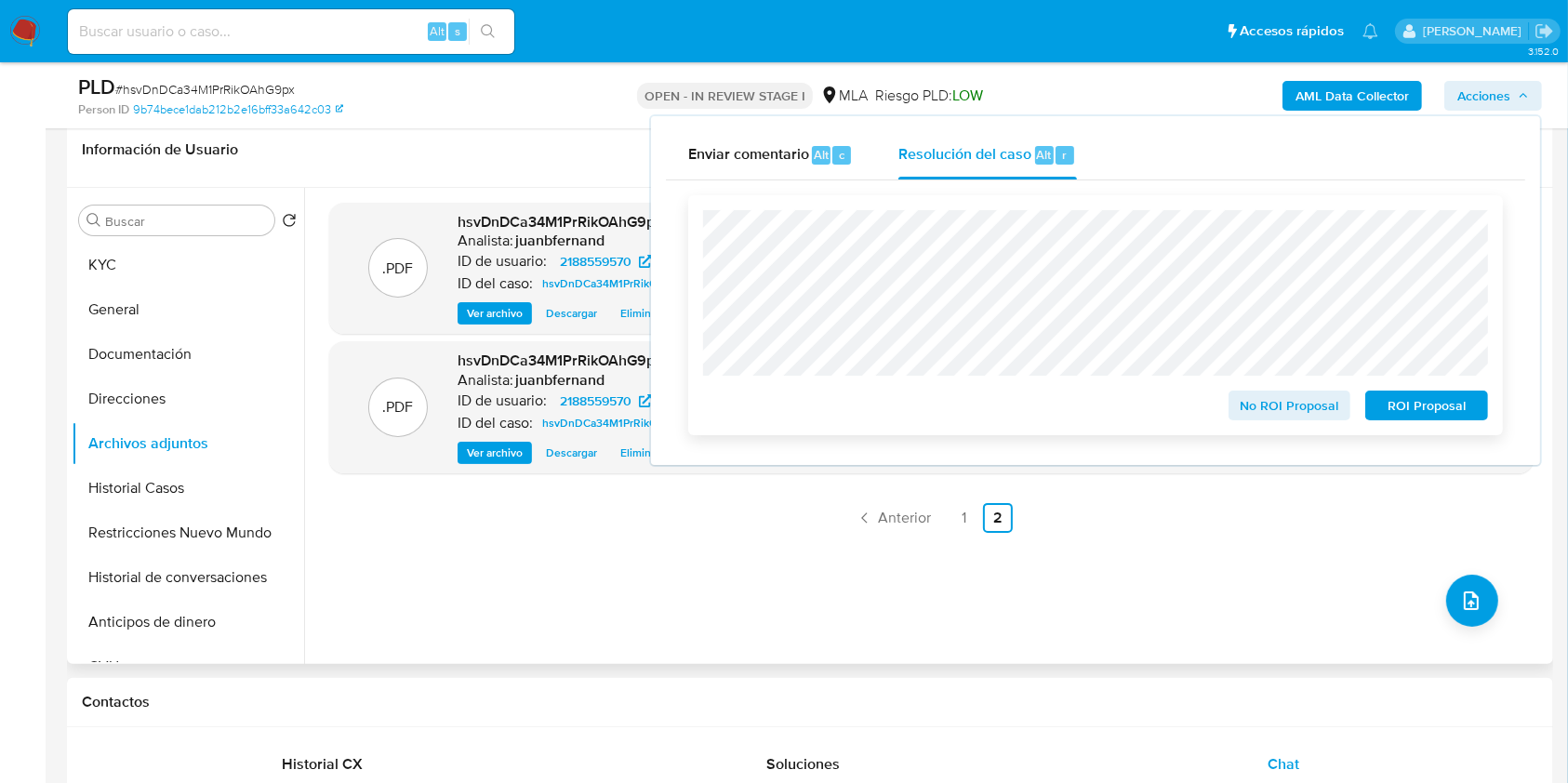
click at [1265, 404] on span "No ROI Proposal" at bounding box center [1289, 404] width 97 height 26
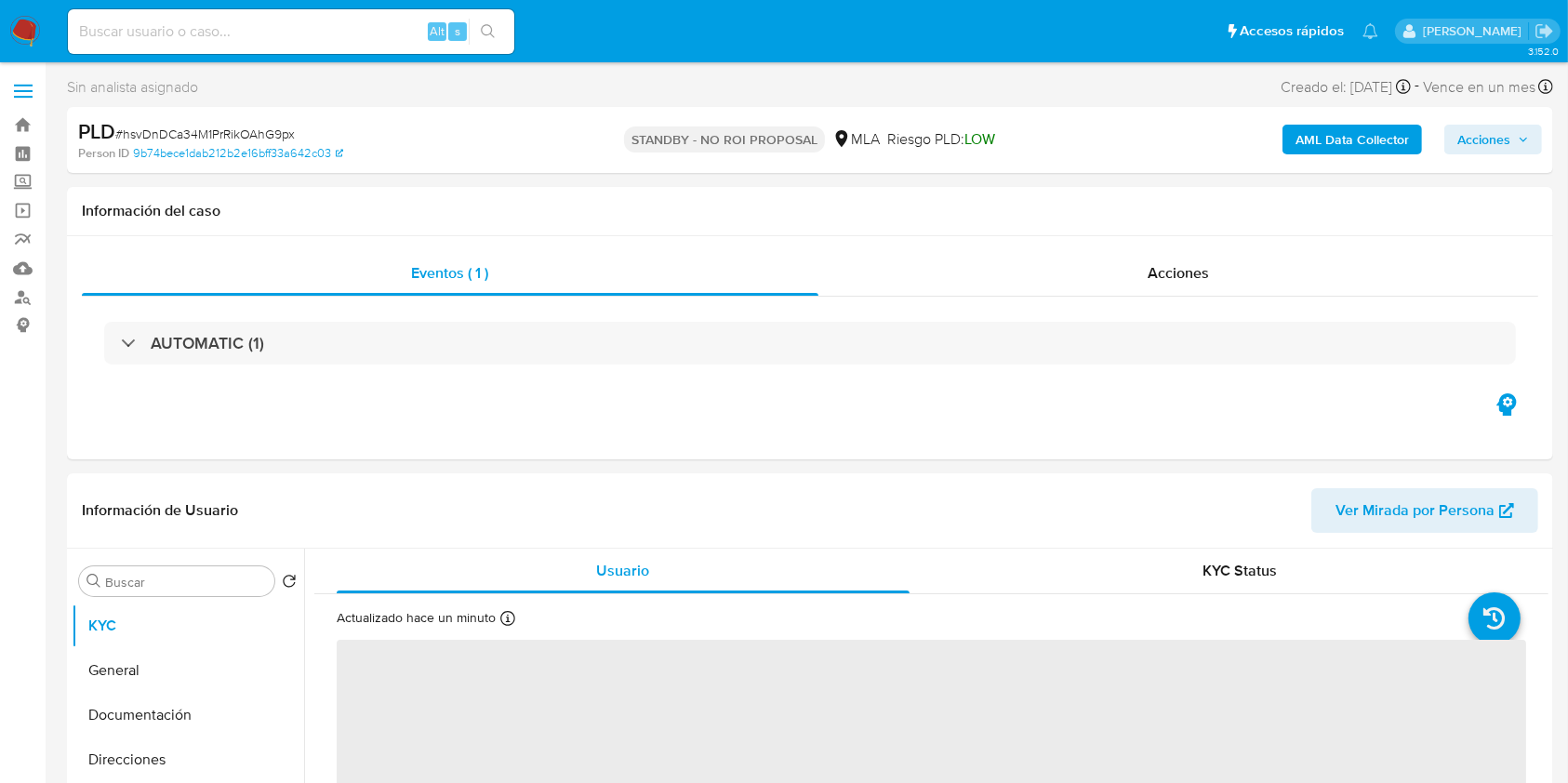
select select "10"
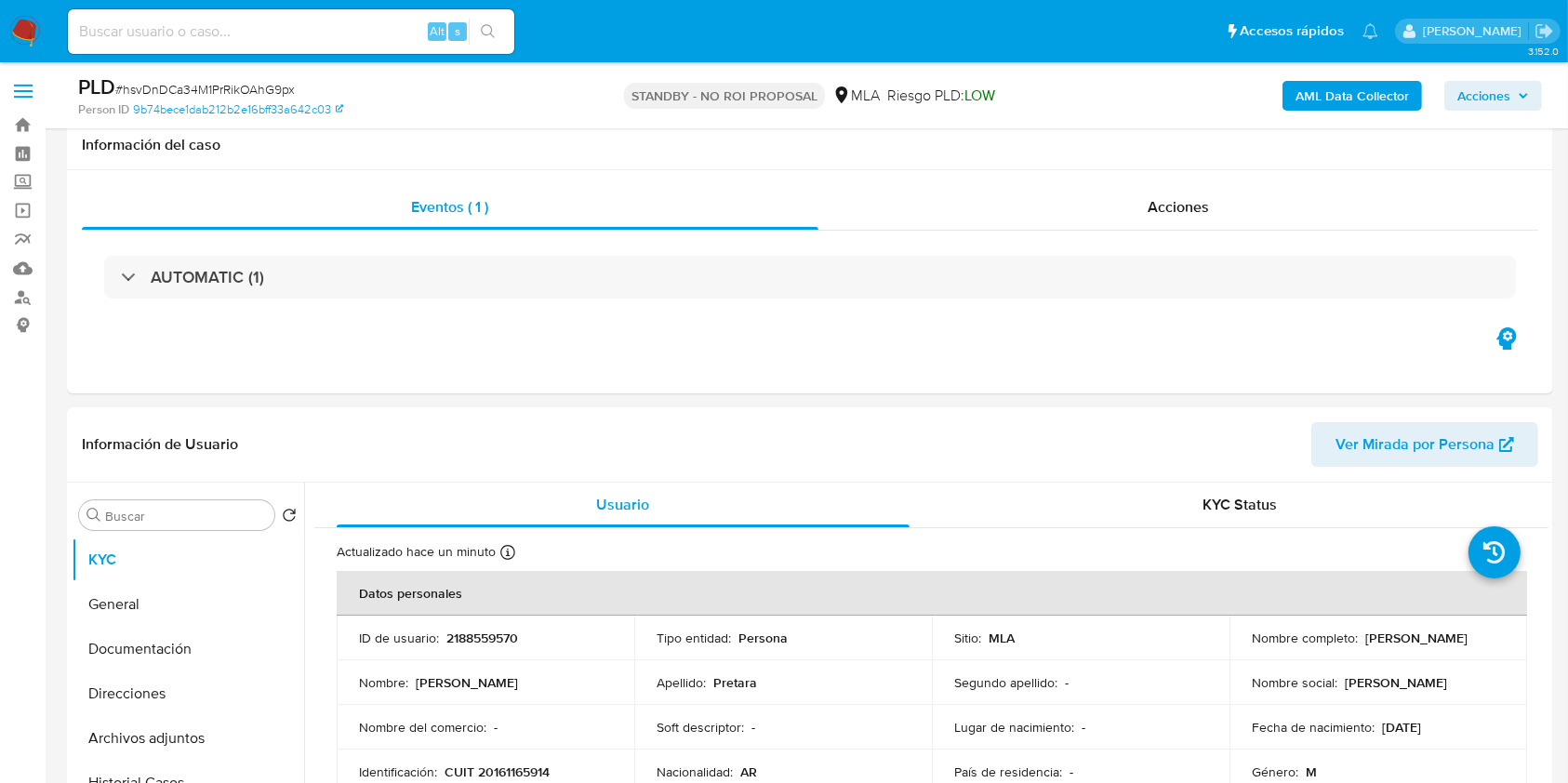
scroll to position [248, 0]
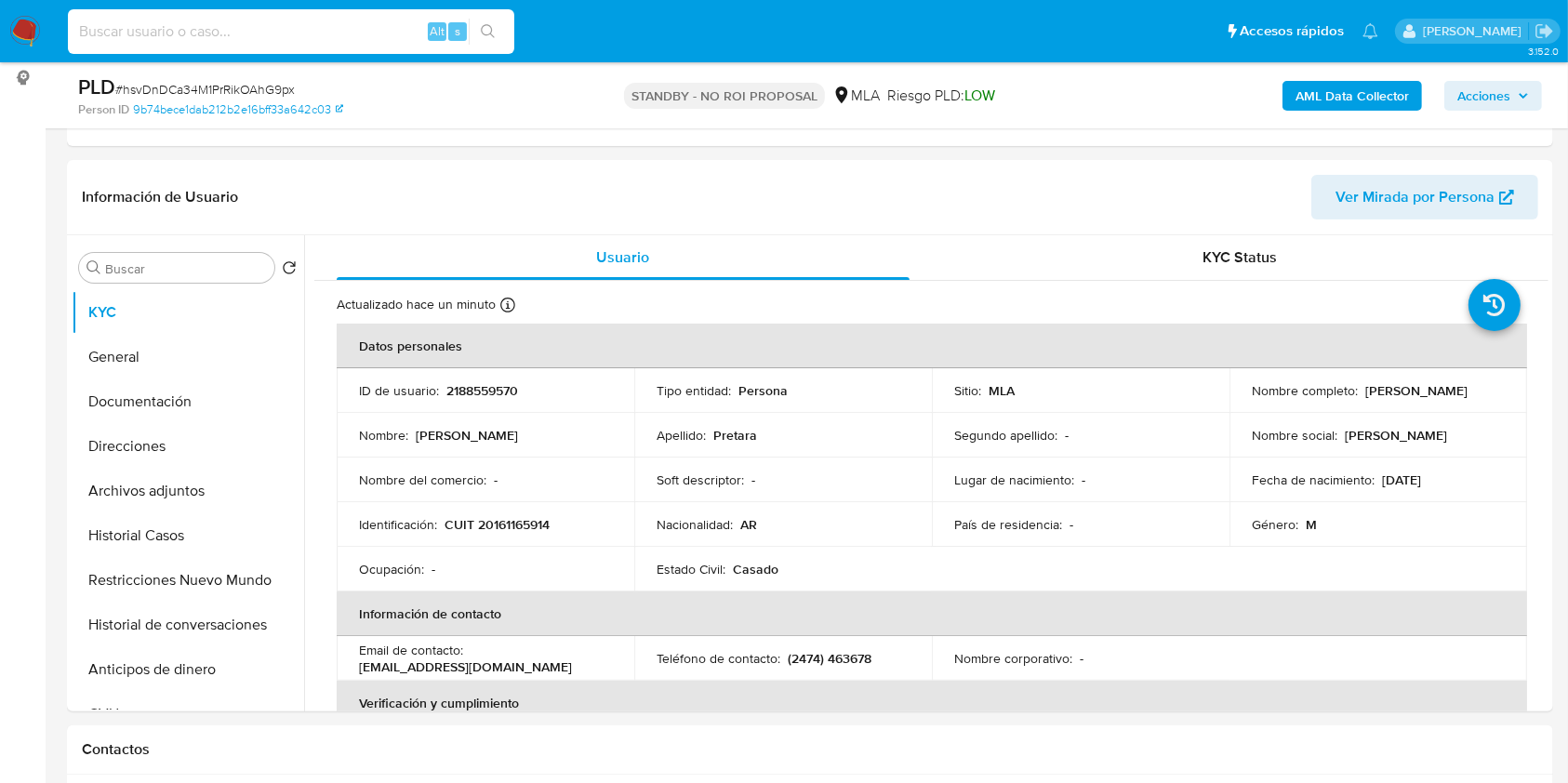
click at [321, 34] on input at bounding box center [291, 31] width 446 height 24
paste input "Hcq572bVLkCzJ3qIneKRsnYk"
type input "Hcq572bVLkCzJ3qIneKRsnYk"
click at [478, 29] on button "search-icon" at bounding box center [488, 31] width 38 height 26
click at [325, 31] on input "Hcq572bVLkCzJ3qIneKRsnYk" at bounding box center [291, 31] width 446 height 24
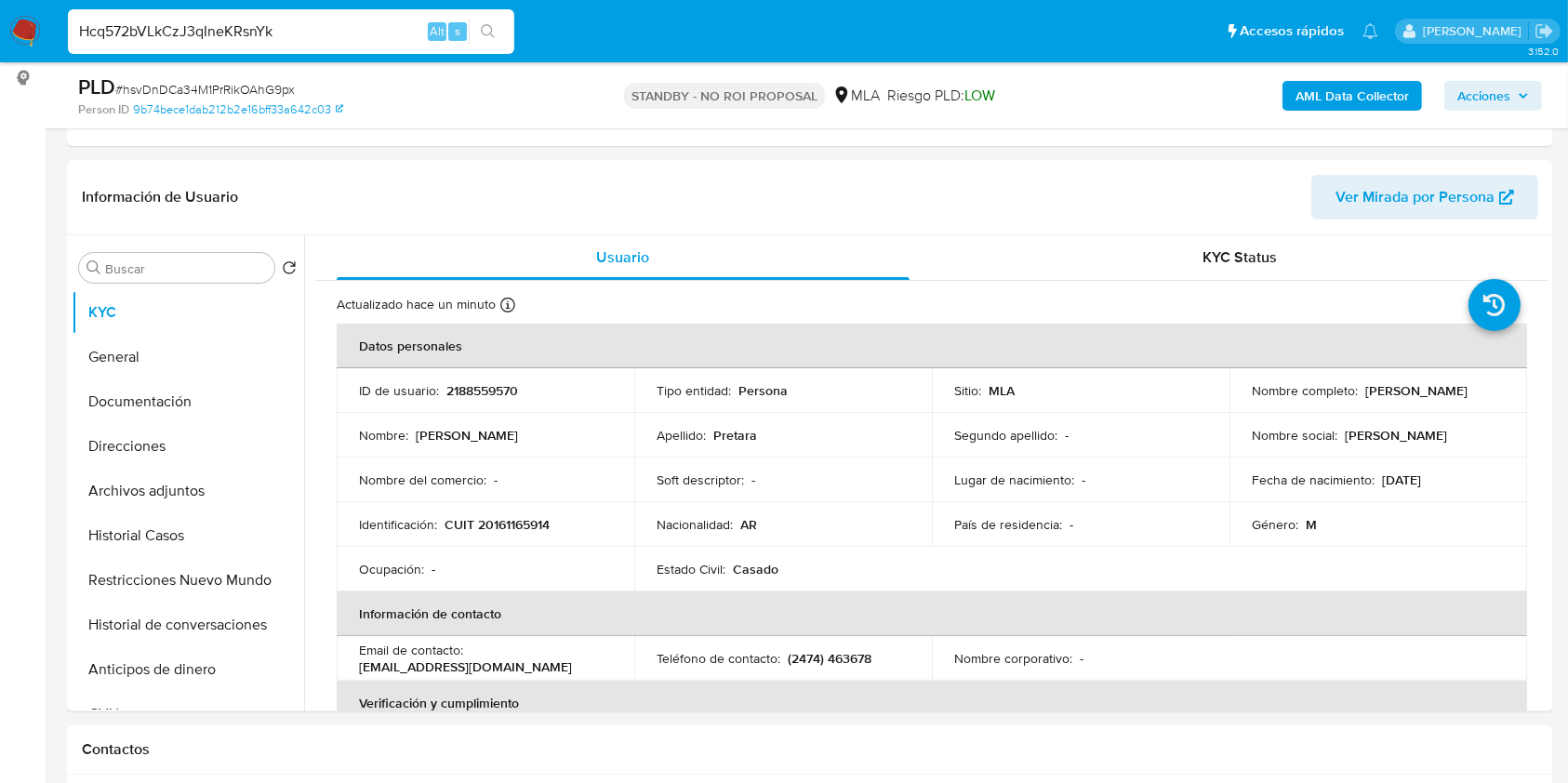
click at [325, 31] on input "Hcq572bVLkCzJ3qIneKRsnYk" at bounding box center [291, 31] width 446 height 24
click at [492, 33] on icon "search-icon" at bounding box center [489, 32] width 15 height 15
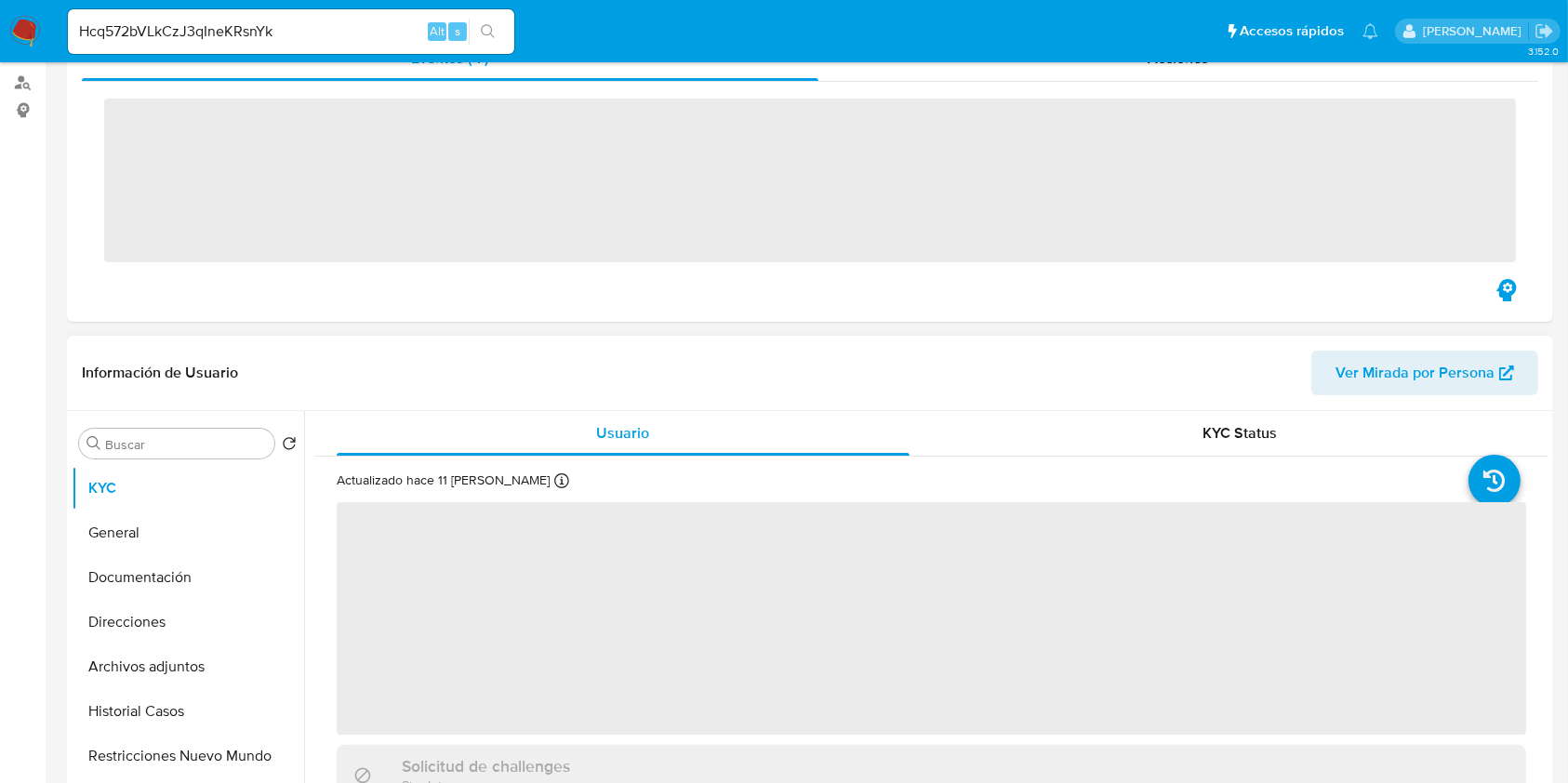
scroll to position [620, 0]
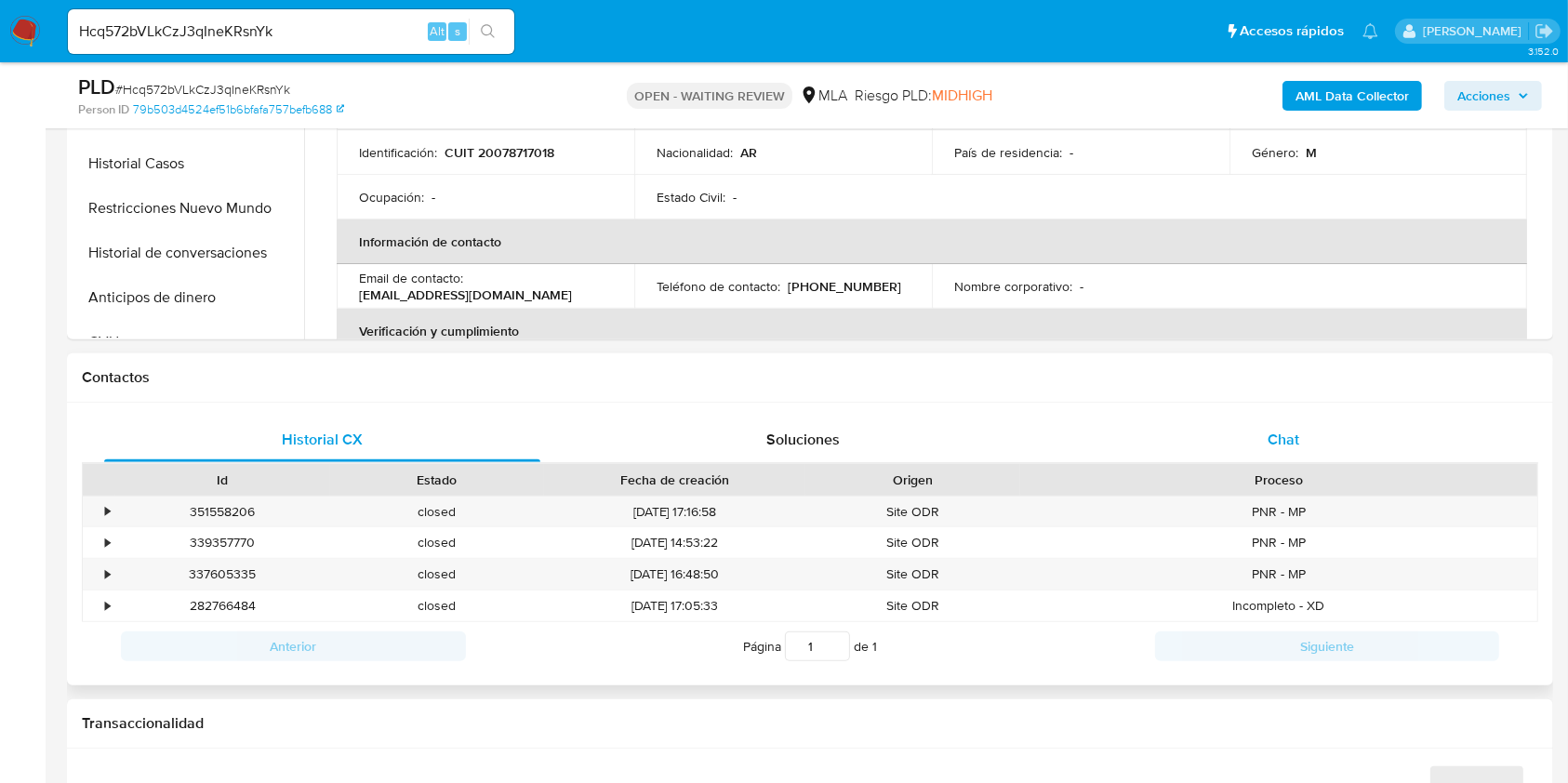
click at [1292, 458] on div "Chat" at bounding box center [1284, 440] width 436 height 45
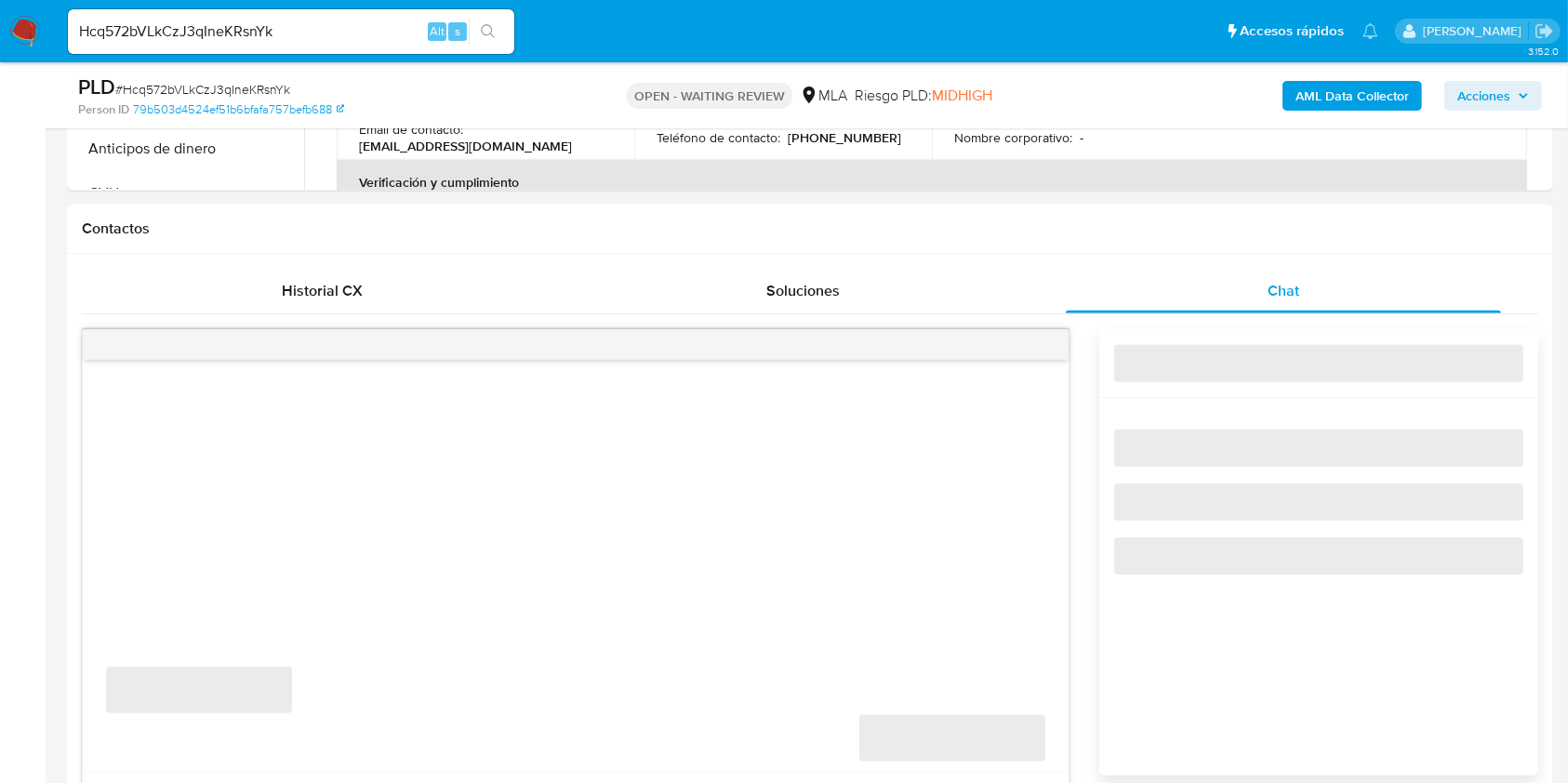
select select "10"
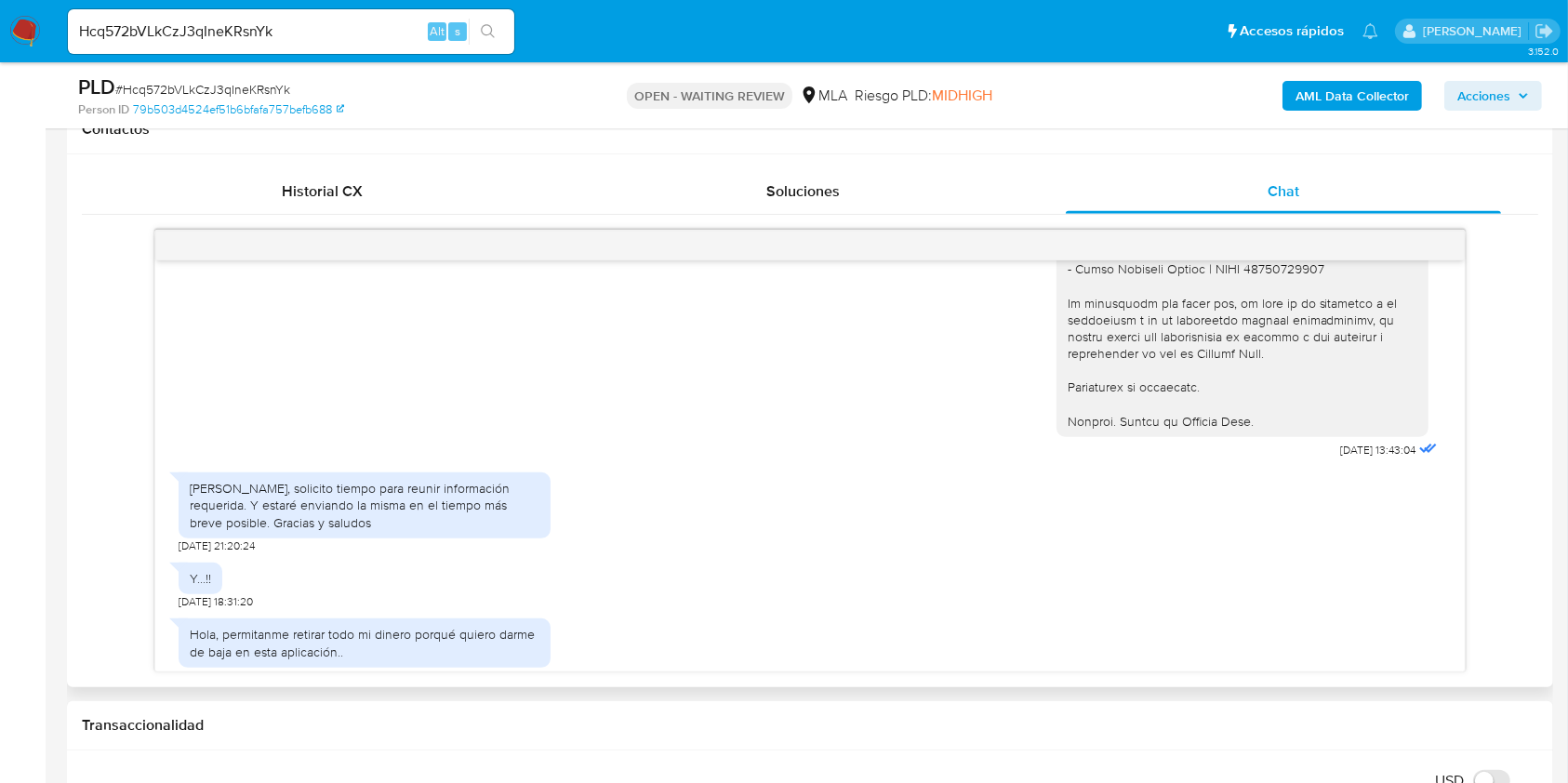
scroll to position [2093, 0]
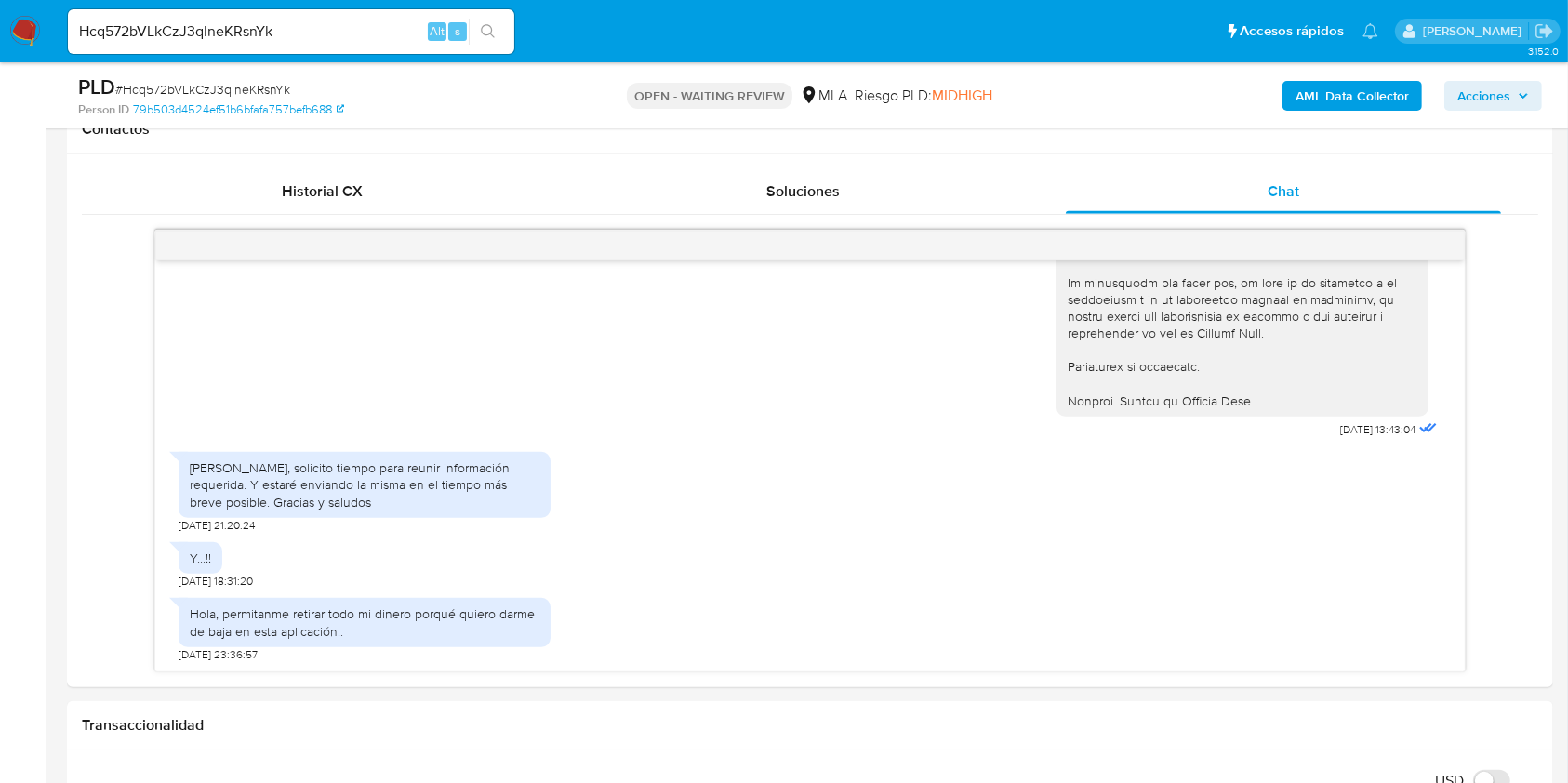
click at [331, 21] on input "Hcq572bVLkCzJ3qIneKRsnYk" at bounding box center [291, 31] width 446 height 24
paste input "GzCmpAI0jz6fIxu9cgECr5U3"
type input "GzCmpAI0jz6fIxu9cgECr5U3"
click at [493, 34] on icon "search-icon" at bounding box center [489, 32] width 15 height 15
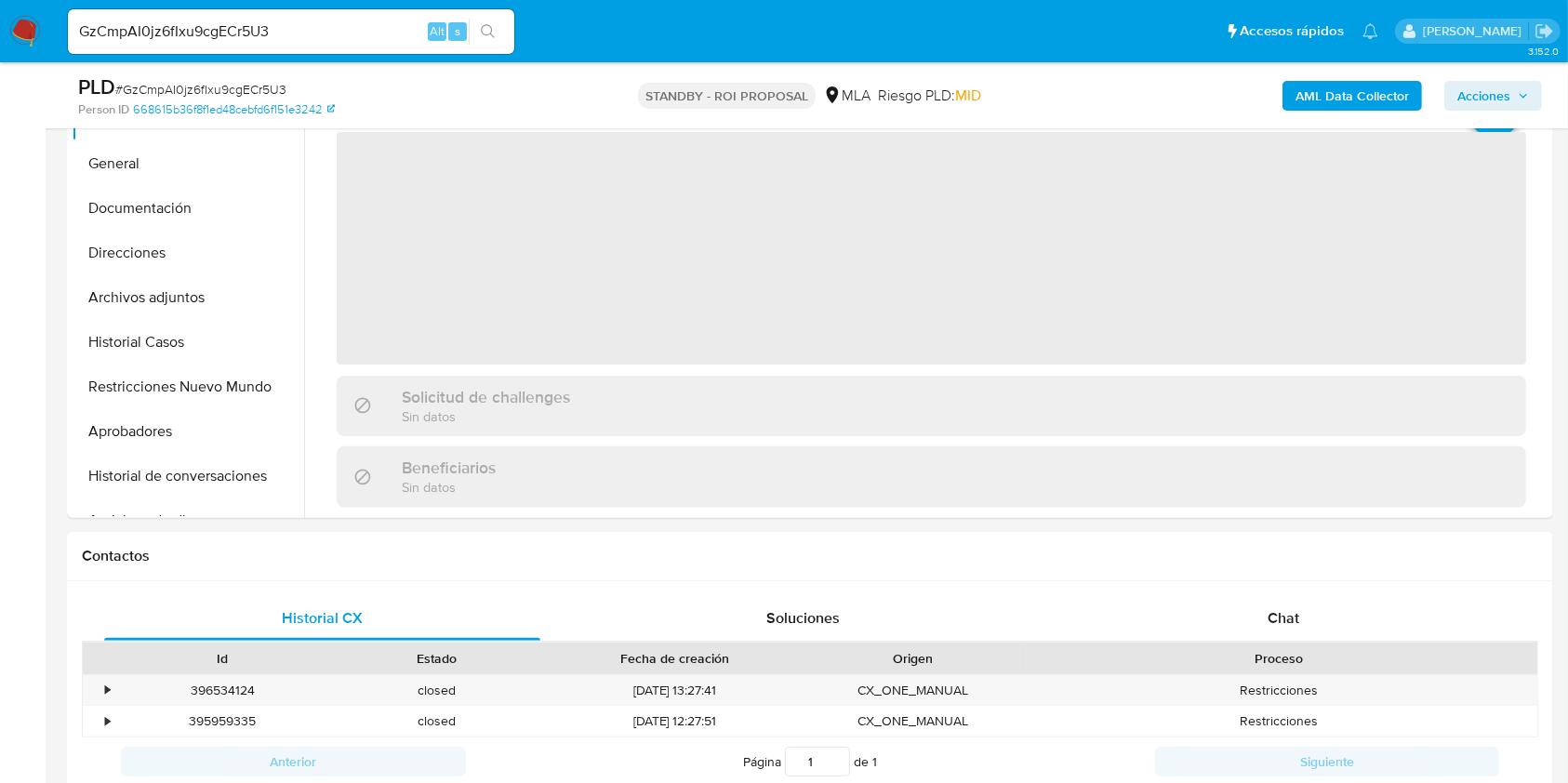
scroll to position [372, 0]
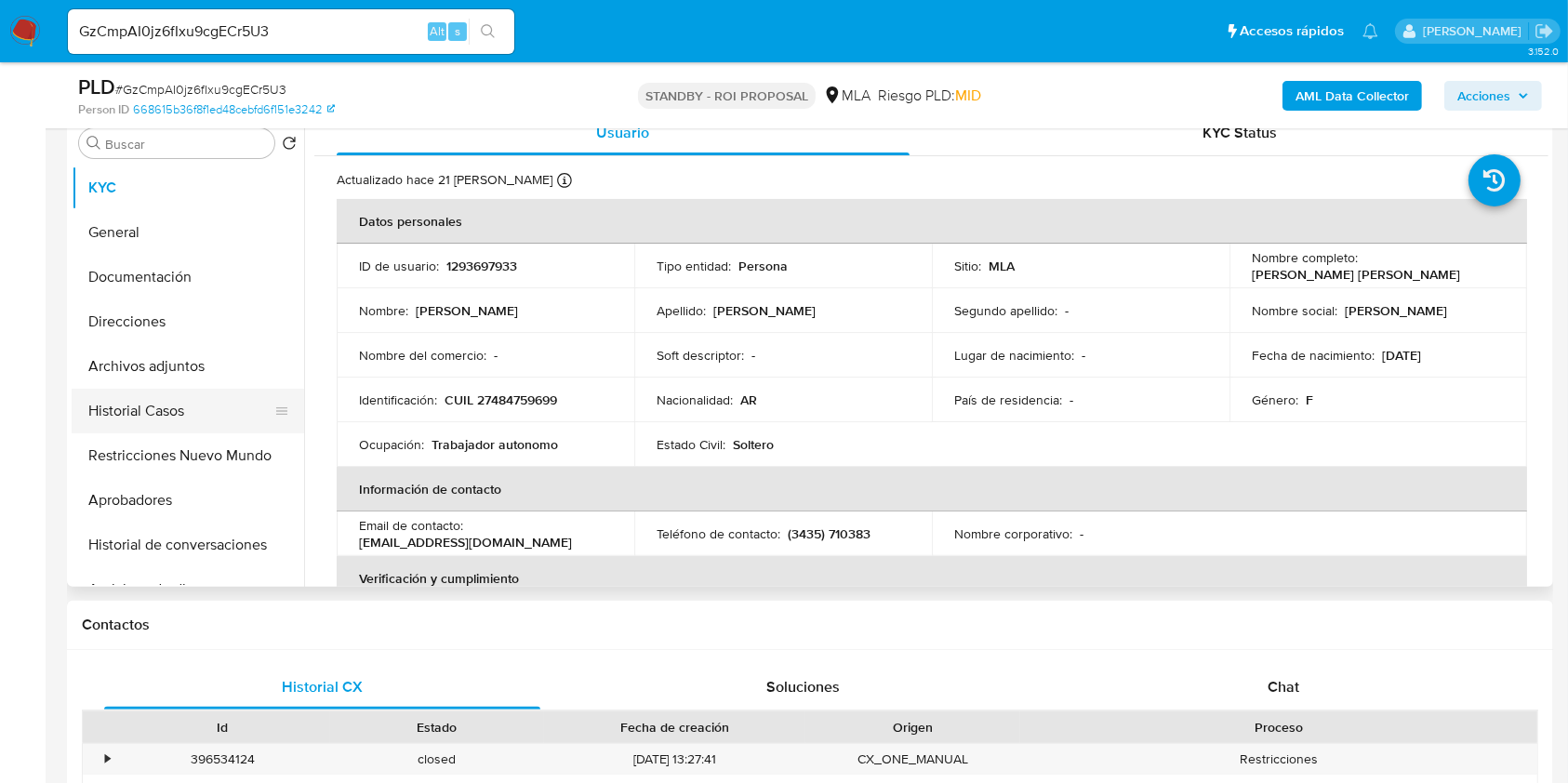
select select "10"
click at [148, 371] on button "Archivos adjuntos" at bounding box center [181, 366] width 218 height 45
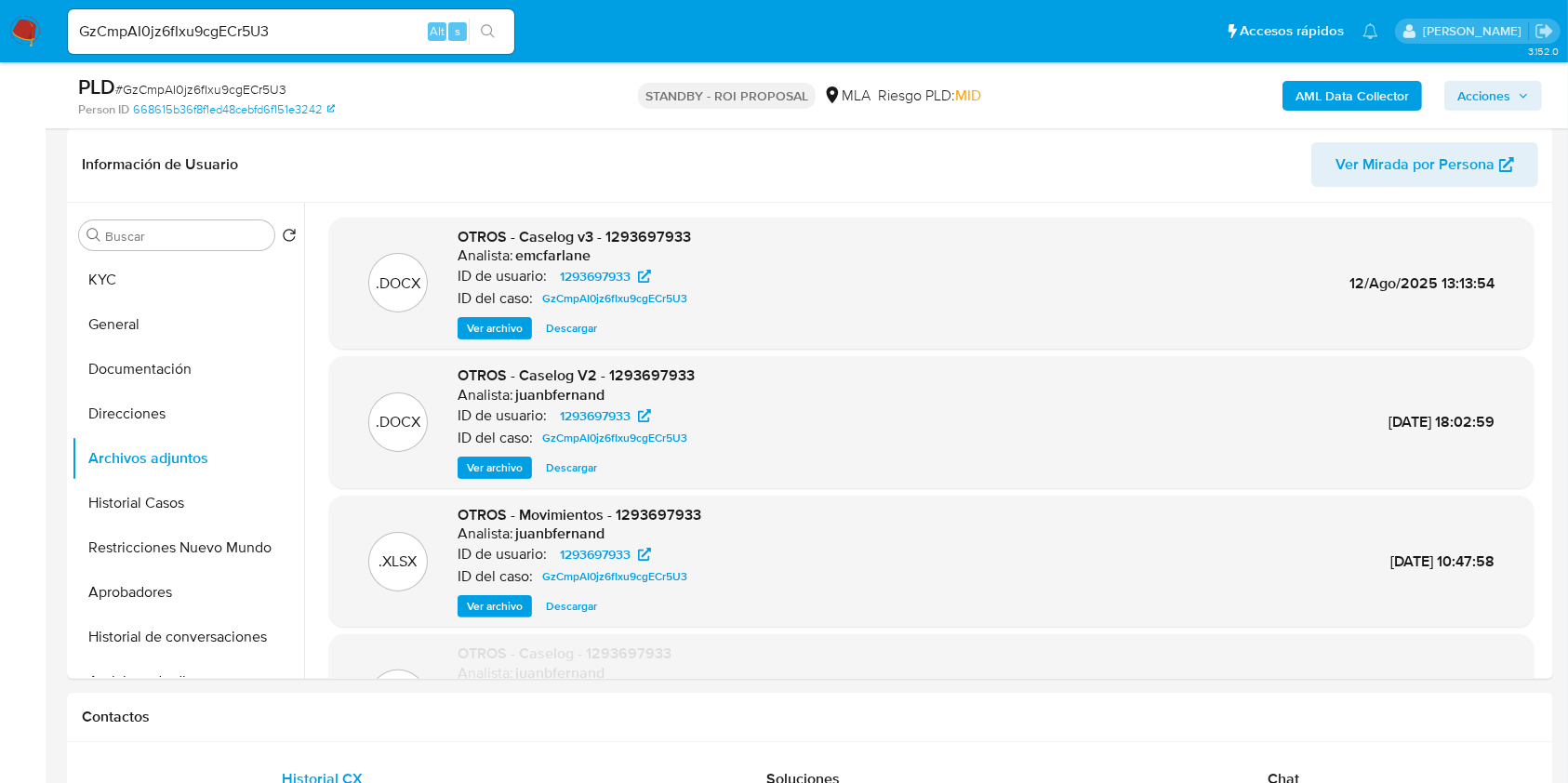
scroll to position [248, 0]
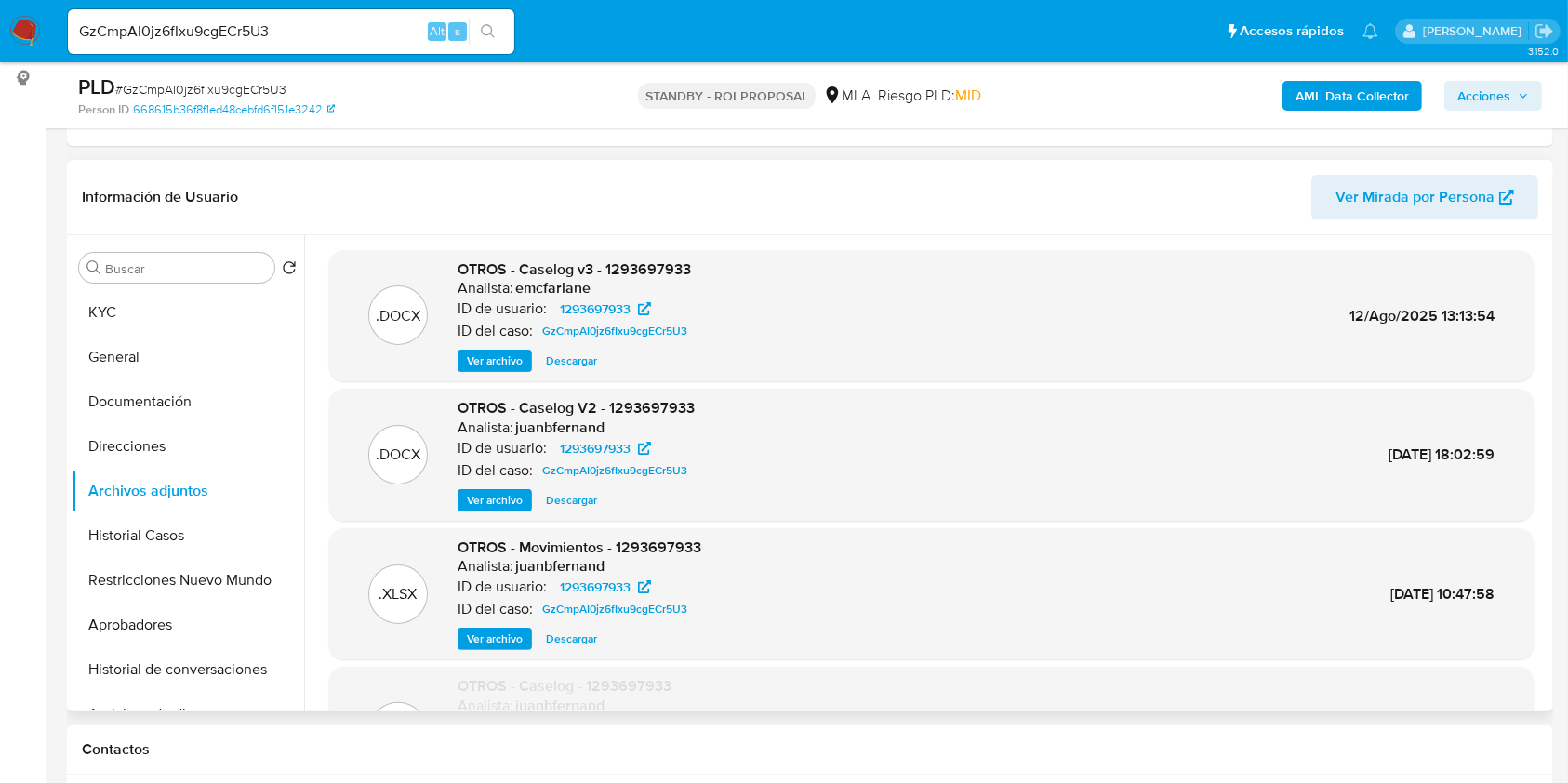
click at [580, 357] on span "Descargar" at bounding box center [571, 360] width 51 height 18
click at [386, 30] on input "GzCmpAI0jz6fIxu9cgECr5U3" at bounding box center [291, 31] width 446 height 24
paste input "JUXZETkRSdjCMxA2OPxIV3RU"
type input "JUXZETkRSdjCMxA2OPxIV3RU"
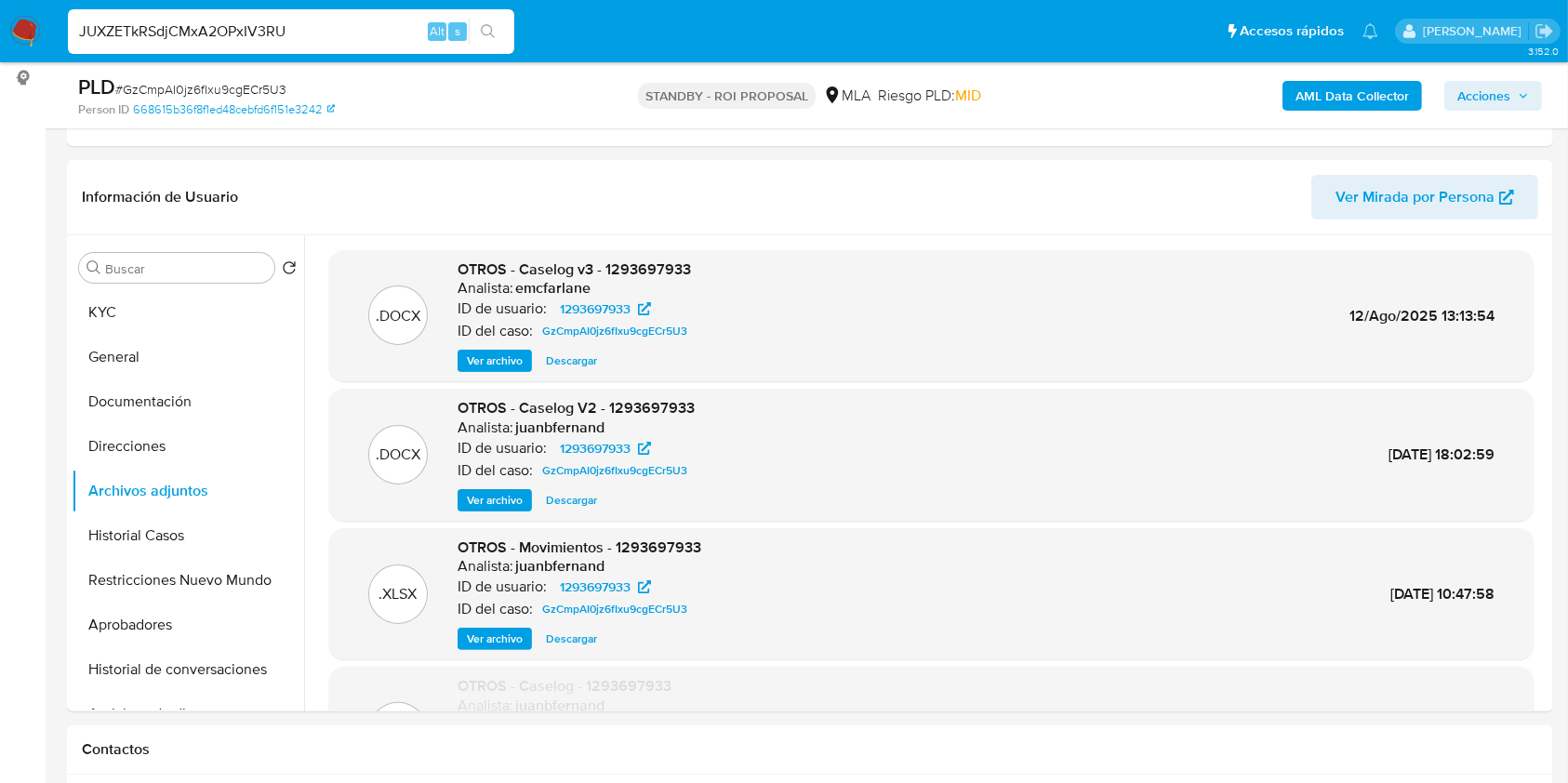
click at [491, 31] on icon "search-icon" at bounding box center [488, 31] width 14 height 14
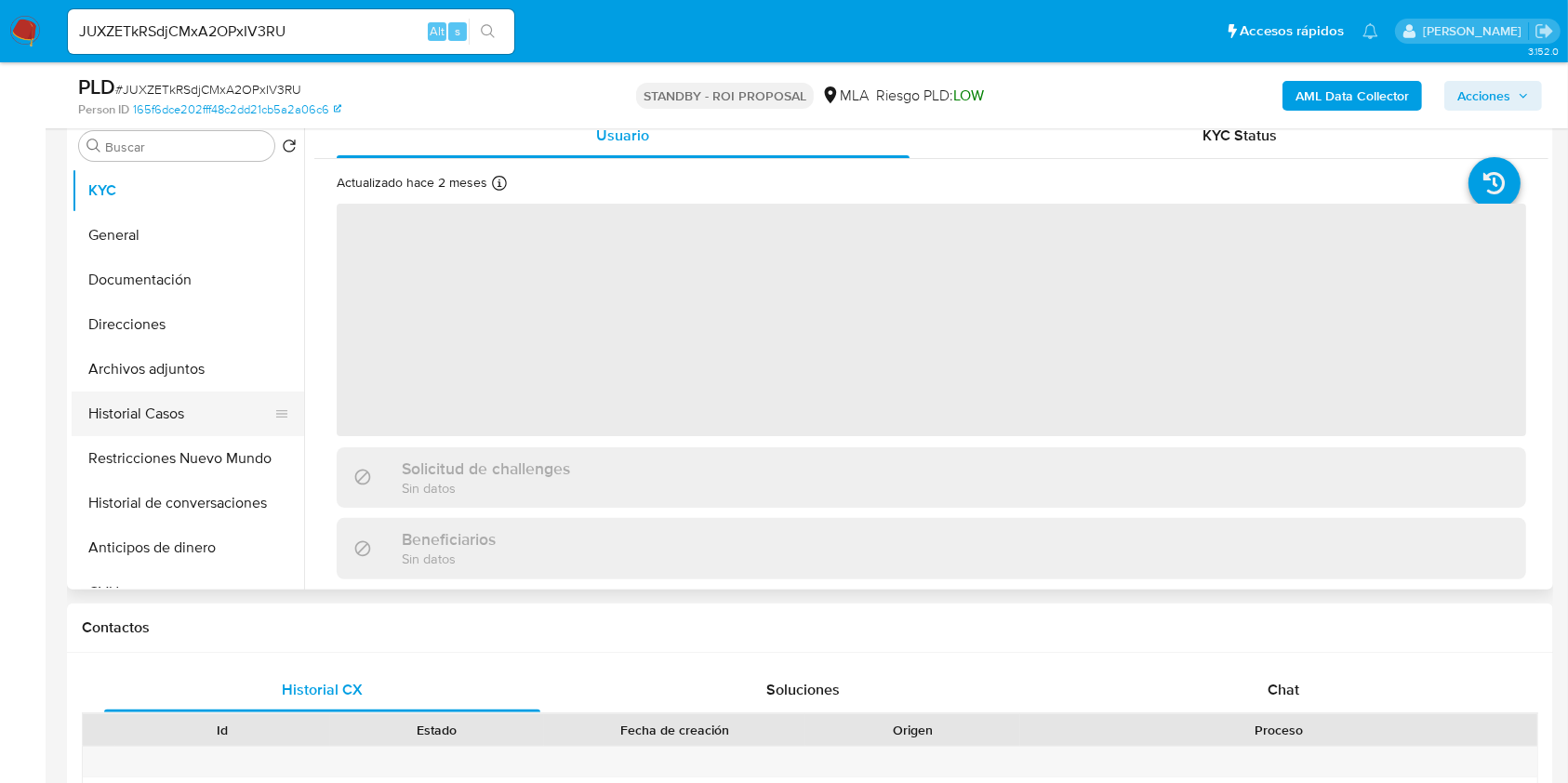
scroll to position [372, 0]
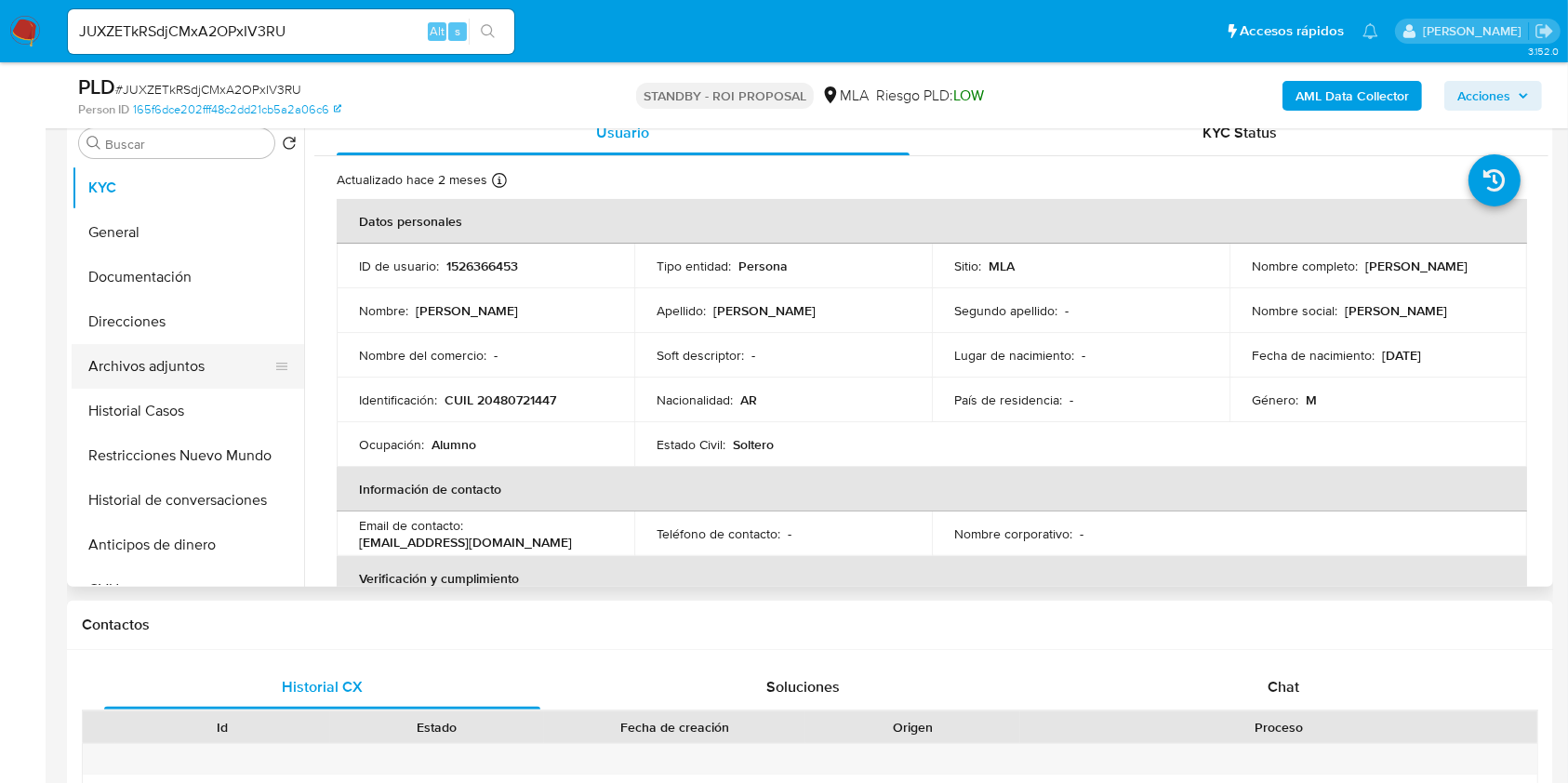
click at [223, 364] on button "Archivos adjuntos" at bounding box center [181, 366] width 218 height 45
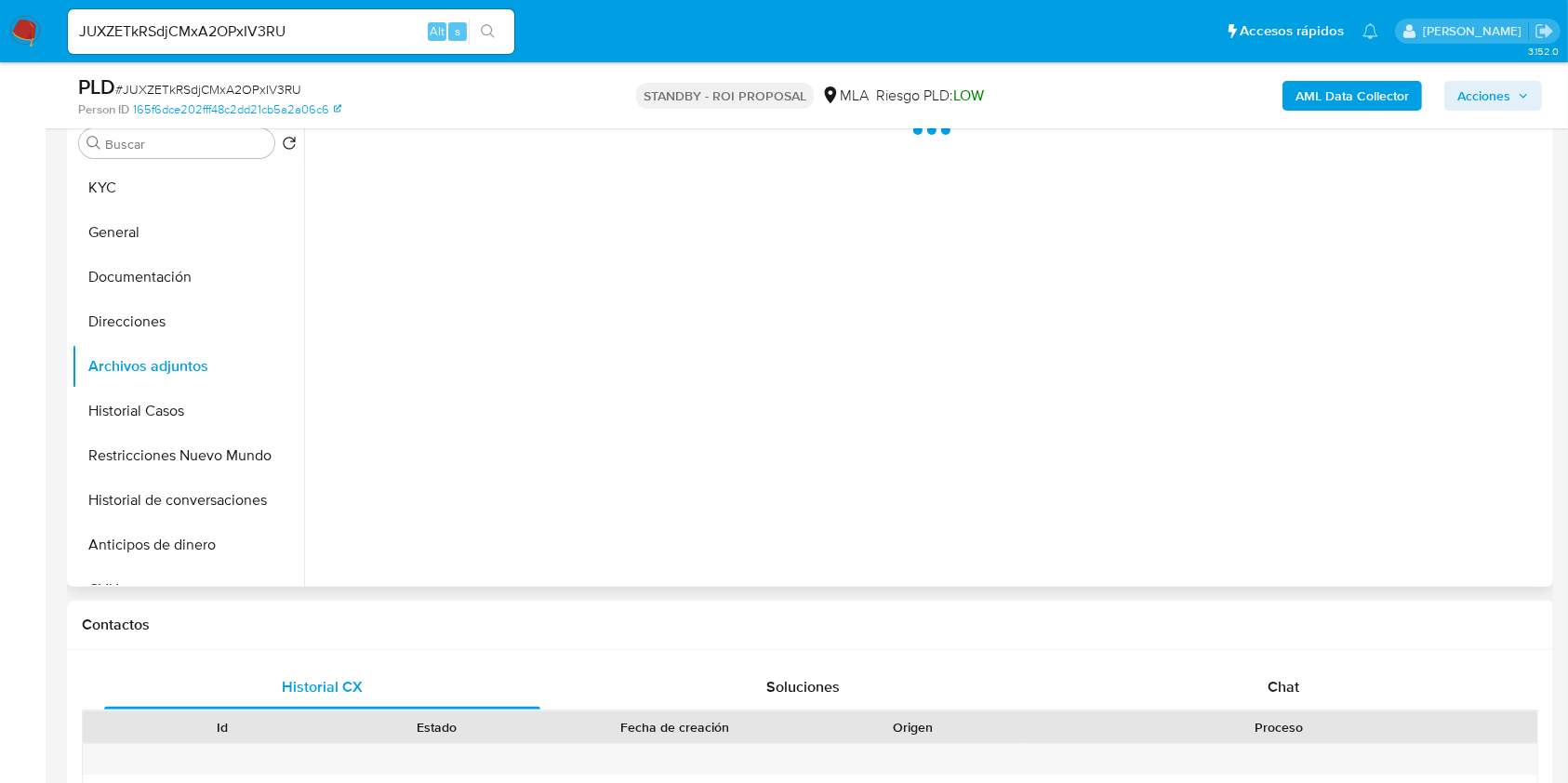
select select "10"
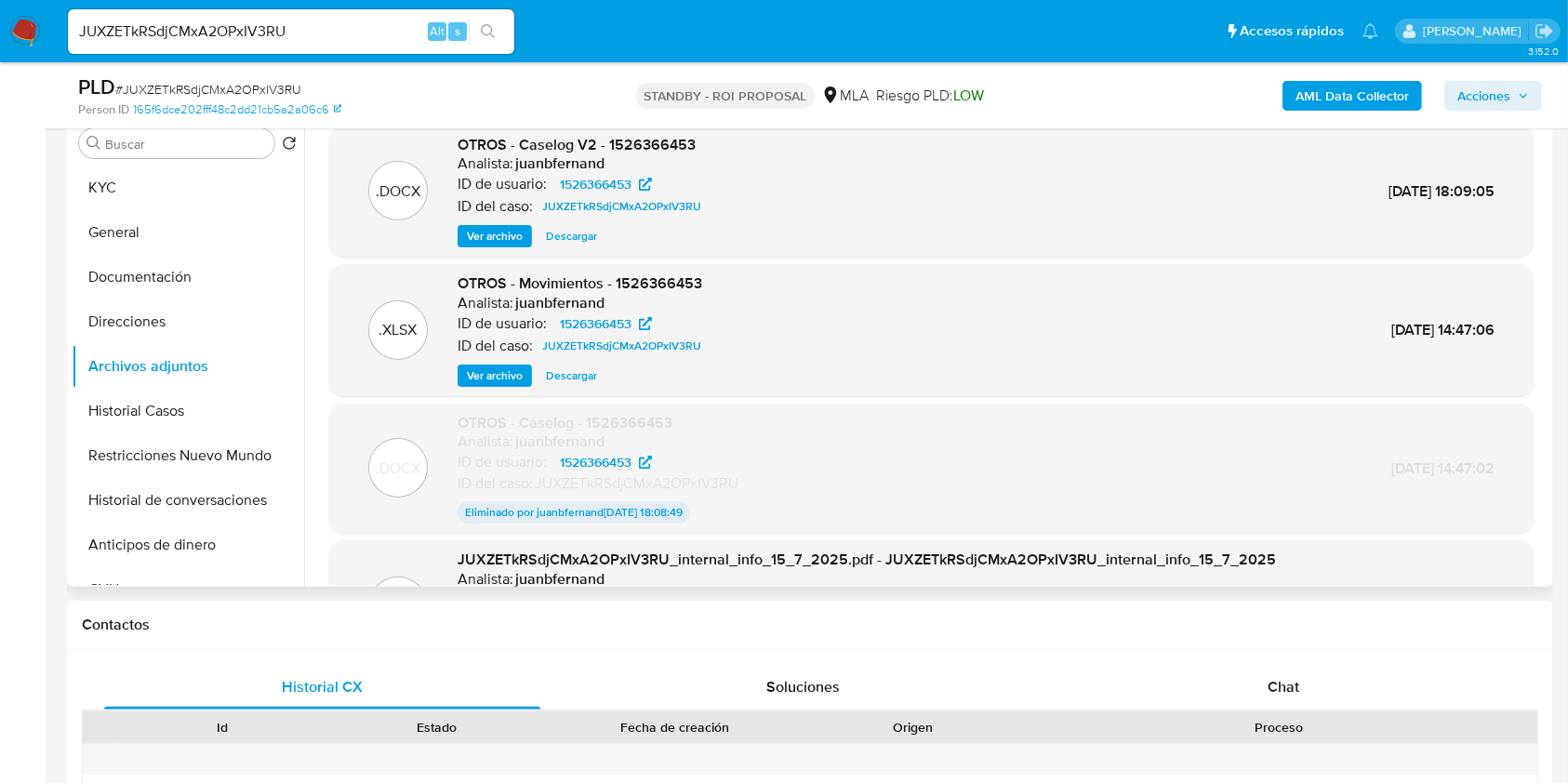
click at [588, 237] on span "Descargar" at bounding box center [571, 235] width 51 height 18
click at [381, 17] on div "JUXZETkRSdjCMxA2OPxIV3RU Alt s" at bounding box center [291, 32] width 446 height 45
click at [375, 33] on input "JUXZETkRSdjCMxA2OPxIV3RU" at bounding box center [291, 31] width 446 height 24
paste input "GBkNNeKmbITAccYKXIMvWhOz"
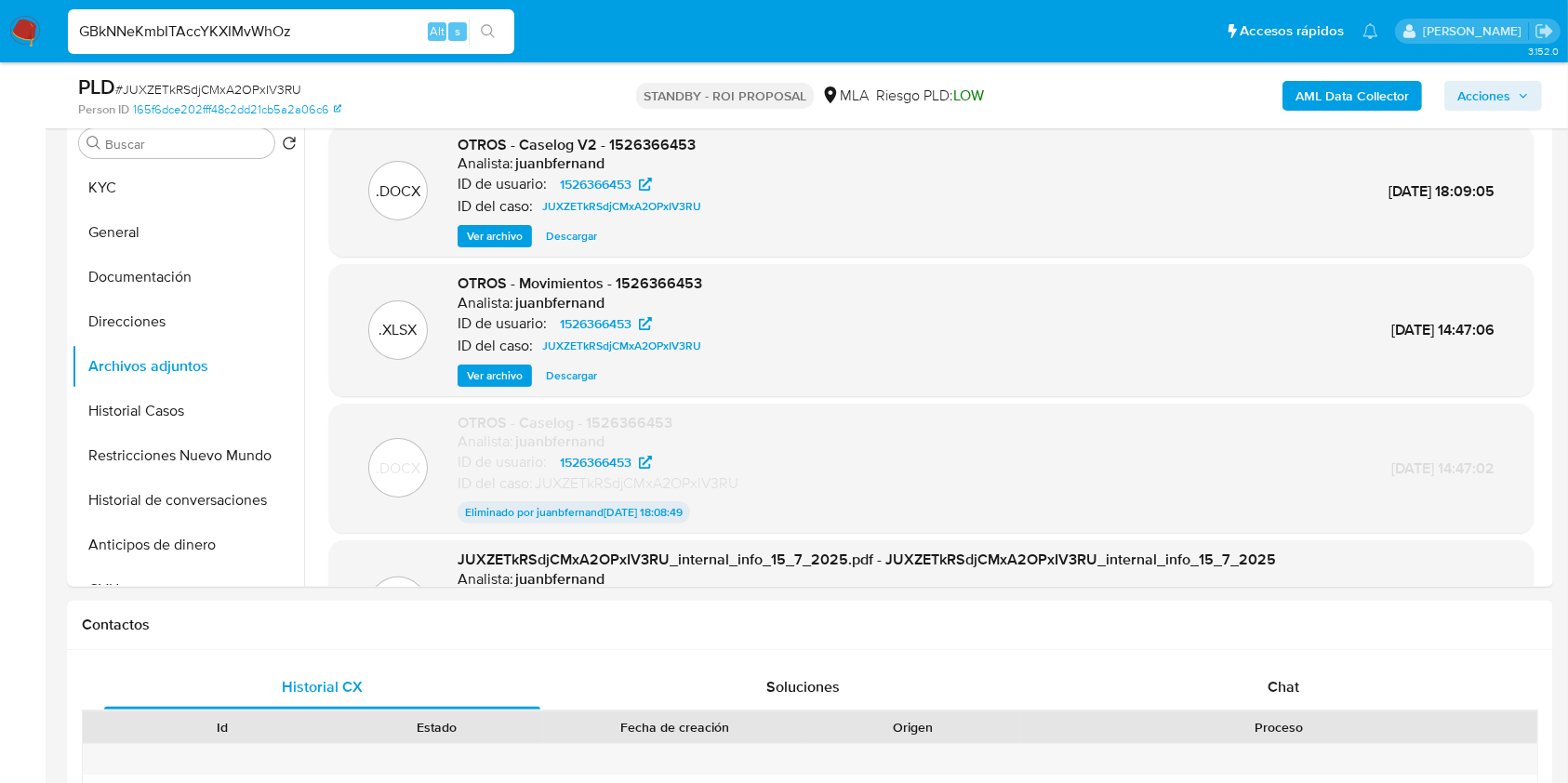
click at [509, 21] on input "GBkNNeKmbITAccYKXIMvWhOz" at bounding box center [291, 31] width 446 height 24
type input "GBkNNeKmbITAccYKXIMvWhOz"
click at [499, 30] on button "search-icon" at bounding box center [488, 31] width 38 height 26
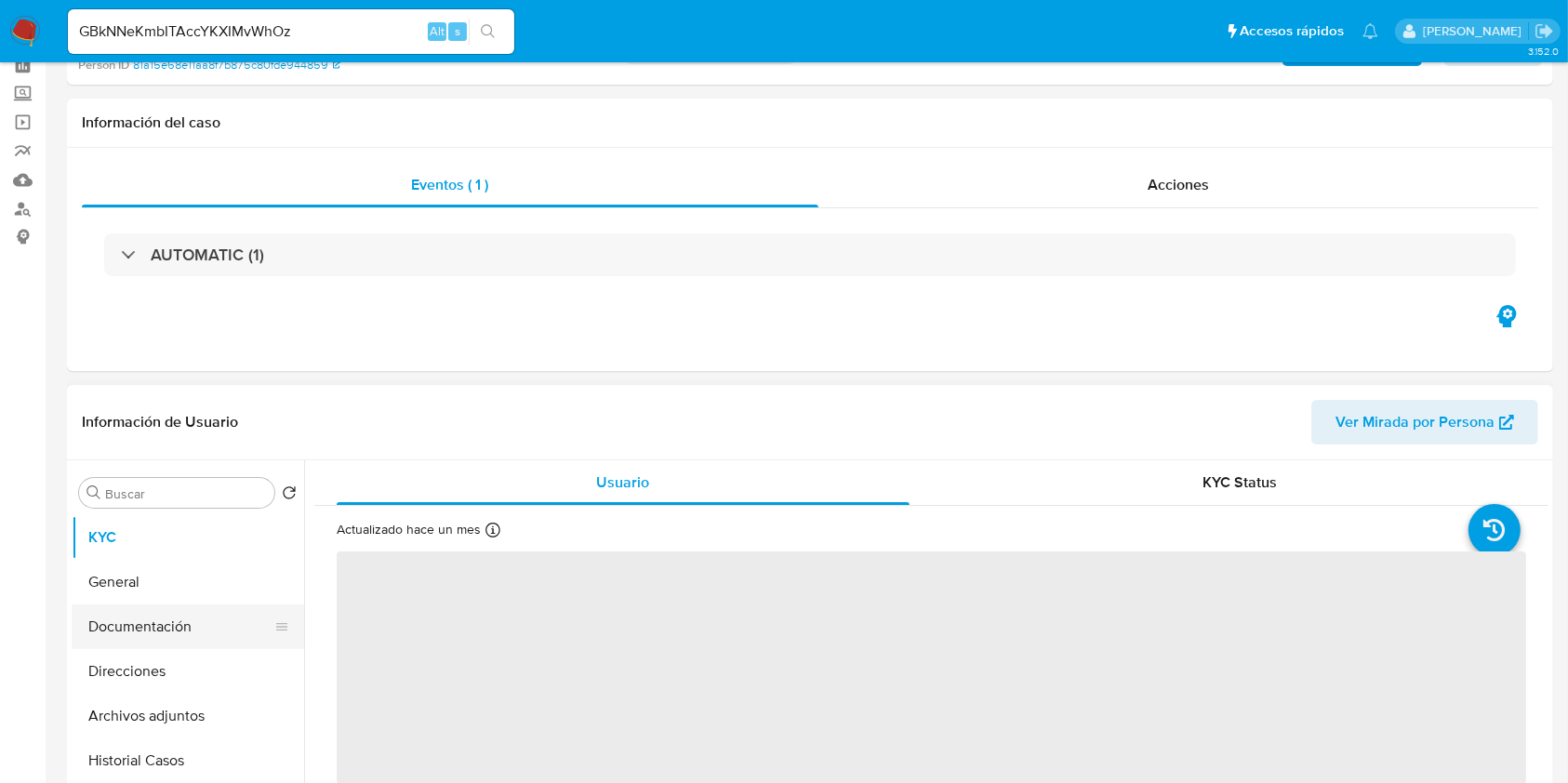
scroll to position [248, 0]
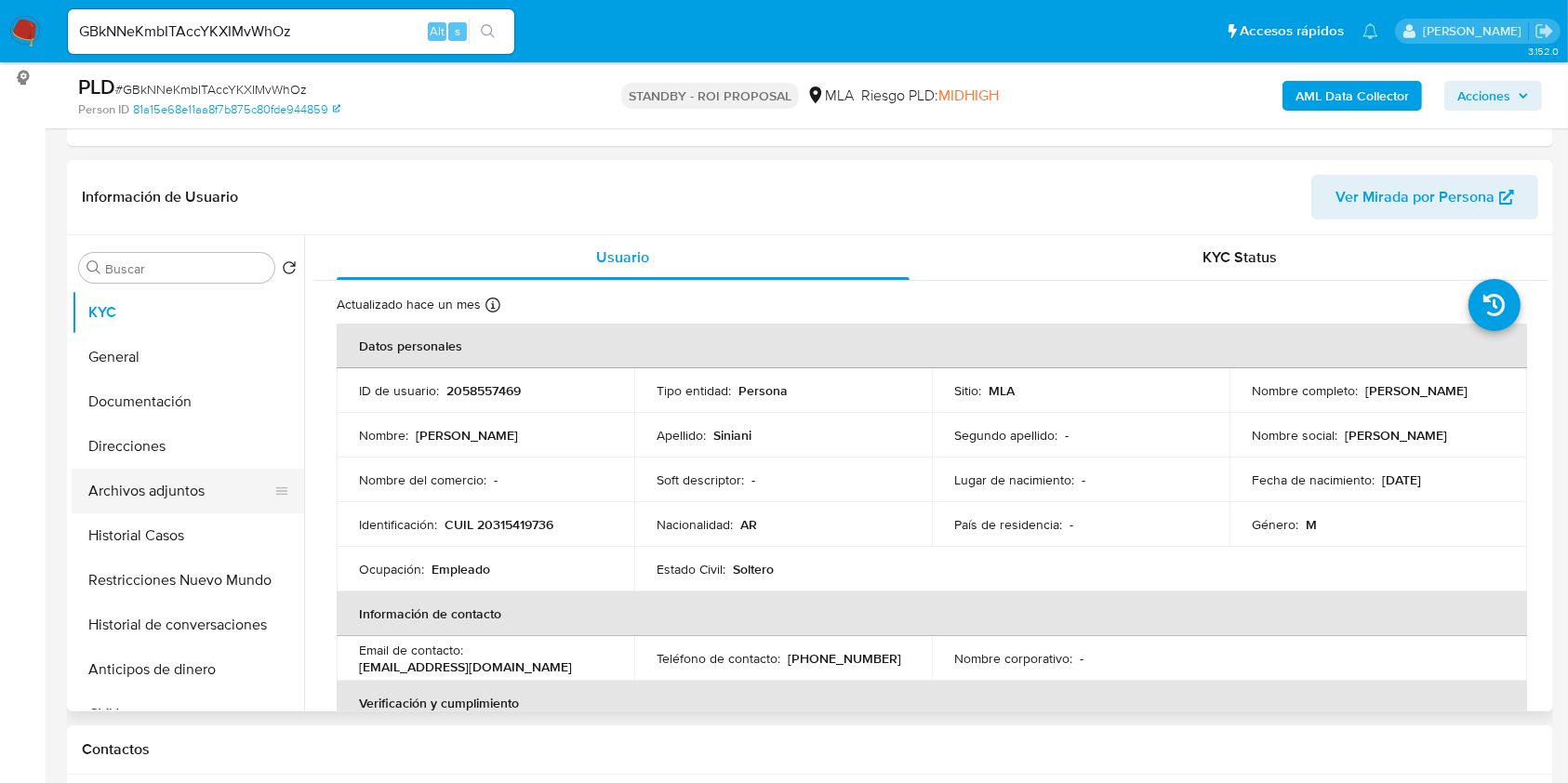
click at [184, 499] on button "Archivos adjuntos" at bounding box center [181, 490] width 218 height 45
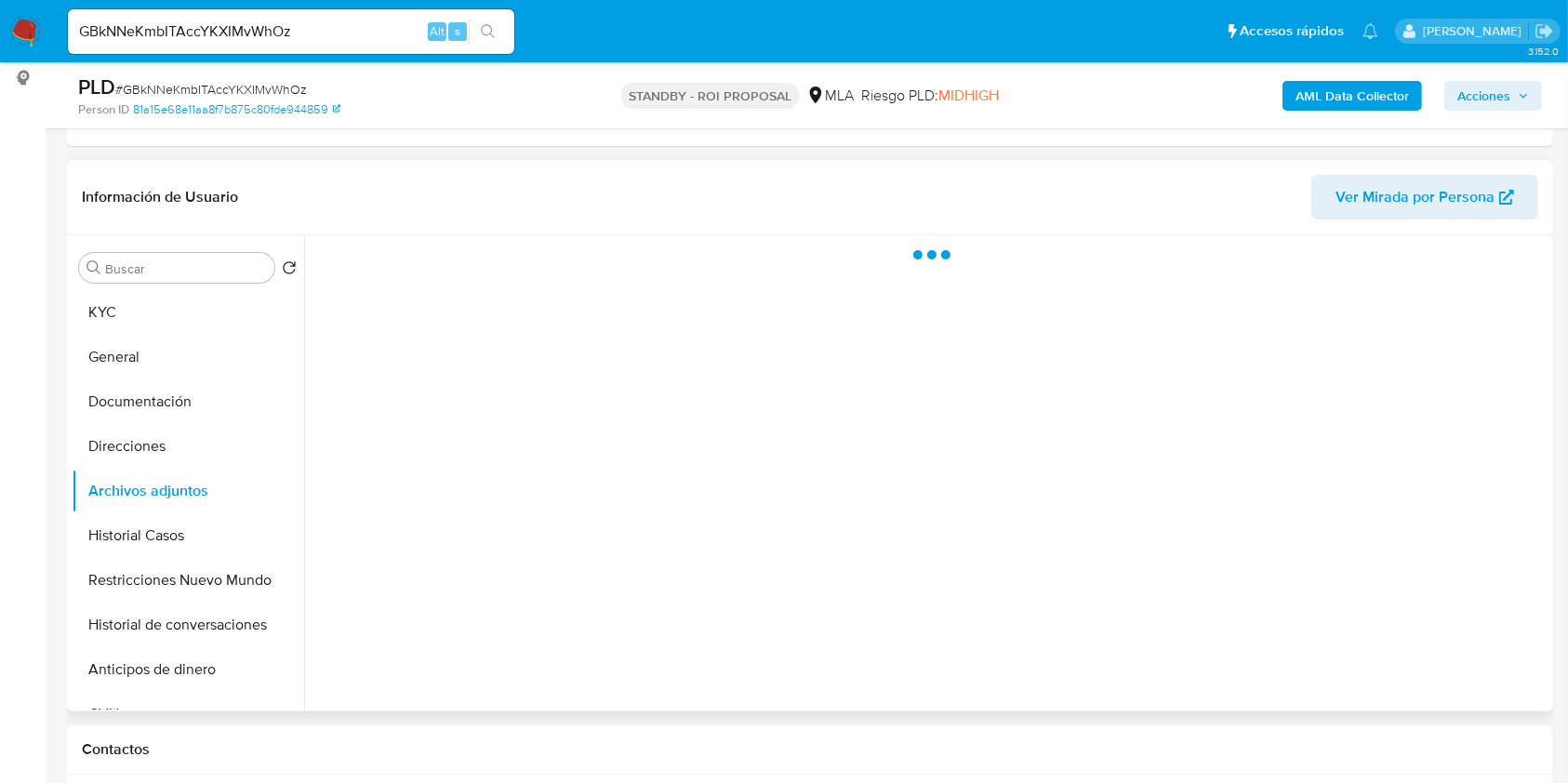
select select "10"
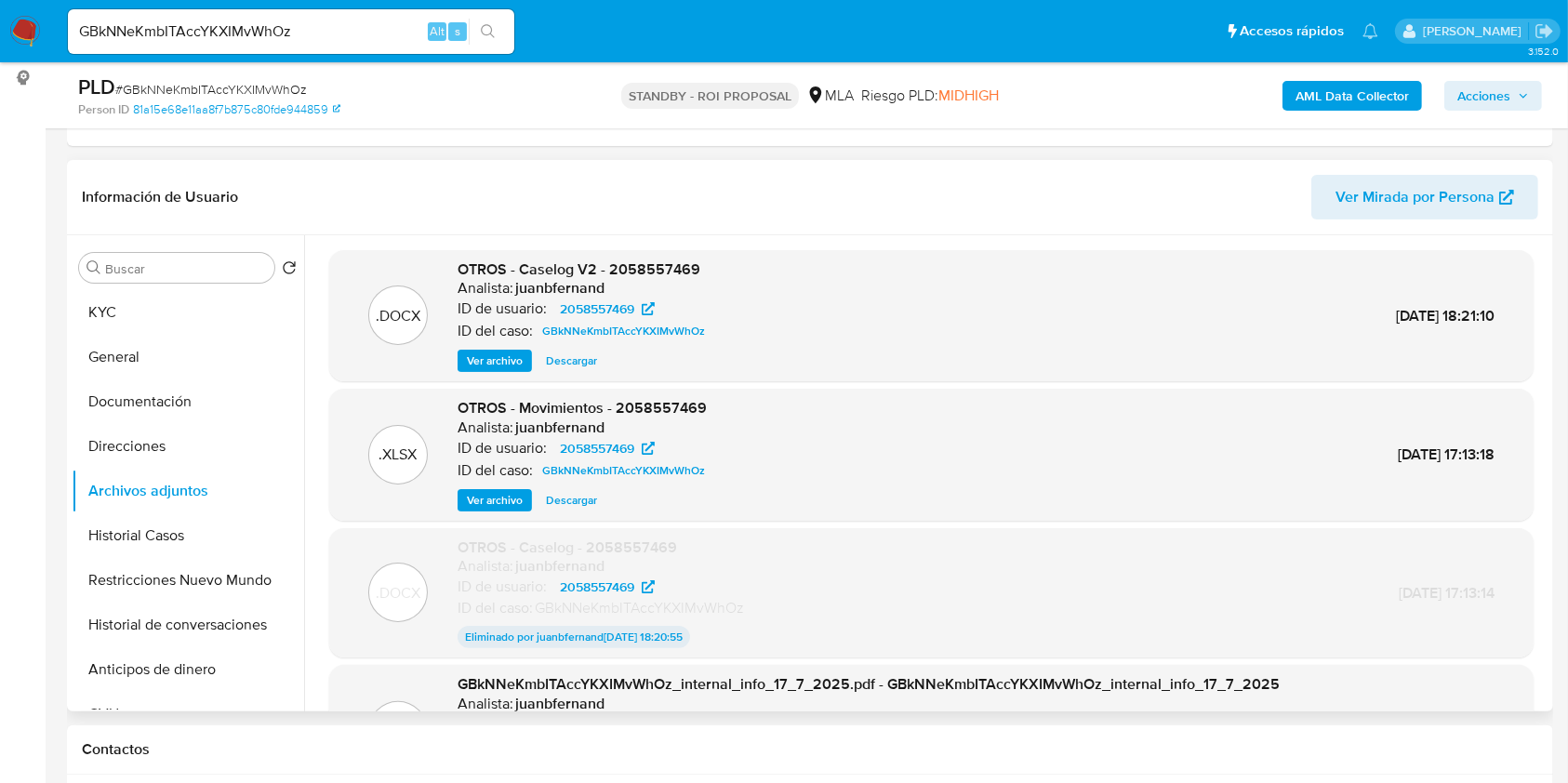
click at [579, 363] on span "Descargar" at bounding box center [571, 360] width 51 height 18
click at [374, 43] on div "GBkNNeKmbITAccYKXIMvWhOz Alt s" at bounding box center [291, 32] width 446 height 45
click at [380, 28] on input "GBkNNeKmbITAccYKXIMvWhOz" at bounding box center [291, 31] width 446 height 24
paste input "beFgNNTIAkNTnLOlxHOHZHzO"
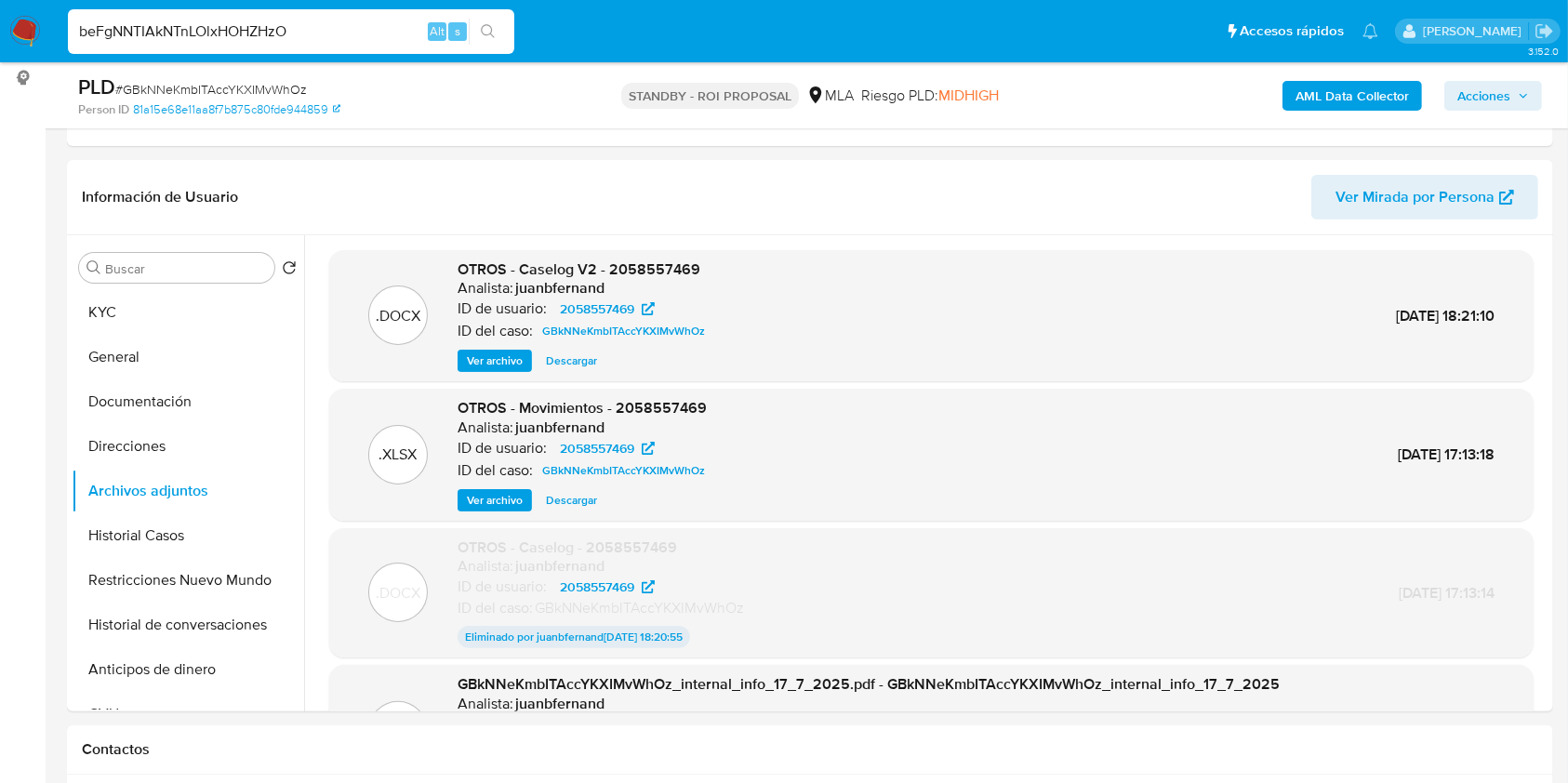
type input "beFgNNTIAkNTnLOlxHOHZHzO"
click at [491, 24] on icon "search-icon" at bounding box center [489, 32] width 15 height 15
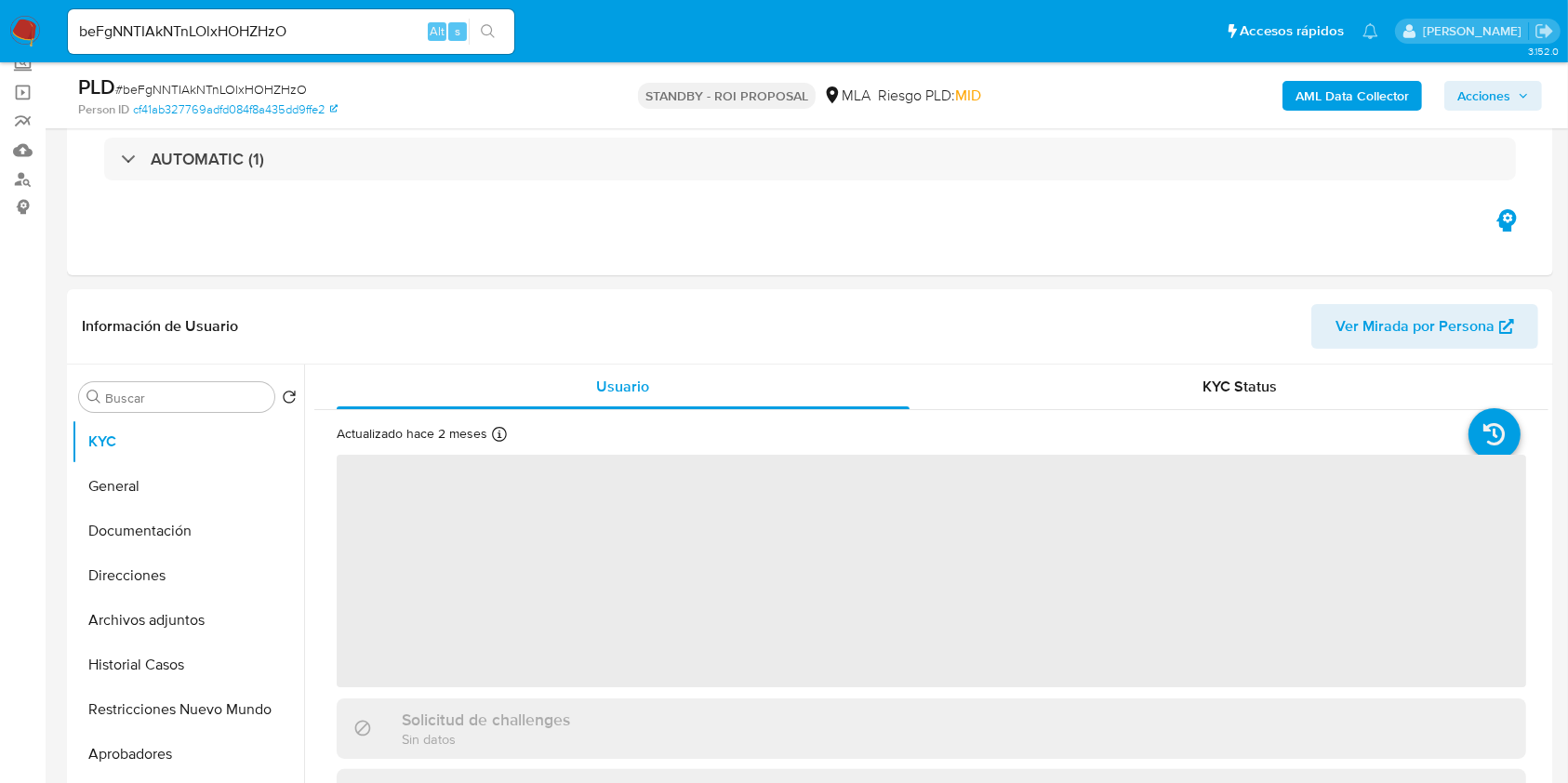
scroll to position [372, 0]
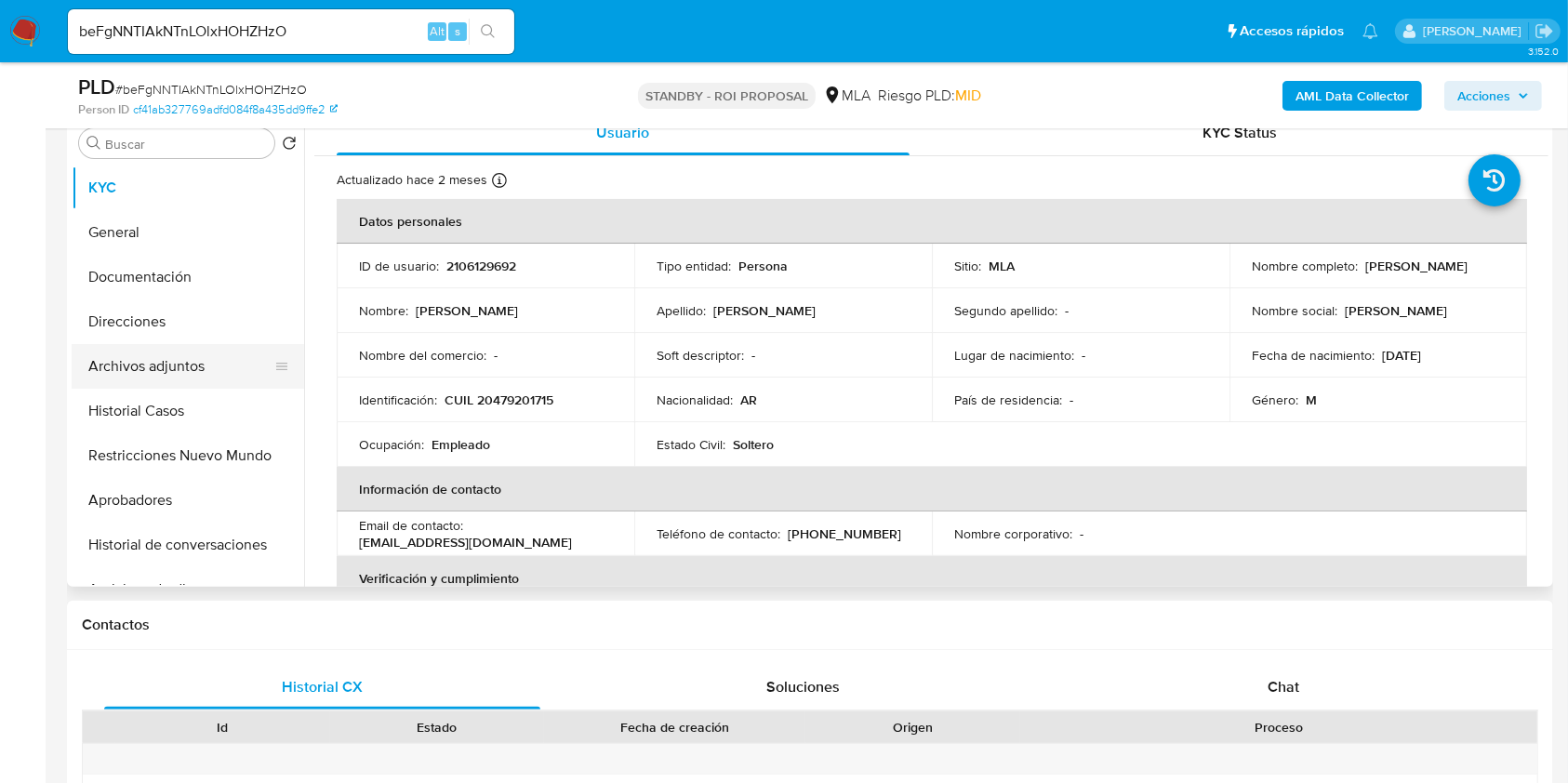
click at [199, 369] on button "Archivos adjuntos" at bounding box center [181, 366] width 218 height 45
select select "10"
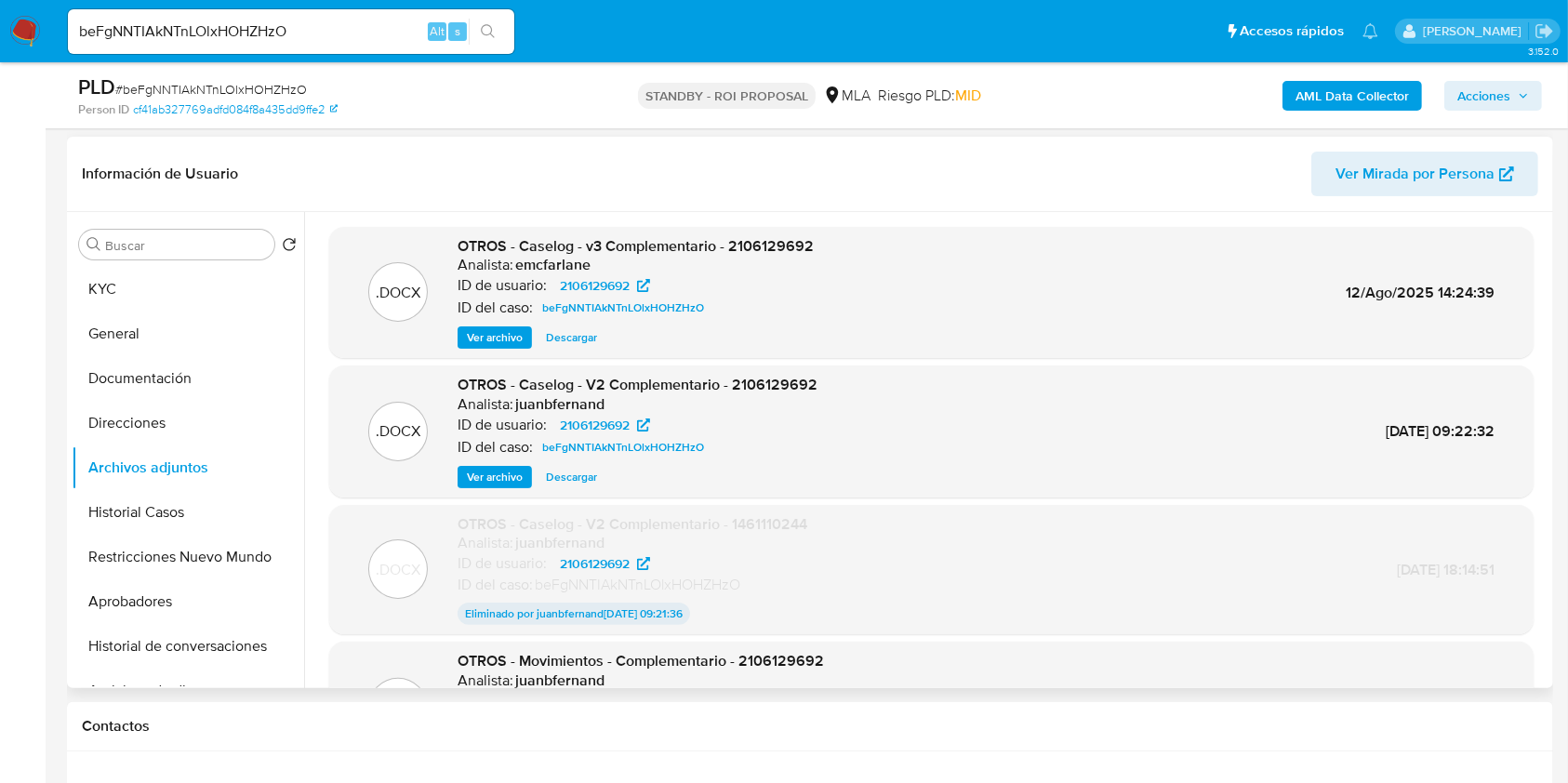
scroll to position [248, 0]
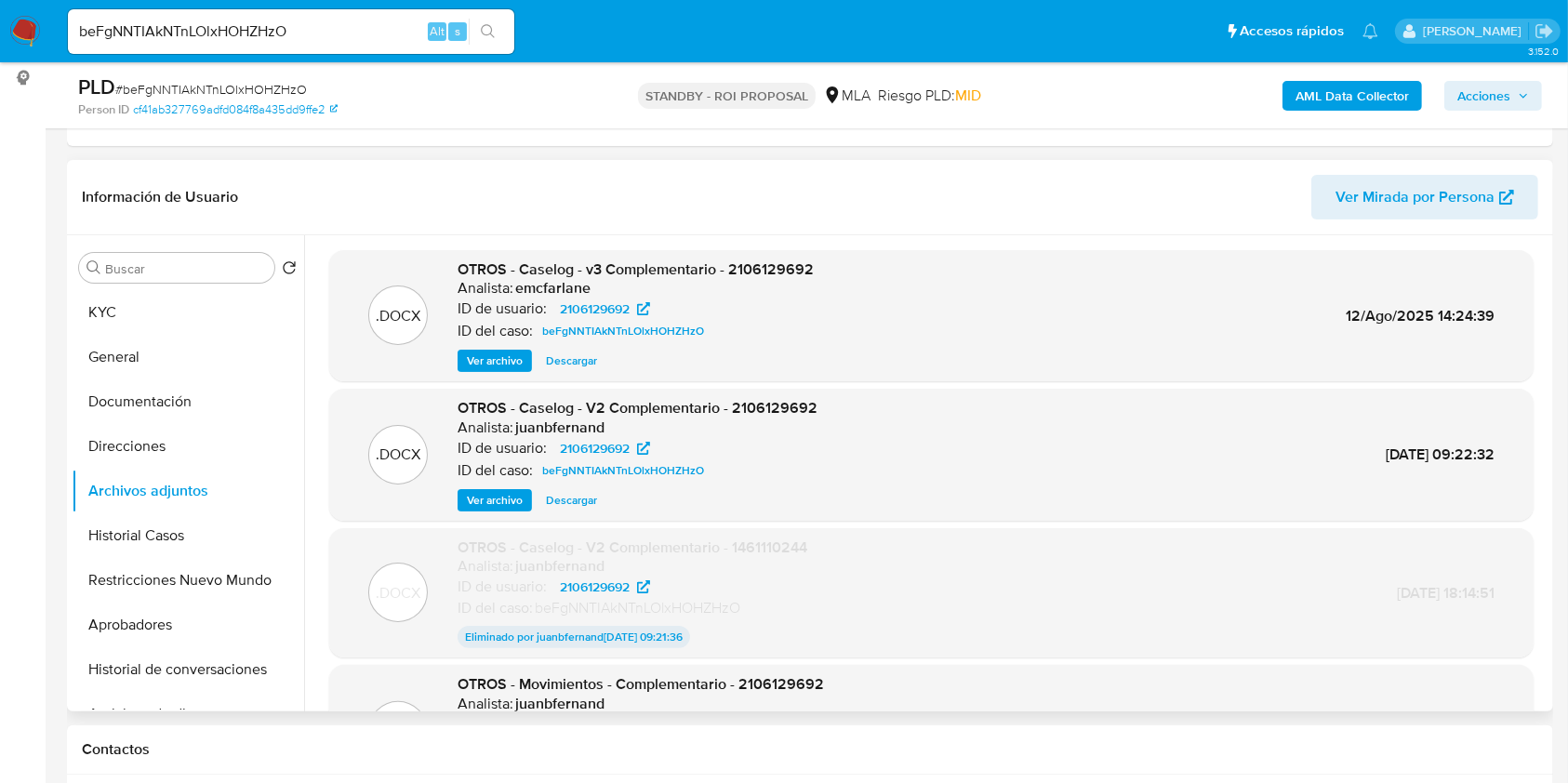
click at [582, 362] on span "Descargar" at bounding box center [571, 360] width 51 height 18
click at [375, 33] on input "beFgNNTIAkNTnLOlxHOHZHzO" at bounding box center [291, 31] width 446 height 24
paste input "qPBUa30lwIxuPuBTPvD6ciie"
type input "qPBUa30lwIxuPuBTPvD6ciie"
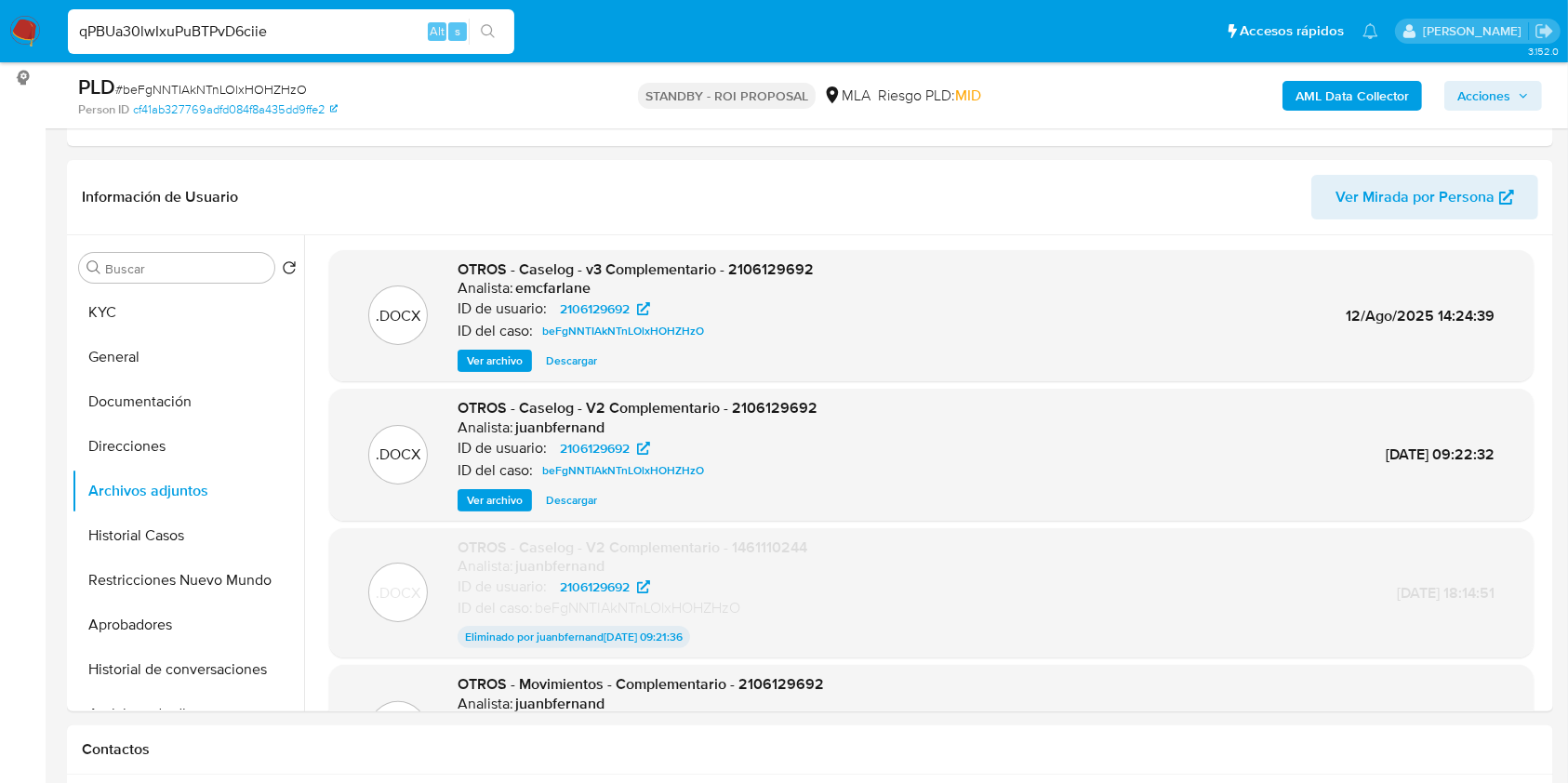
click at [489, 36] on icon "search-icon" at bounding box center [489, 32] width 15 height 15
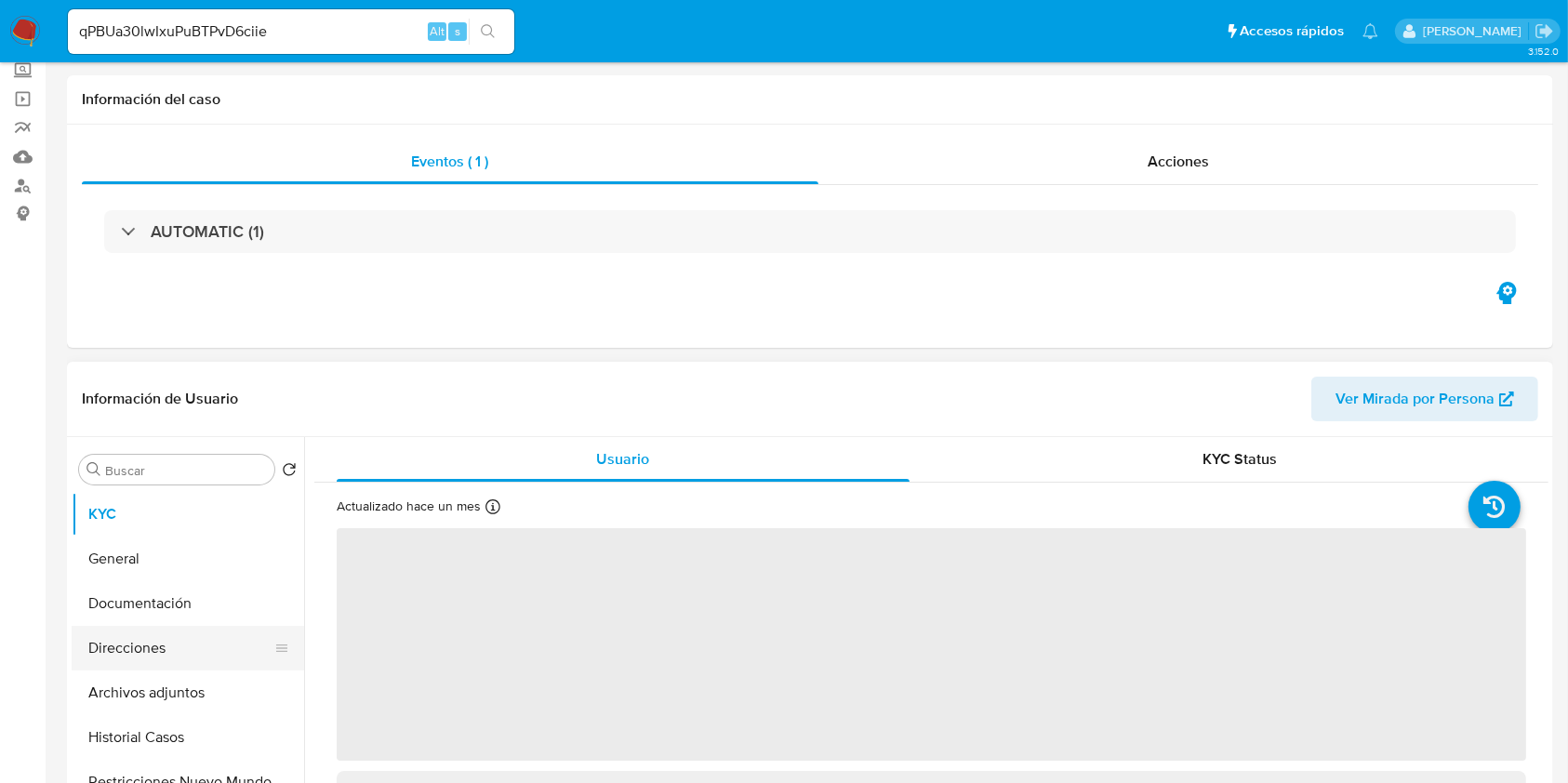
scroll to position [372, 0]
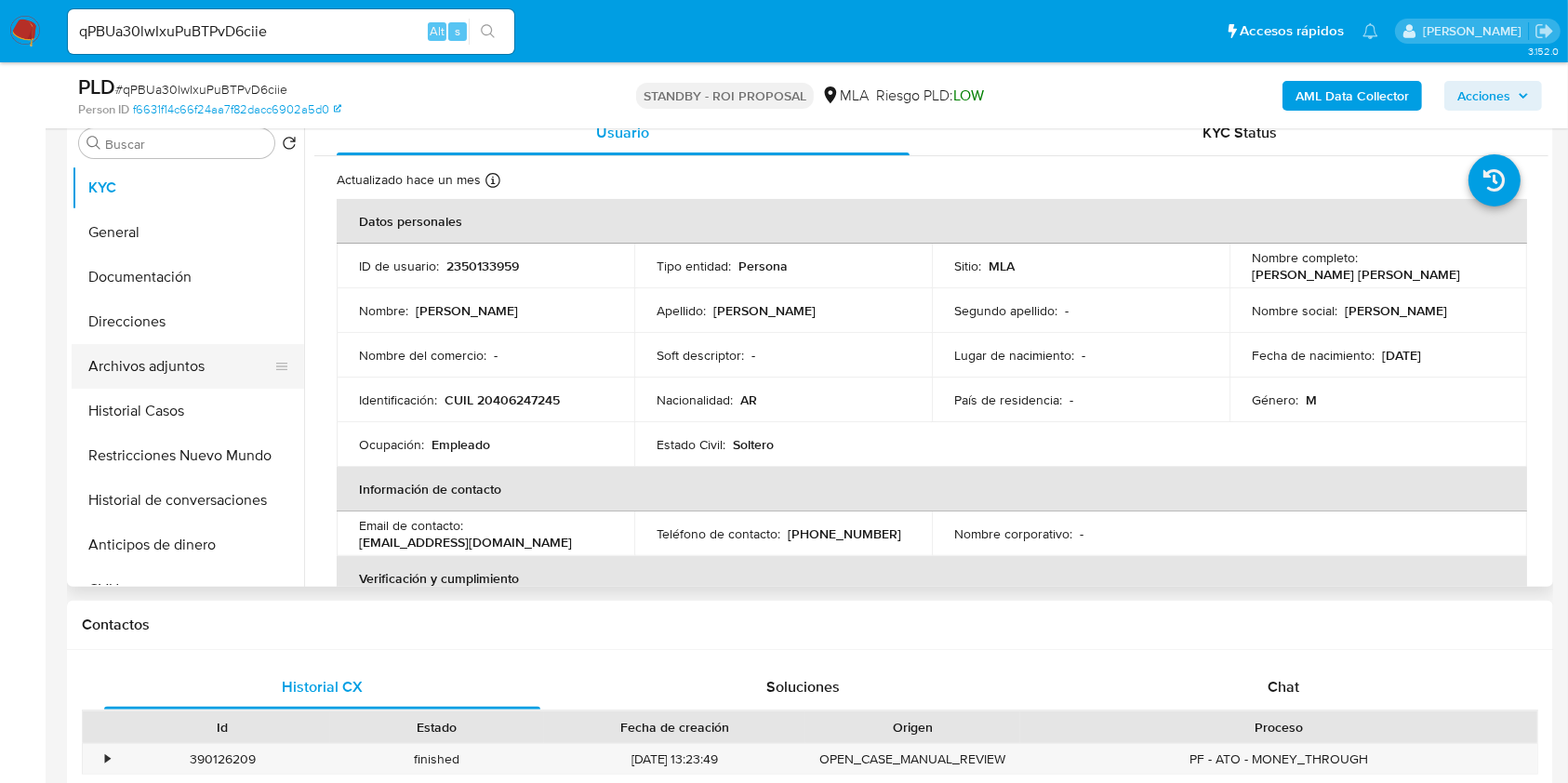
click at [205, 378] on button "Archivos adjuntos" at bounding box center [181, 366] width 218 height 45
select select "10"
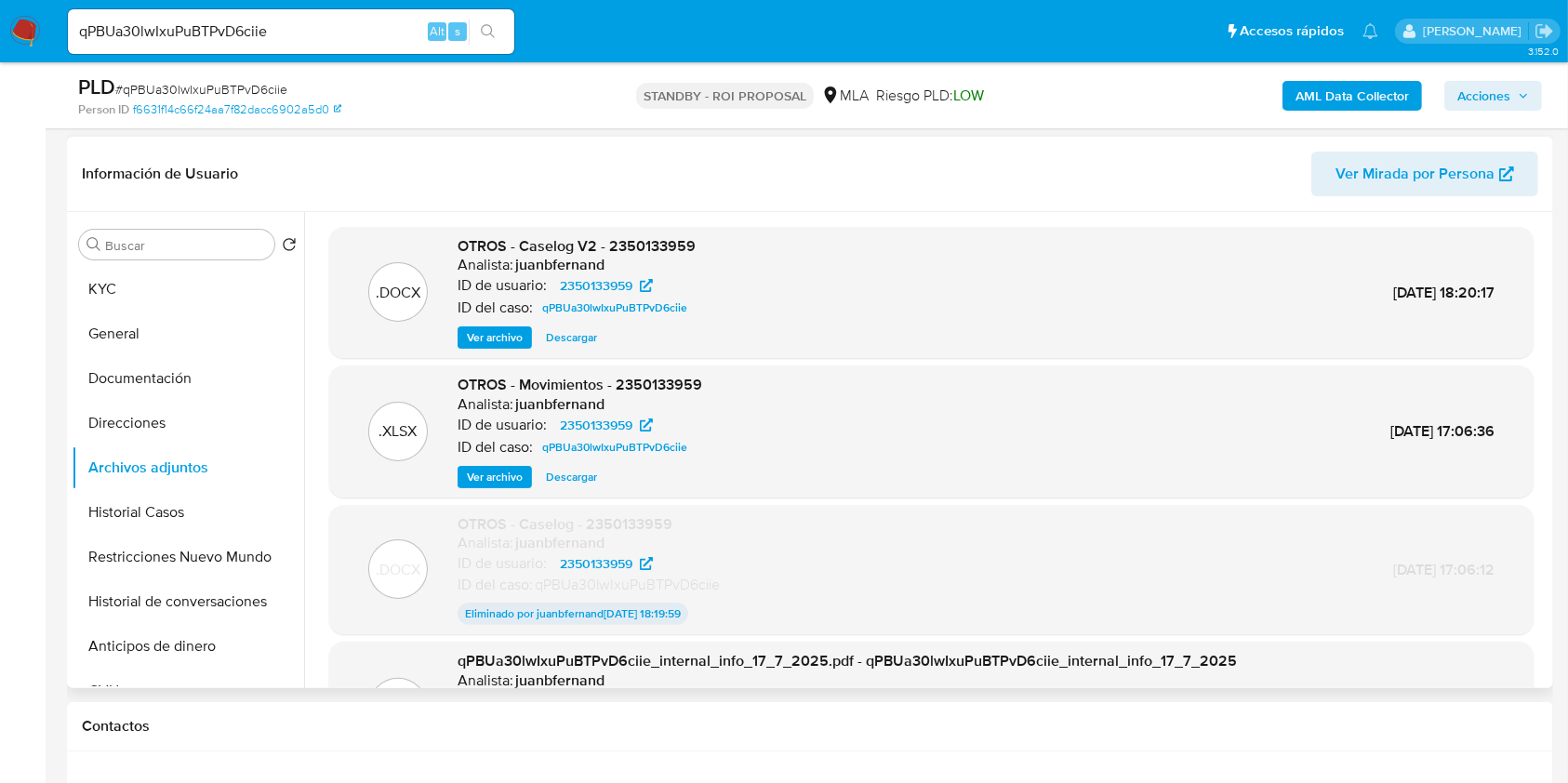
scroll to position [248, 0]
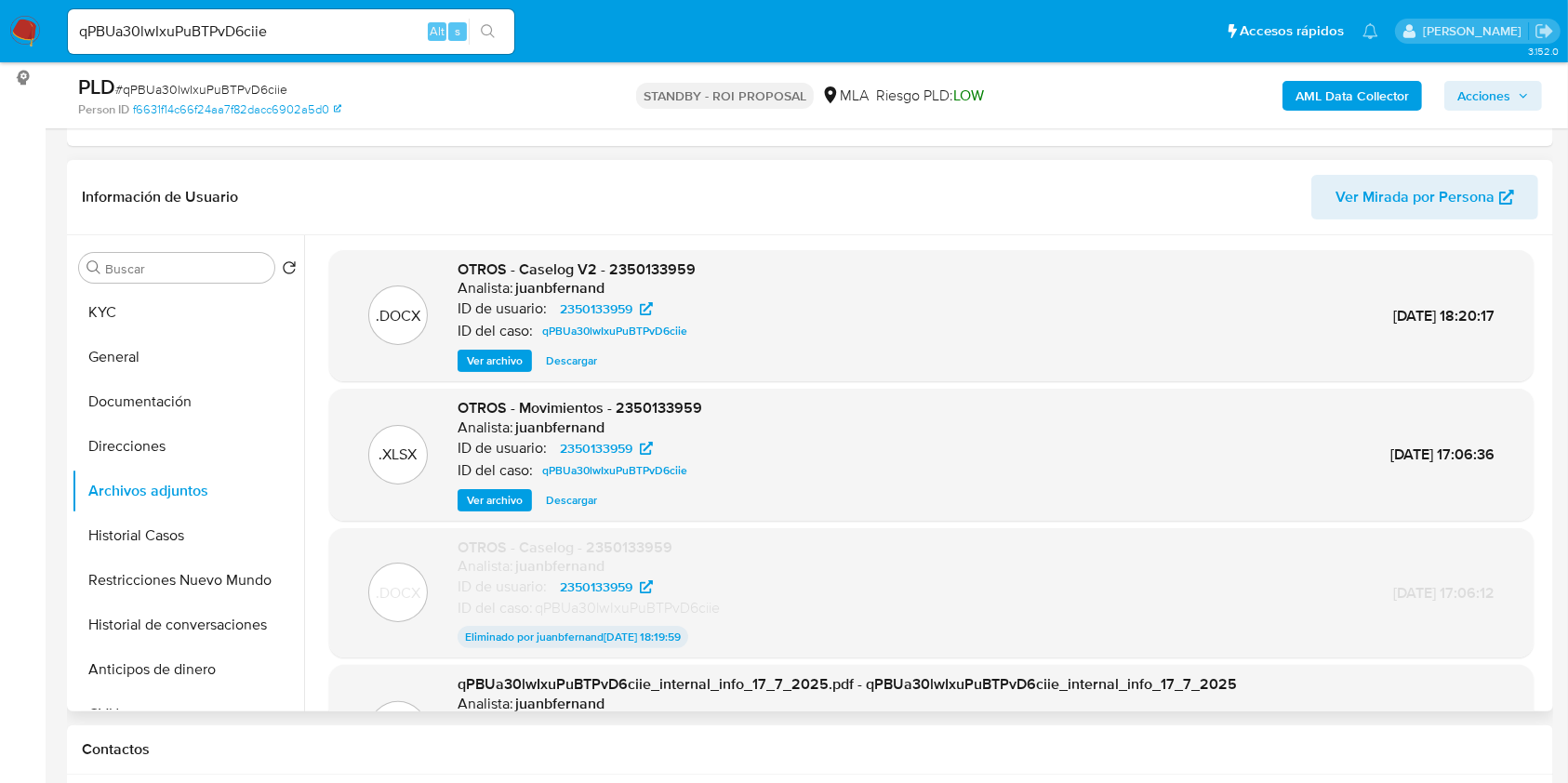
click at [575, 356] on span "Descargar" at bounding box center [571, 360] width 51 height 18
click at [302, 19] on input "qPBUa30lwIxuPuBTPvD6ciie" at bounding box center [291, 31] width 446 height 24
paste input "FMb8QJKmSnf15LahICyRe37A"
type input "FMb8QJKmSnf15LahICyRe37A"
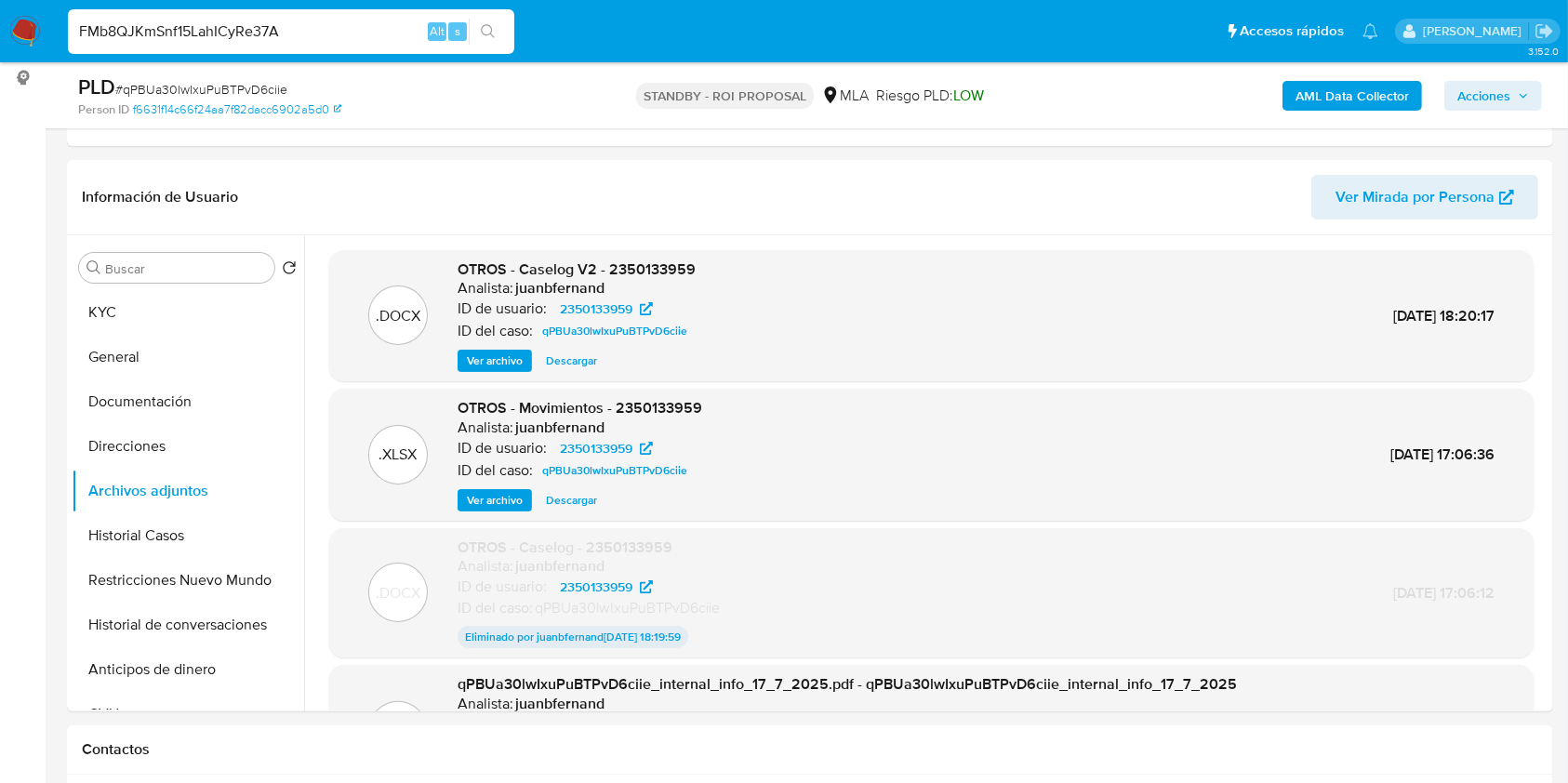
click at [498, 27] on button "search-icon" at bounding box center [488, 31] width 38 height 26
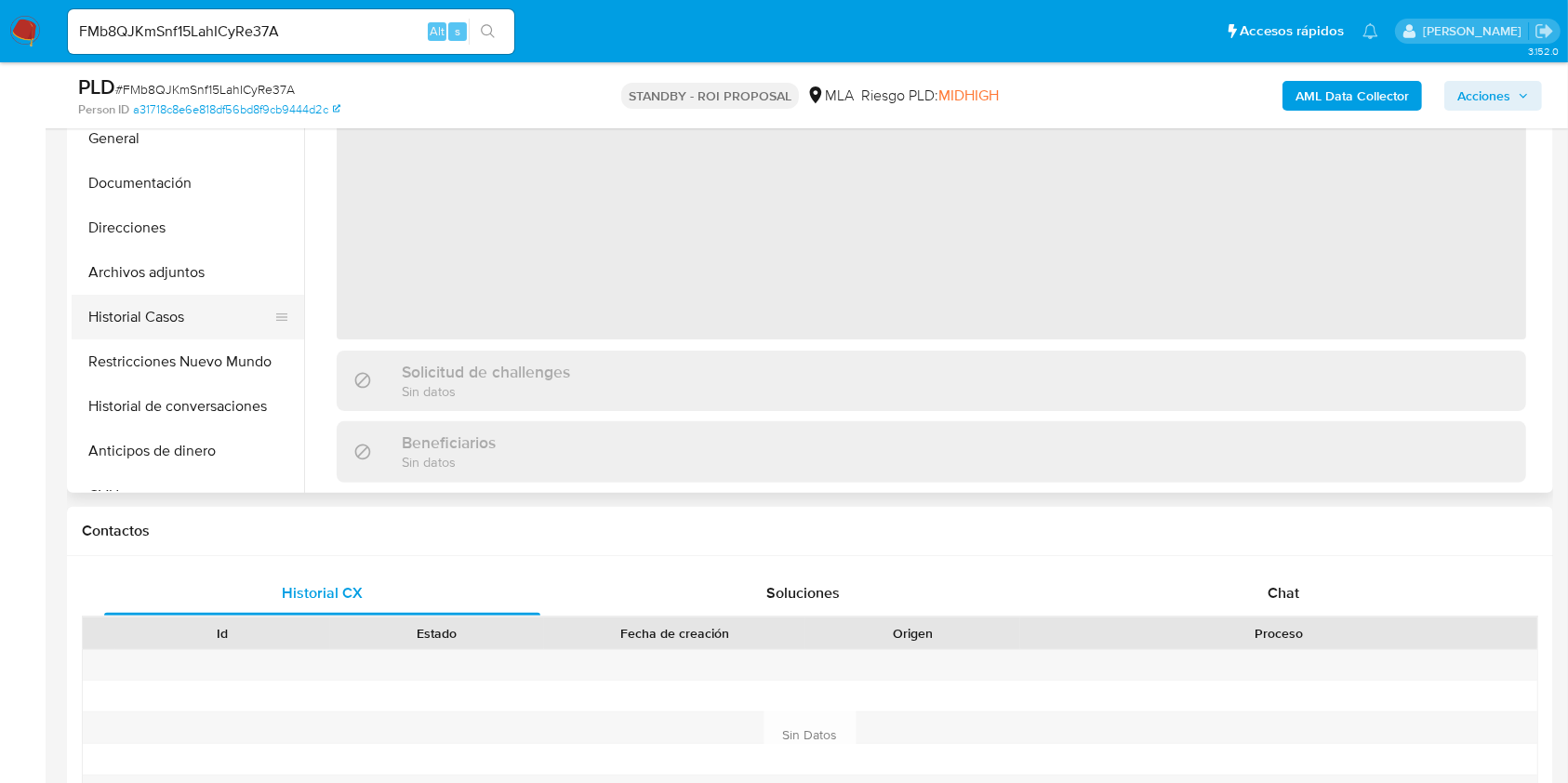
scroll to position [495, 0]
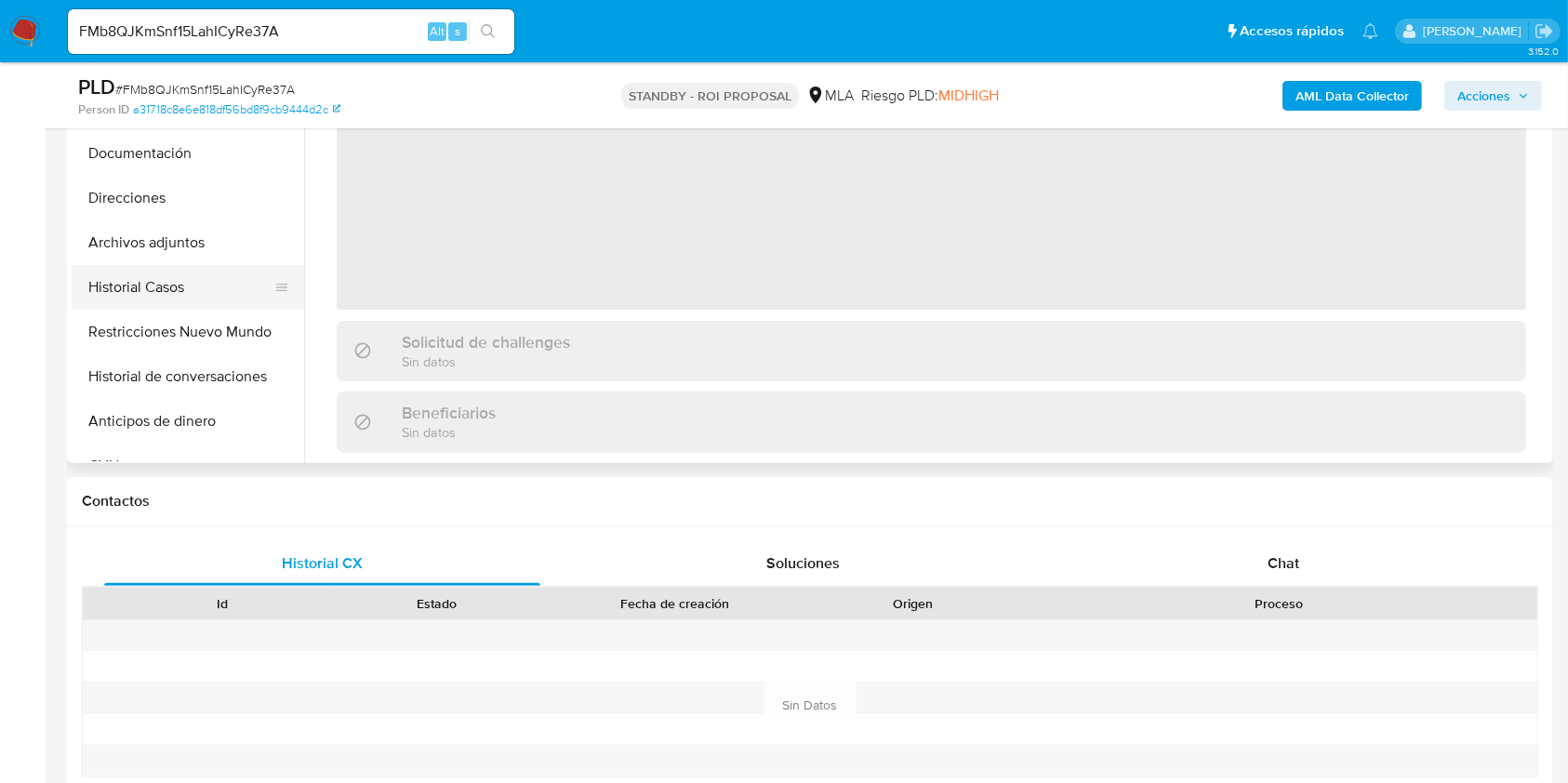
click at [197, 266] on button "Historial Casos" at bounding box center [181, 287] width 218 height 45
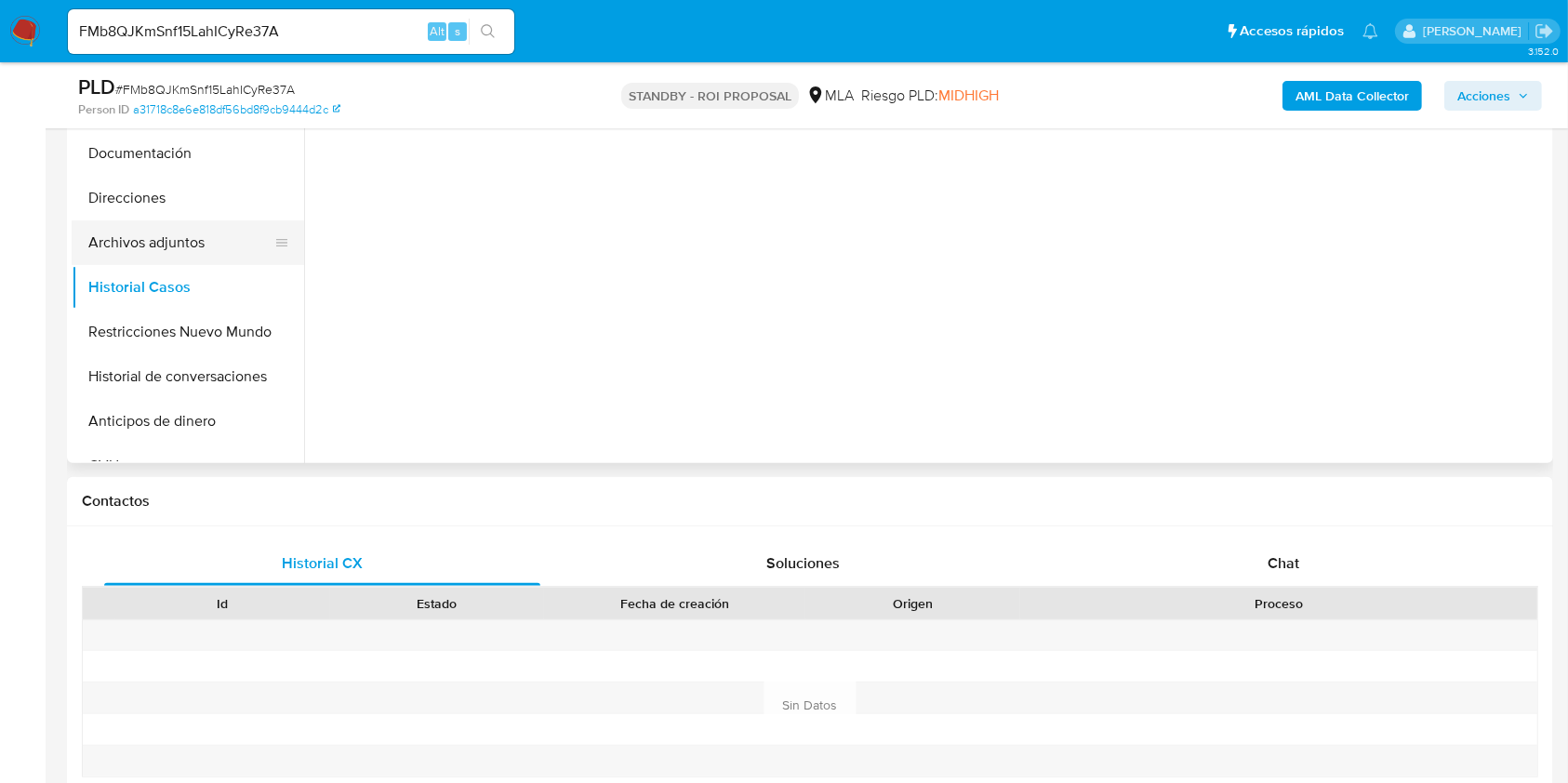
click at [201, 249] on button "Archivos adjuntos" at bounding box center [181, 243] width 218 height 45
select select "10"
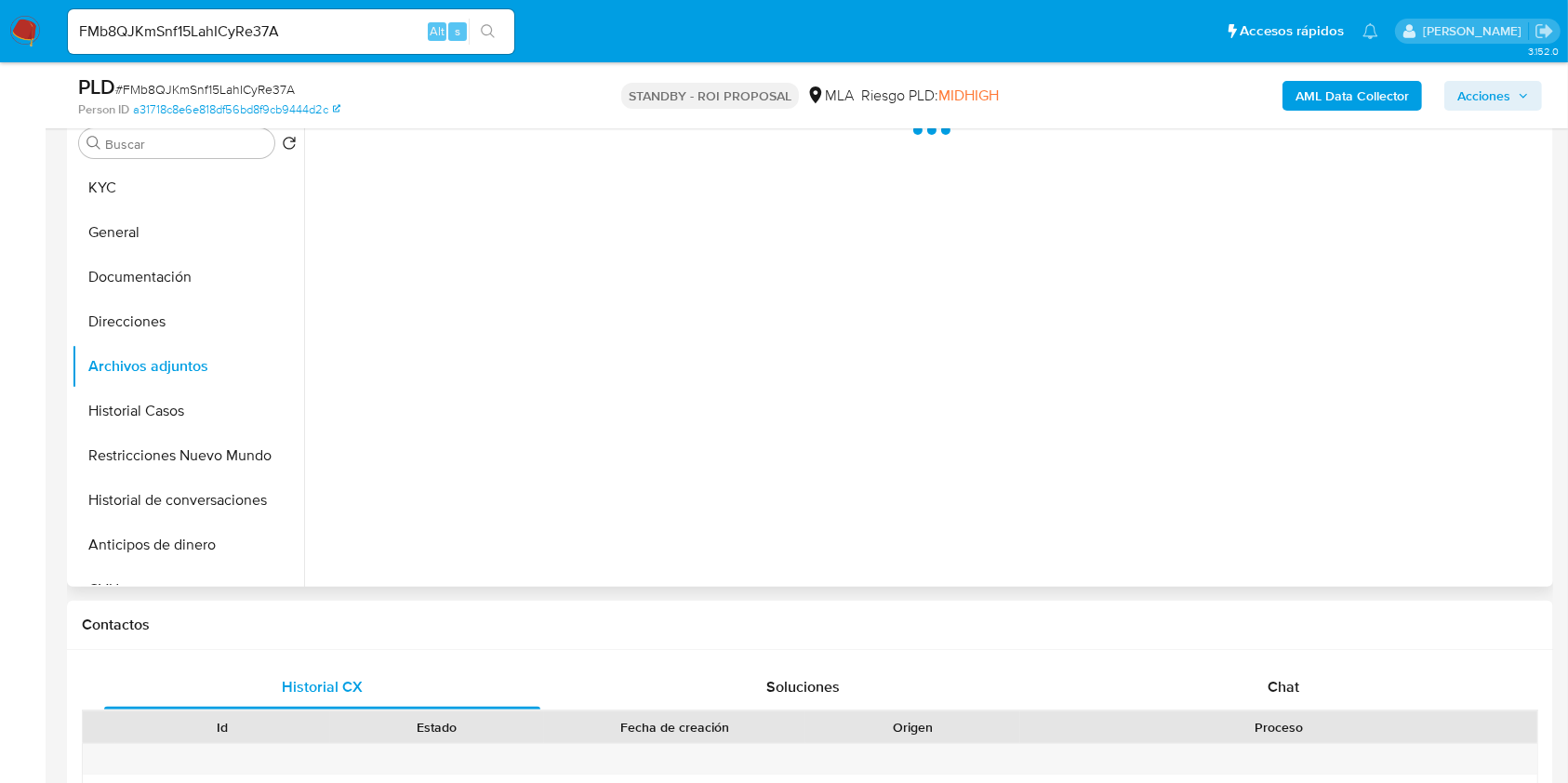
scroll to position [248, 0]
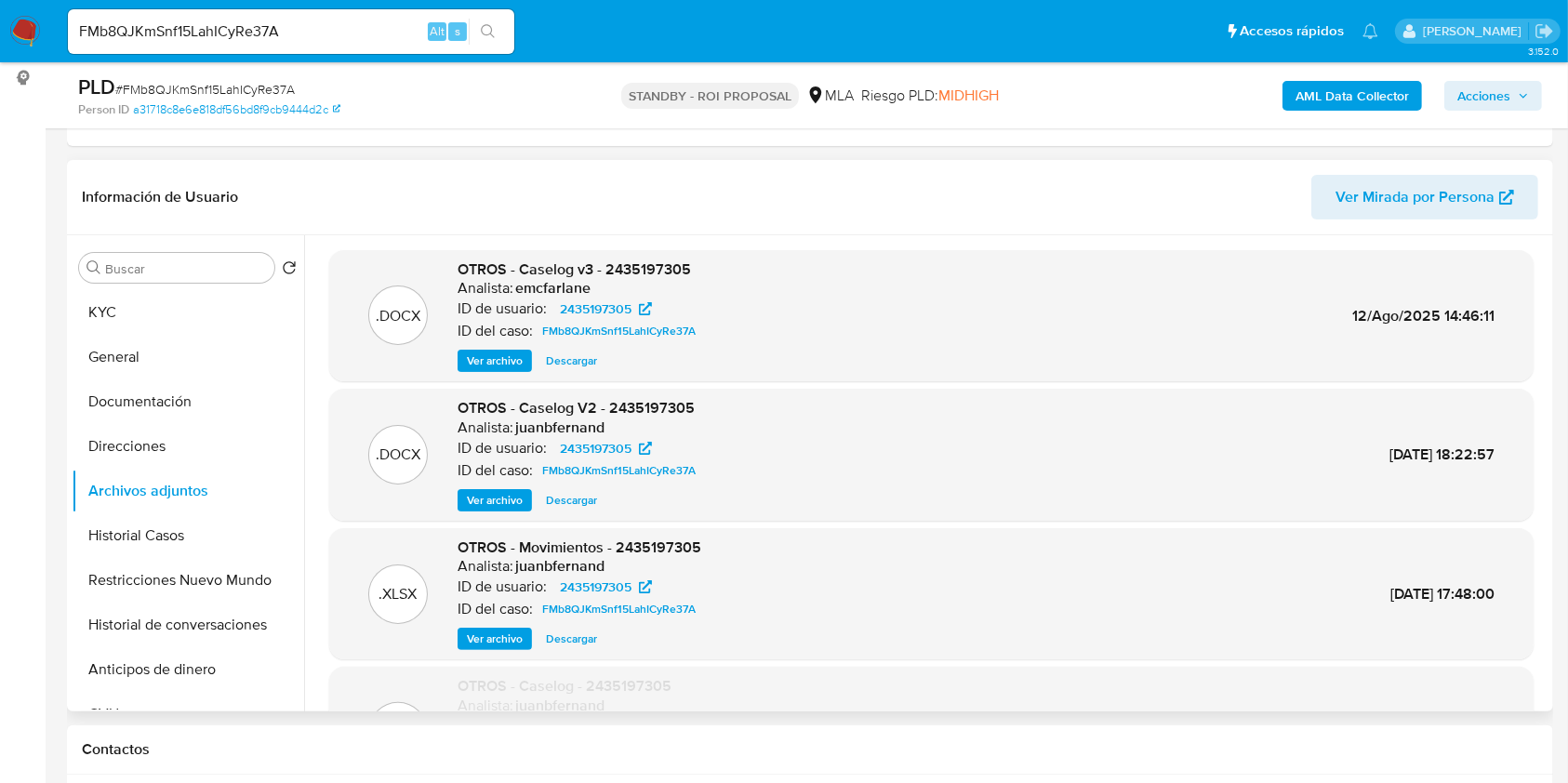
click at [592, 356] on span "Descargar" at bounding box center [571, 360] width 51 height 18
click at [333, 29] on input "FMb8QJKmSnf15LahICyRe37A" at bounding box center [291, 31] width 446 height 24
paste input "qewWiMrCI2o8JnE3cYCOskrj"
type input "qewWiMrCI2o8JnE3cYCOskrj"
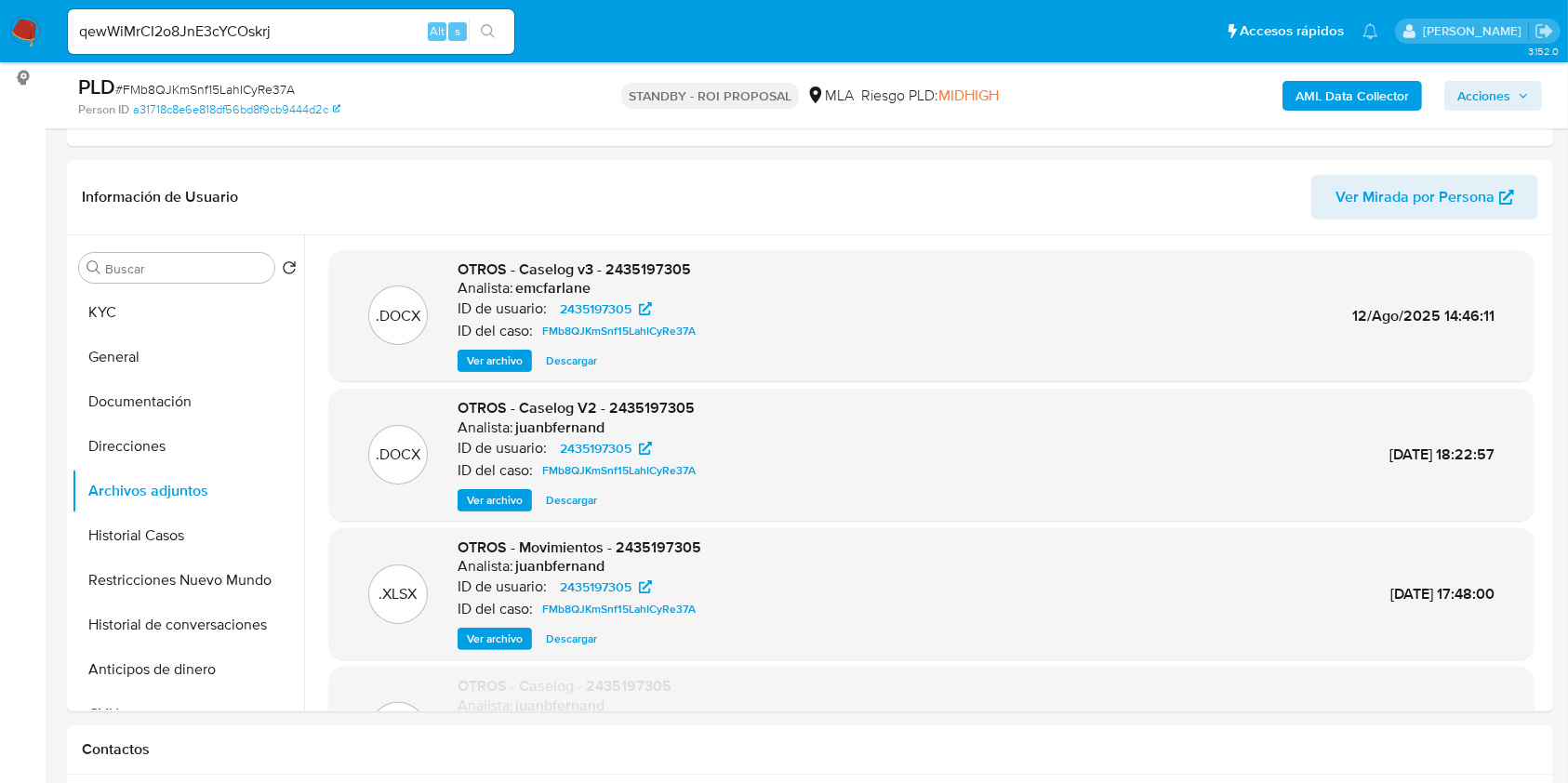
click at [490, 33] on icon "search-icon" at bounding box center [488, 31] width 14 height 14
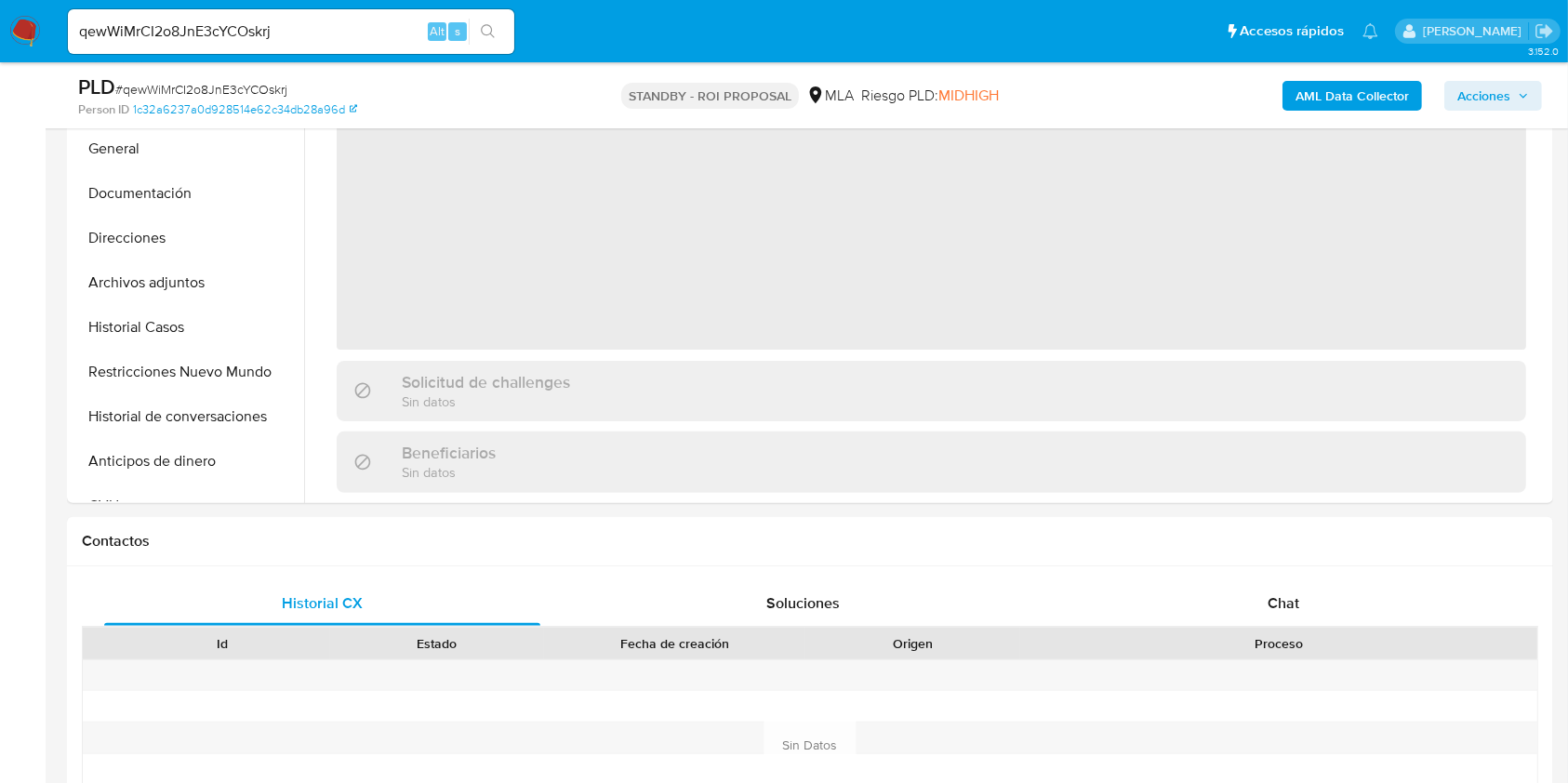
scroll to position [495, 0]
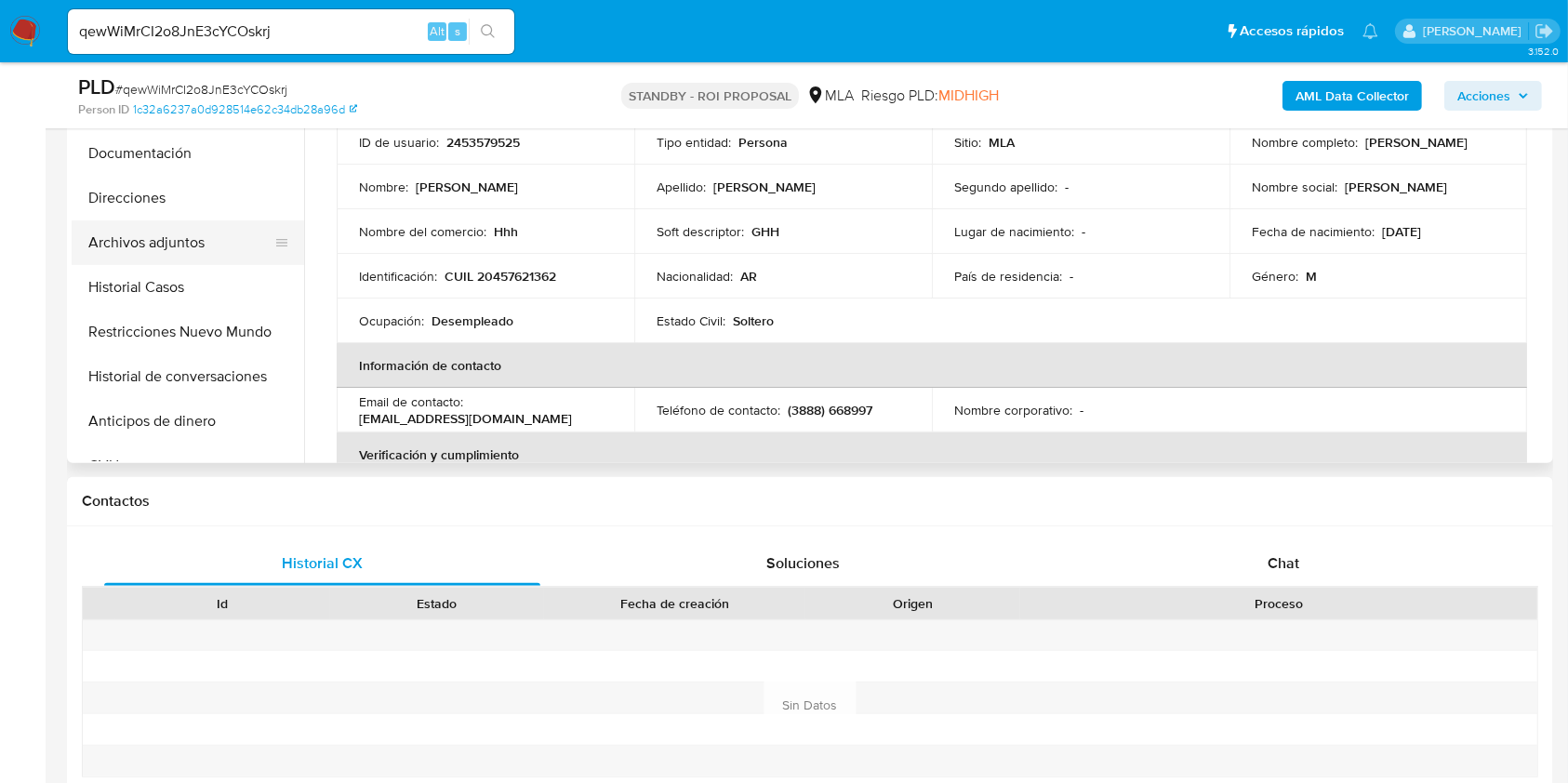
select select "10"
click at [194, 249] on button "Archivos adjuntos" at bounding box center [181, 243] width 218 height 45
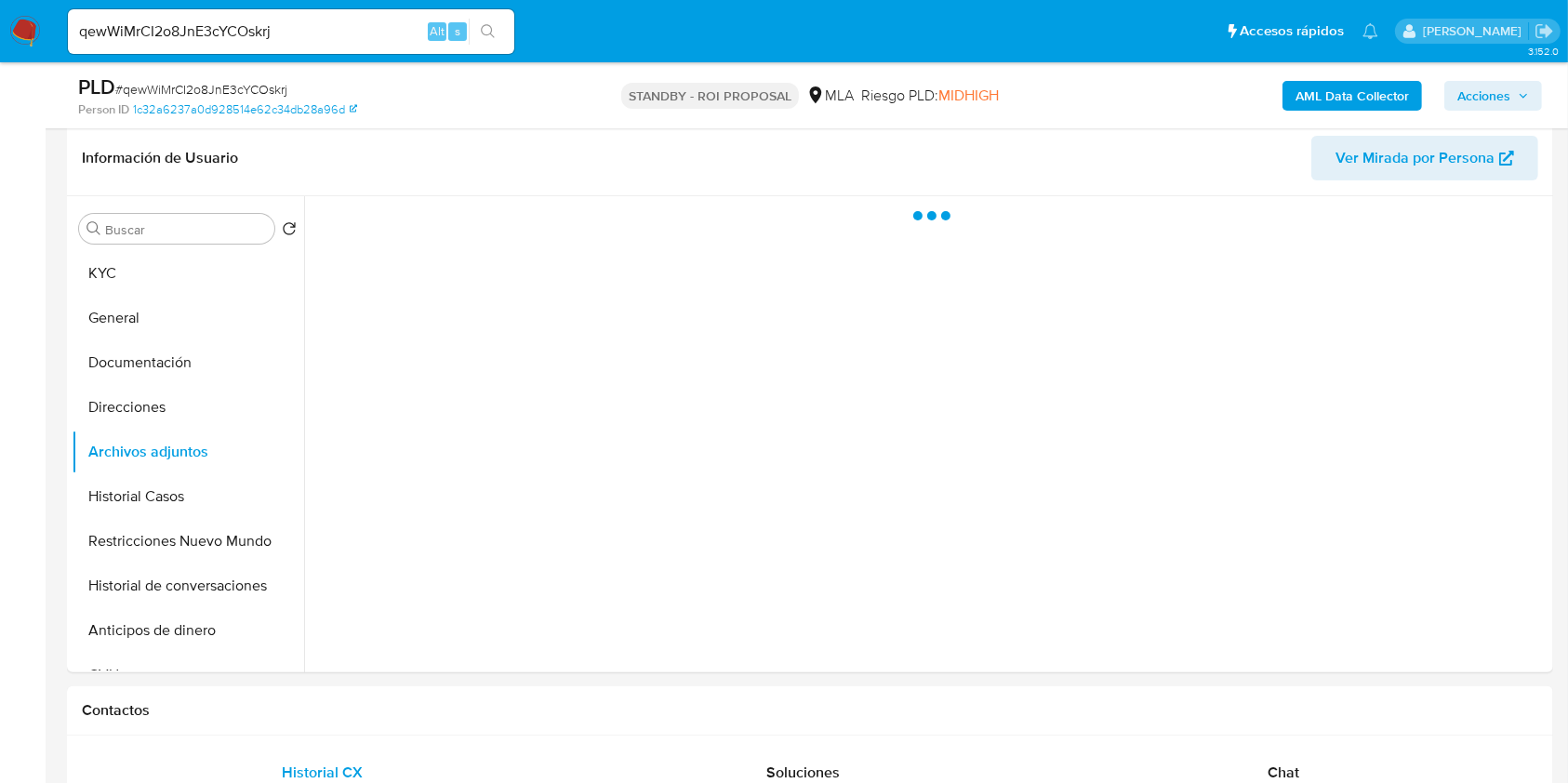
scroll to position [248, 0]
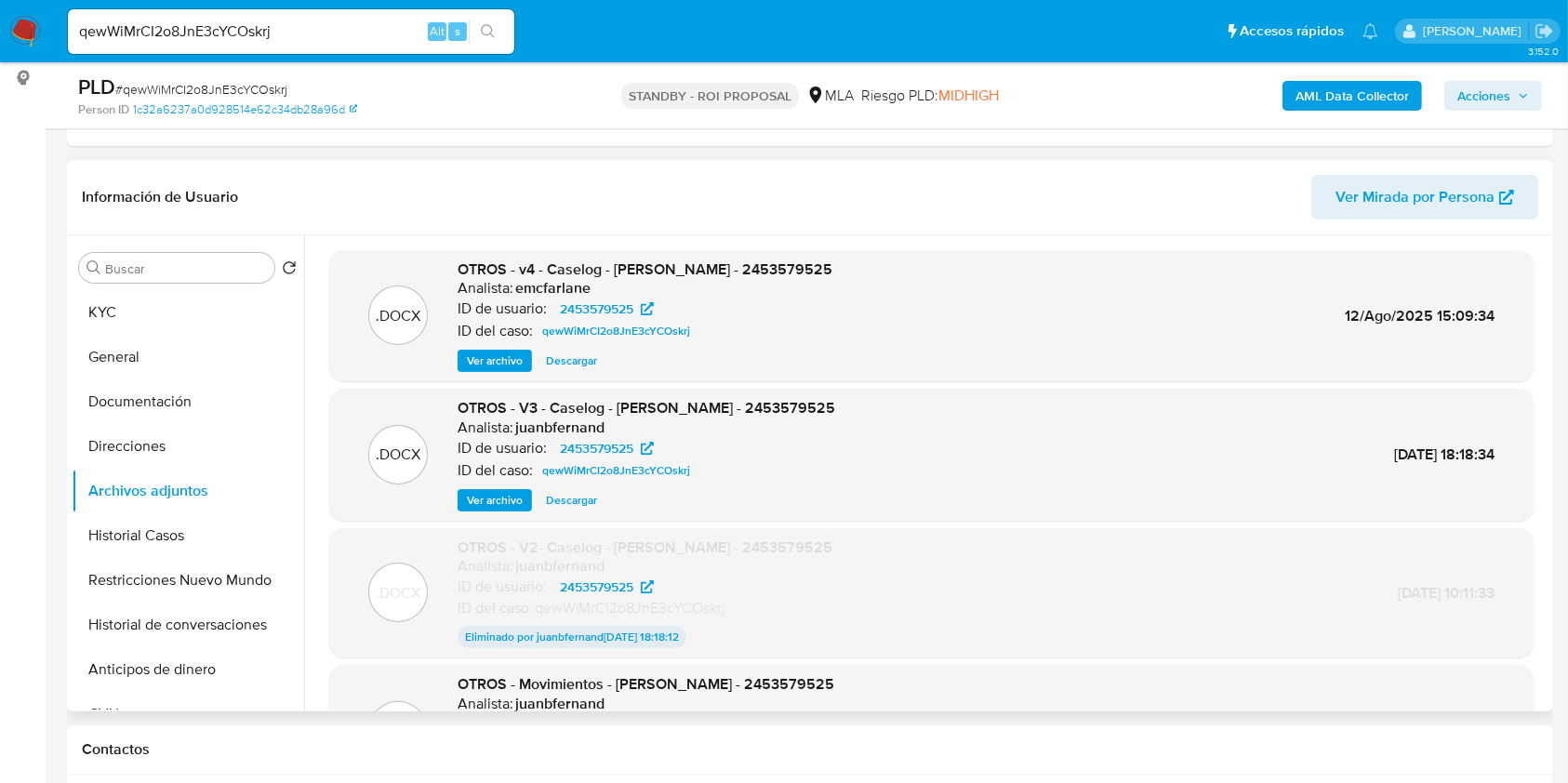
click at [584, 359] on span "Descargar" at bounding box center [571, 360] width 51 height 18
click at [372, 19] on input "qewWiMrCI2o8JnE3cYCOskrj" at bounding box center [291, 31] width 446 height 24
paste input "19XZSrXSolllIWhMkn5Lm67O"
type input "19XZSrXSolllIWhMkn5Lm67O"
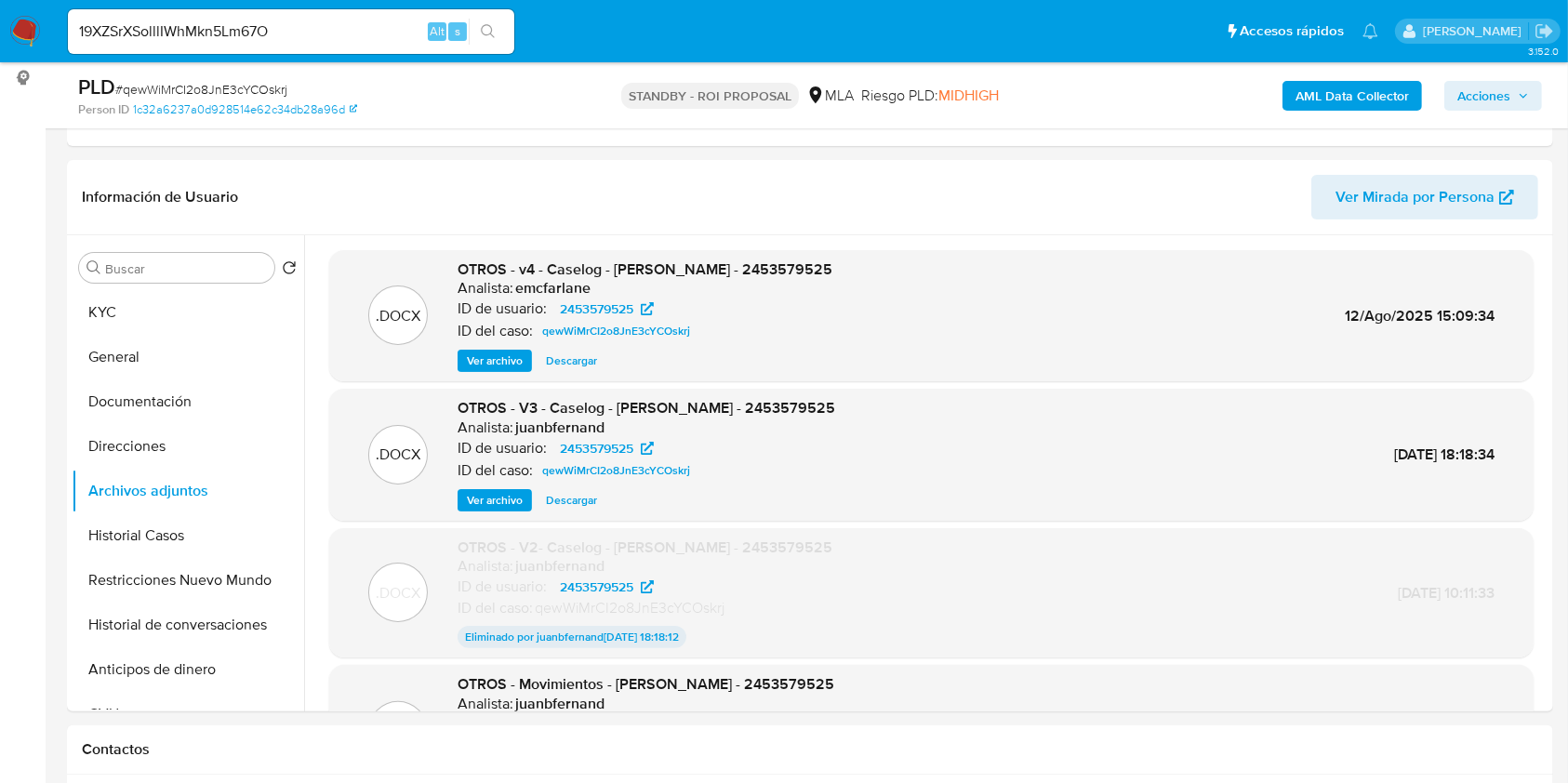
click at [479, 44] on button "search-icon" at bounding box center [488, 31] width 38 height 26
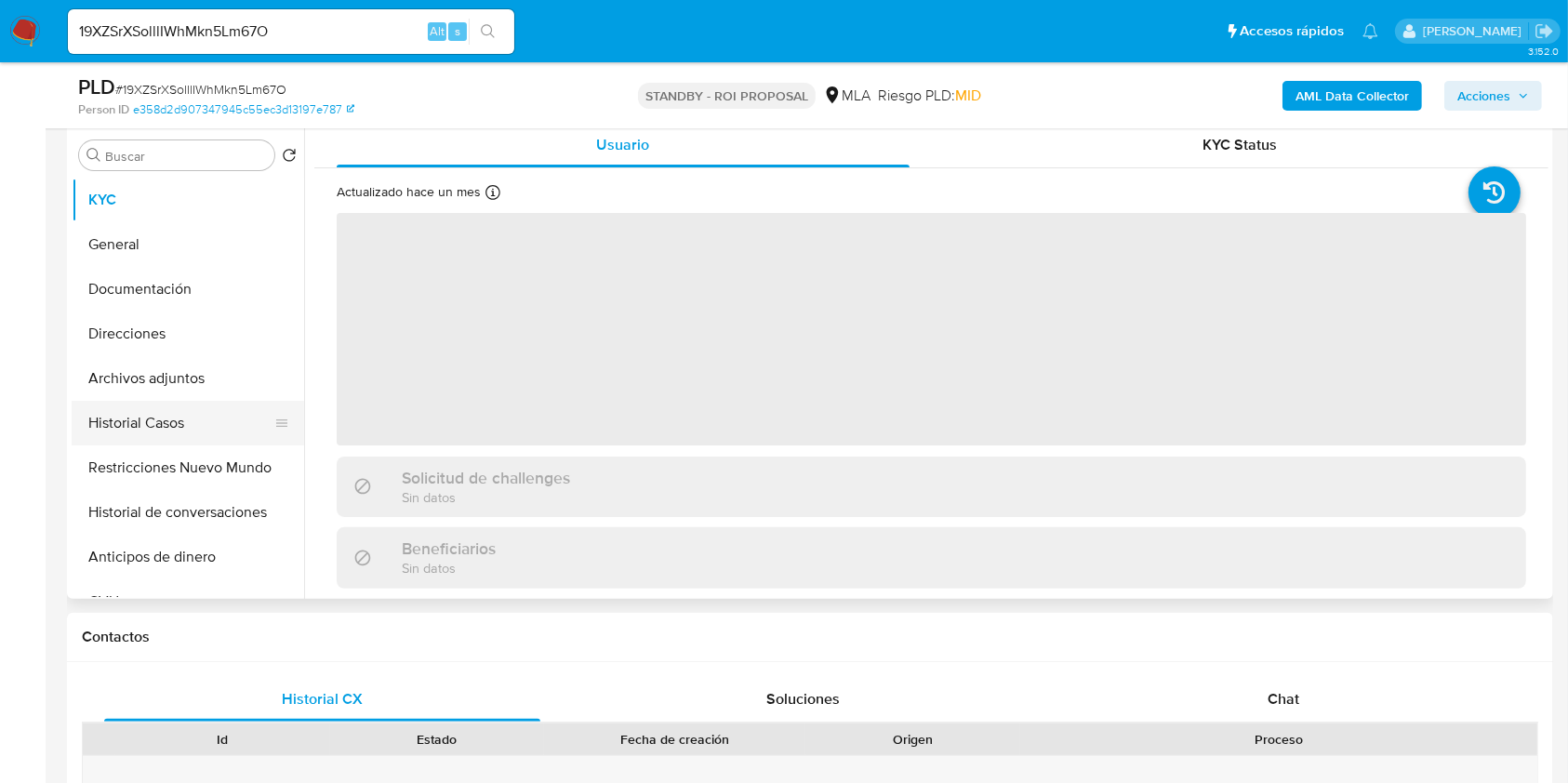
scroll to position [372, 0]
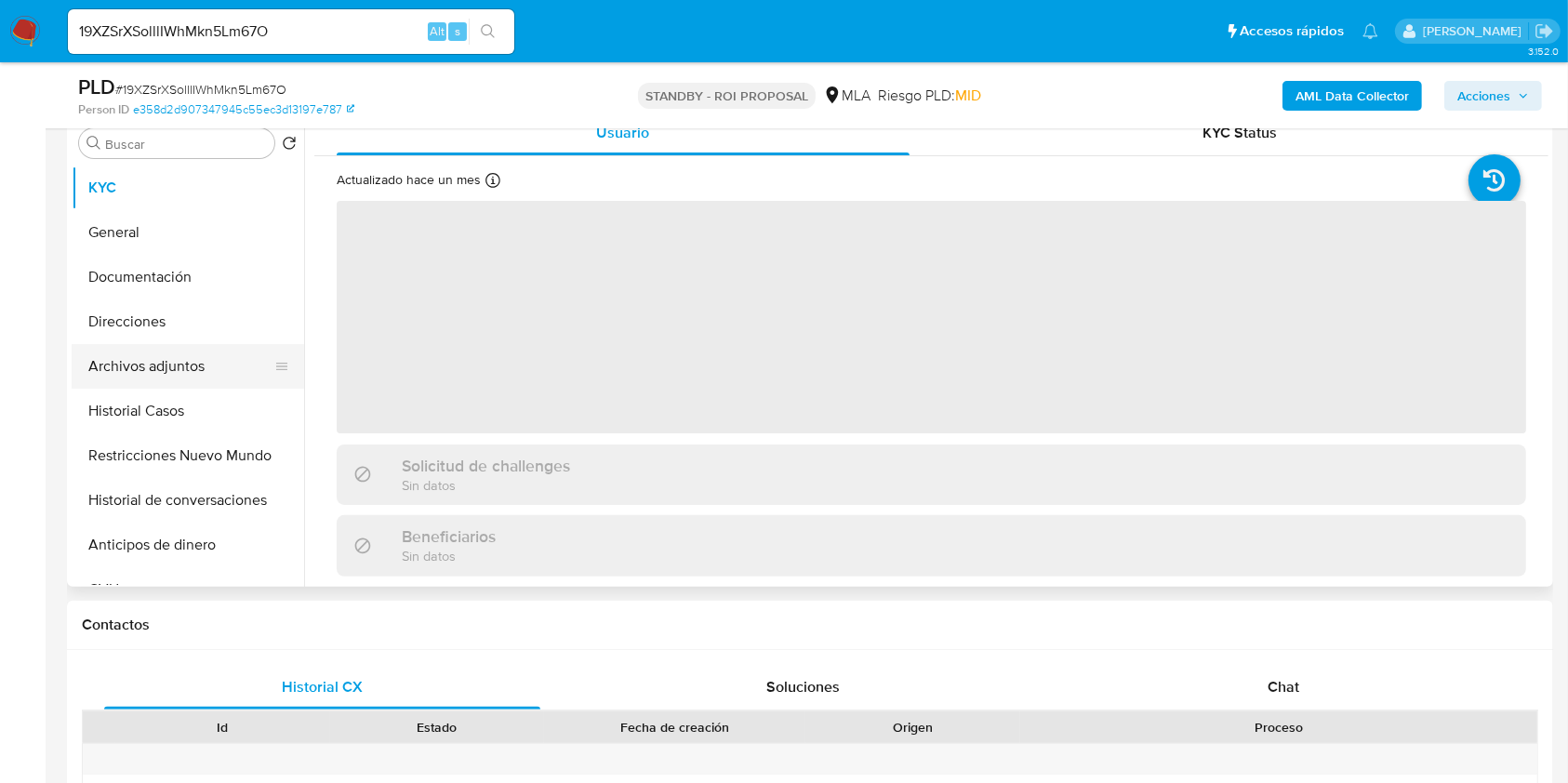
click at [193, 355] on button "Archivos adjuntos" at bounding box center [181, 366] width 218 height 45
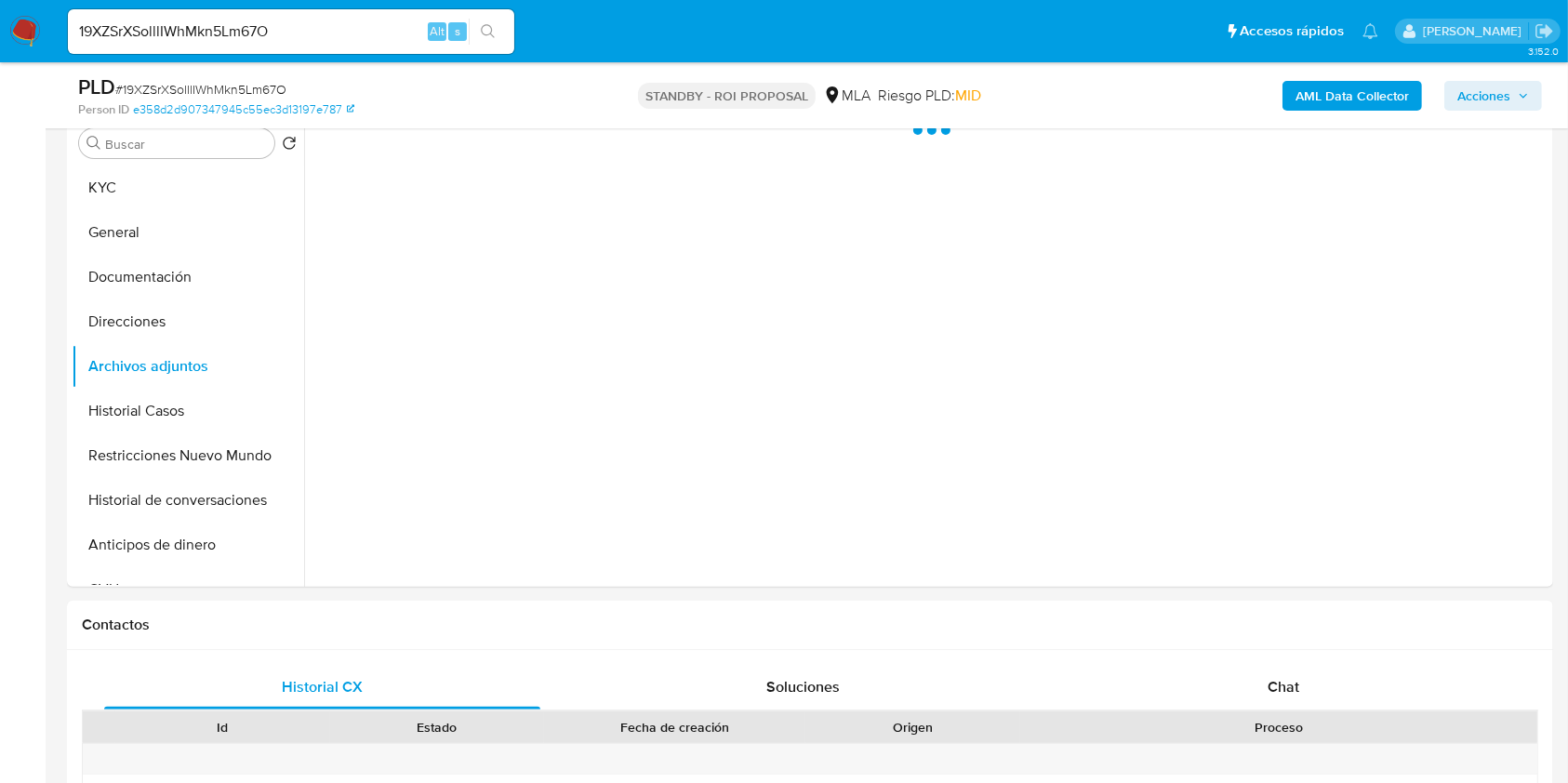
select select "10"
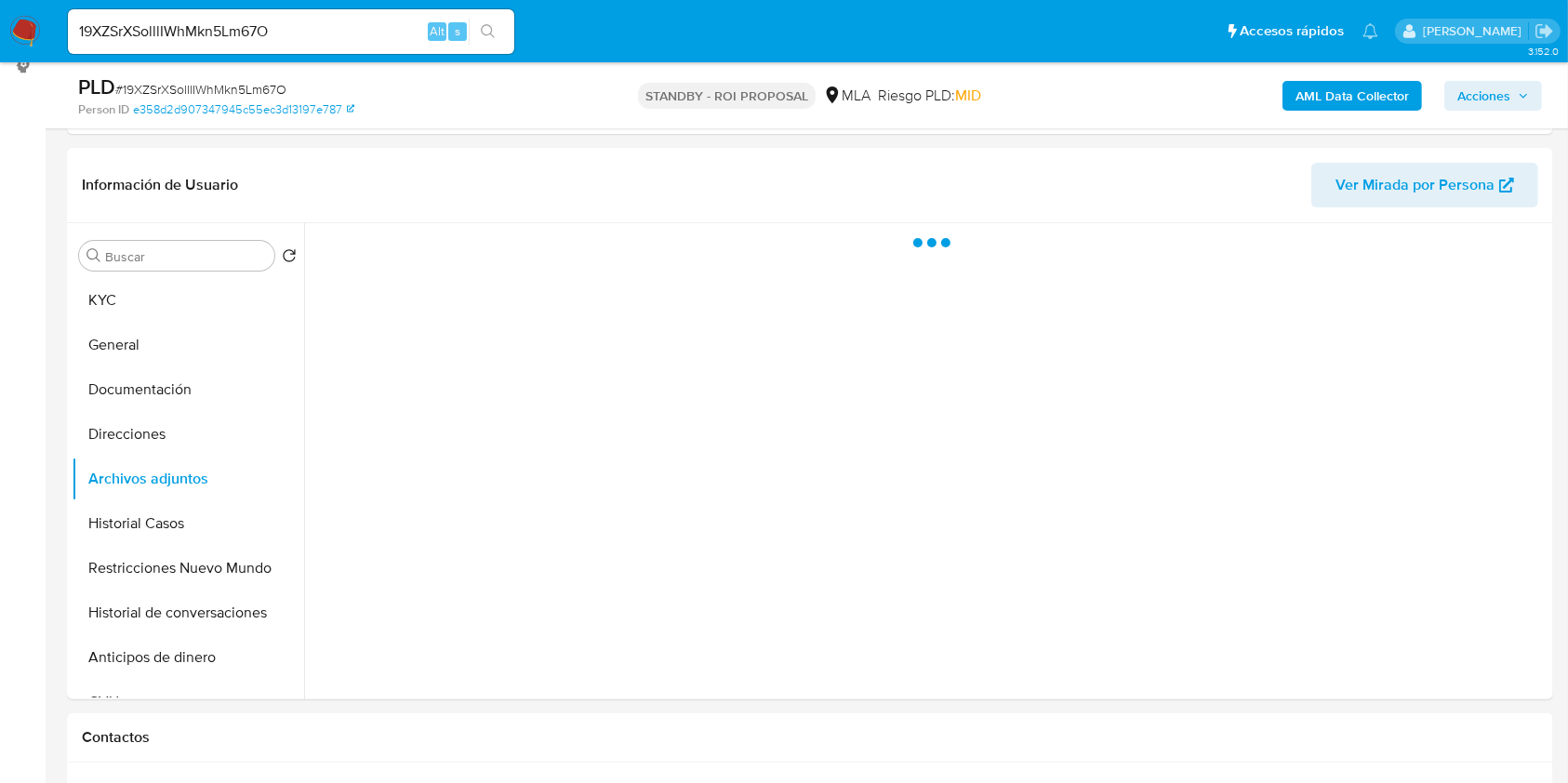
scroll to position [248, 0]
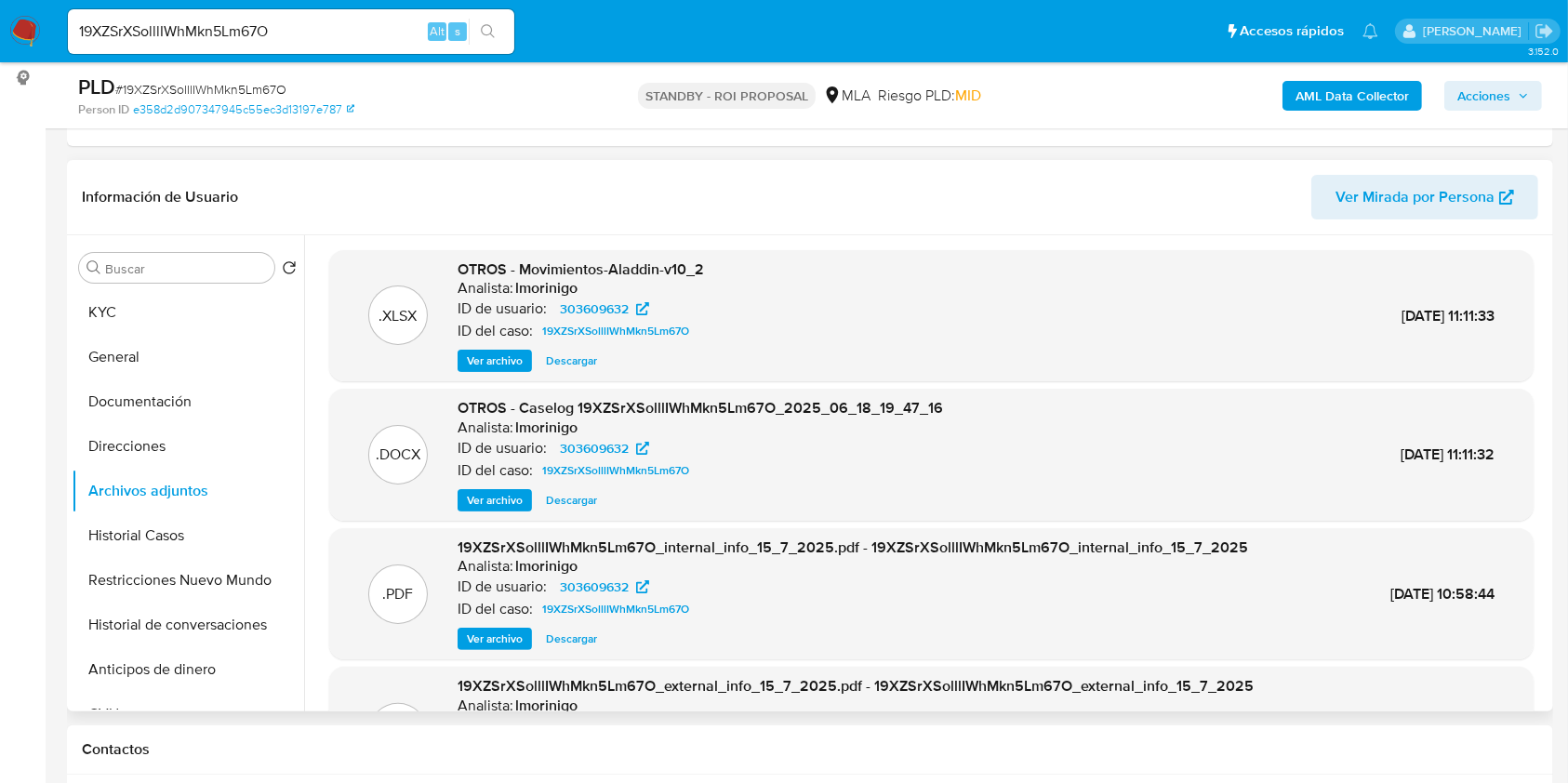
click at [578, 494] on span "Descargar" at bounding box center [571, 500] width 51 height 18
click at [409, 41] on input "19XZSrXSolllIWhMkn5Lm67O" at bounding box center [291, 31] width 446 height 24
paste input "BIWoZwYiJAB0OhPSf86oQjut"
type input "BIWoZwYiJAB0OhPSf86oQjut"
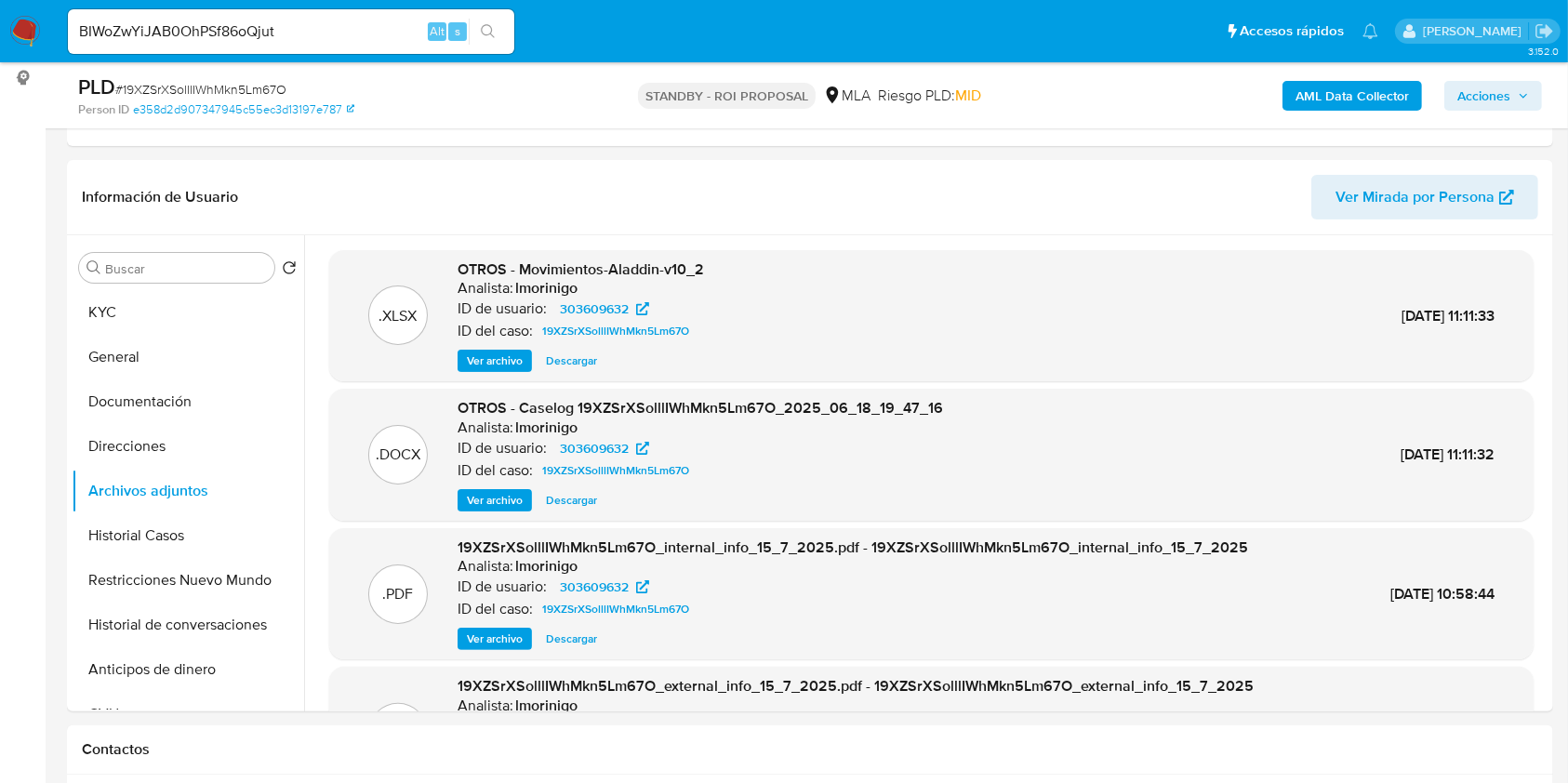
click at [503, 40] on button "search-icon" at bounding box center [488, 31] width 38 height 26
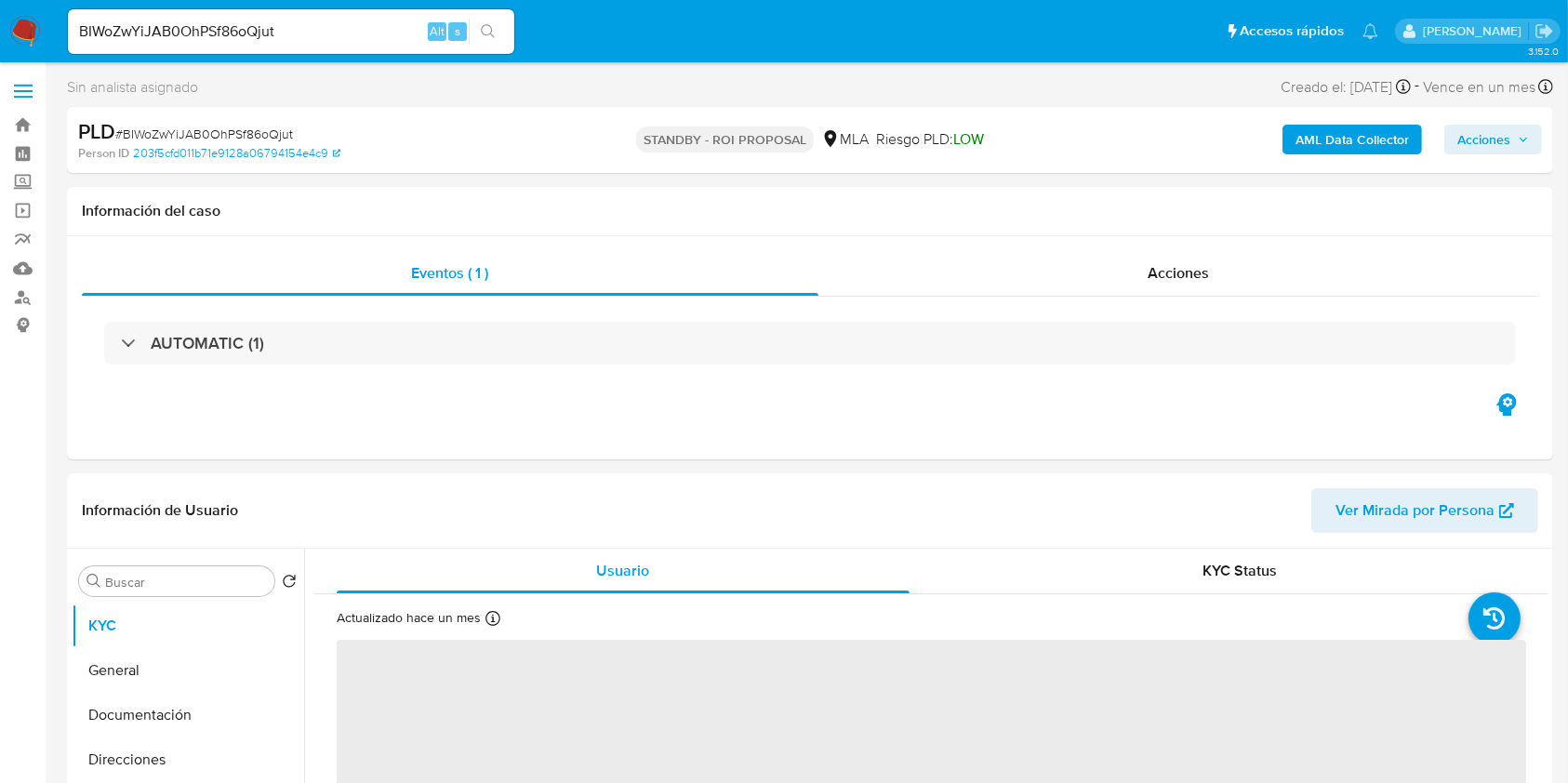
scroll to position [495, 0]
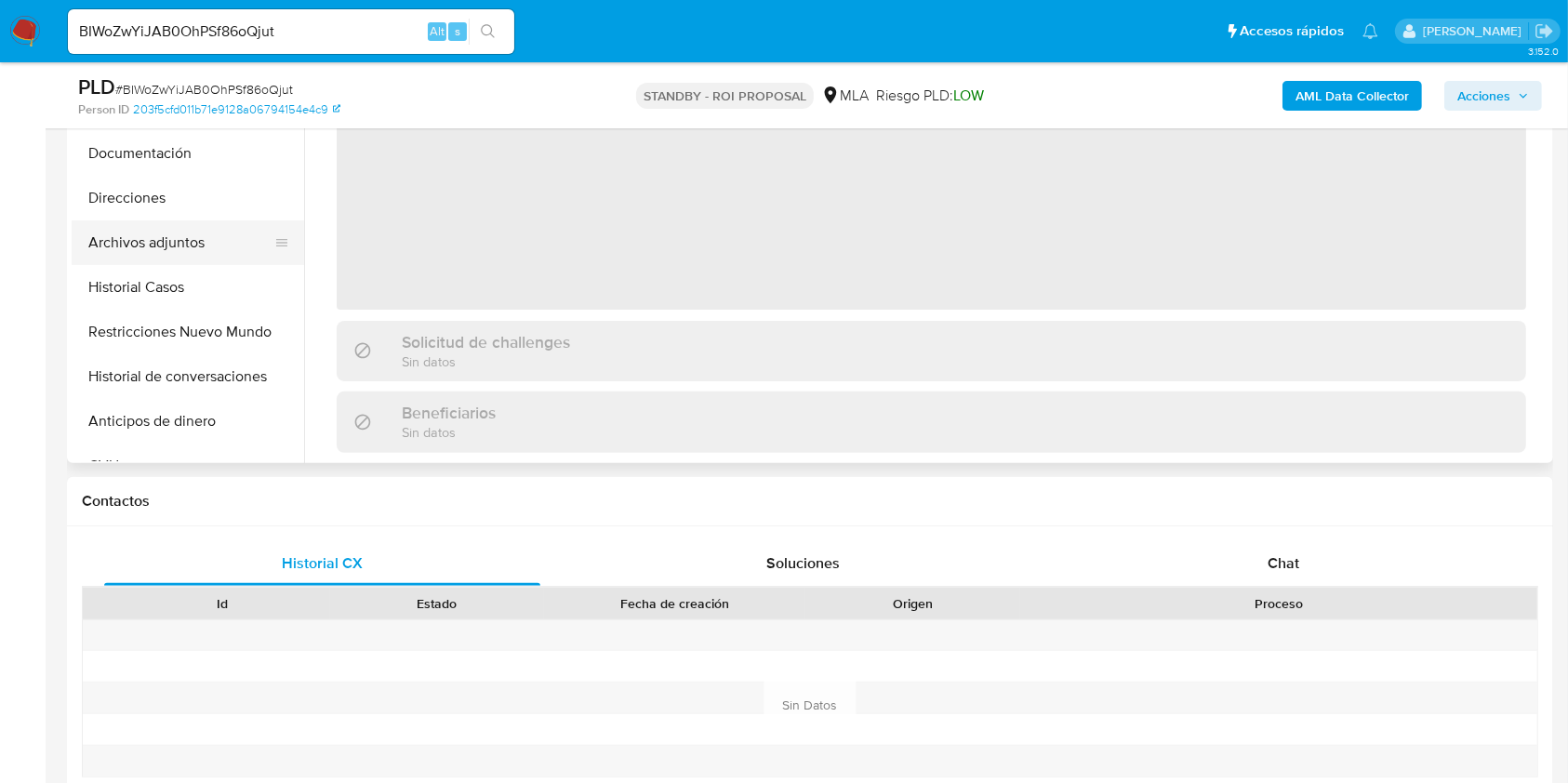
click at [146, 246] on button "Archivos adjuntos" at bounding box center [181, 243] width 218 height 45
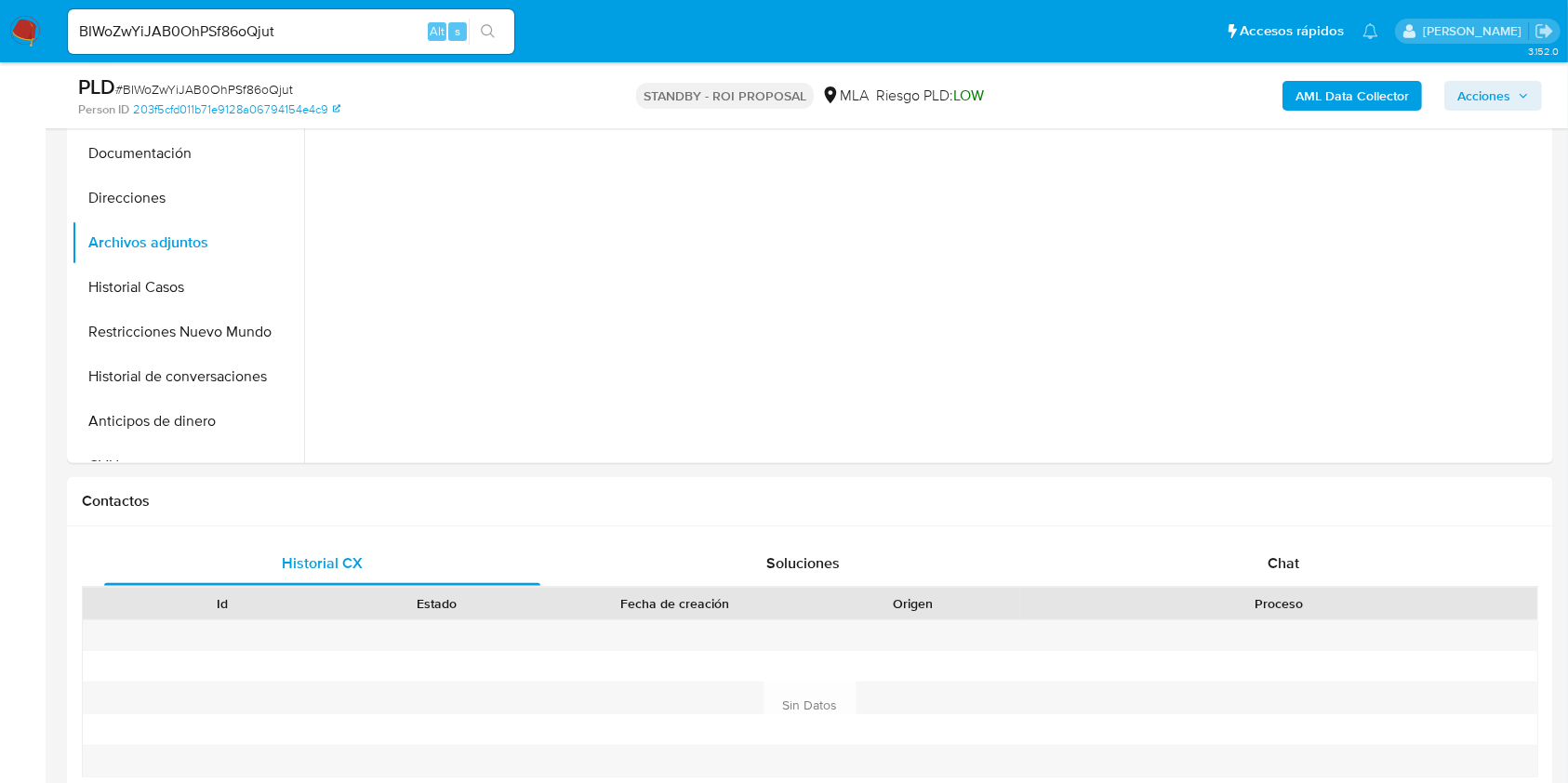
select select "10"
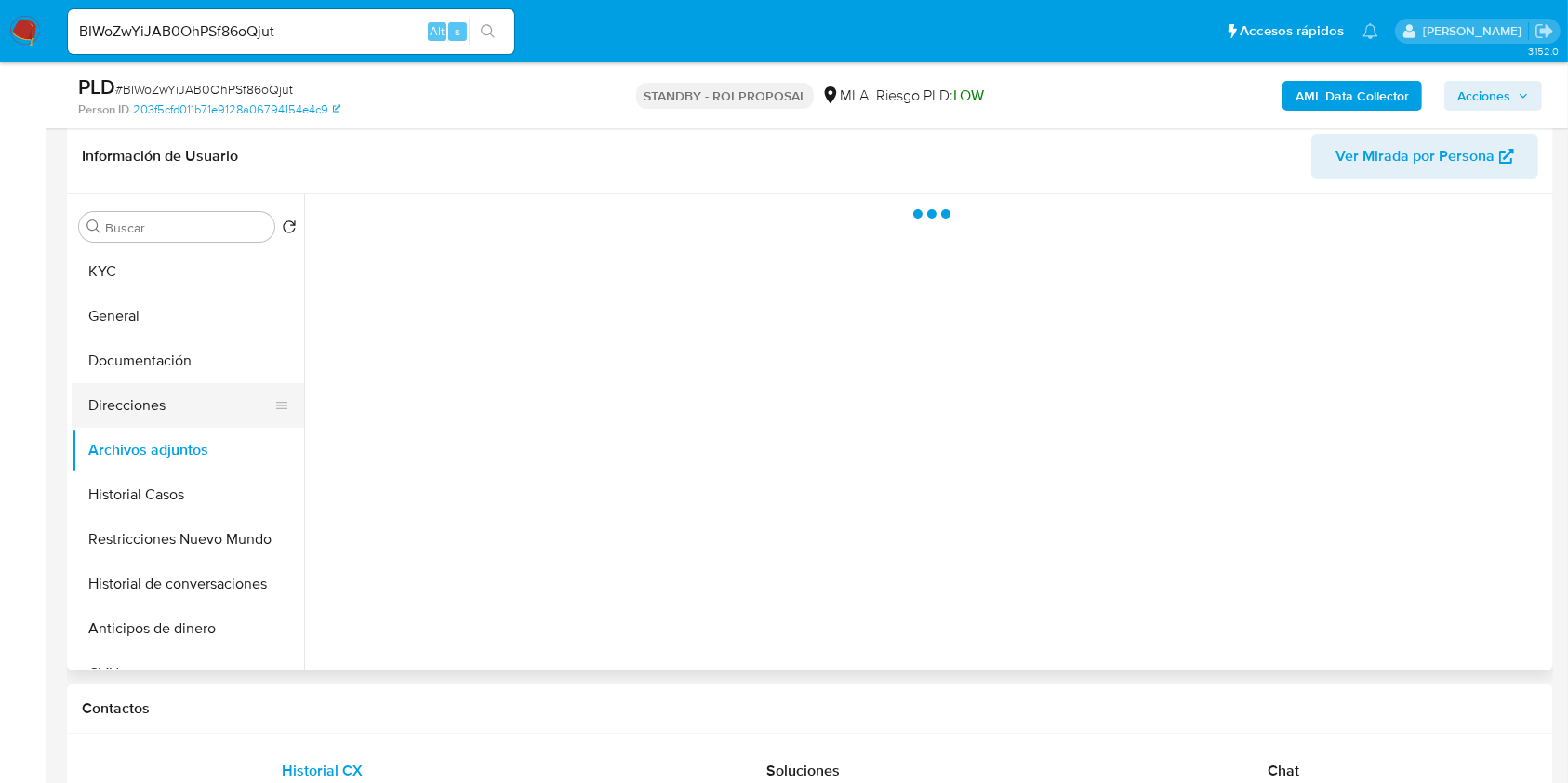
scroll to position [248, 0]
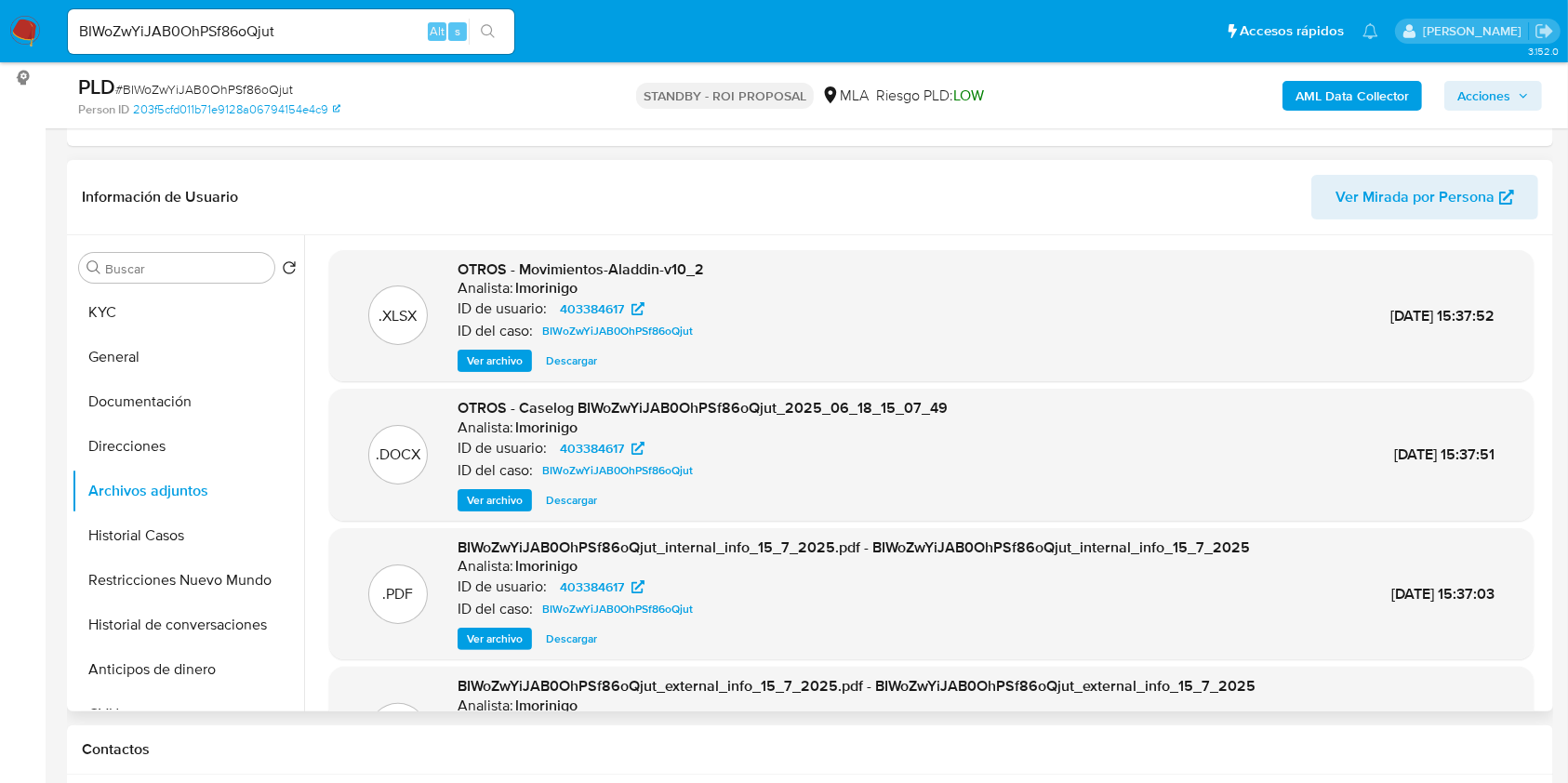
click at [578, 497] on span "Descargar" at bounding box center [571, 500] width 51 height 18
click at [402, 41] on input "BIWoZwYiJAB0OhPSf86oQjut" at bounding box center [291, 31] width 446 height 24
paste input "d9mYQsZRla8arbNfv6I3G0RH"
type input "d9mYQsZRla8arbNfv6I3G0RH"
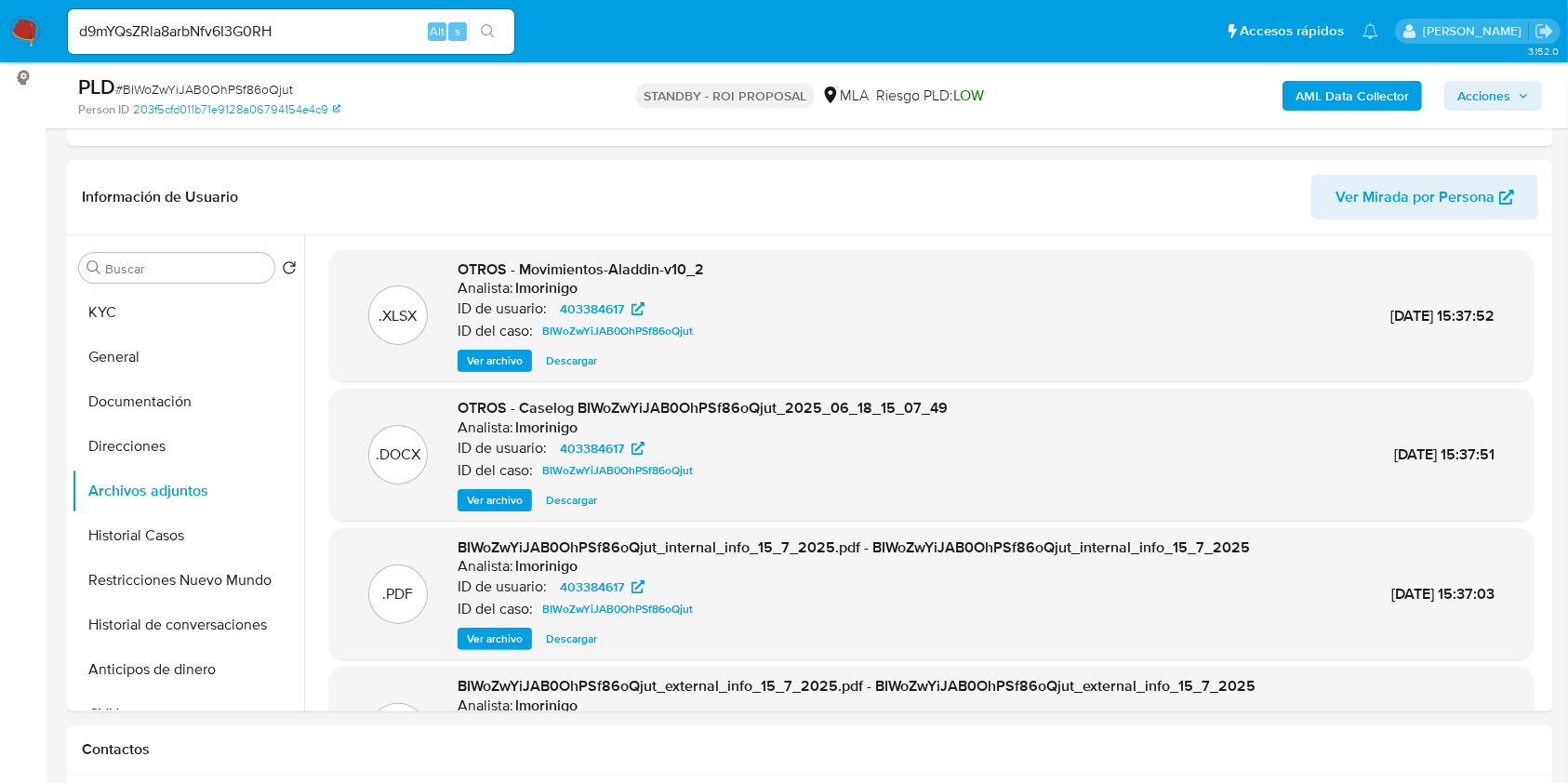
click at [468, 41] on button "search-icon" at bounding box center [488, 31] width 38 height 26
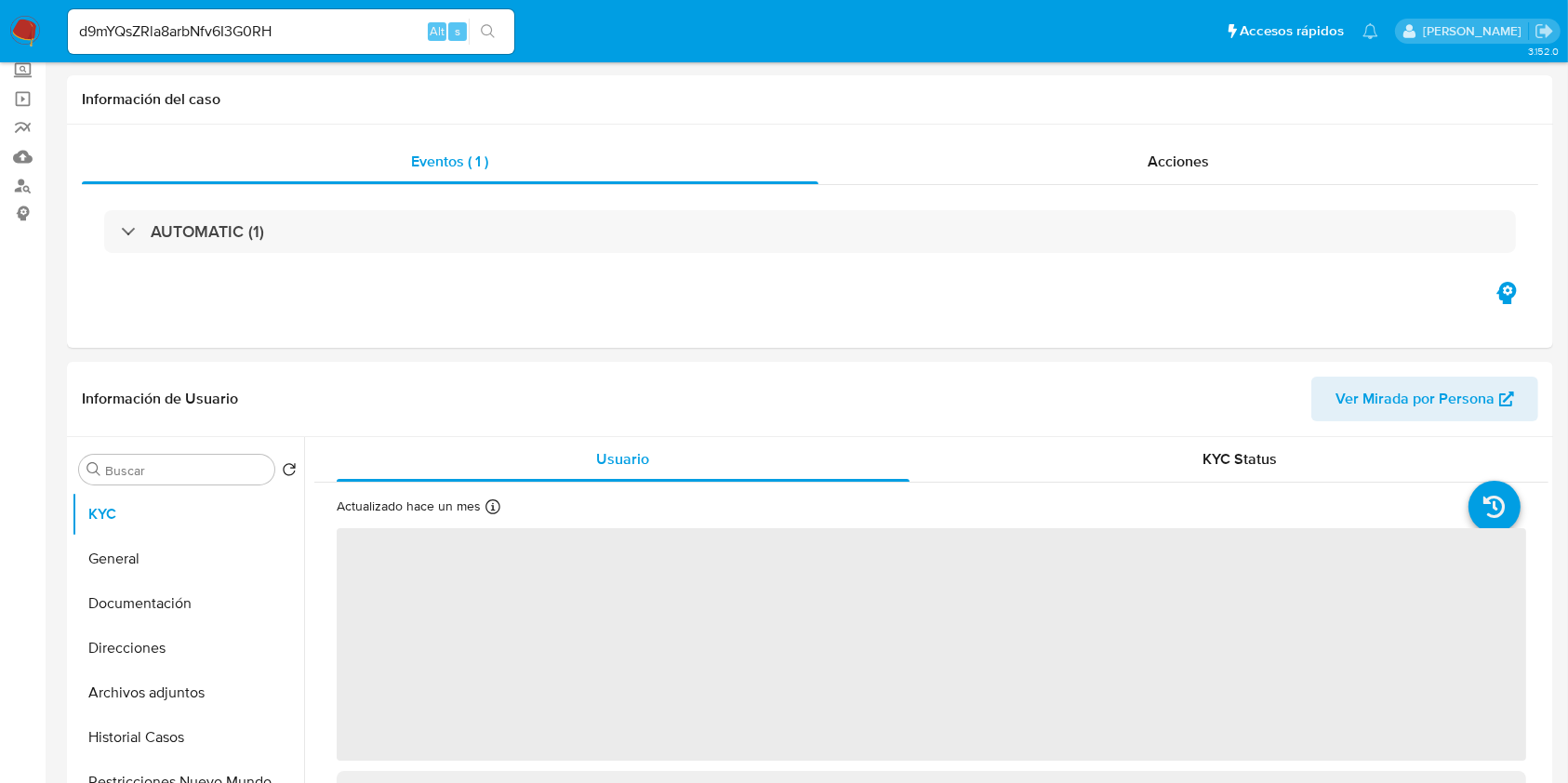
scroll to position [372, 0]
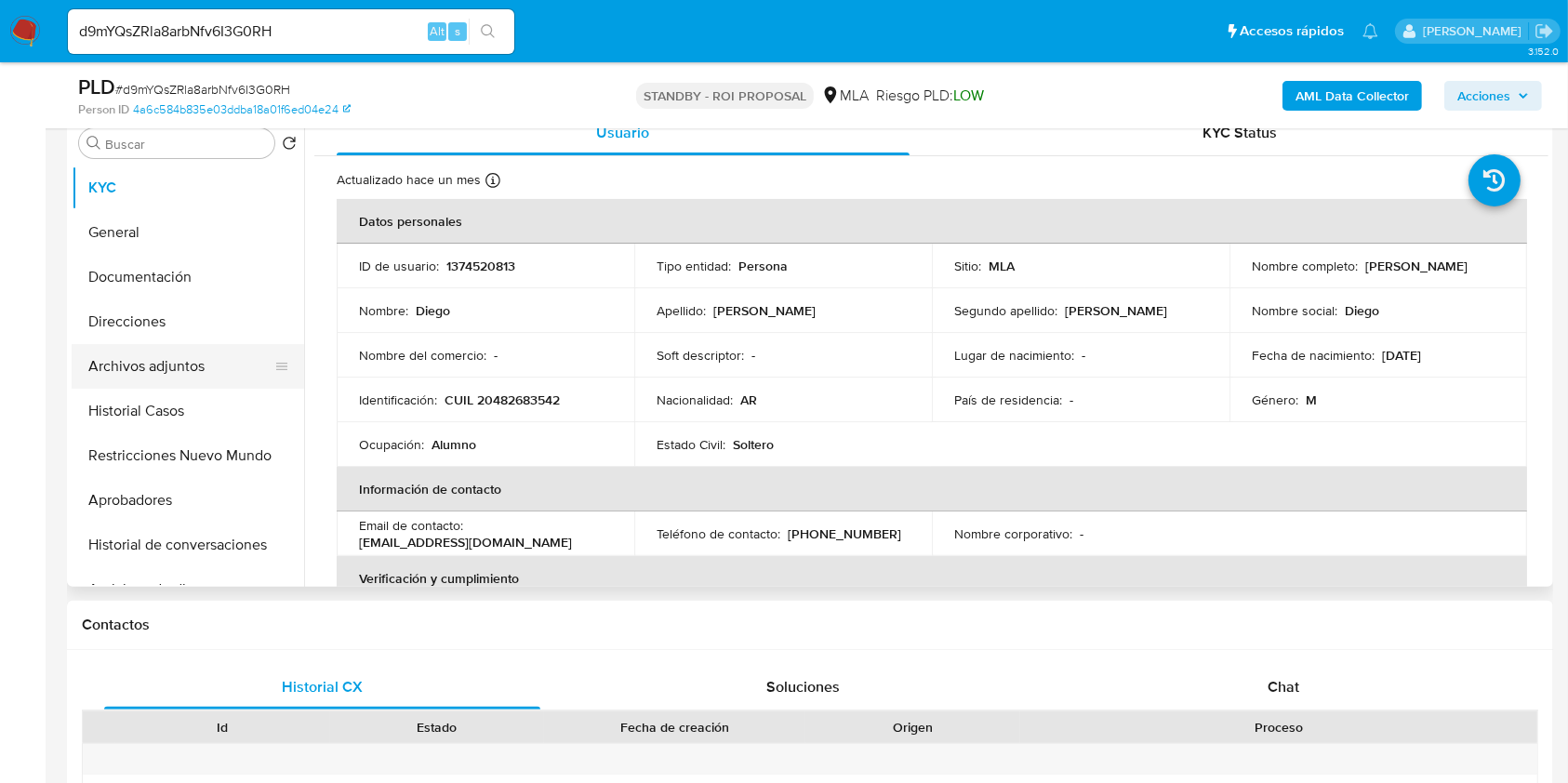
select select "10"
click at [175, 376] on button "Archivos adjuntos" at bounding box center [181, 366] width 218 height 45
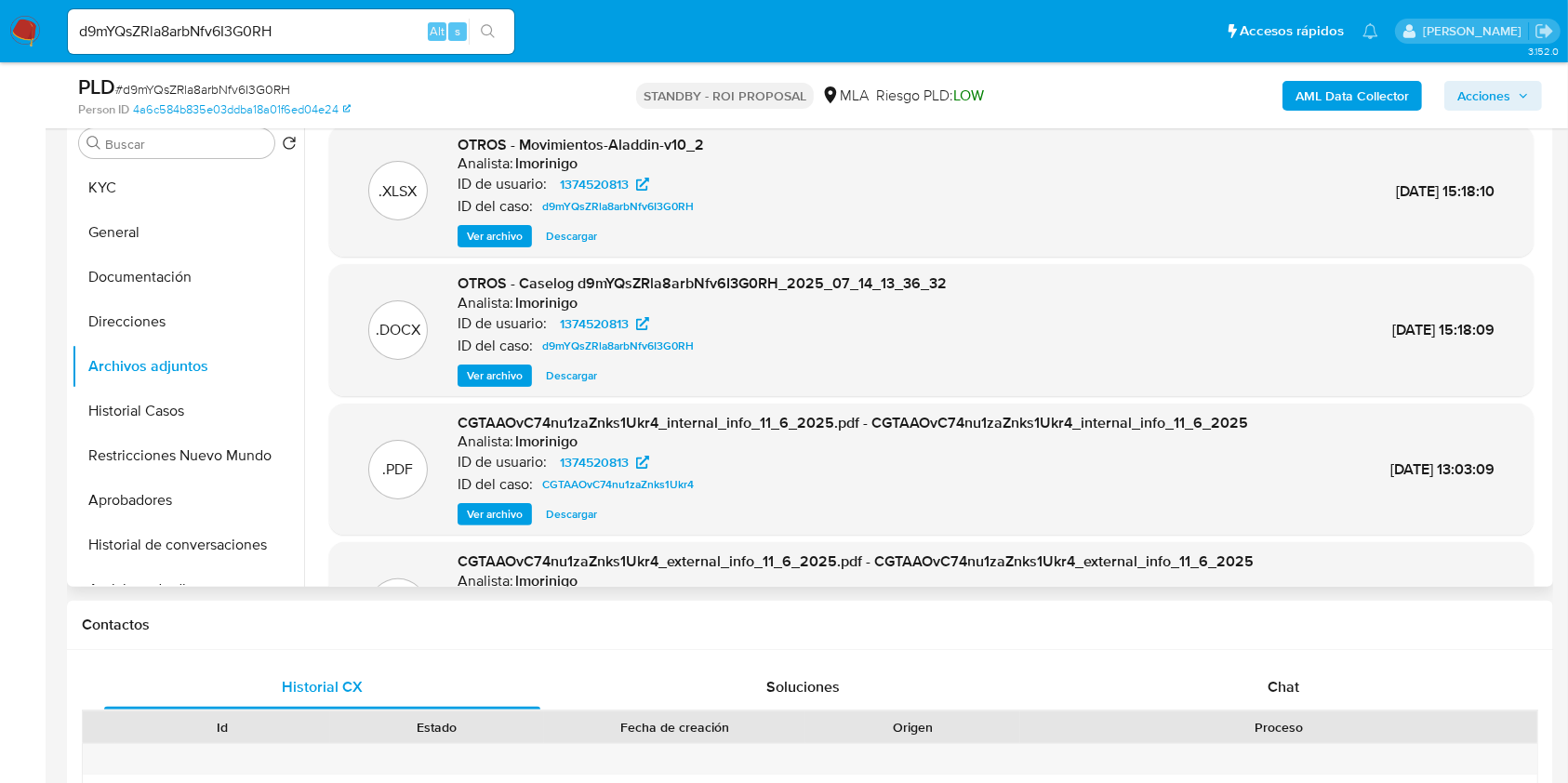
click at [586, 377] on span "Descargar" at bounding box center [571, 375] width 51 height 18
click at [389, 37] on input "d9mYQsZRla8arbNfv6I3G0RH" at bounding box center [291, 31] width 446 height 24
paste input "qPBUa30lwIxuPuBTPvD6ciie"
type input "qPBUa30lwIxuPuBTPvD6ciie"
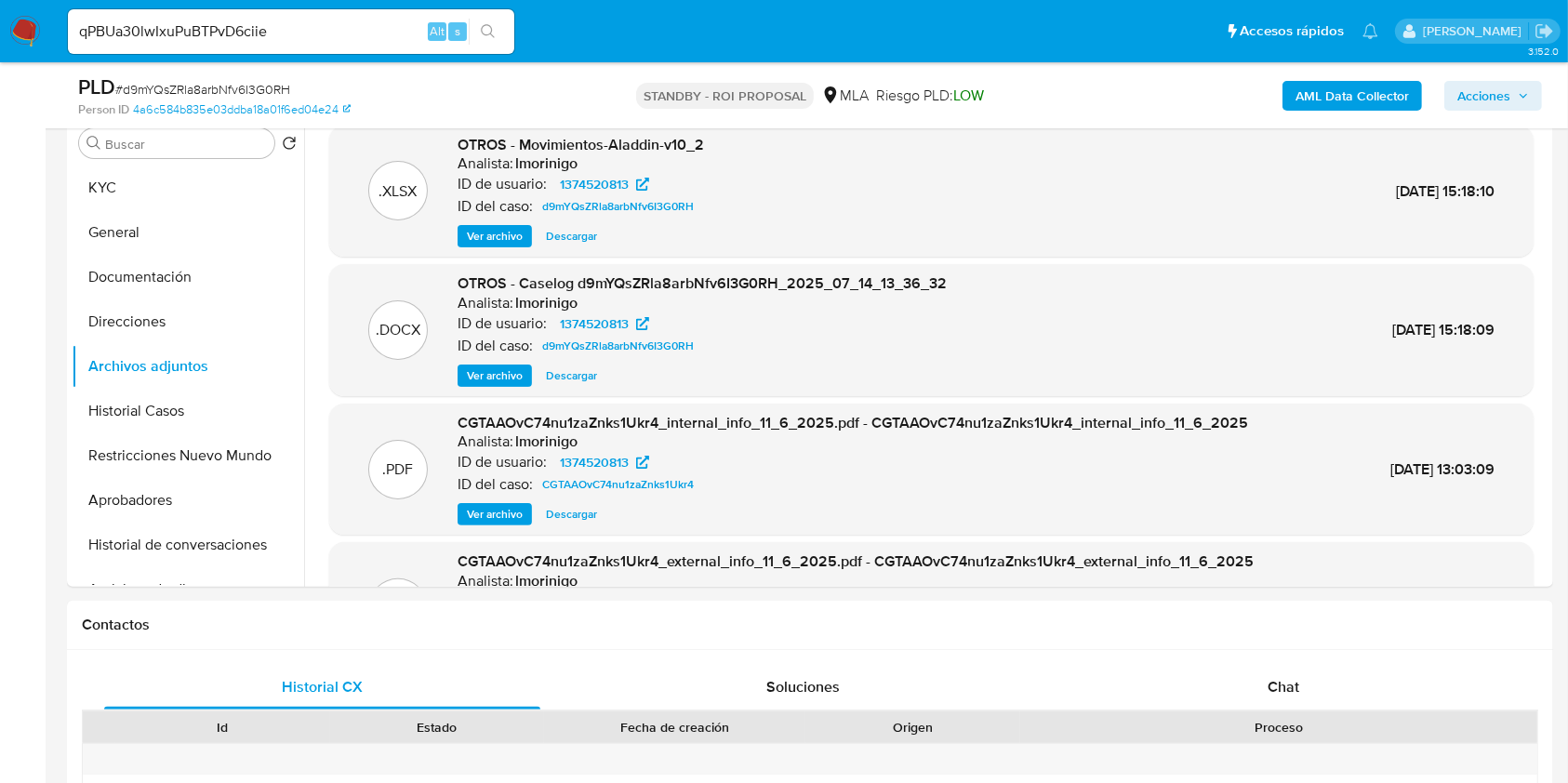
click at [484, 26] on icon "search-icon" at bounding box center [488, 31] width 14 height 14
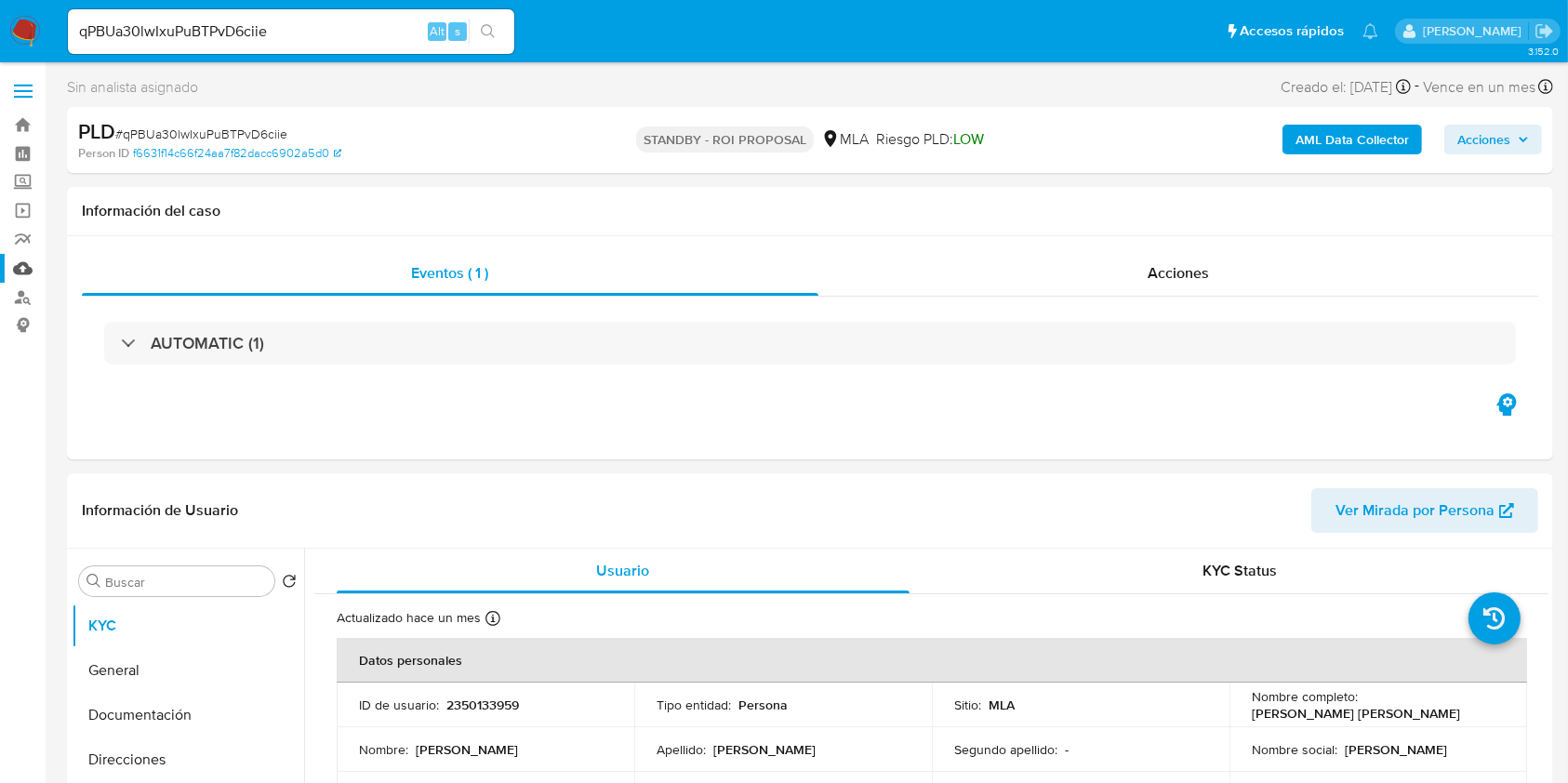
select select "10"
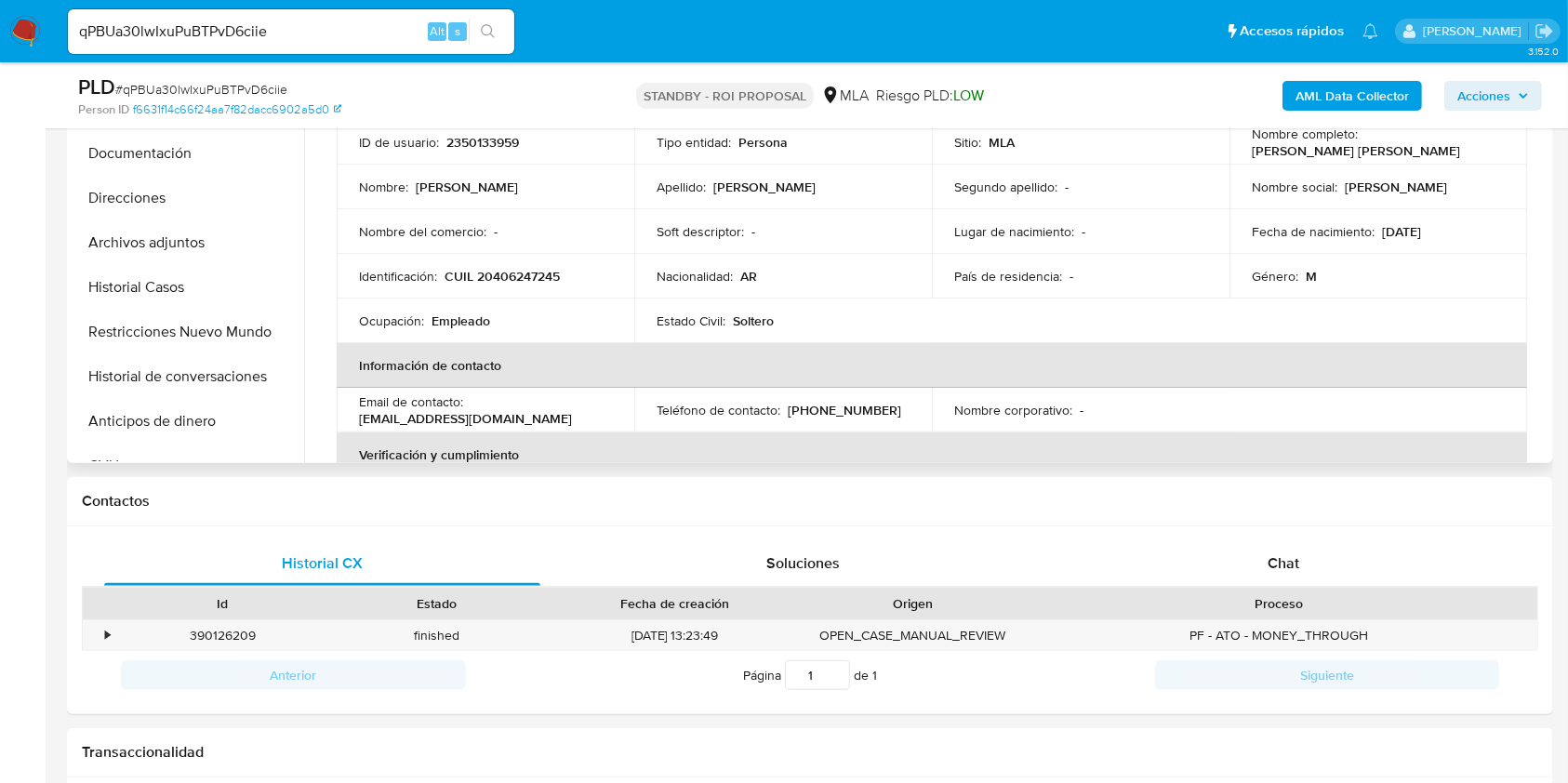
scroll to position [979, 0]
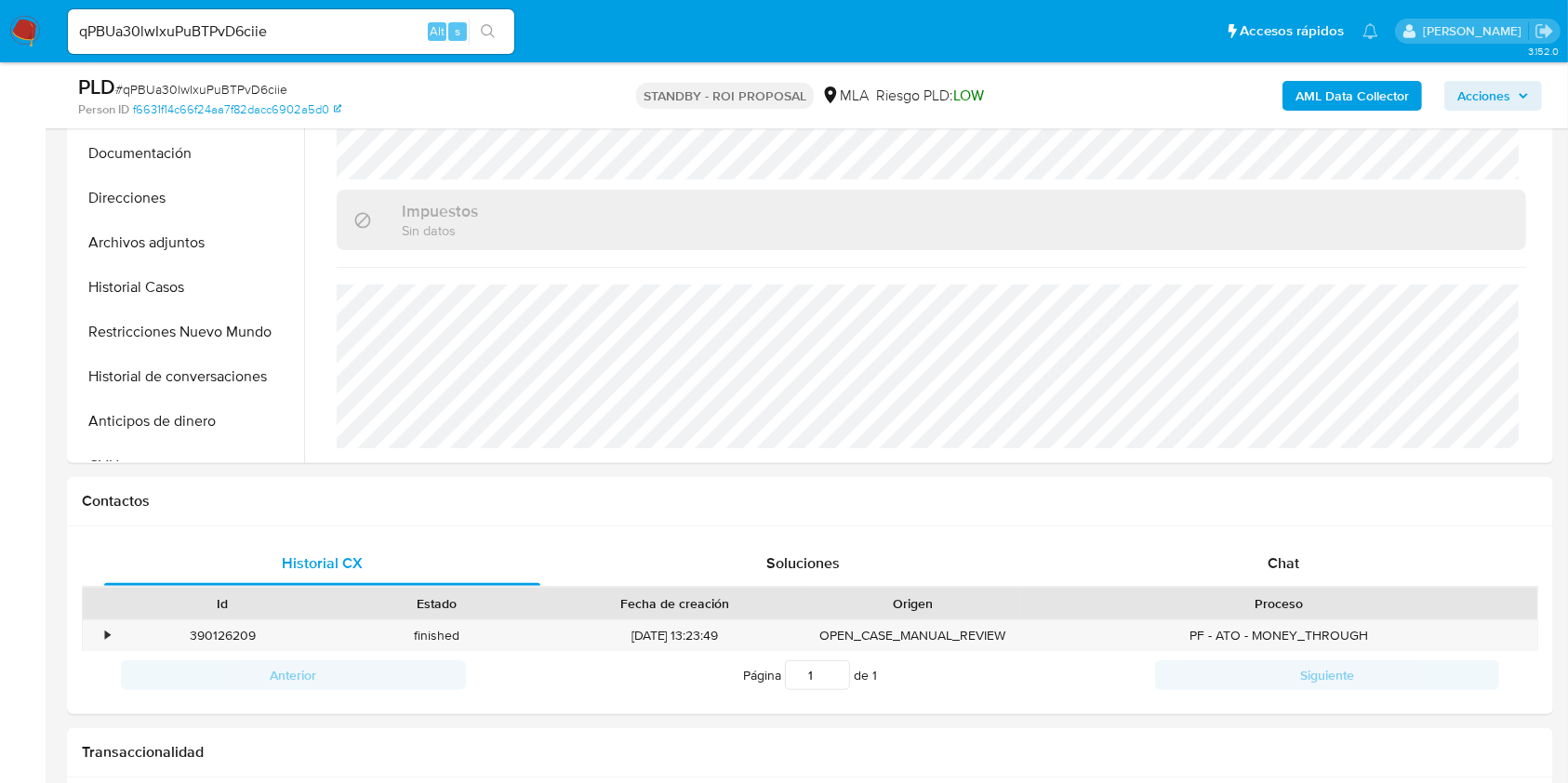
click at [328, 25] on input "qPBUa30lwIxuPuBTPvD6ciie" at bounding box center [291, 31] width 446 height 24
click at [334, 28] on input "qPBUa30lwIxuPuBTPvD6ciie" at bounding box center [291, 31] width 446 height 24
paste input "FMb8QJKmSnf15LahICyRe37A"
type input "FMb8QJKmSnf15LahICyRe37A"
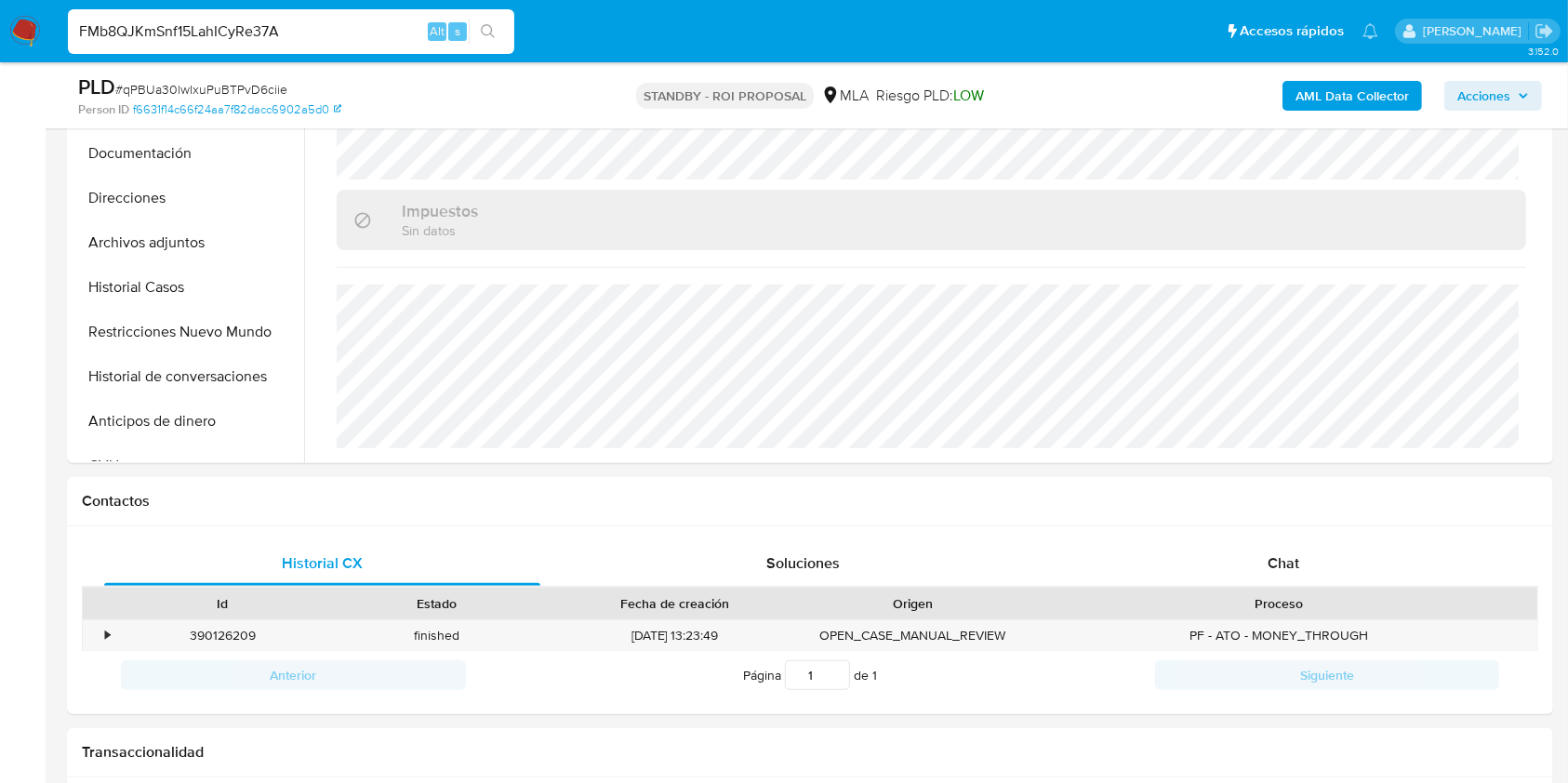
click at [518, 32] on li "FMb8QJKmSnf15LahICyRe37A Alt s" at bounding box center [291, 31] width 456 height 47
click at [501, 33] on button "search-icon" at bounding box center [488, 31] width 38 height 26
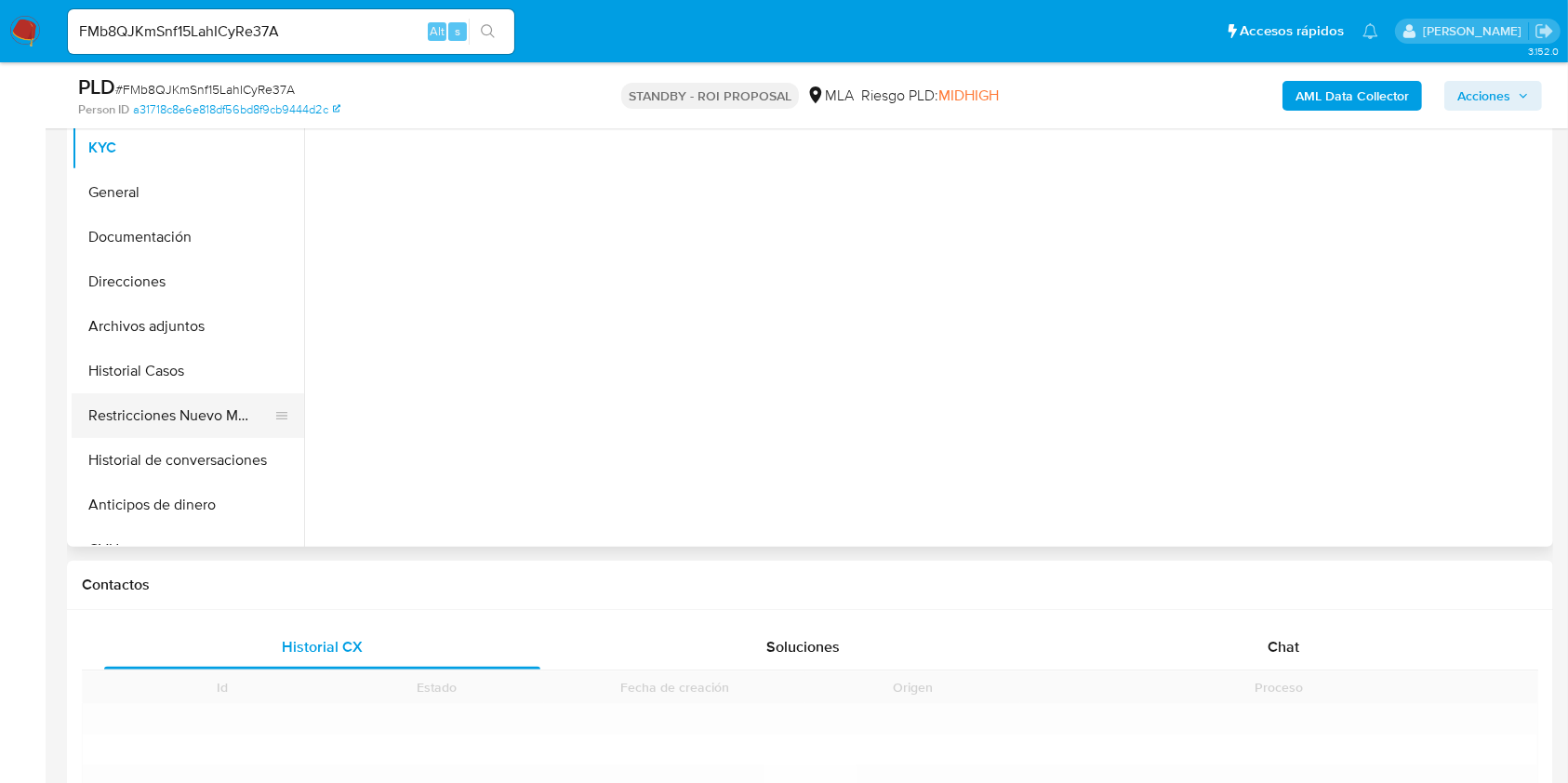
scroll to position [495, 0]
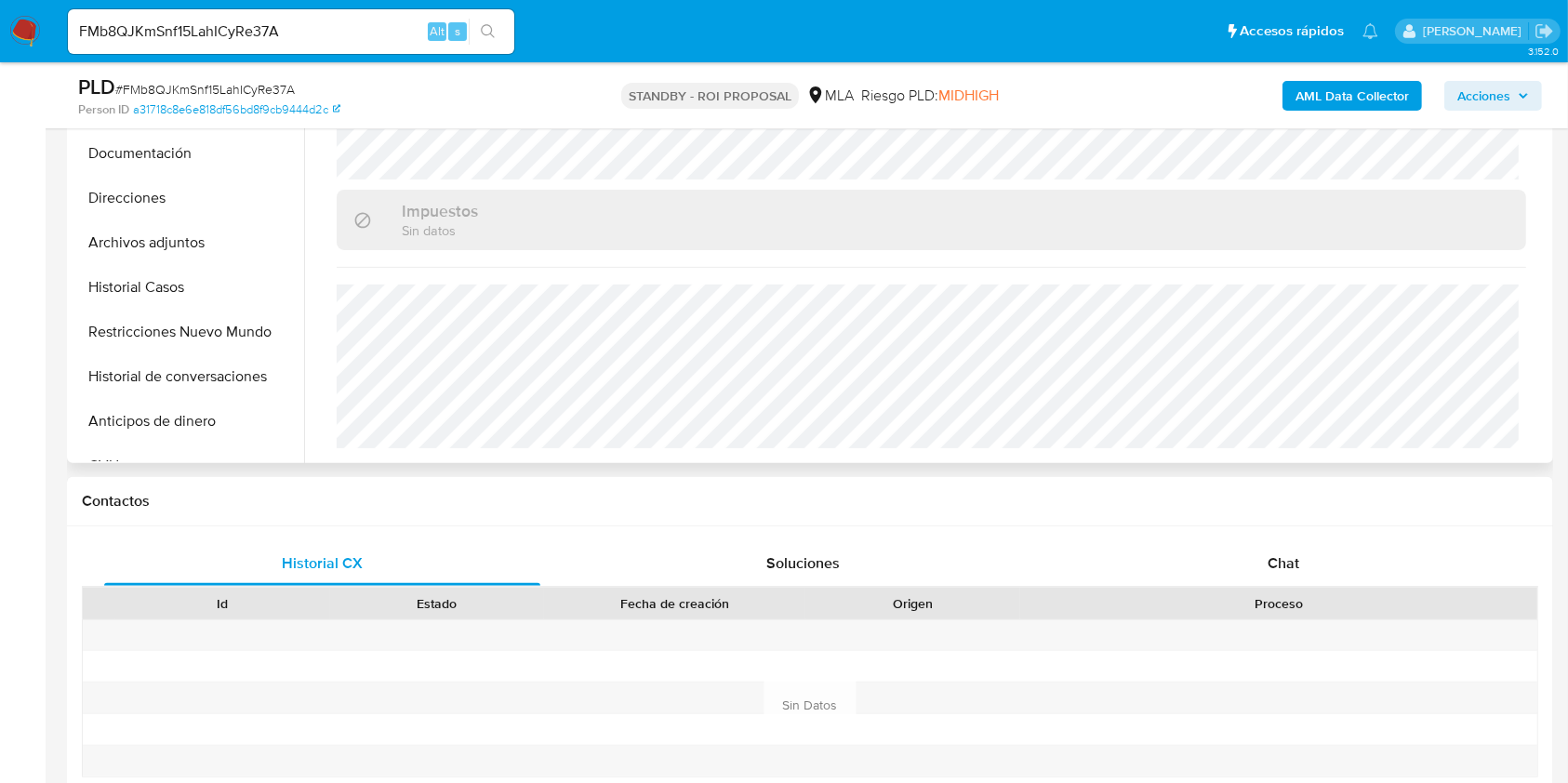
select select "10"
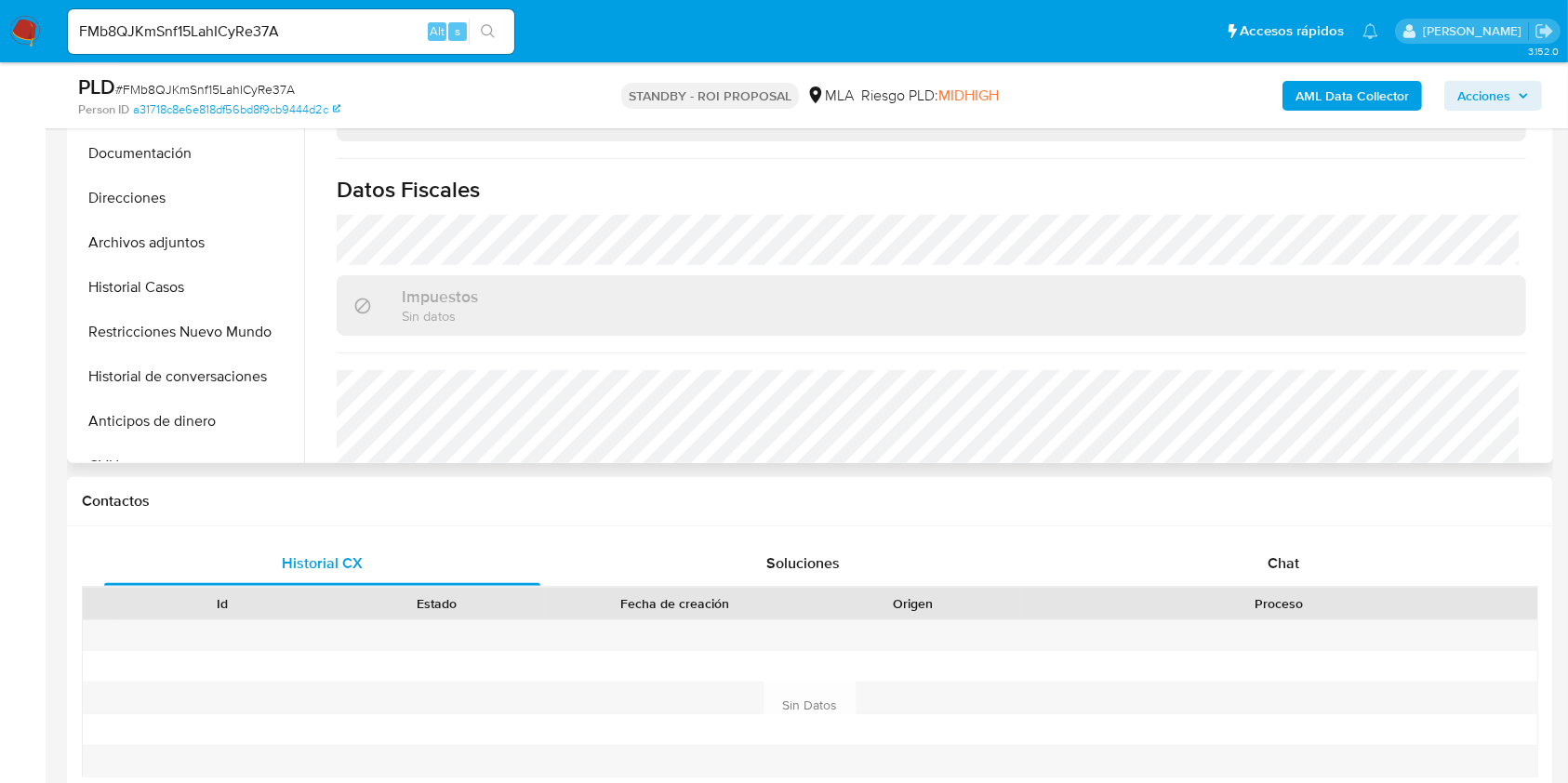
scroll to position [860, 0]
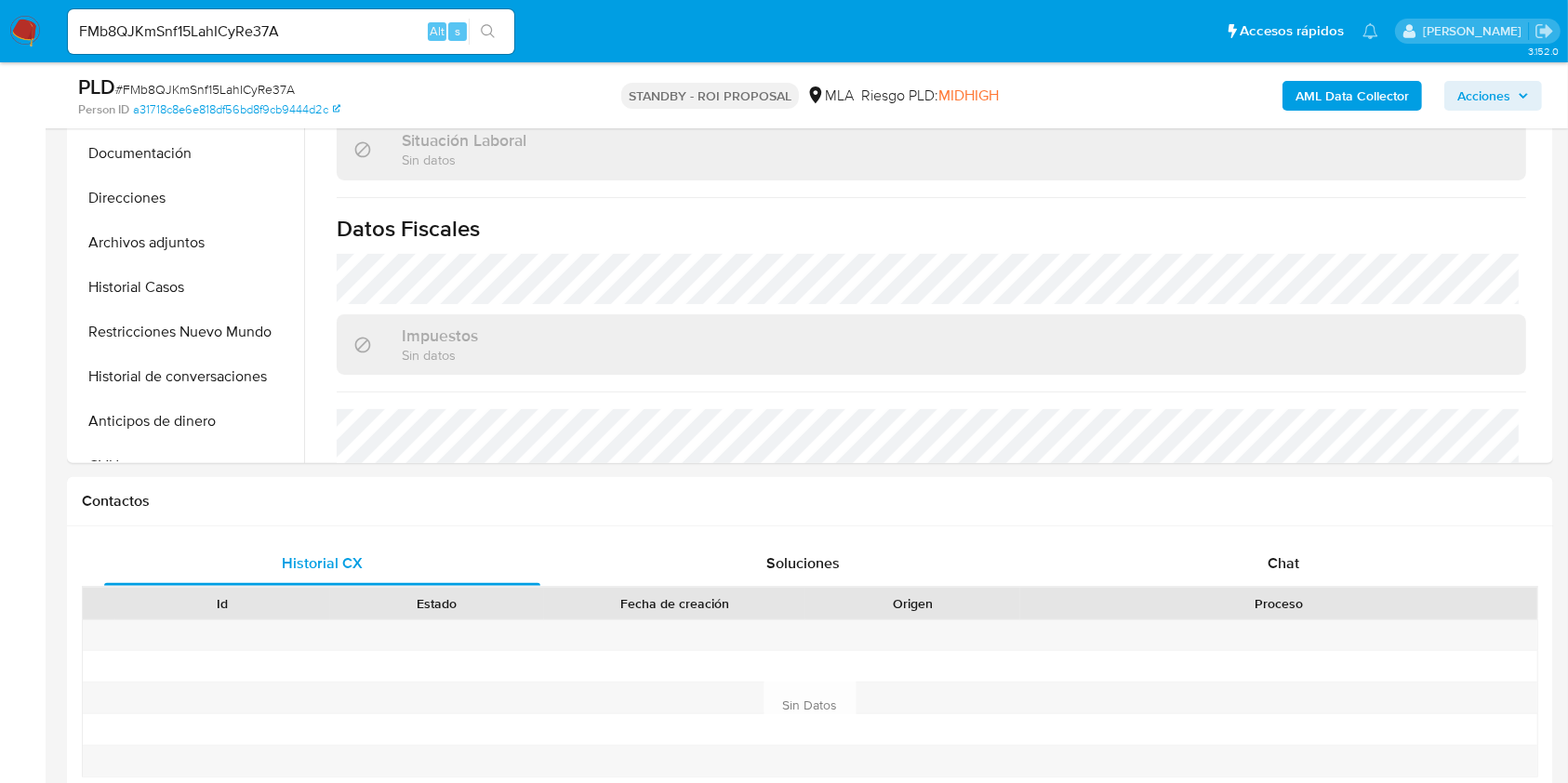
click at [350, 40] on input "FMb8QJKmSnf15LahICyRe37A" at bounding box center [291, 31] width 446 height 24
paste input "qewWiMrCI2o8JnE3cYCOskrj"
type input "qewWiMrCI2o8JnE3cYCOskrj"
click at [505, 37] on button "search-icon" at bounding box center [488, 31] width 38 height 26
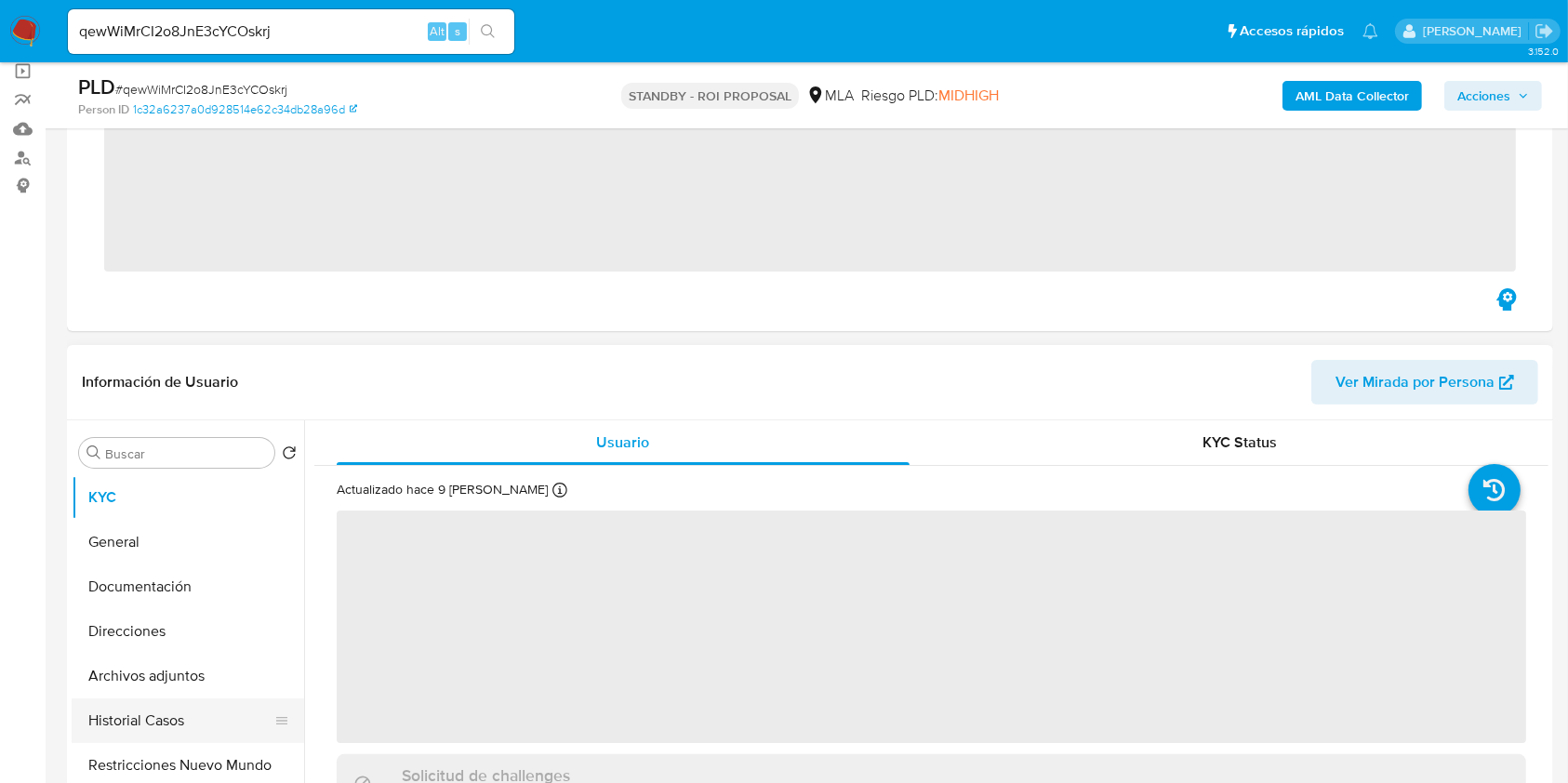
scroll to position [372, 0]
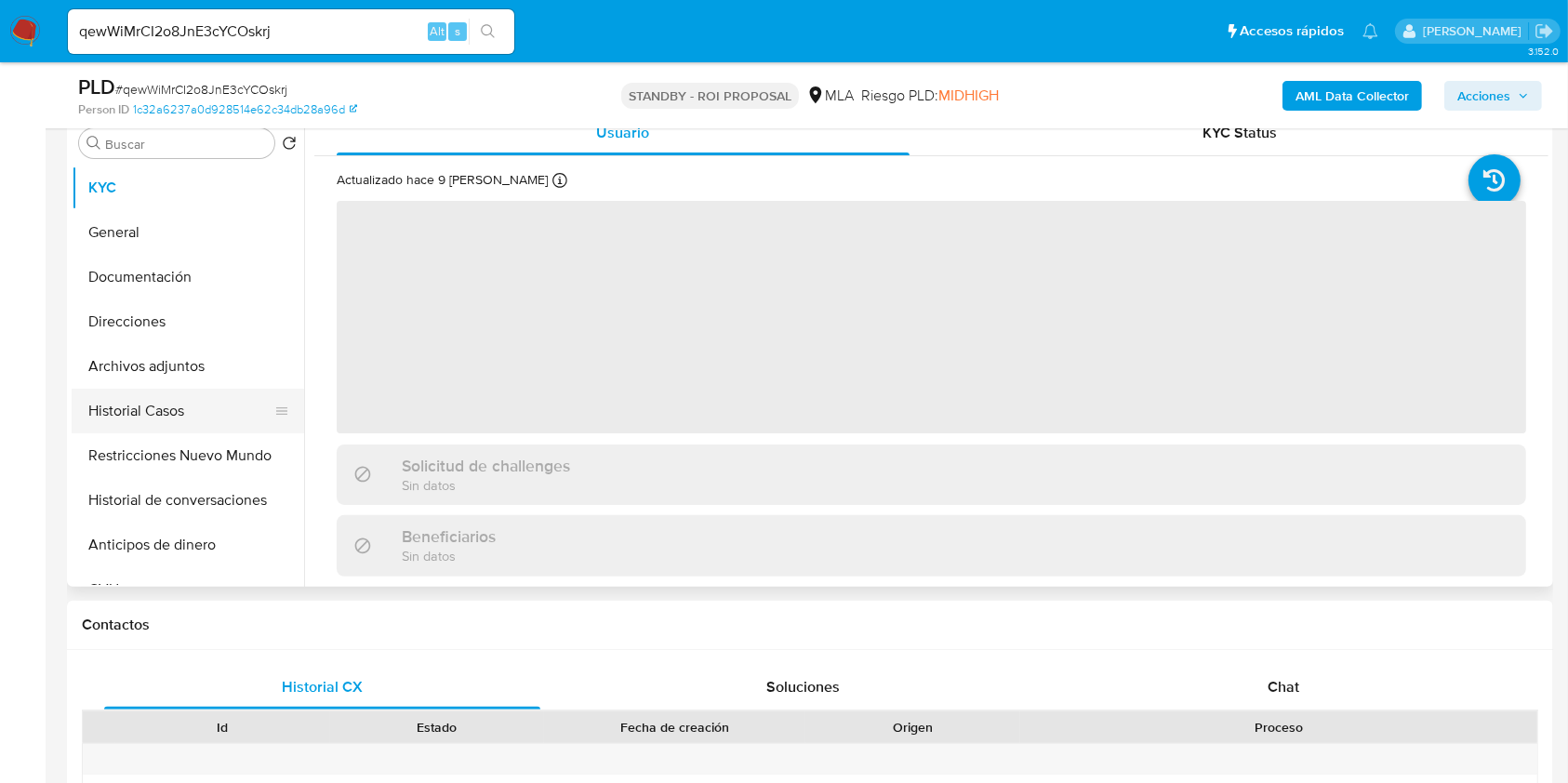
click at [162, 399] on button "Historial Casos" at bounding box center [181, 411] width 218 height 45
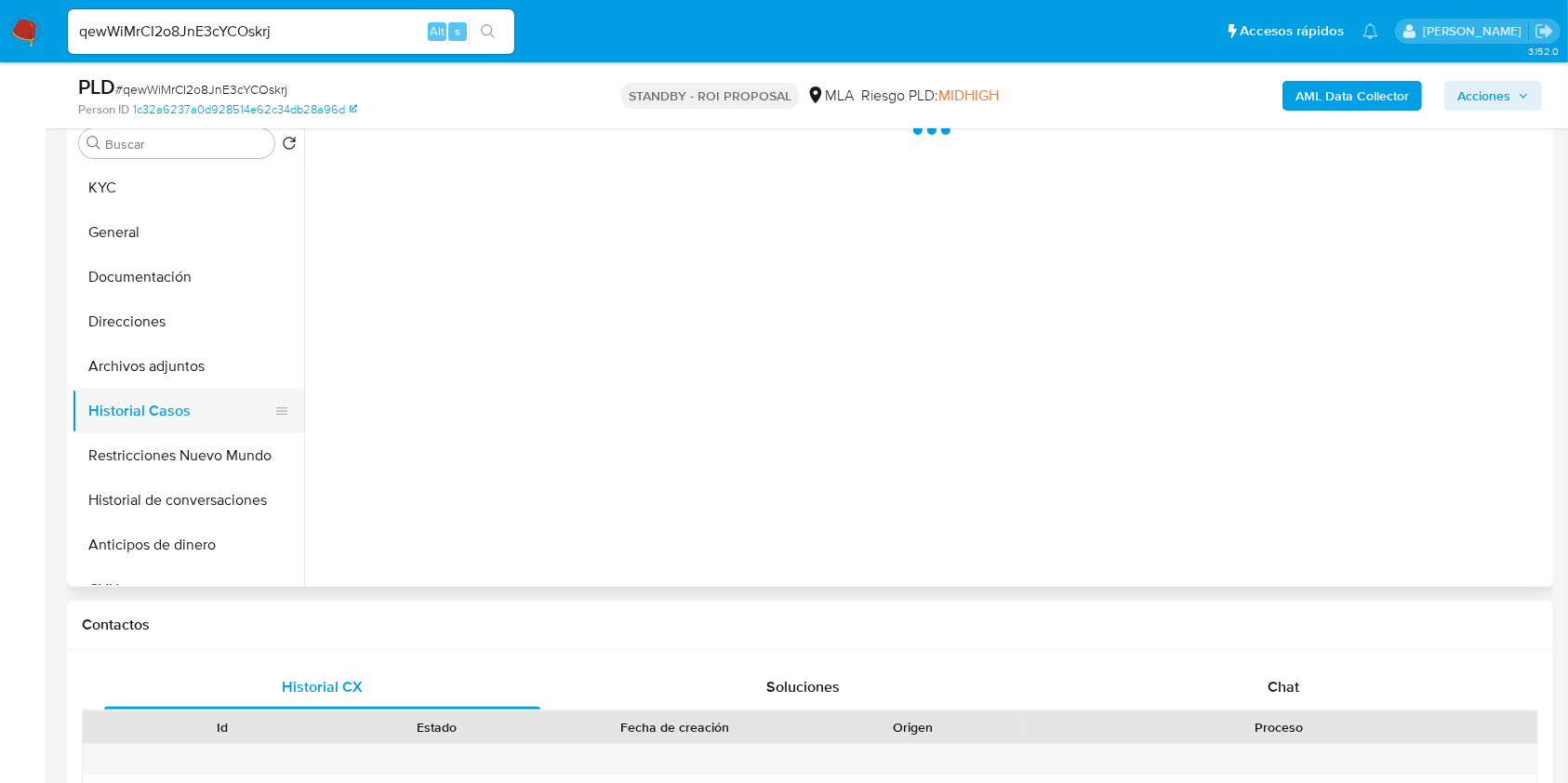
select select "10"
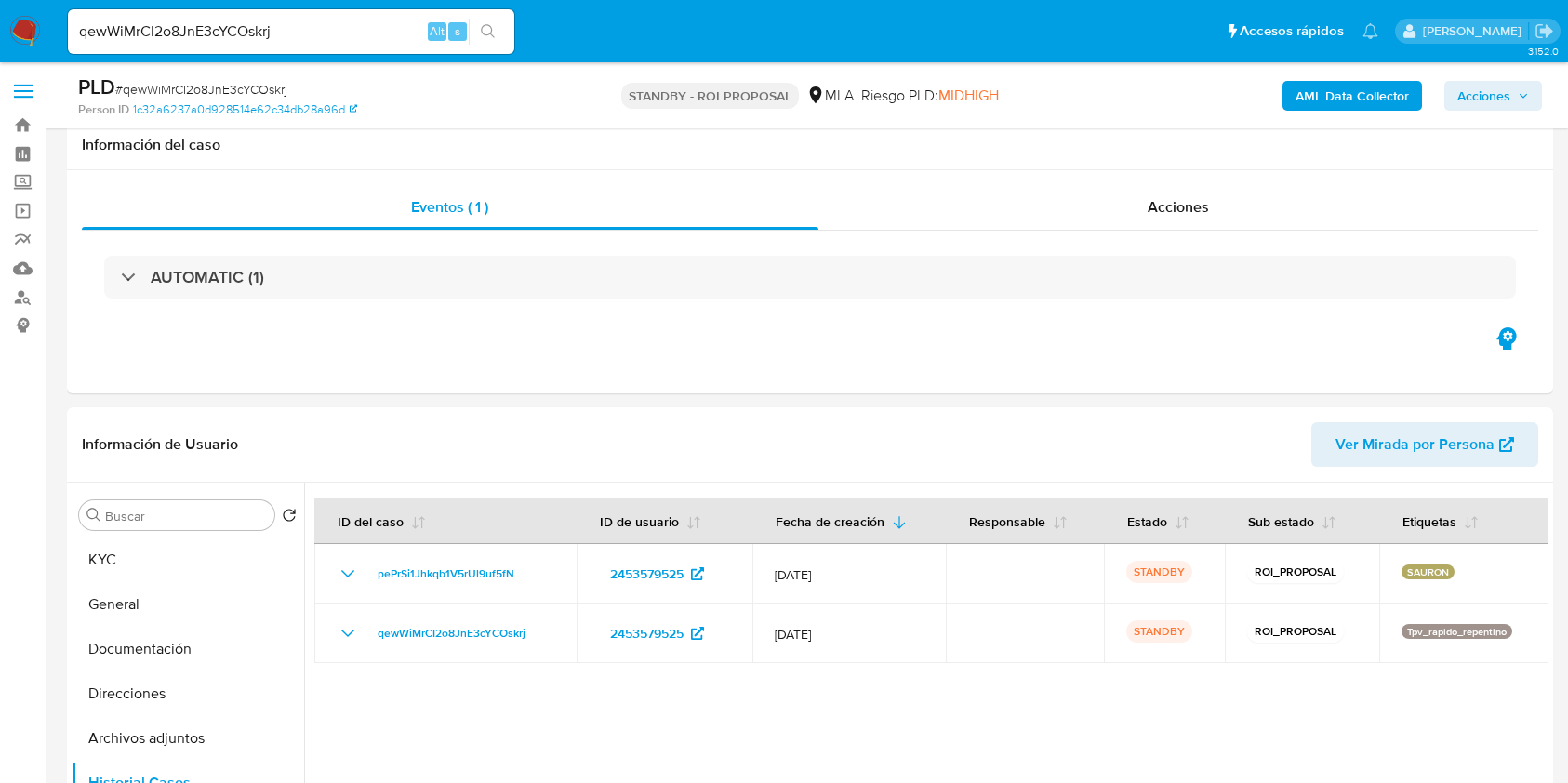
select select "10"
